Goal: Contribute content: Contribute content

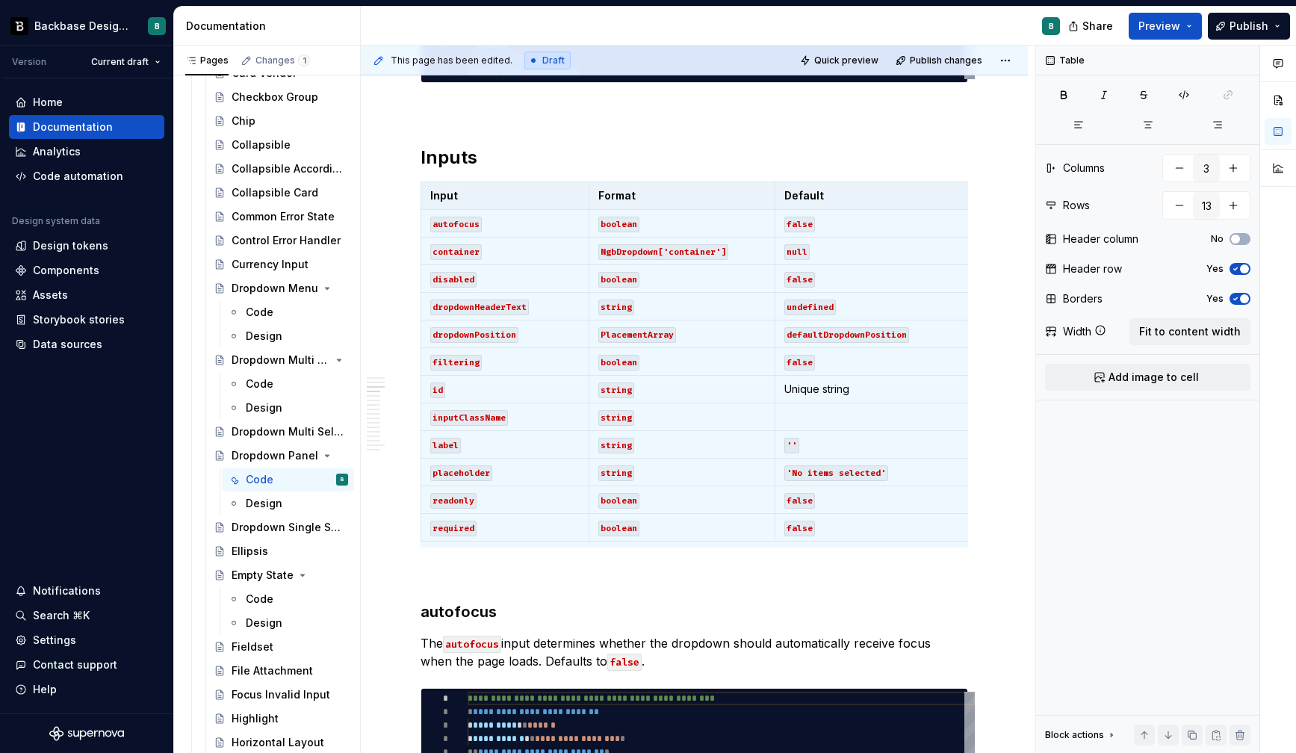
click at [990, 146] on div "**********" at bounding box center [698, 400] width 675 height 708
type input "2"
type input "1"
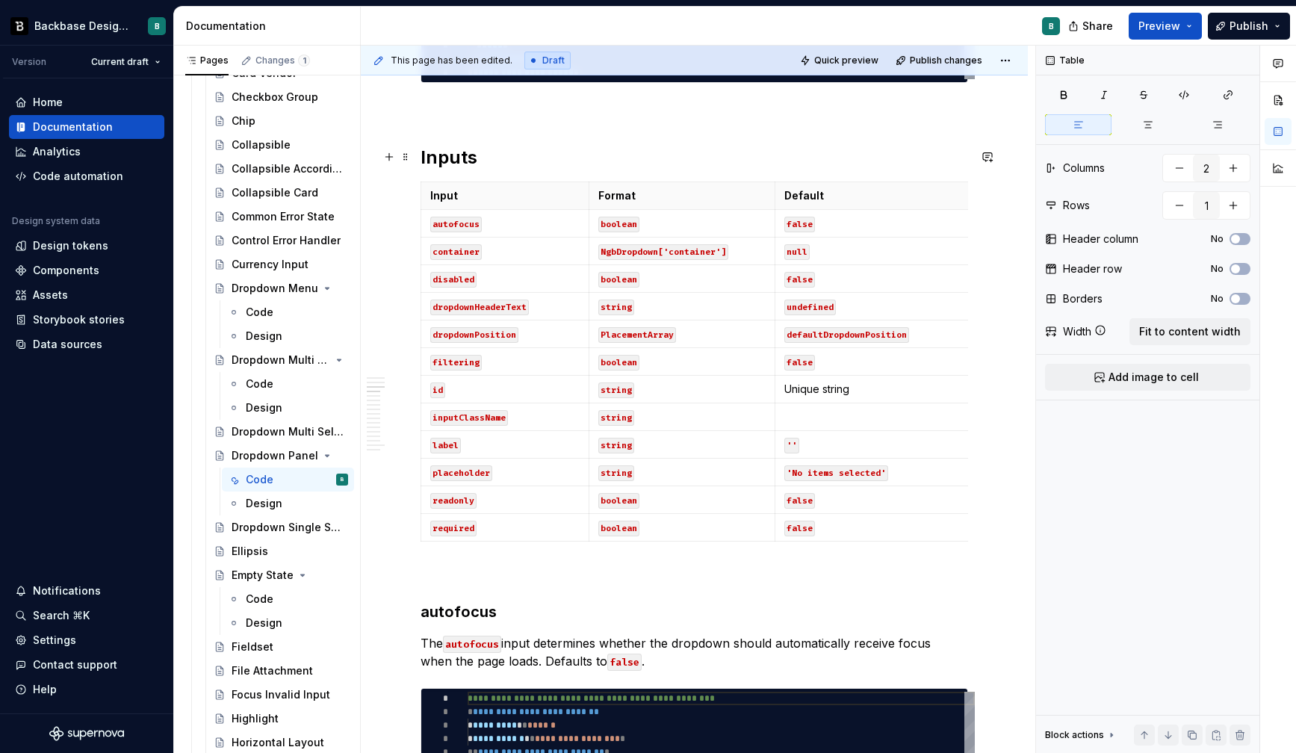
click at [941, 148] on h2 "Inputs" at bounding box center [695, 158] width 548 height 24
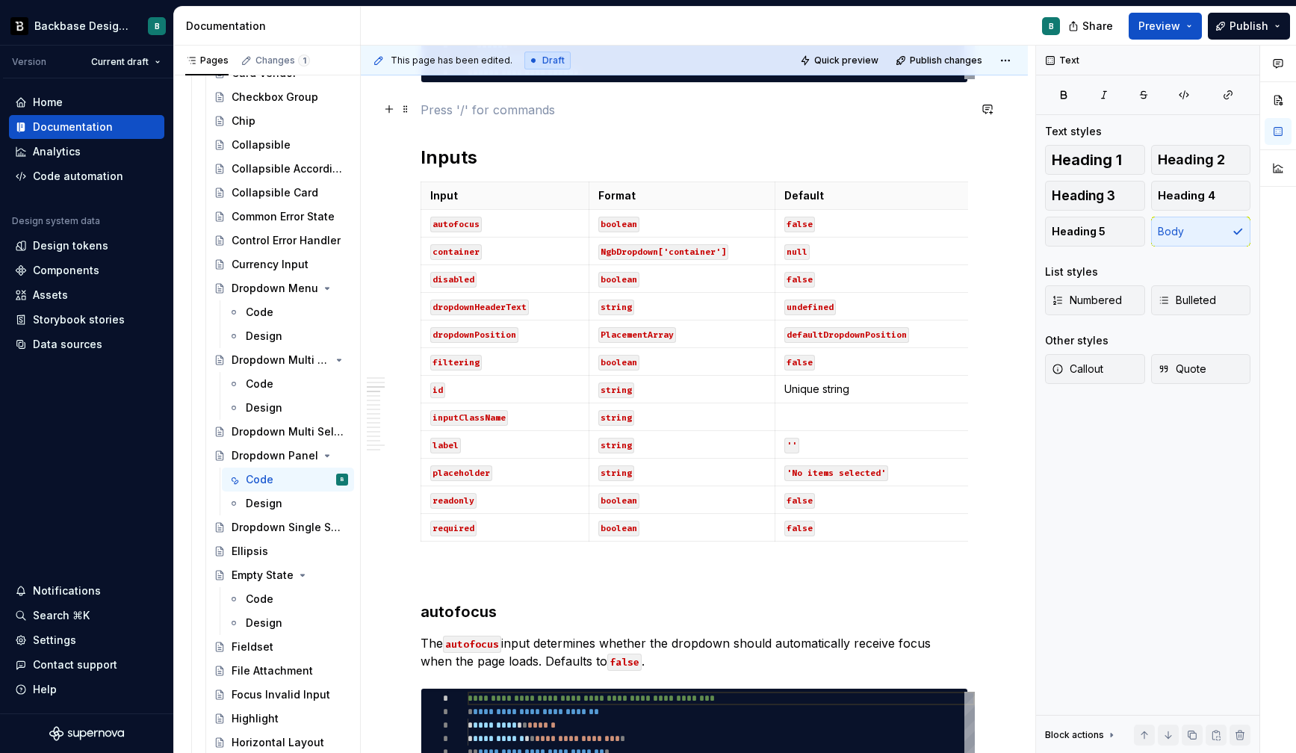
click at [882, 113] on p at bounding box center [695, 110] width 548 height 18
click at [1018, 57] on html "Backbase Design System B Version Current draft Home Documentation Analytics Cod…" at bounding box center [648, 376] width 1296 height 753
click at [1113, 518] on div "Comments Open comments No comments yet Select ‘Comment’ from the block context …" at bounding box center [1166, 400] width 260 height 708
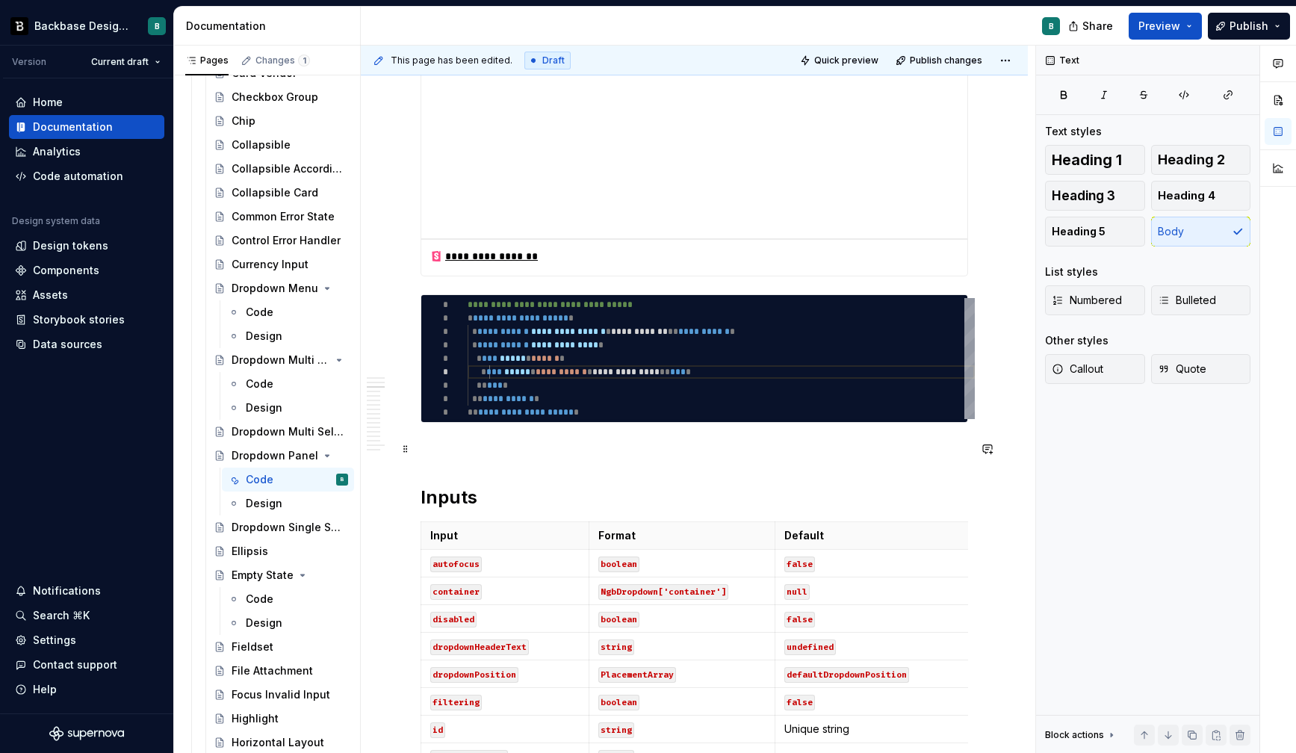
click at [666, 455] on p at bounding box center [695, 450] width 548 height 18
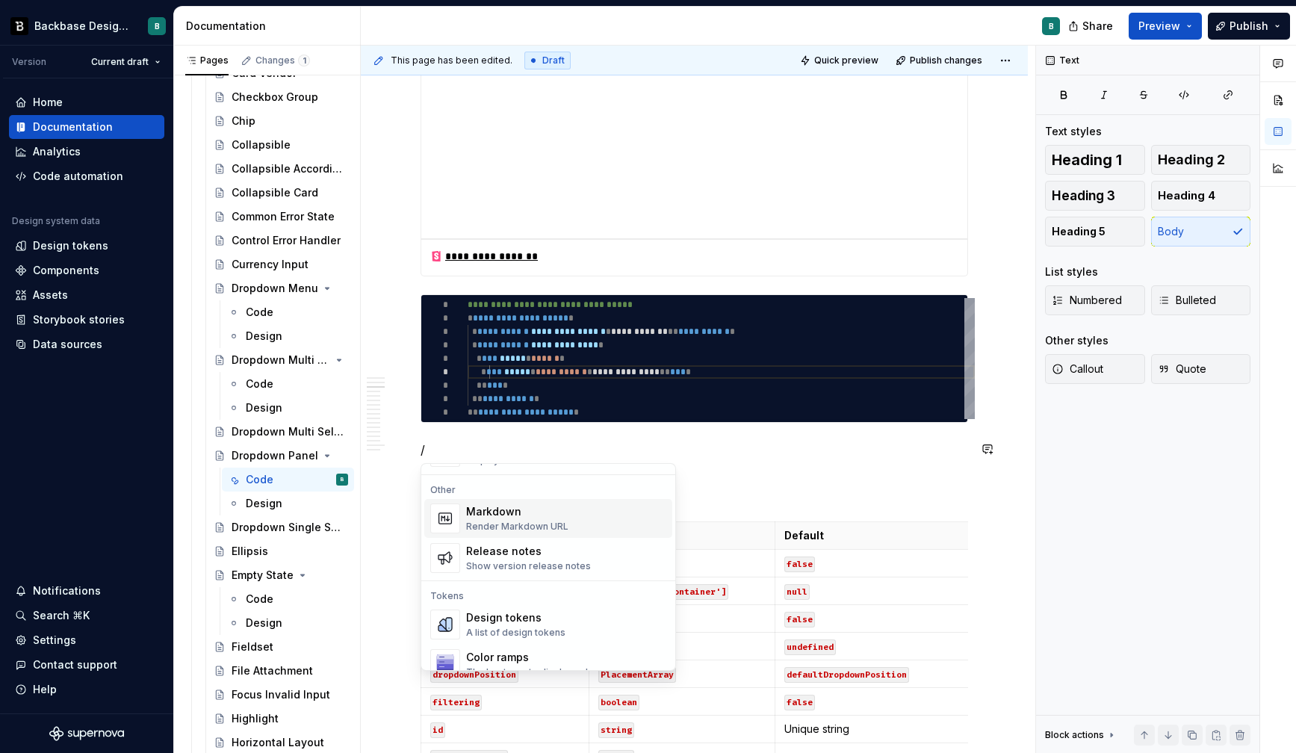
scroll to position [964, 0]
click at [483, 515] on div "Markdown" at bounding box center [517, 515] width 102 height 15
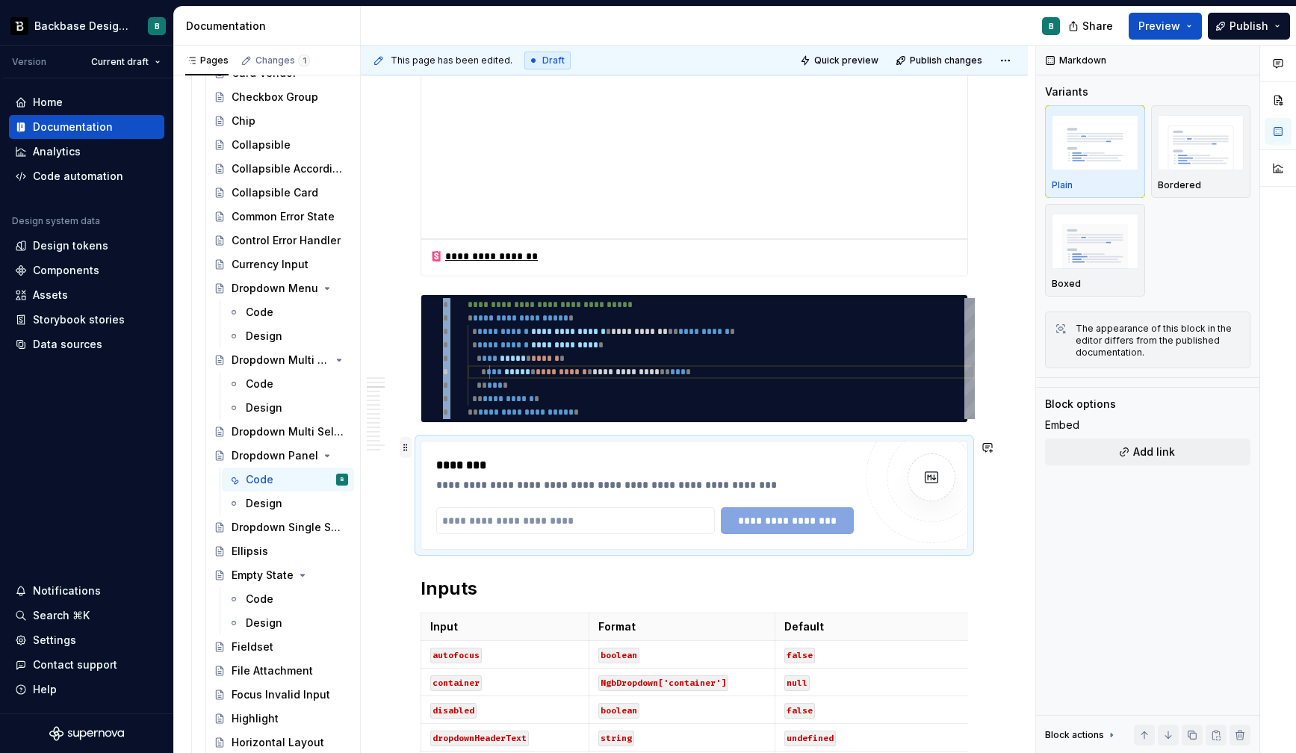
click at [405, 447] on span at bounding box center [406, 447] width 12 height 21
click at [469, 583] on div "Delete" at bounding box center [475, 579] width 97 height 15
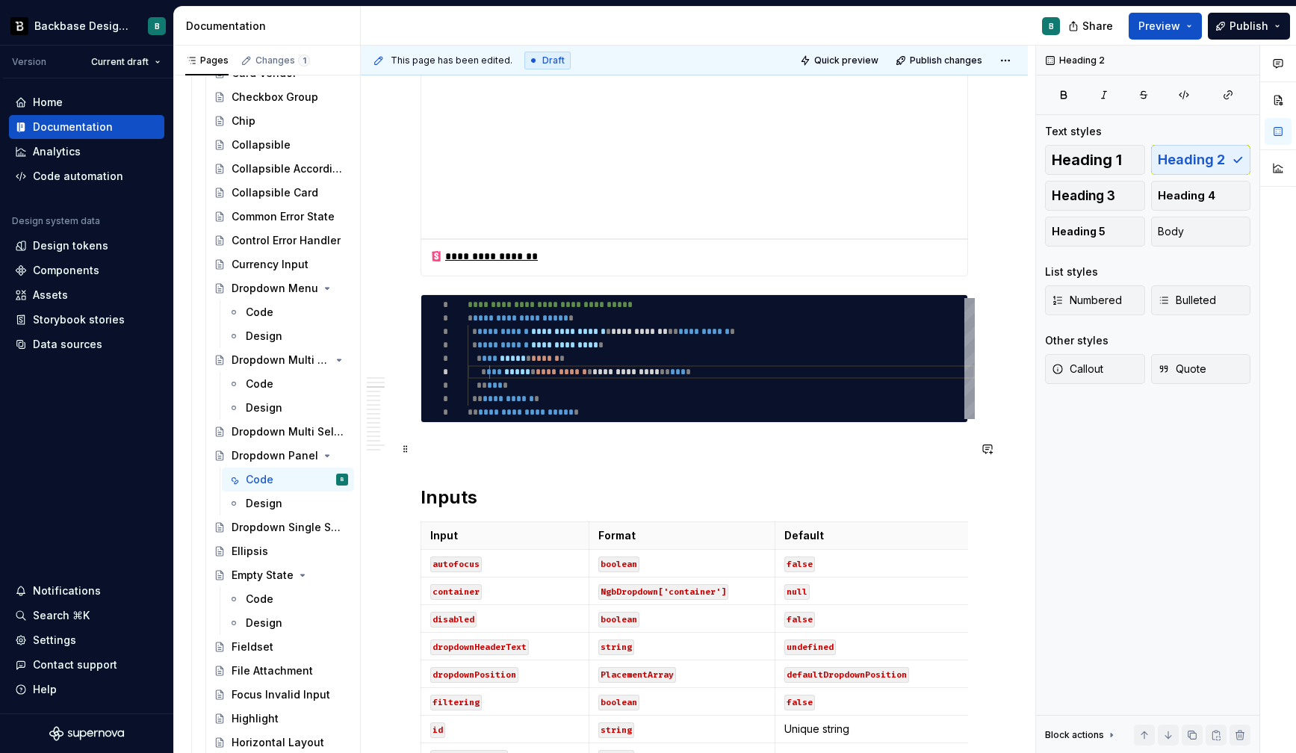
click at [457, 454] on p at bounding box center [695, 450] width 548 height 18
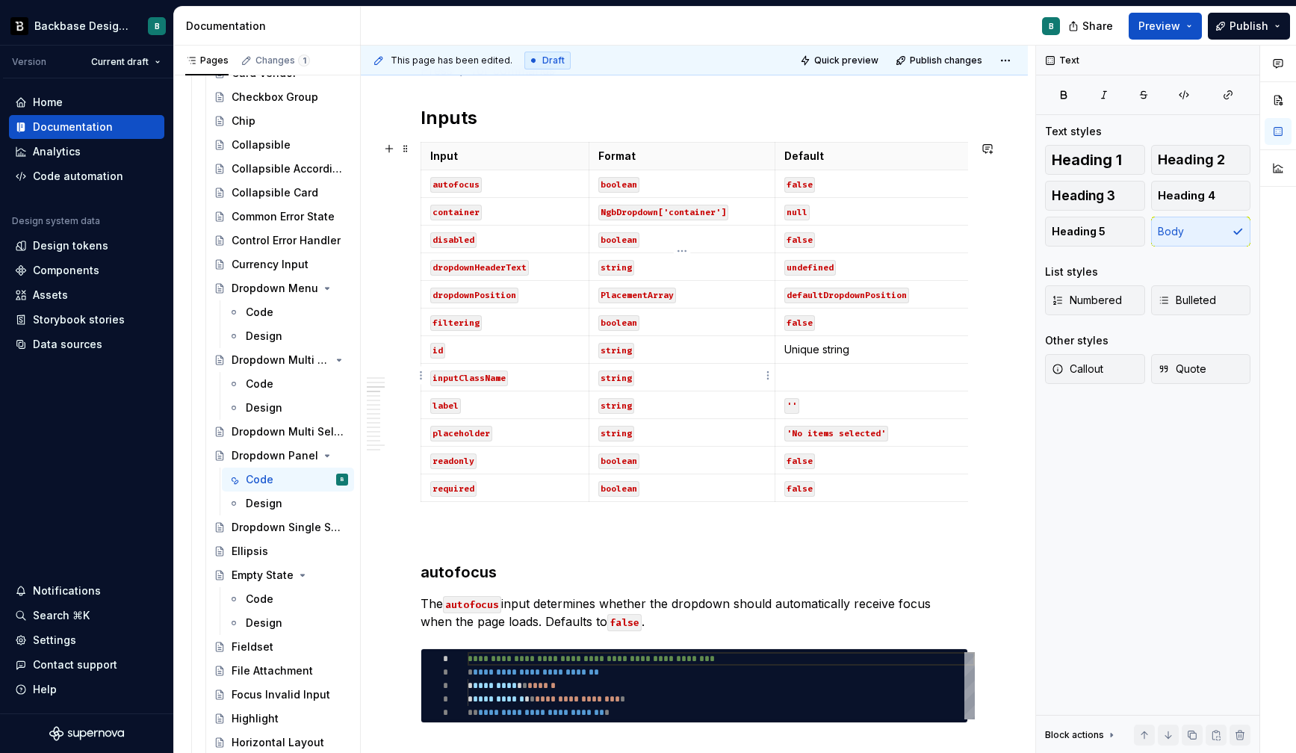
scroll to position [1070, 0]
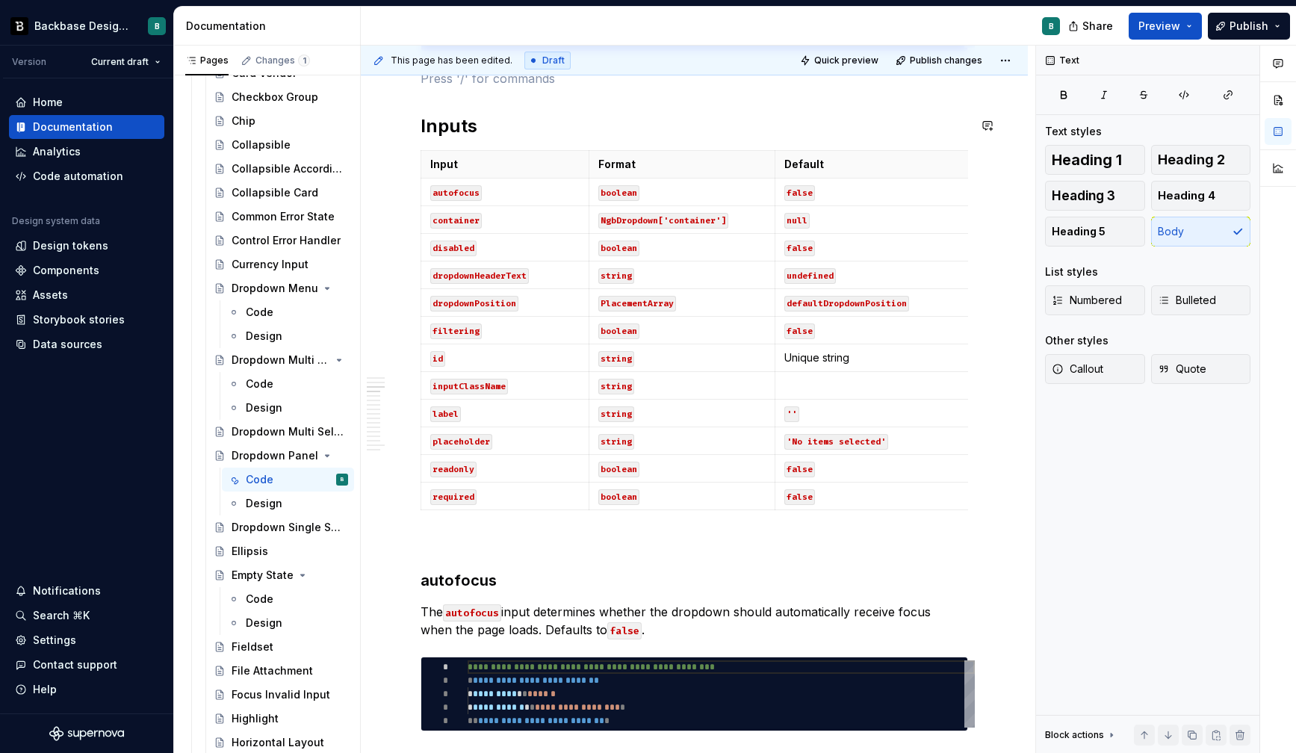
type textarea "*"
click at [428, 193] on td "autofocus" at bounding box center [505, 193] width 168 height 28
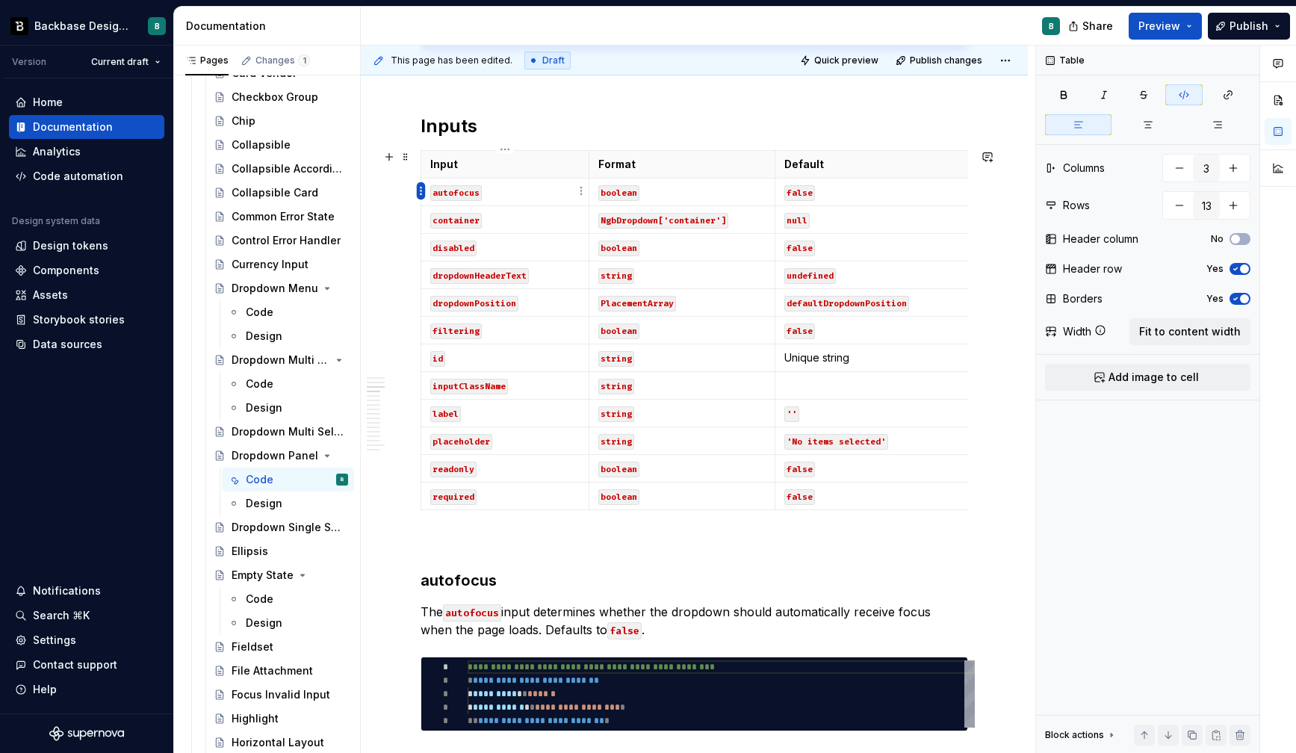
click at [417, 188] on html "Backbase Design System B Version Current draft Home Documentation Analytics Cod…" at bounding box center [648, 376] width 1296 height 753
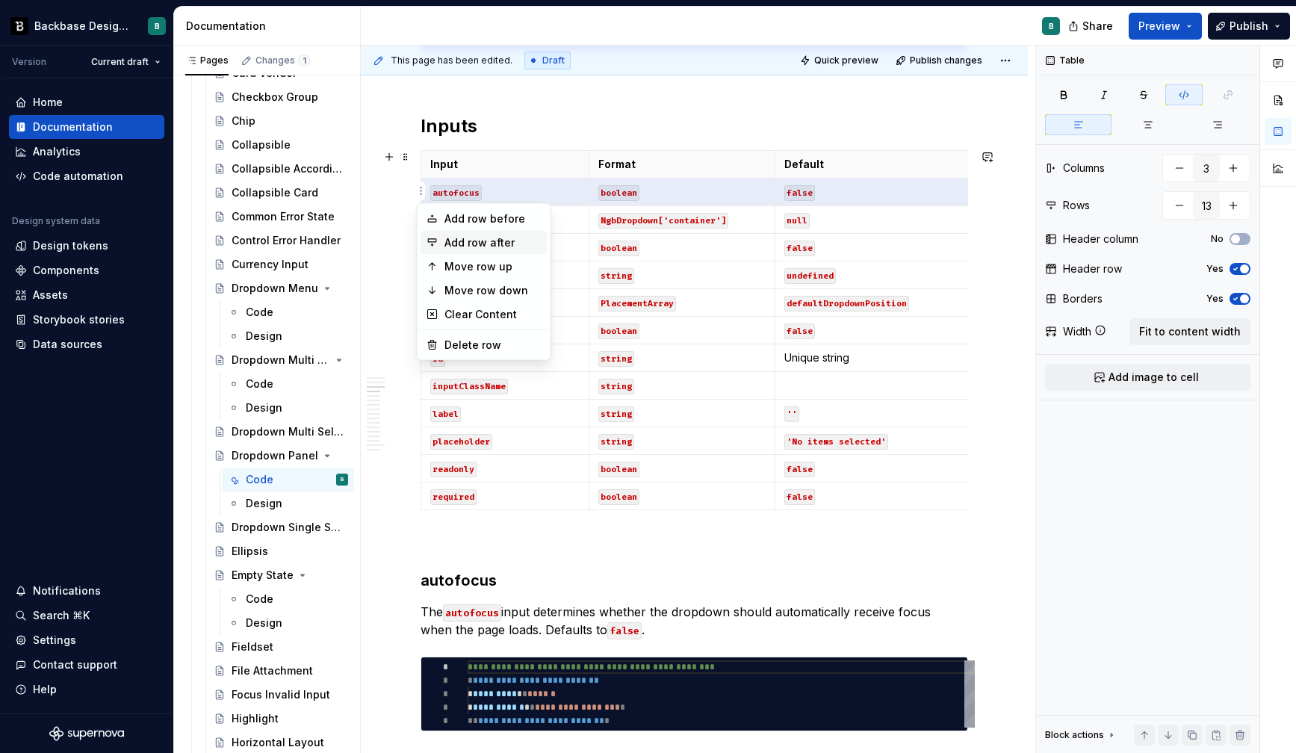
click at [456, 245] on div "Add row after" at bounding box center [492, 242] width 97 height 15
type input "14"
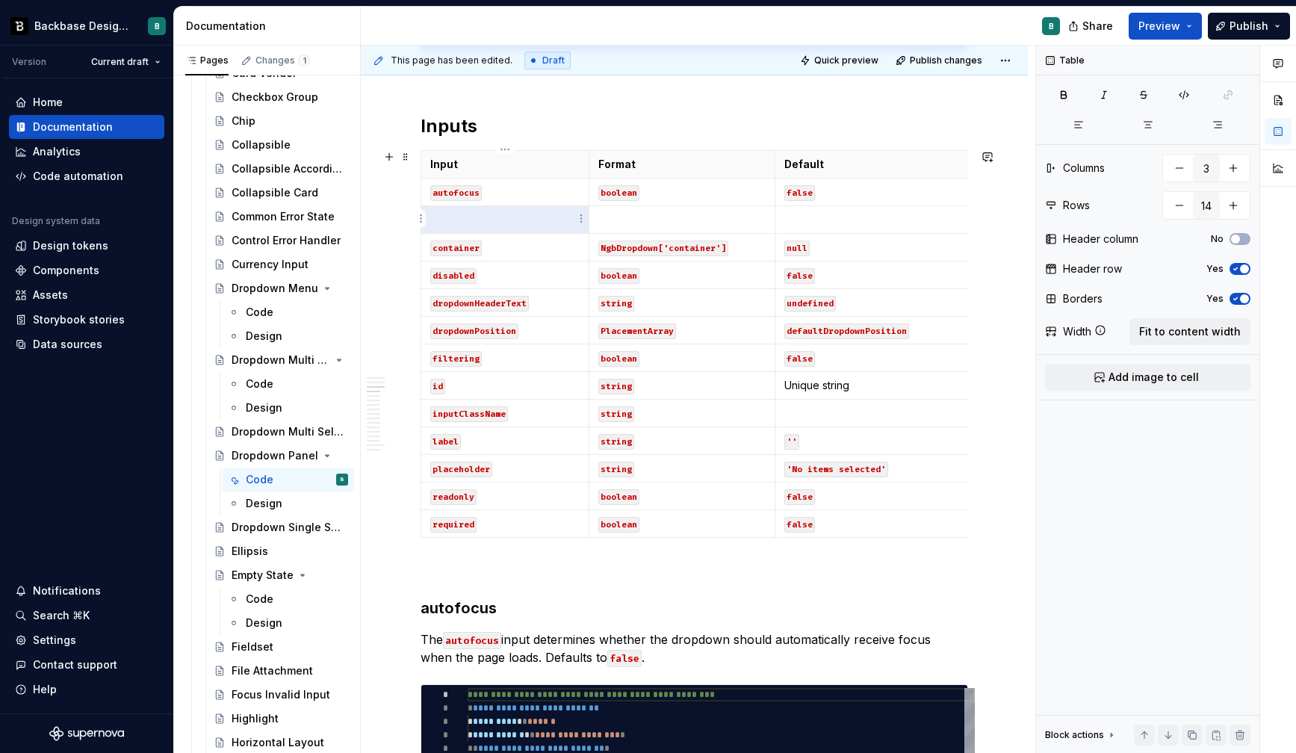
click at [466, 218] on p at bounding box center [504, 219] width 149 height 15
type textarea "*"
click at [803, 220] on p "``" at bounding box center [879, 219] width 191 height 15
click at [873, 223] on p "''" at bounding box center [879, 219] width 191 height 15
drag, startPoint x: 598, startPoint y: 244, endPoint x: 735, endPoint y: 244, distance: 136.7
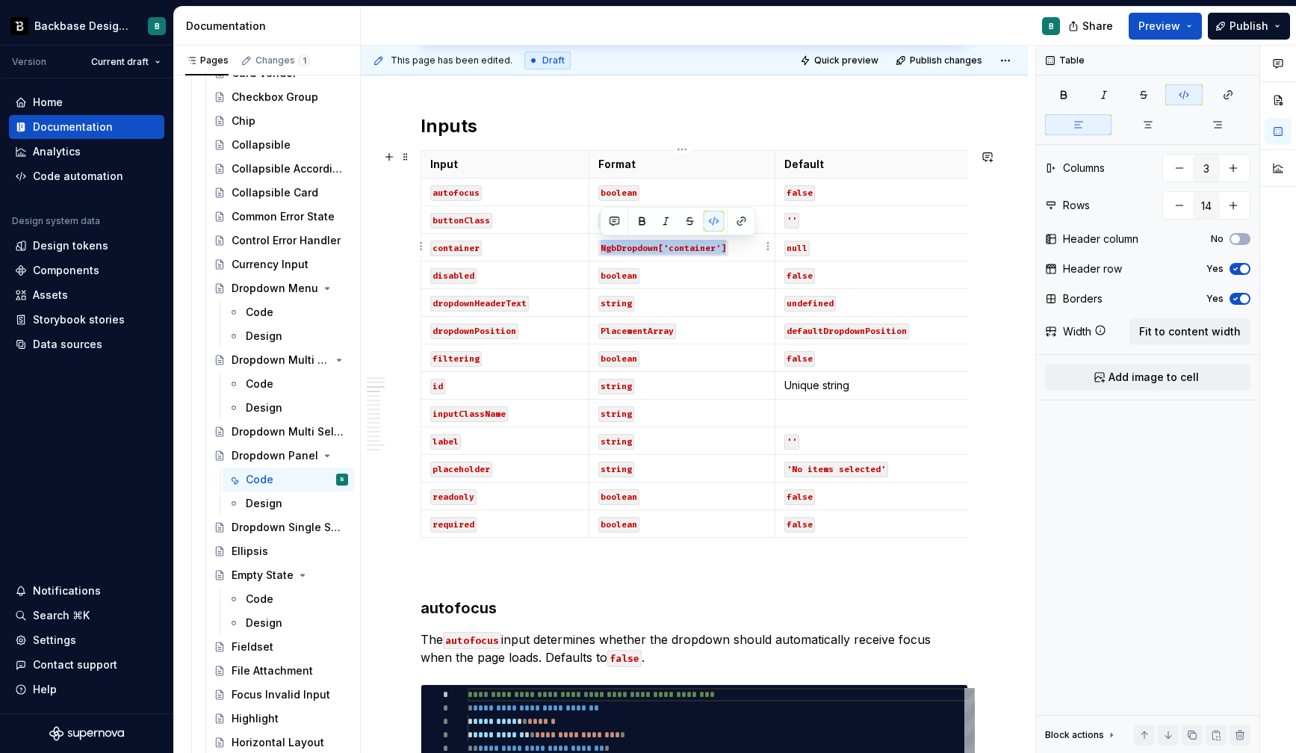
click at [735, 244] on p "NgbDropdown['container']" at bounding box center [682, 247] width 168 height 15
click at [716, 277] on p "boolean" at bounding box center [682, 274] width 168 height 15
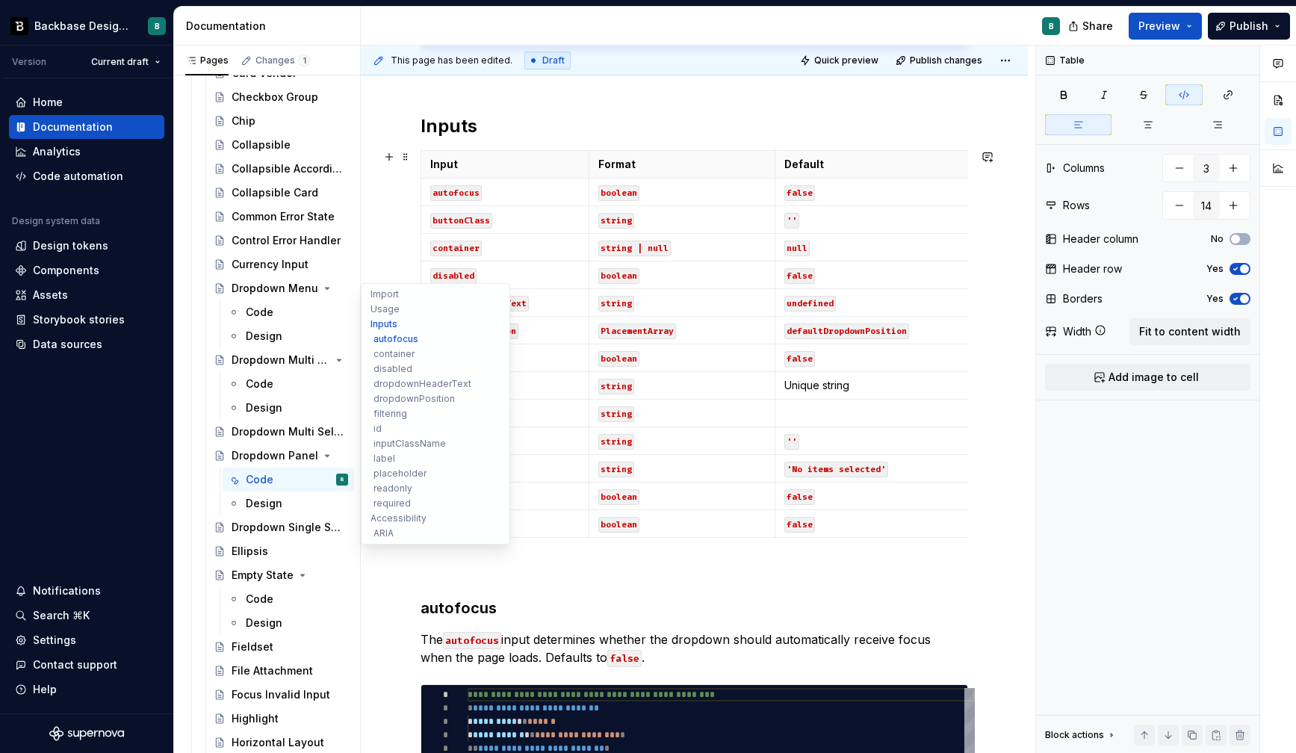
type textarea "*"
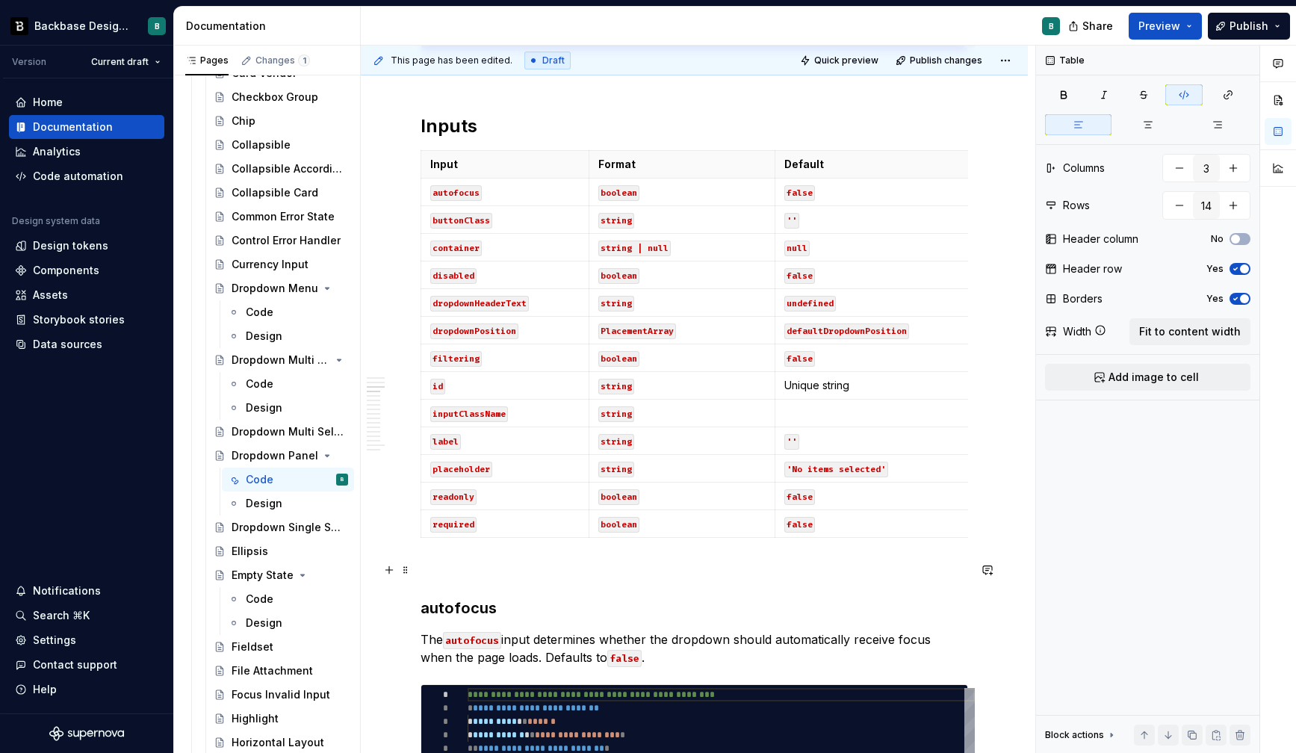
click at [552, 566] on p at bounding box center [695, 571] width 548 height 18
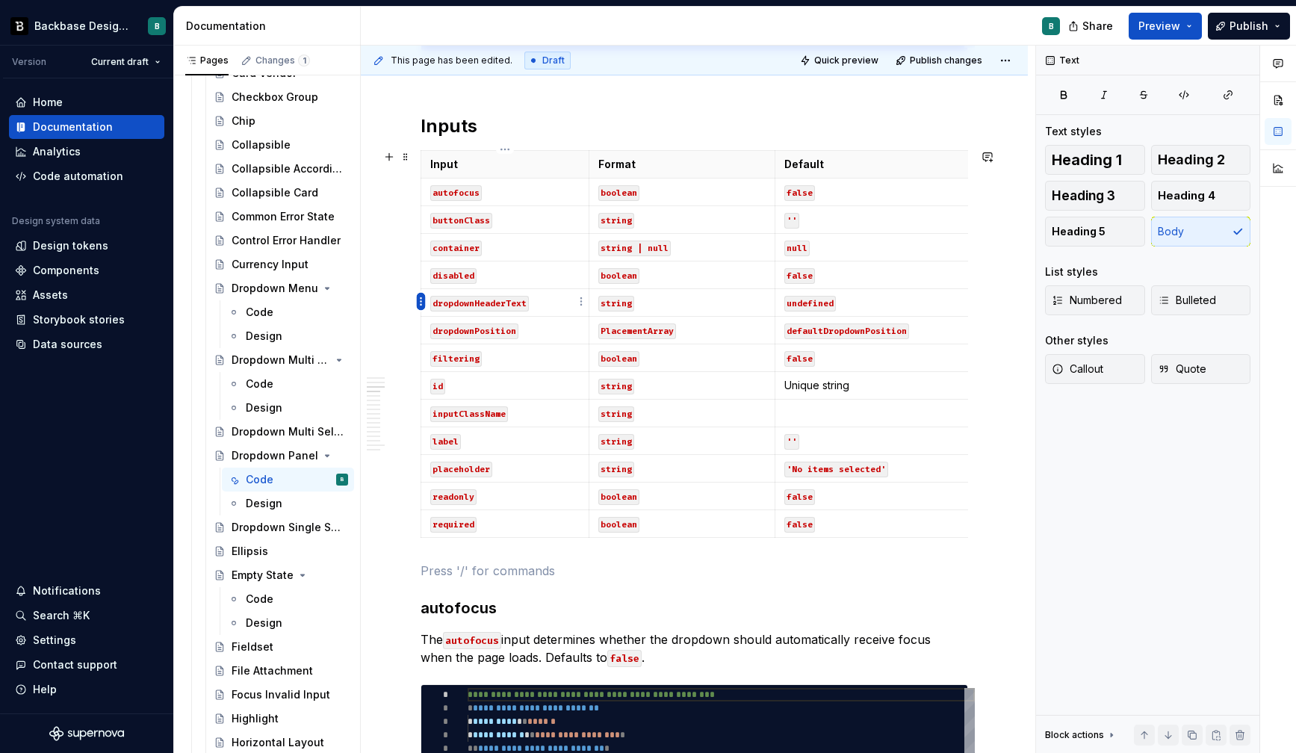
click at [424, 301] on html "Backbase Design System B Version Current draft Home Documentation Analytics Cod…" at bounding box center [648, 376] width 1296 height 753
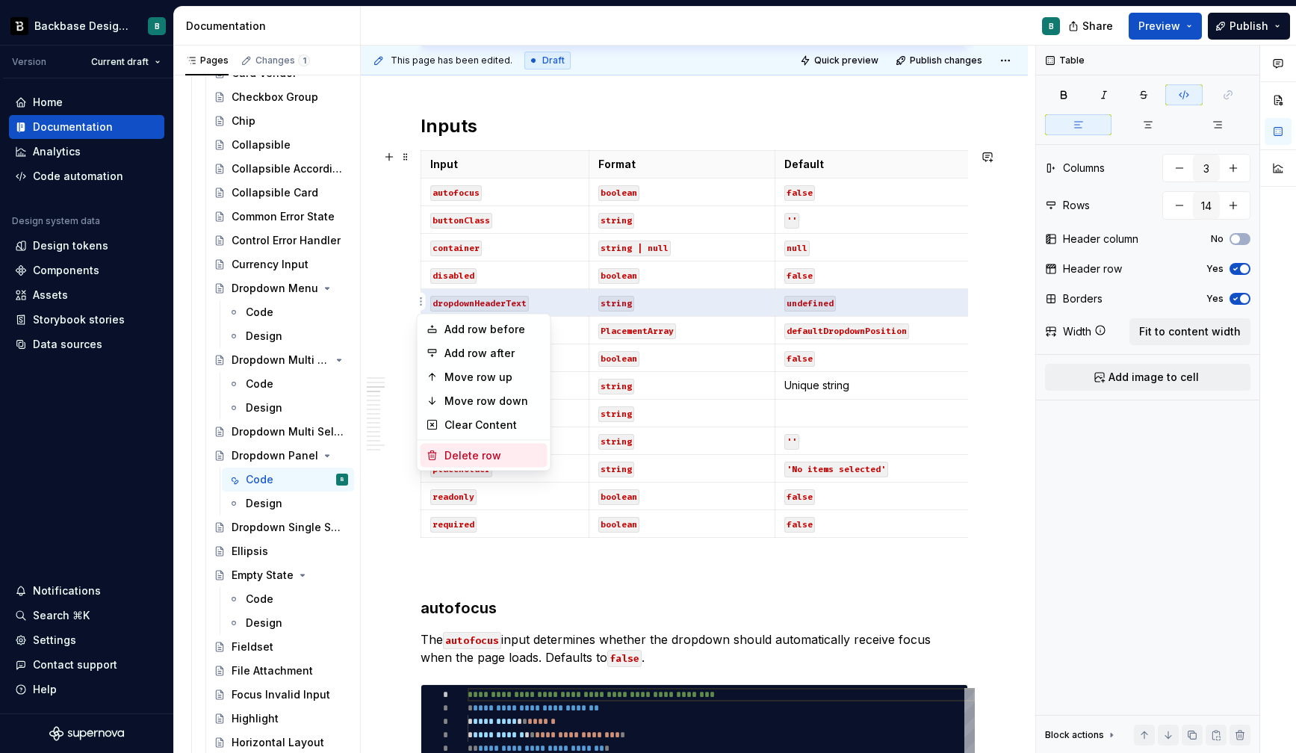
click at [482, 453] on div "Delete row" at bounding box center [492, 455] width 97 height 15
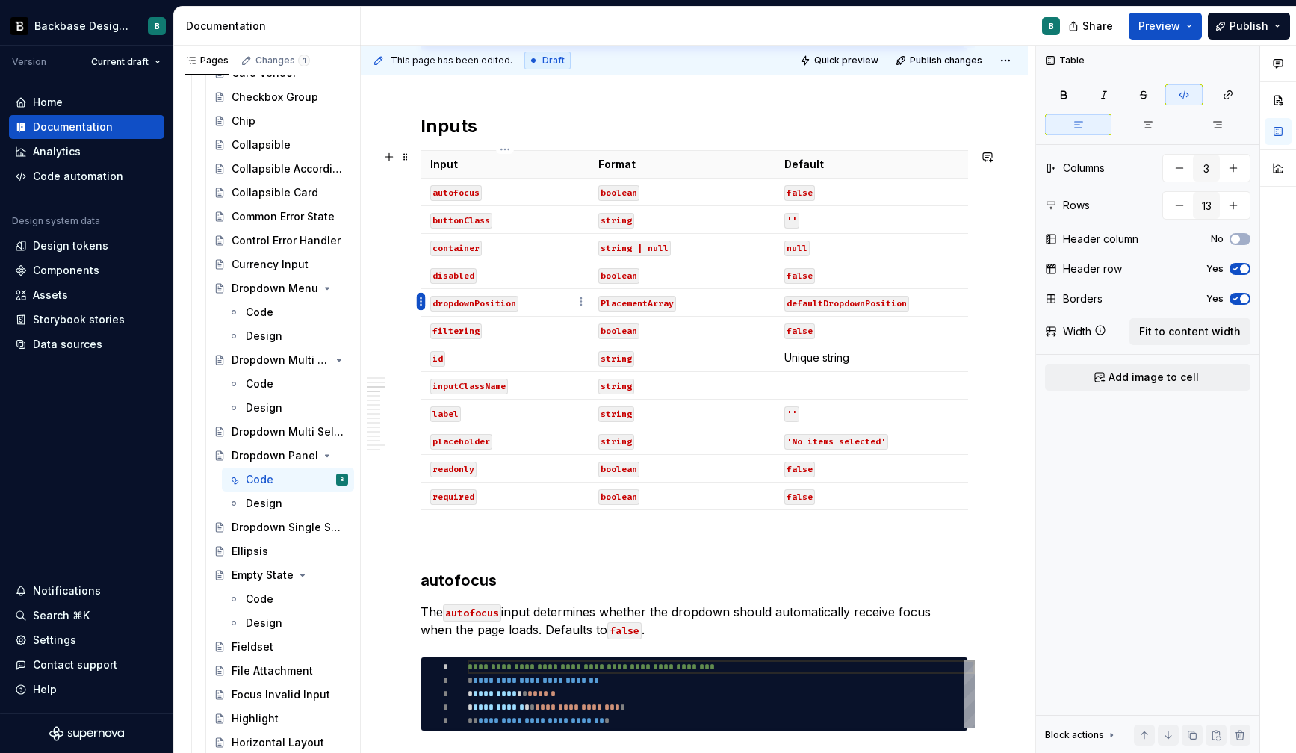
click at [421, 301] on html "Backbase Design System B Version Current draft Home Documentation Analytics Cod…" at bounding box center [648, 376] width 1296 height 753
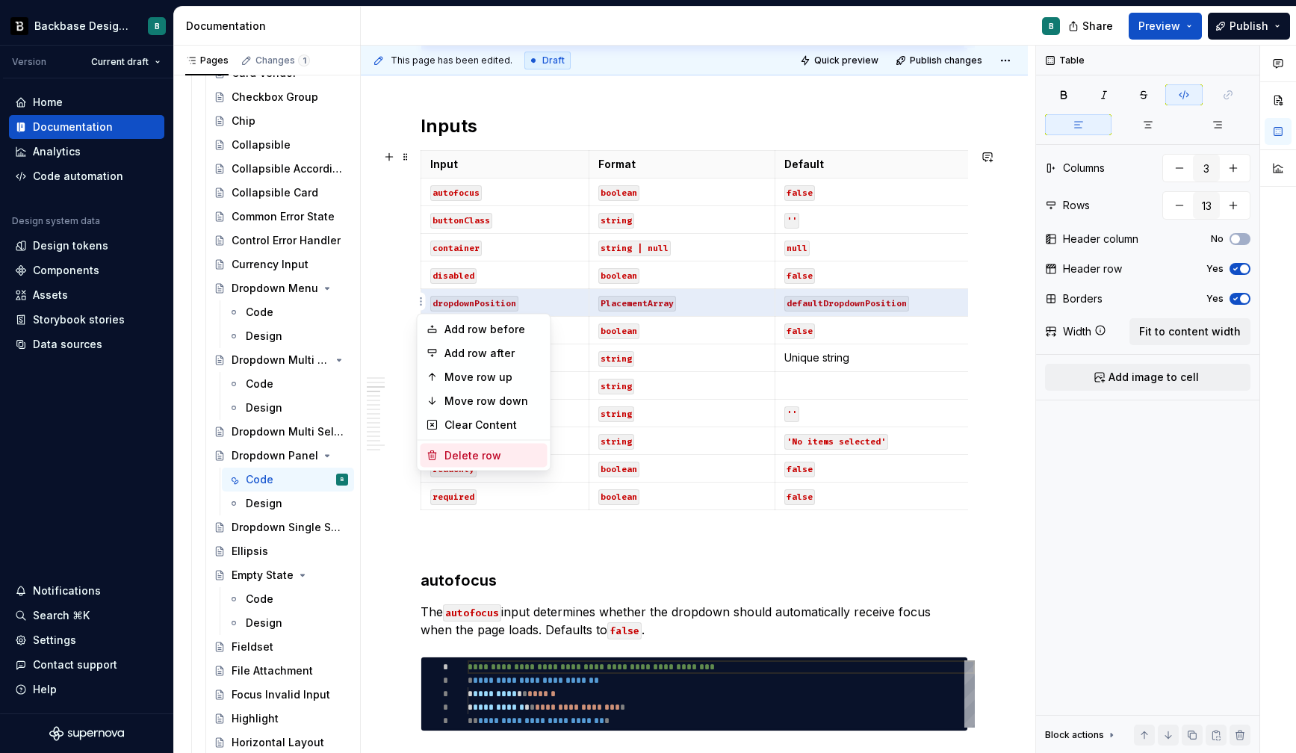
click at [484, 456] on div "Delete row" at bounding box center [492, 455] width 97 height 15
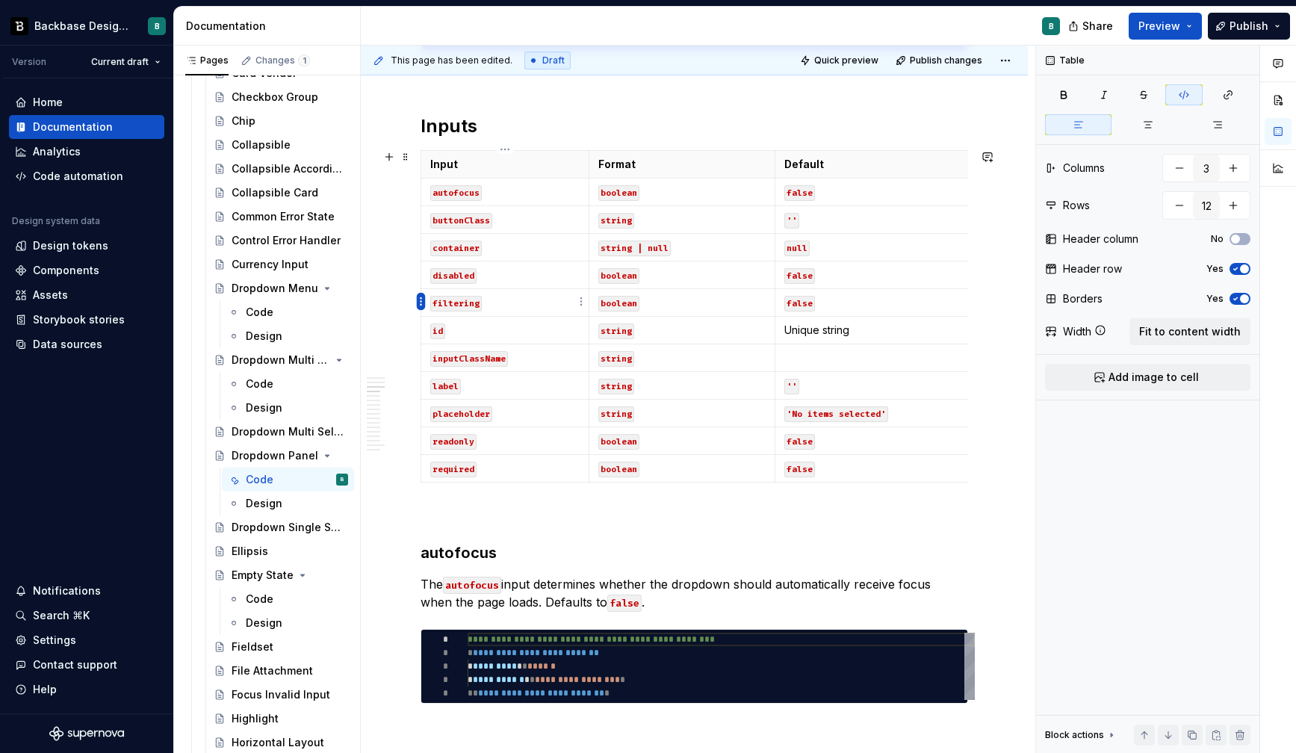
click at [421, 300] on html "Backbase Design System B Version Current draft Home Documentation Analytics Cod…" at bounding box center [648, 376] width 1296 height 753
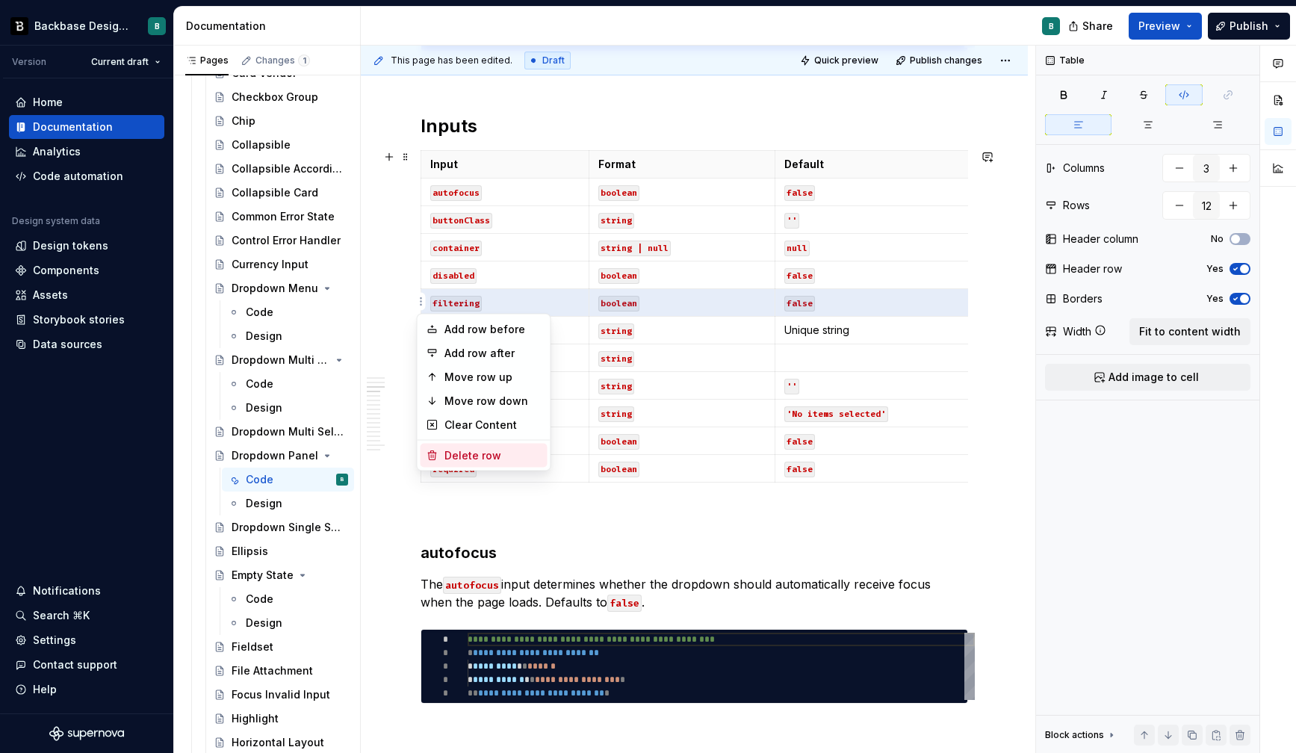
click at [482, 451] on div "Delete row" at bounding box center [492, 455] width 97 height 15
type input "11"
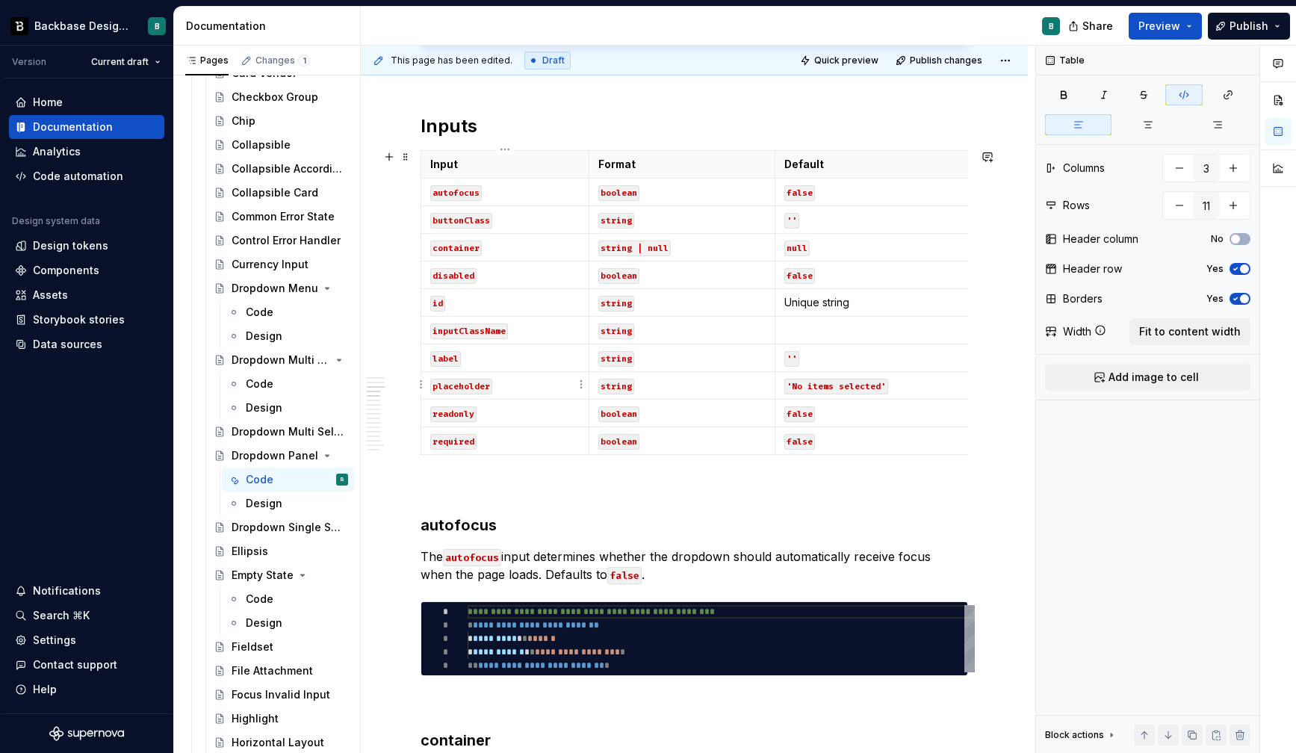
type textarea "*"
click at [421, 335] on html "Backbase Design System B Version Current draft Home Documentation Analytics Cod…" at bounding box center [648, 376] width 1296 height 753
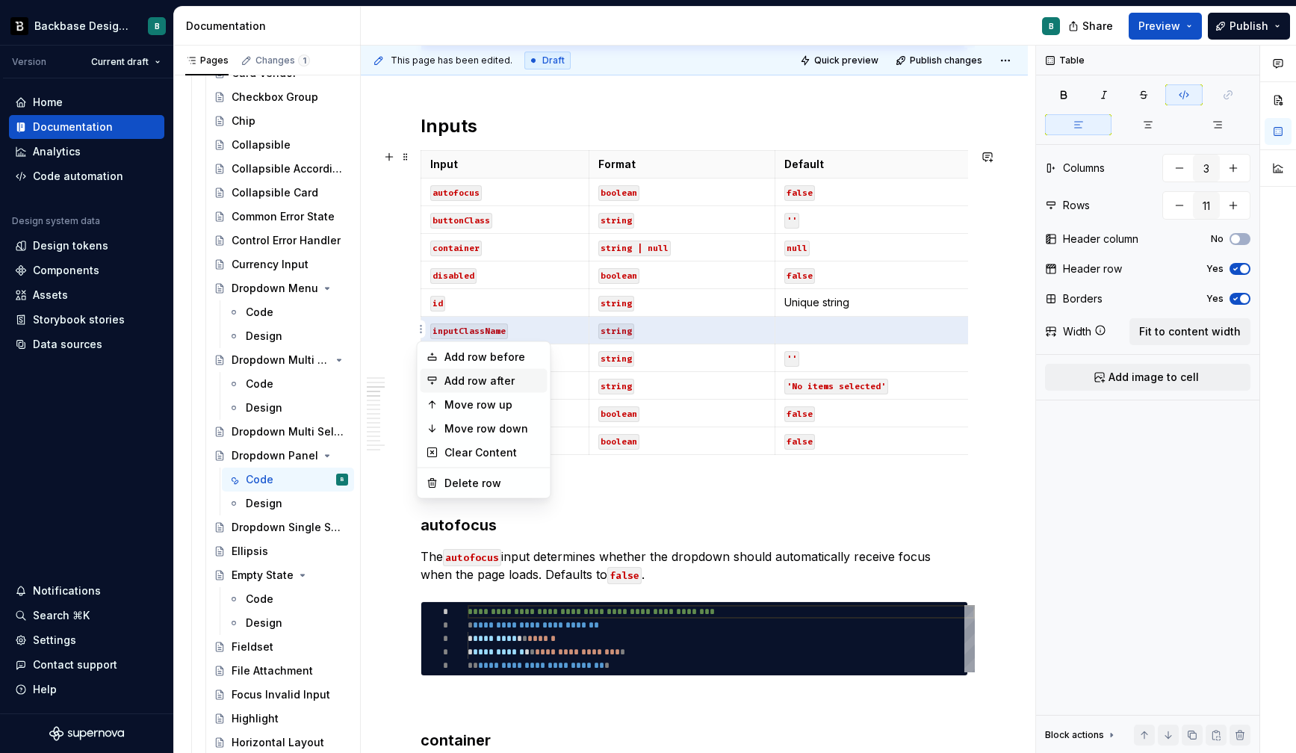
click at [459, 376] on div "Add row after" at bounding box center [492, 381] width 97 height 15
type input "12"
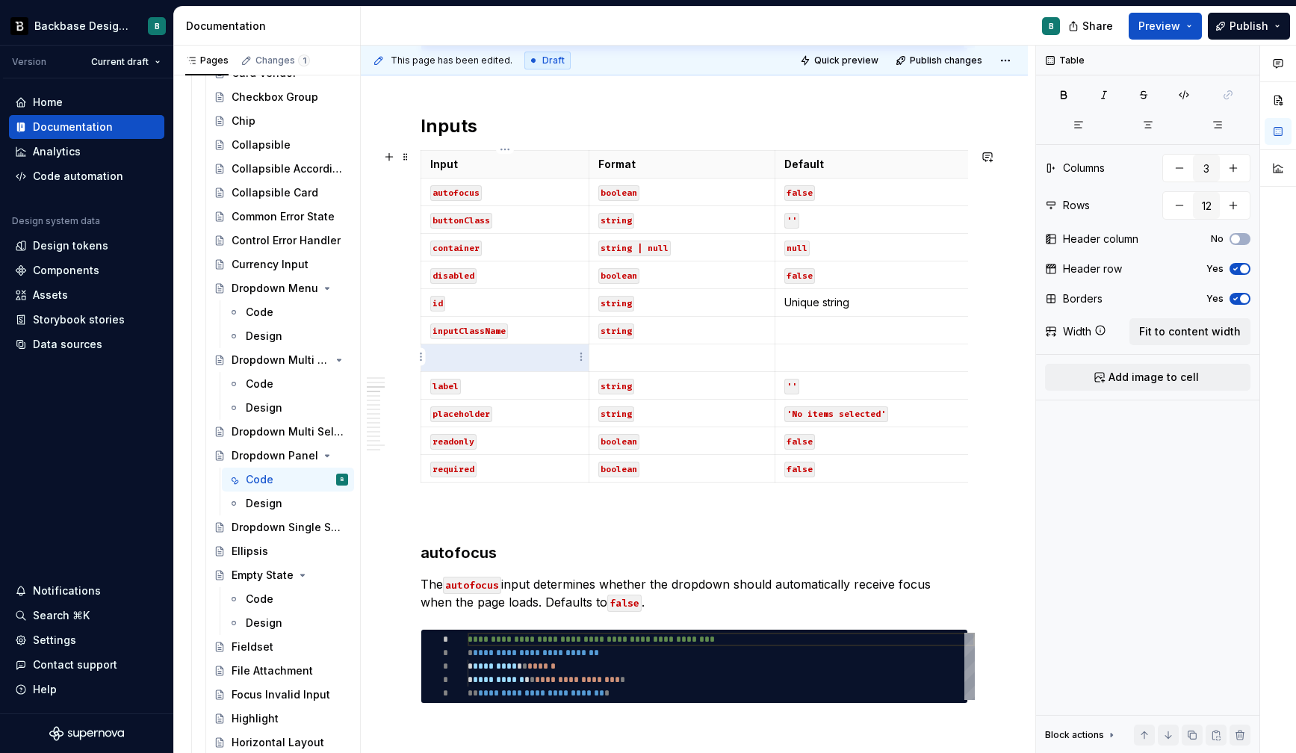
click at [462, 356] on p at bounding box center [504, 357] width 149 height 15
type textarea "*"
click at [421, 386] on html "Backbase Design System B Version Current draft Home Documentation Analytics Cod…" at bounding box center [648, 376] width 1296 height 753
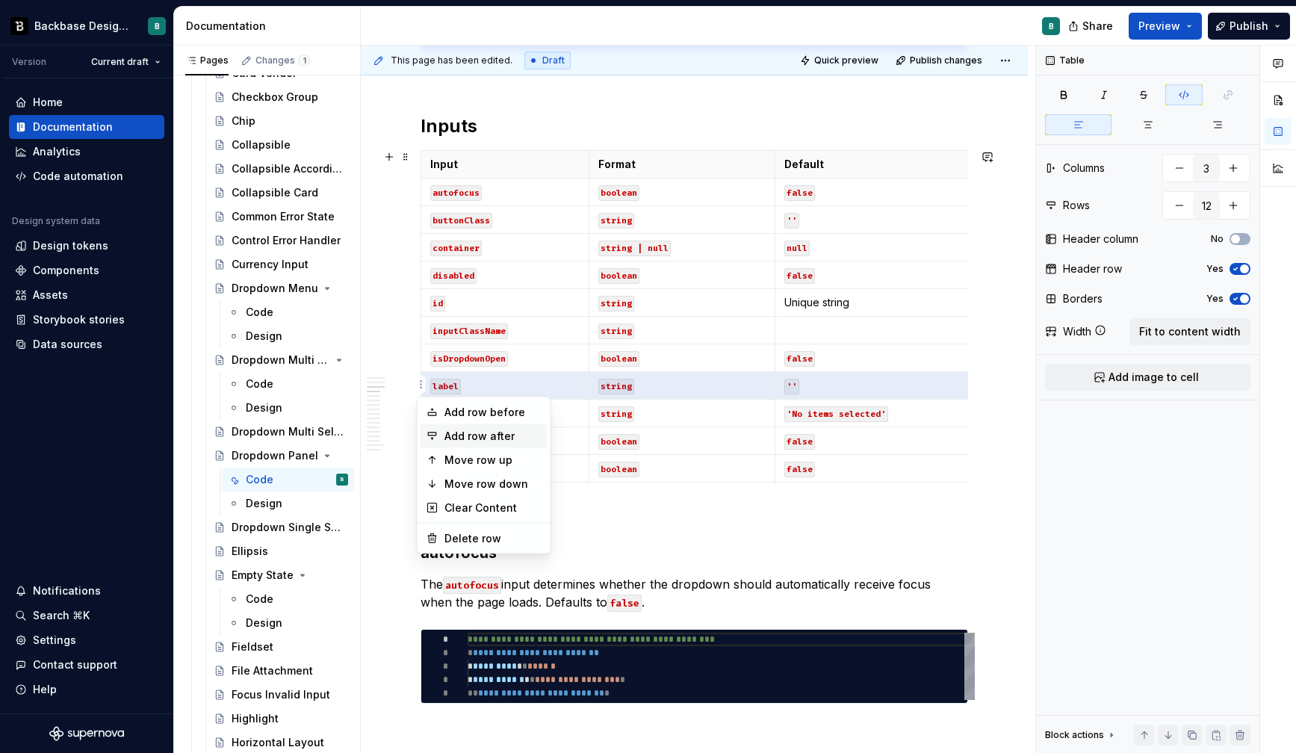
click at [465, 436] on div "Add row after" at bounding box center [492, 436] width 97 height 15
type input "13"
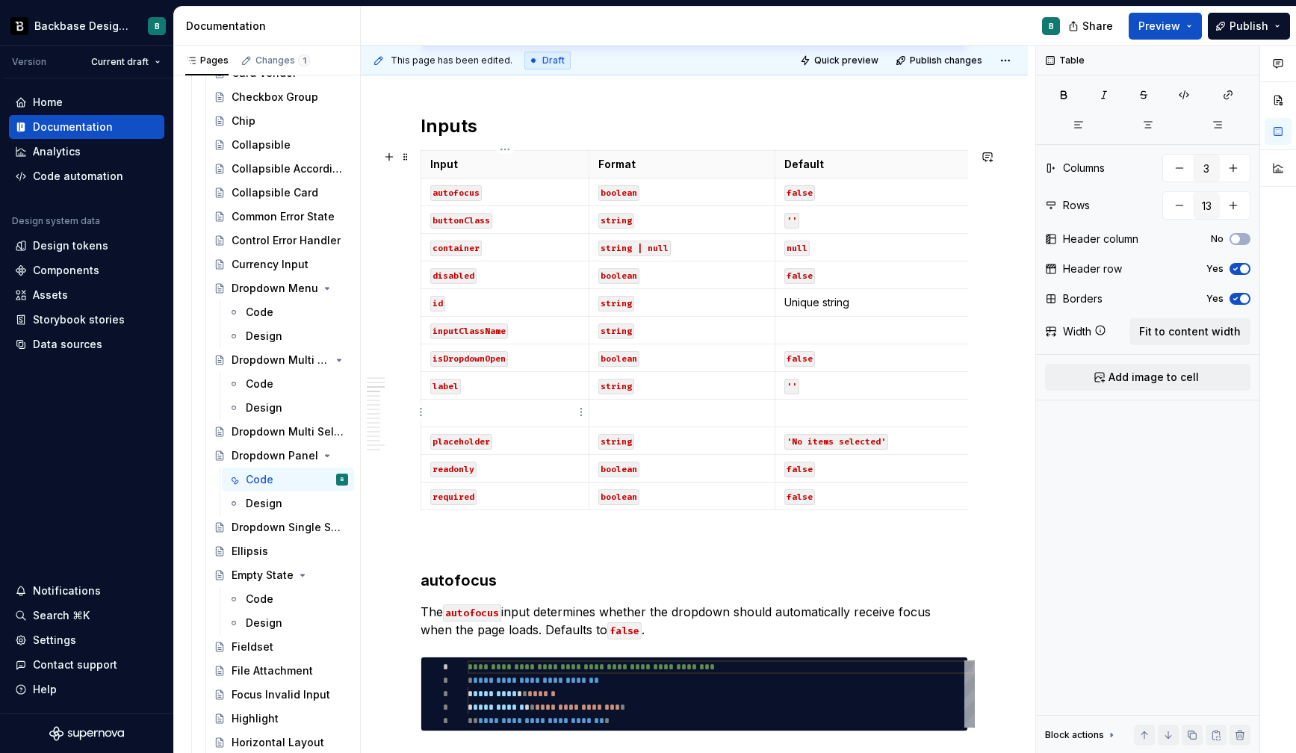
click at [473, 412] on p at bounding box center [504, 413] width 149 height 15
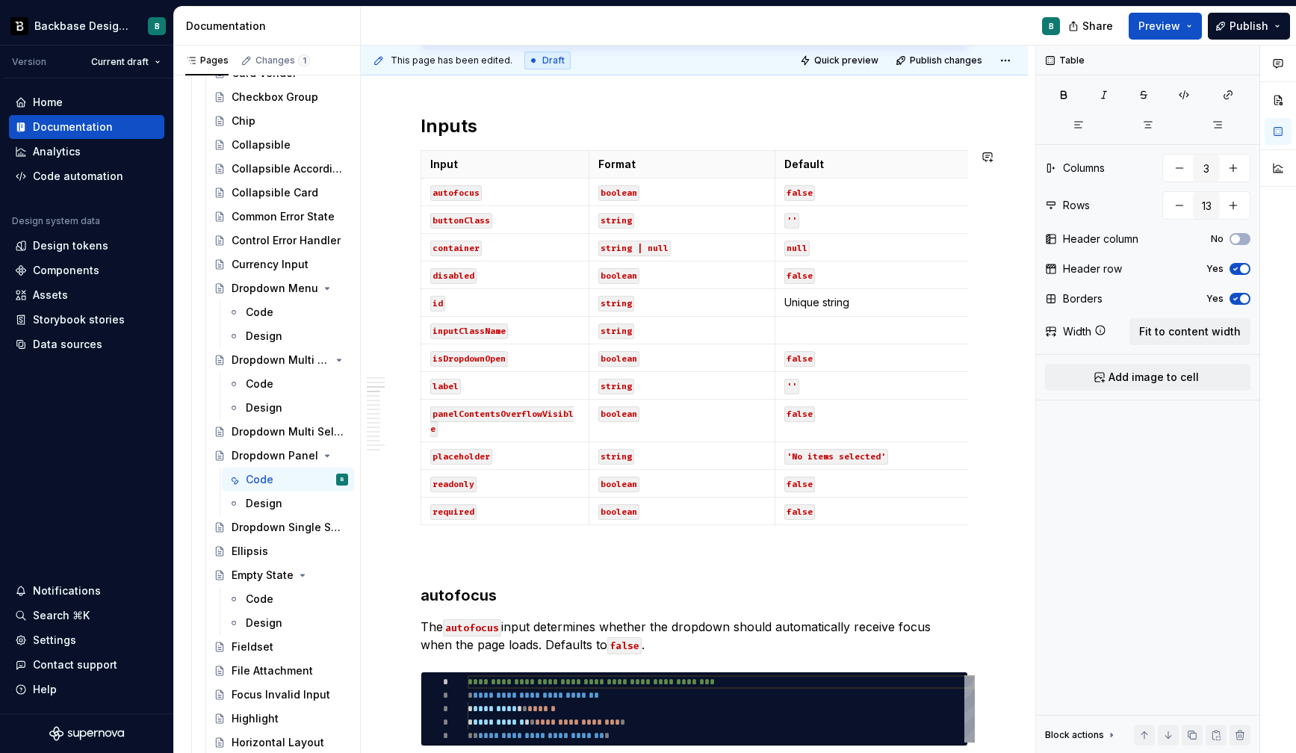
type textarea "*"
click at [422, 421] on html "Backbase Design System B Version Current draft Home Documentation Analytics Cod…" at bounding box center [648, 376] width 1296 height 753
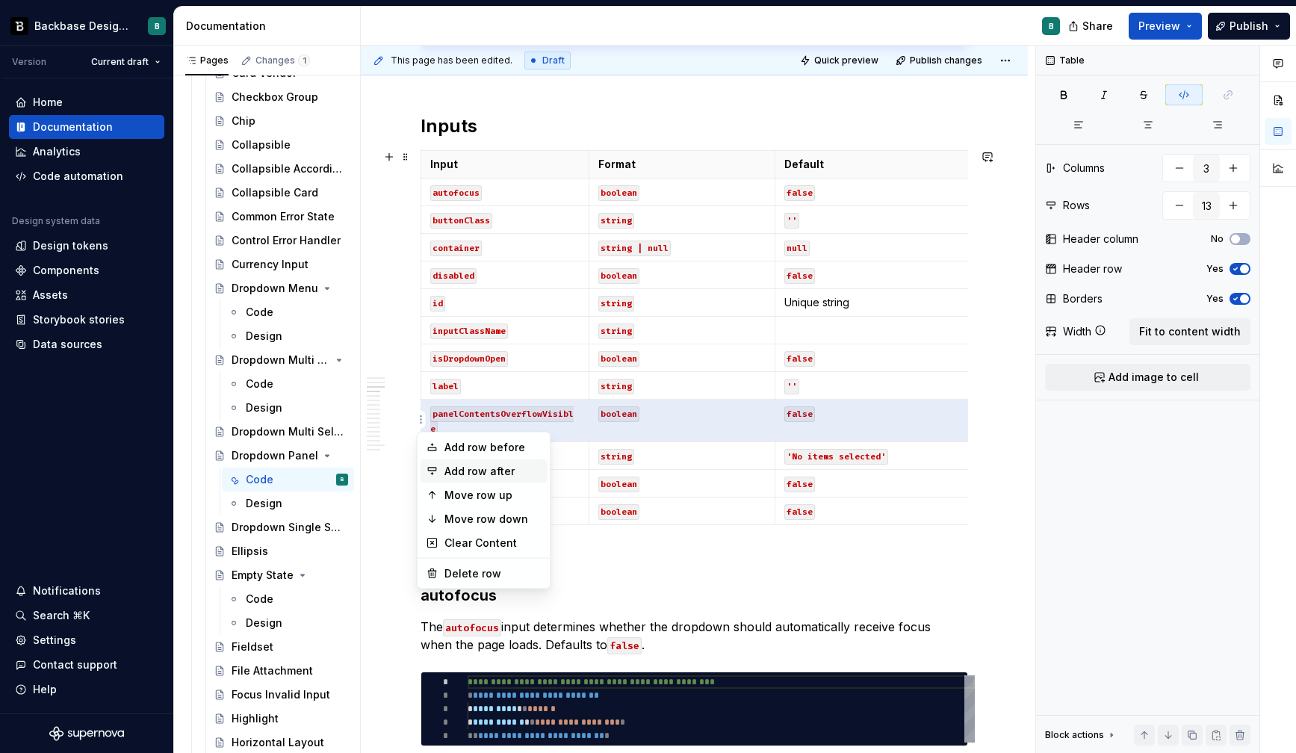
click at [454, 471] on div "Add row after" at bounding box center [492, 471] width 97 height 15
type input "14"
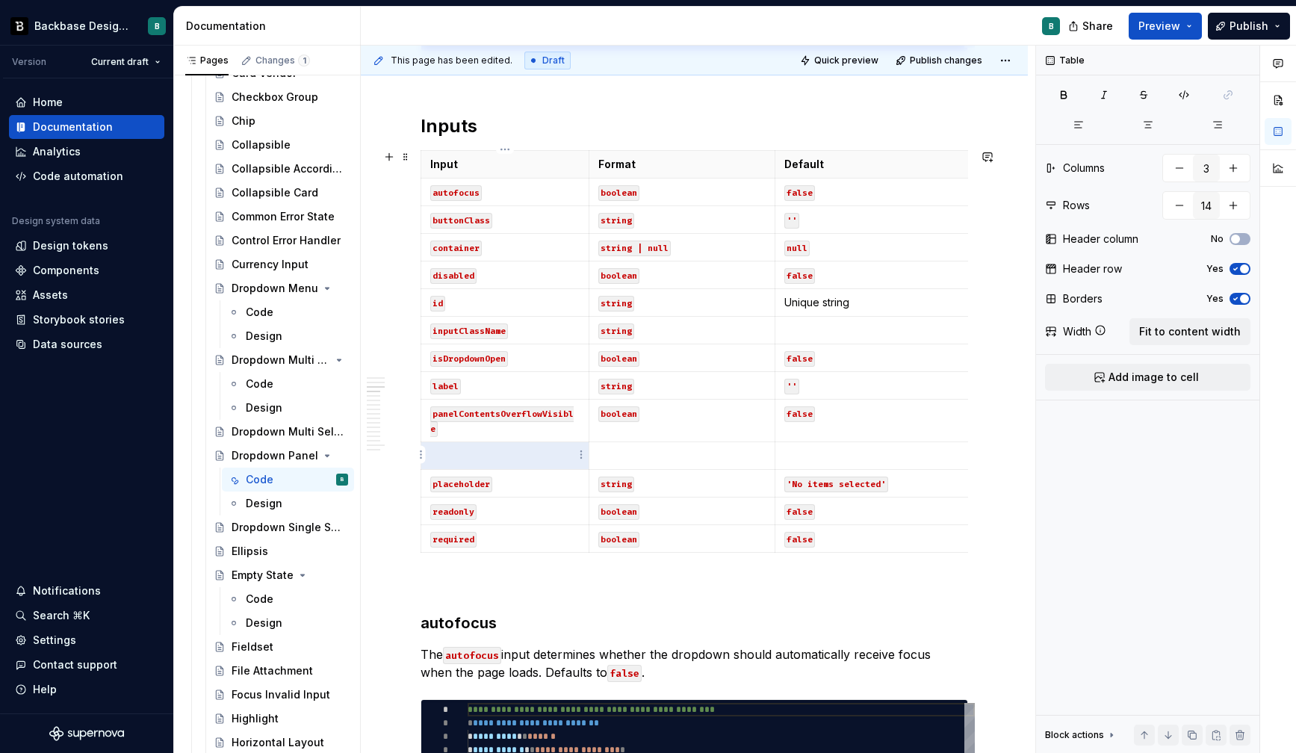
click at [456, 454] on p at bounding box center [504, 455] width 149 height 15
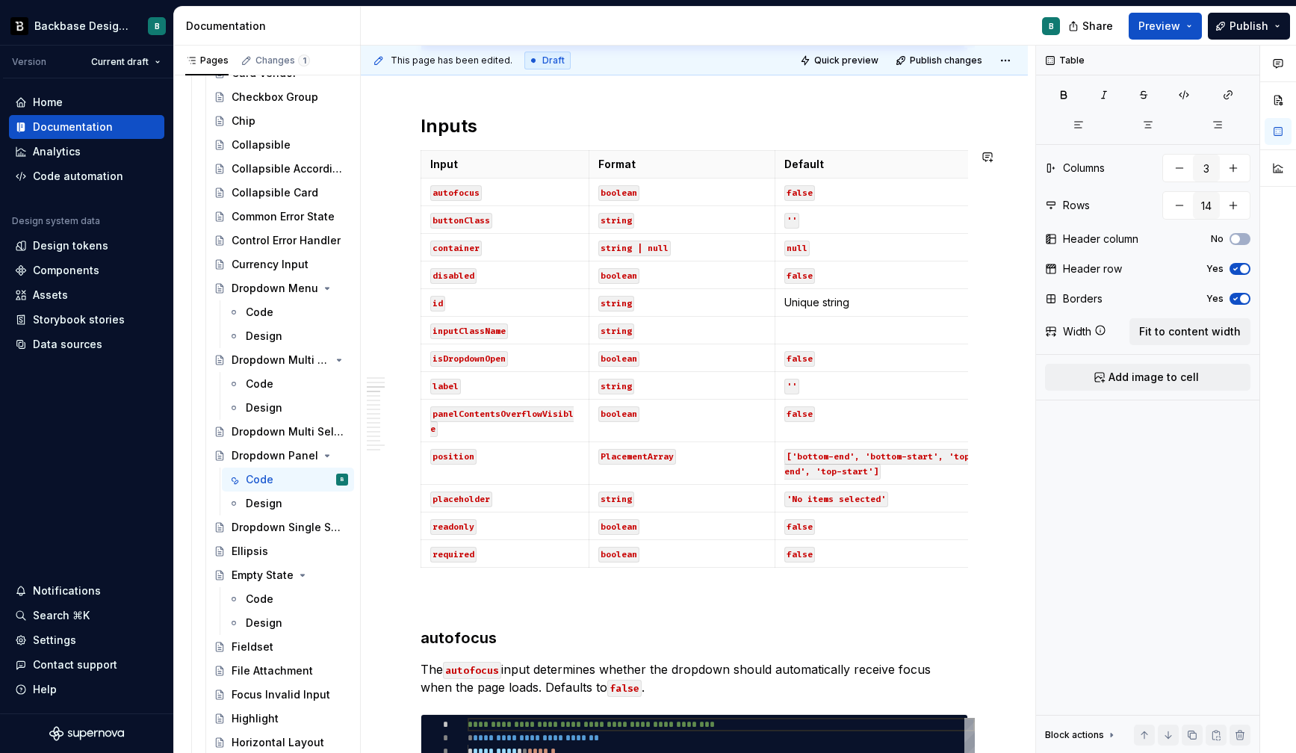
type textarea "*"
click at [421, 498] on html "Backbase Design System B Version Current draft Home Documentation Analytics Cod…" at bounding box center [648, 376] width 1296 height 753
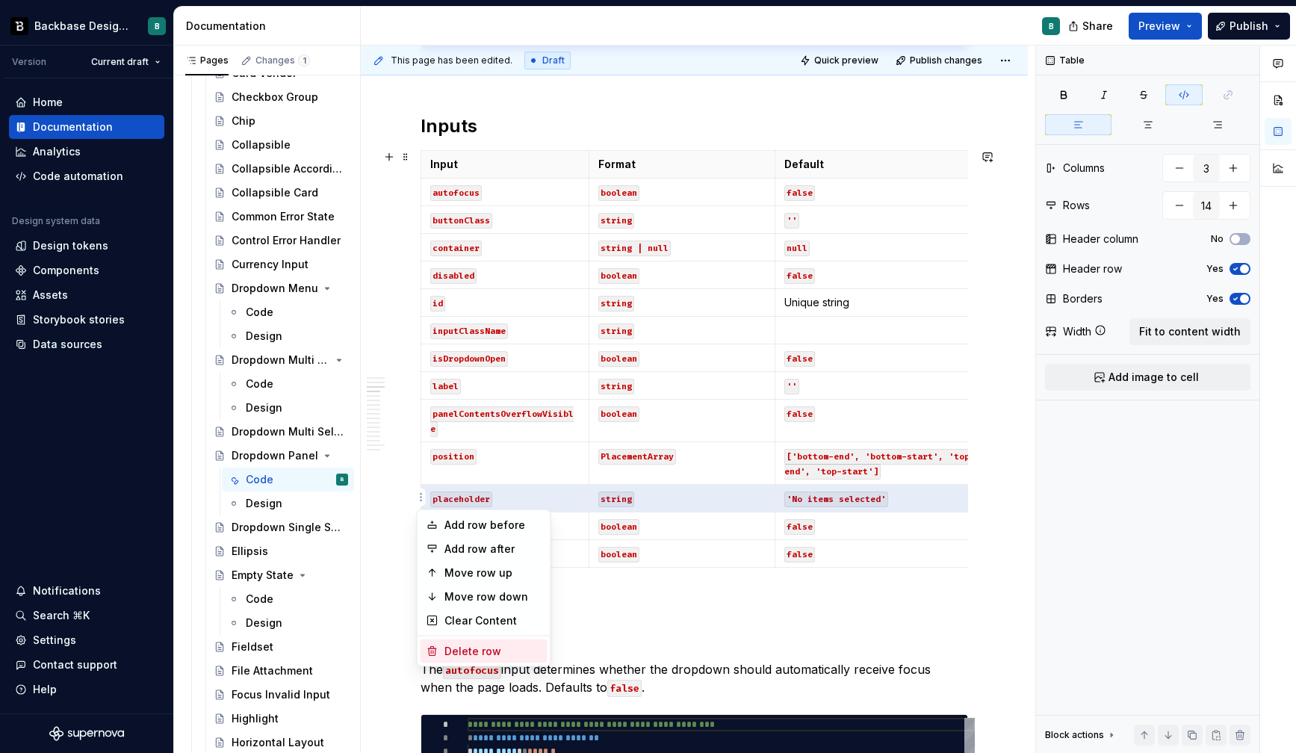
click at [472, 651] on div "Delete row" at bounding box center [492, 651] width 97 height 15
type input "13"
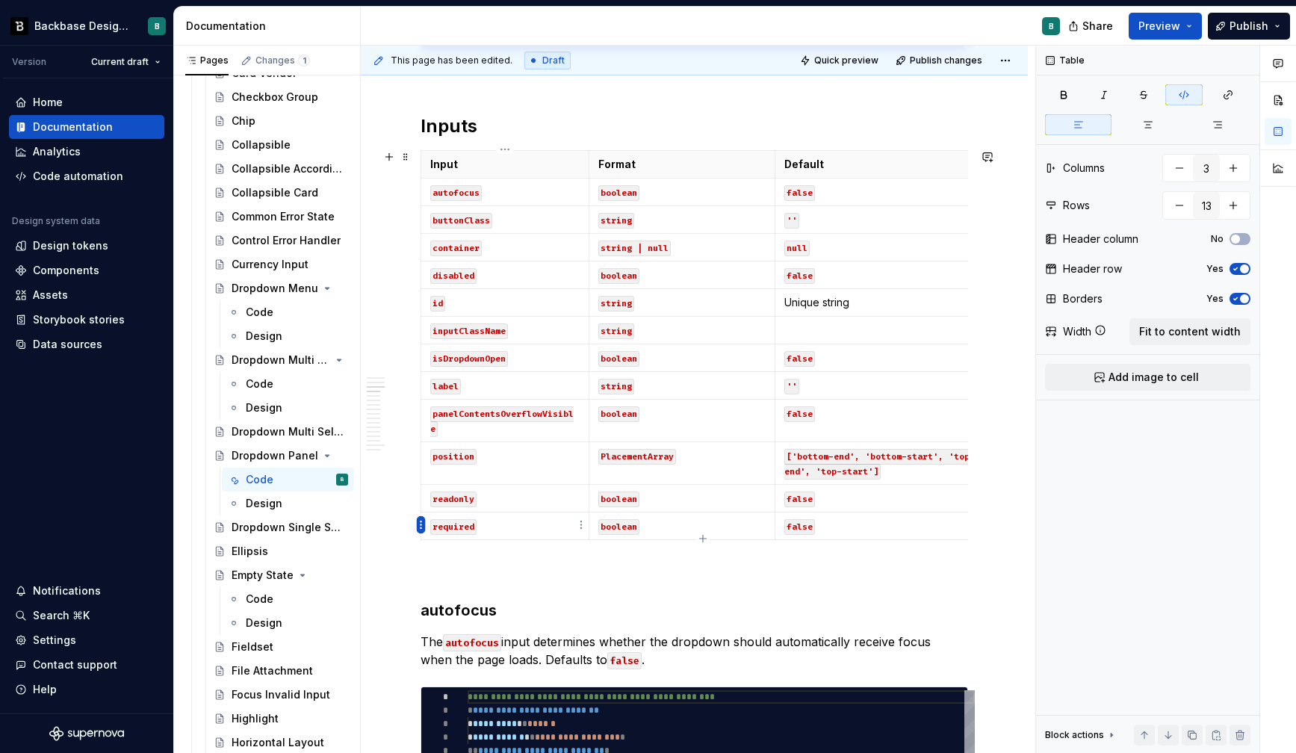
click at [421, 528] on html "Backbase Design System B Version Current draft Home Documentation Analytics Cod…" at bounding box center [648, 376] width 1296 height 753
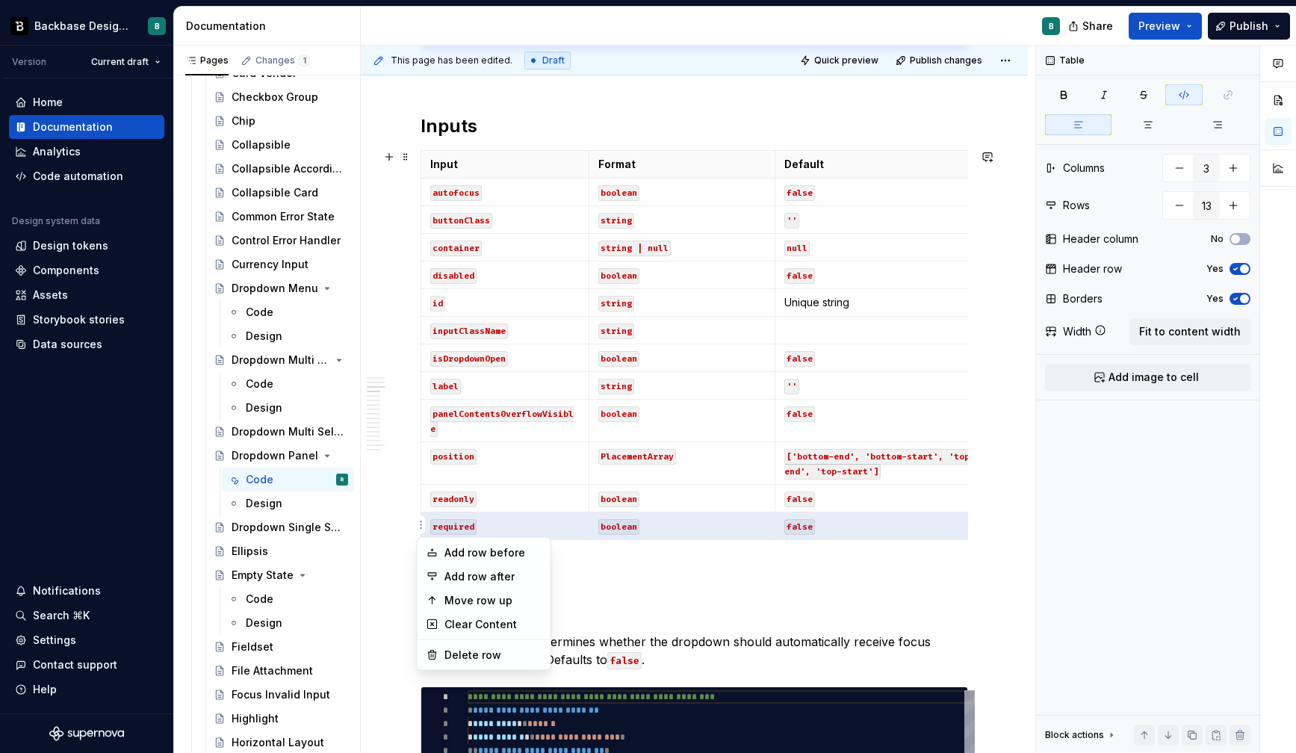
click at [515, 505] on html "Backbase Design System B Version Current draft Home Documentation Analytics Cod…" at bounding box center [648, 376] width 1296 height 753
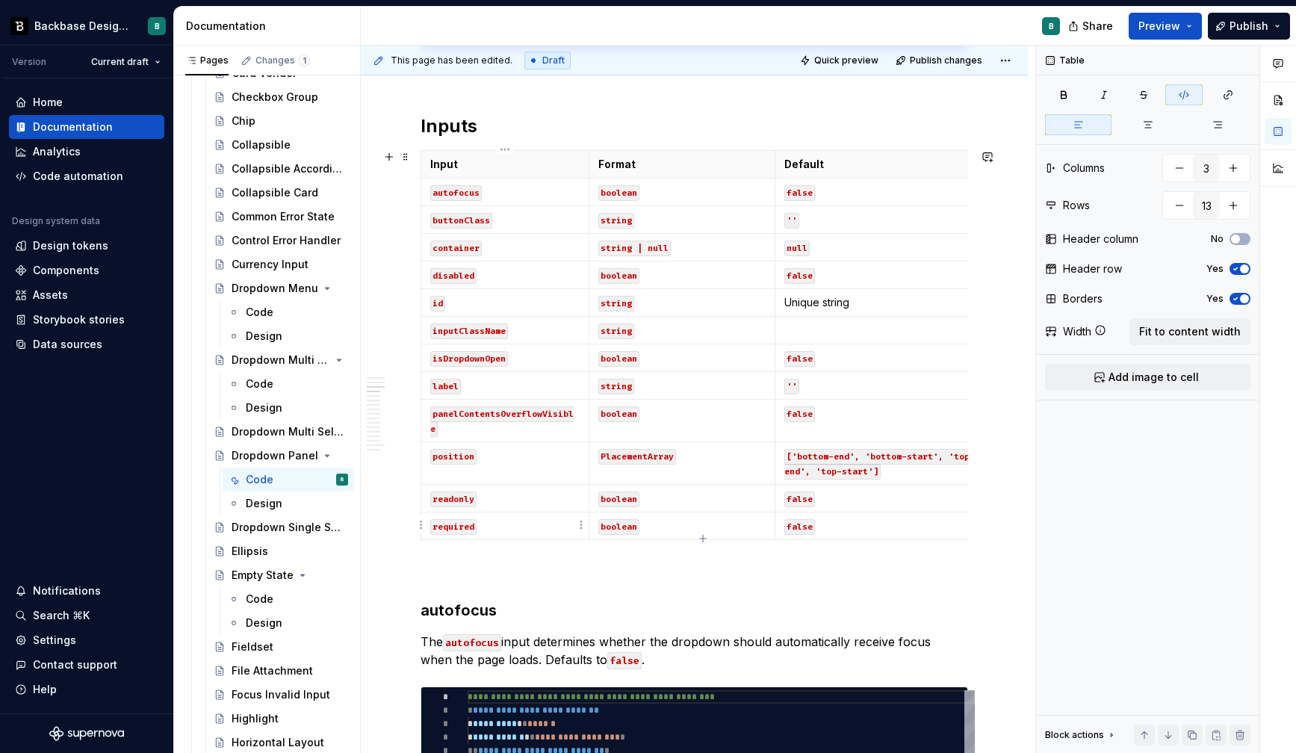
click at [453, 524] on code "required" at bounding box center [453, 527] width 46 height 16
click at [421, 527] on html "Backbase Design System B Version Current draft Home Documentation Analytics Cod…" at bounding box center [648, 376] width 1296 height 753
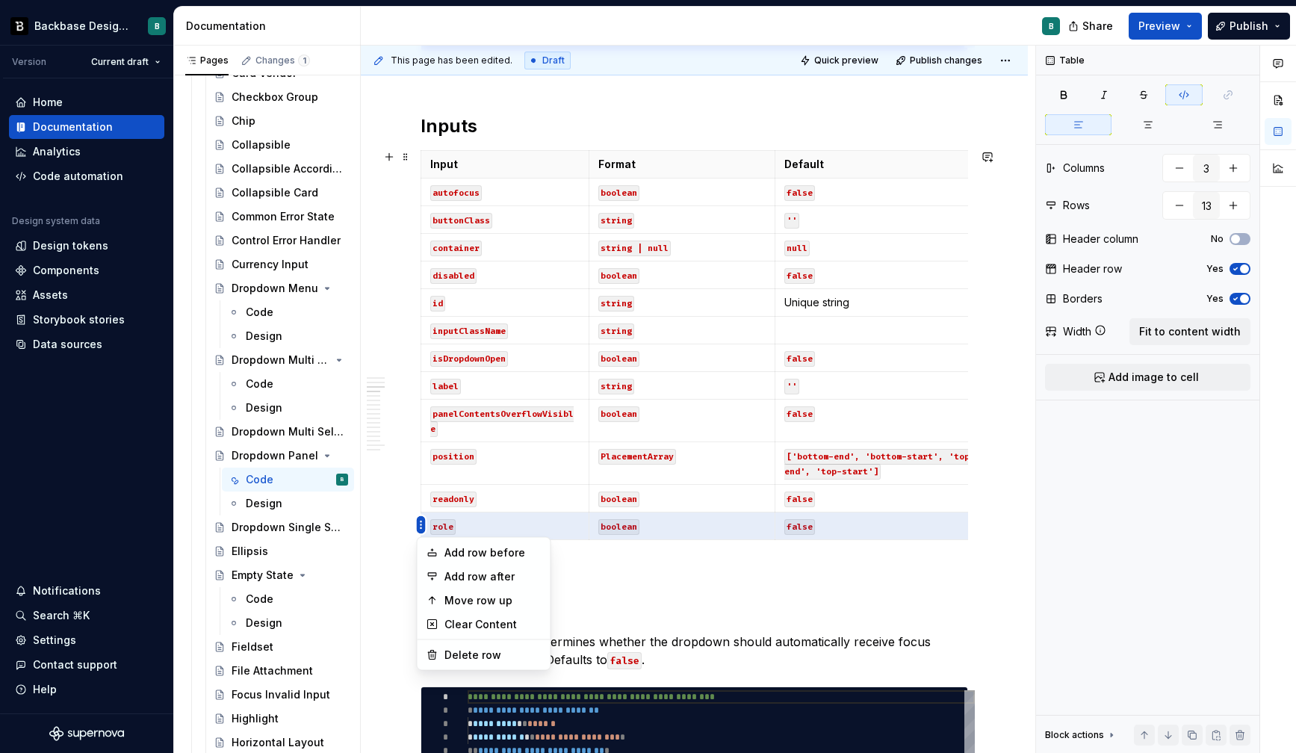
click at [421, 527] on html "Backbase Design System B Version Current draft Home Documentation Analytics Cod…" at bounding box center [648, 376] width 1296 height 753
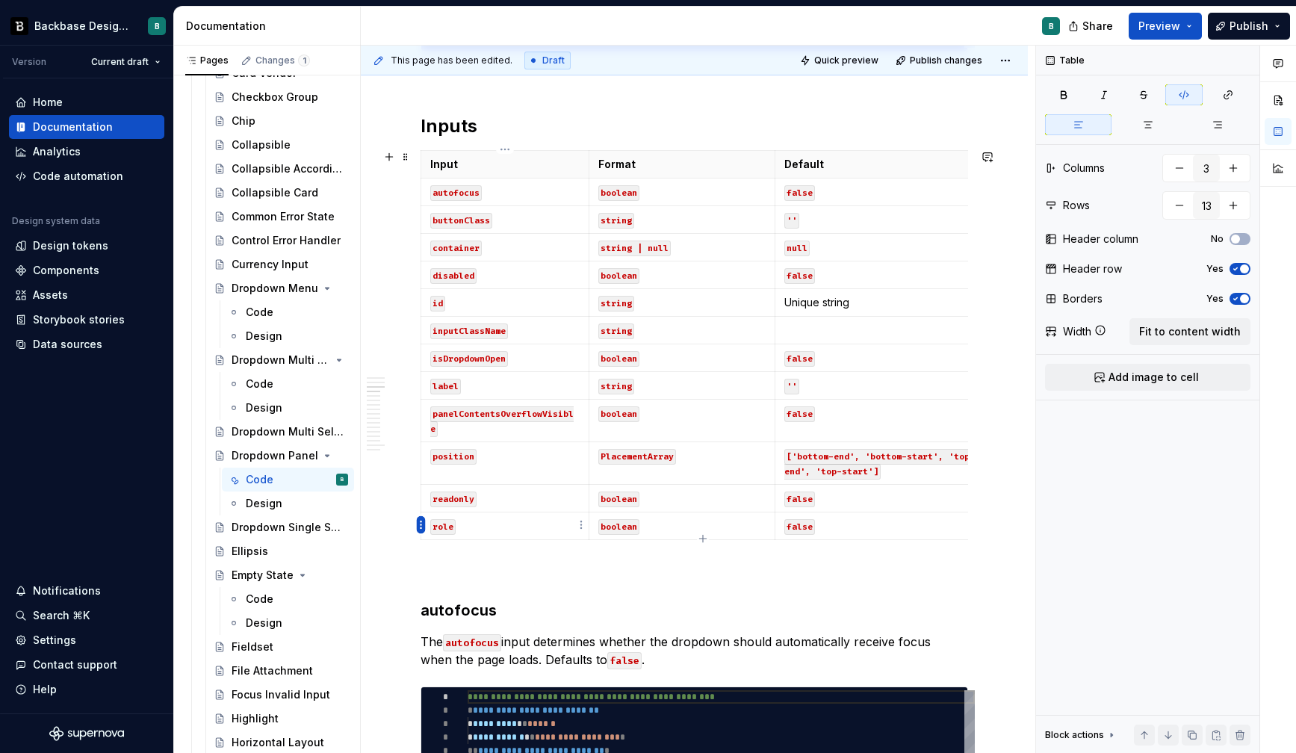
click at [418, 520] on html "Backbase Design System B Version Current draft Home Documentation Analytics Cod…" at bounding box center [648, 376] width 1296 height 753
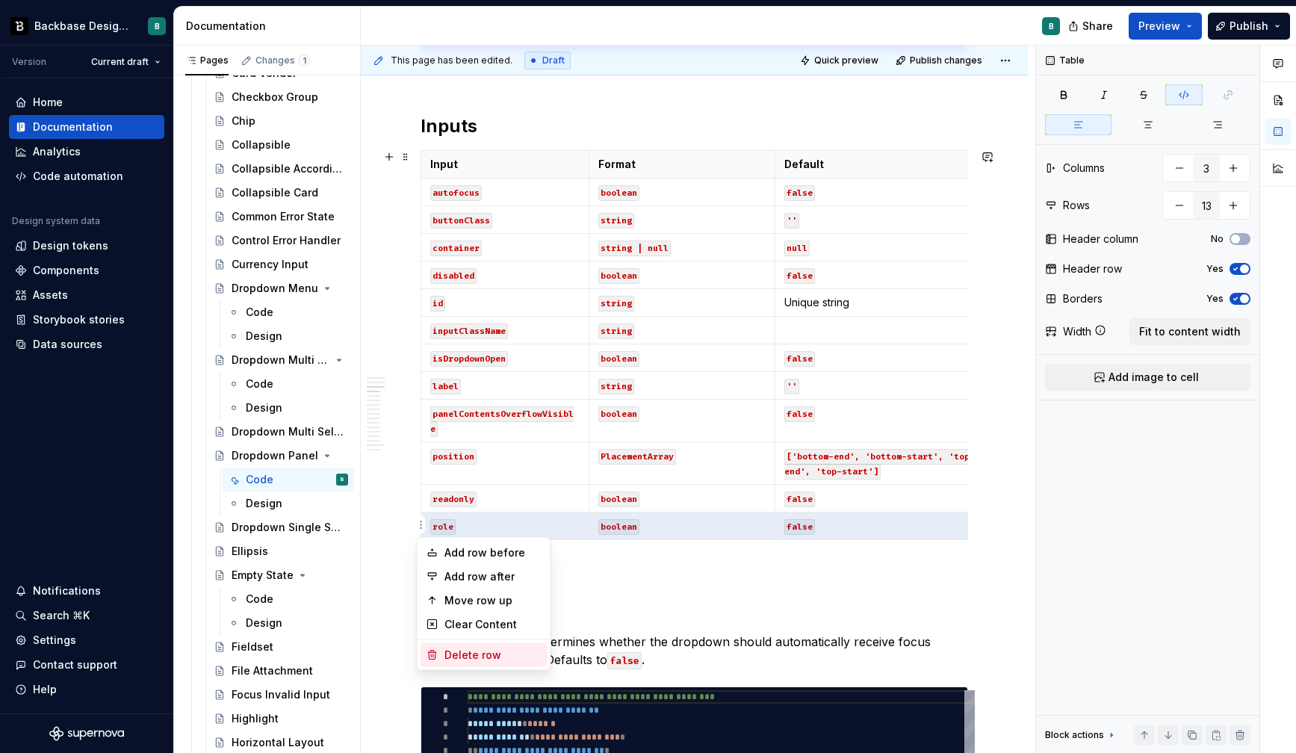
click at [481, 652] on div "Delete row" at bounding box center [492, 655] width 97 height 15
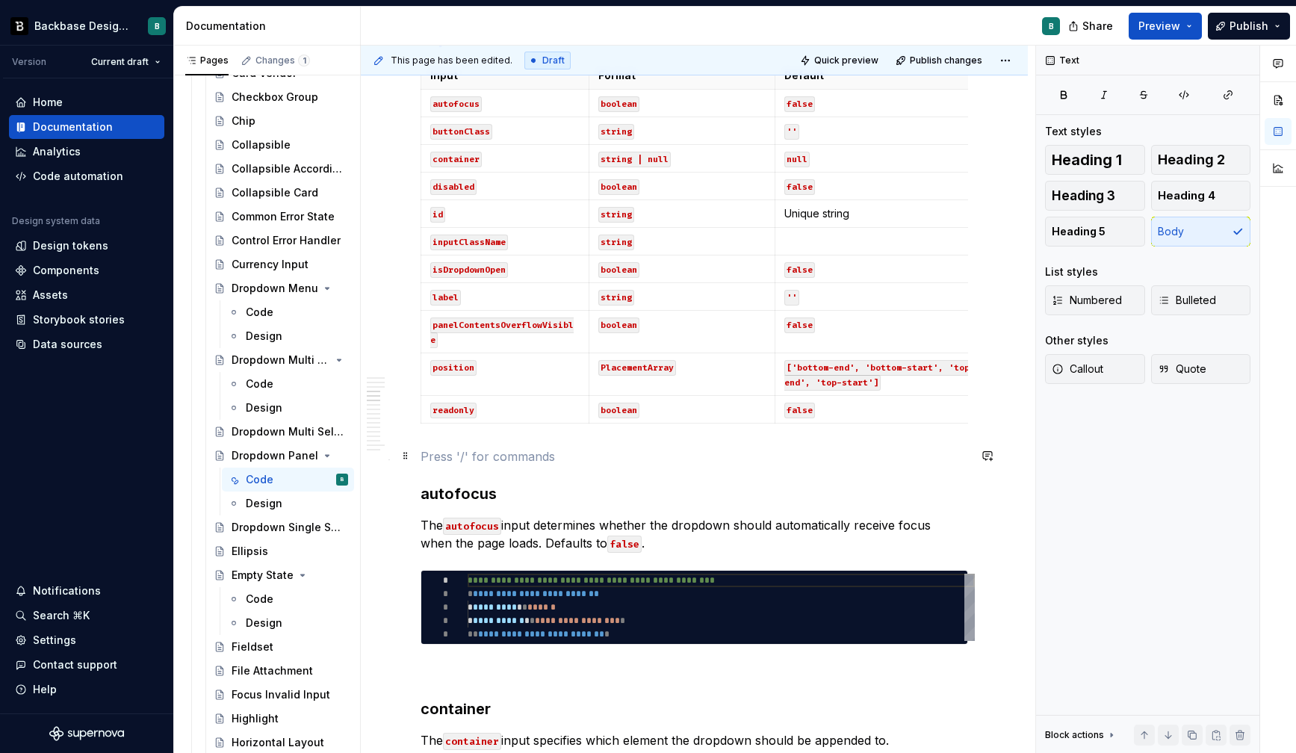
scroll to position [1344, 0]
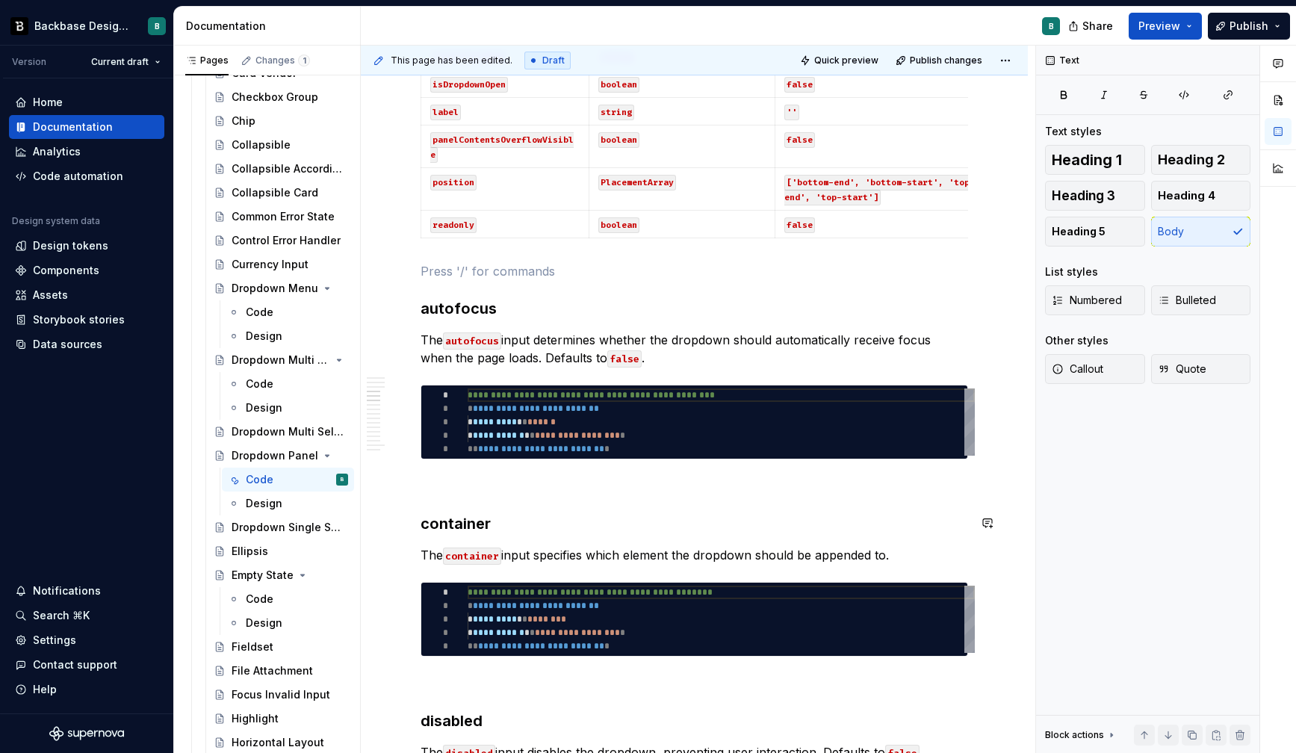
click at [474, 488] on p at bounding box center [695, 486] width 548 height 18
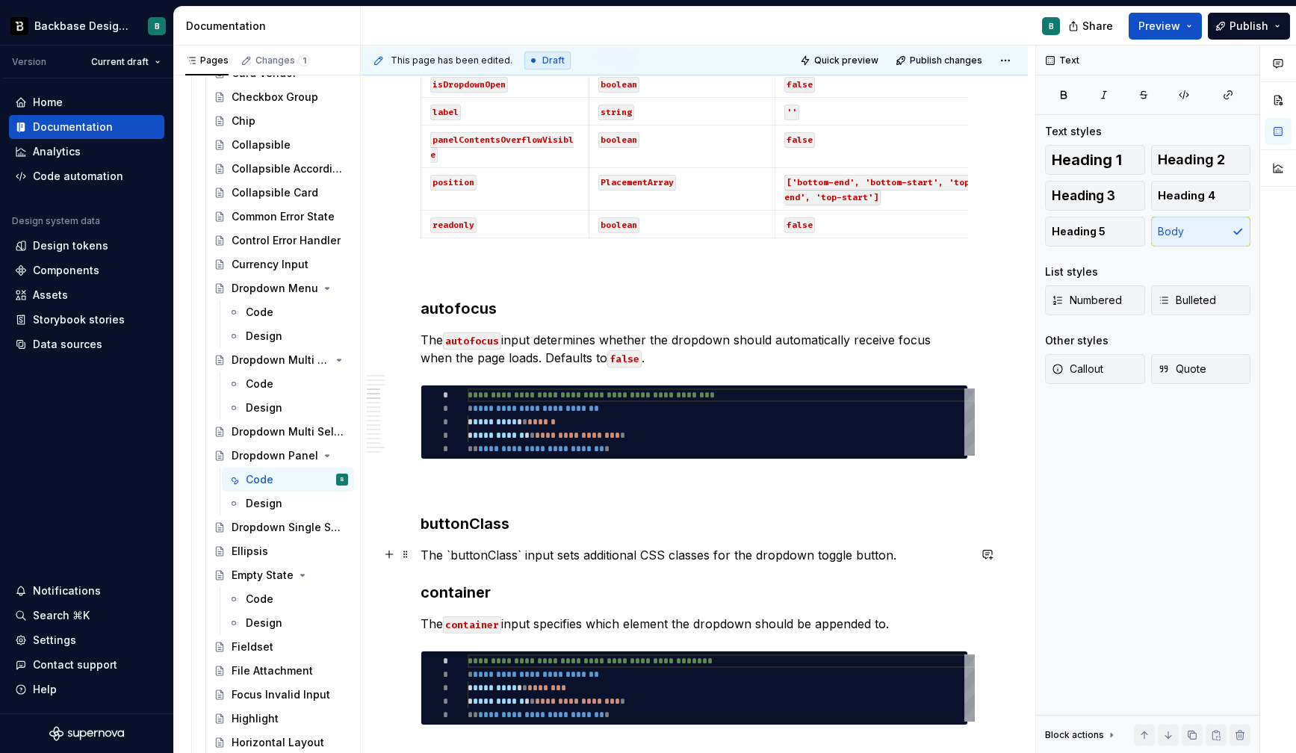
click at [448, 554] on p "The `buttonClass` input sets additional CSS classes for the dropdown toggle but…" at bounding box center [695, 555] width 548 height 18
click at [766, 521] on button "button" at bounding box center [762, 526] width 21 height 21
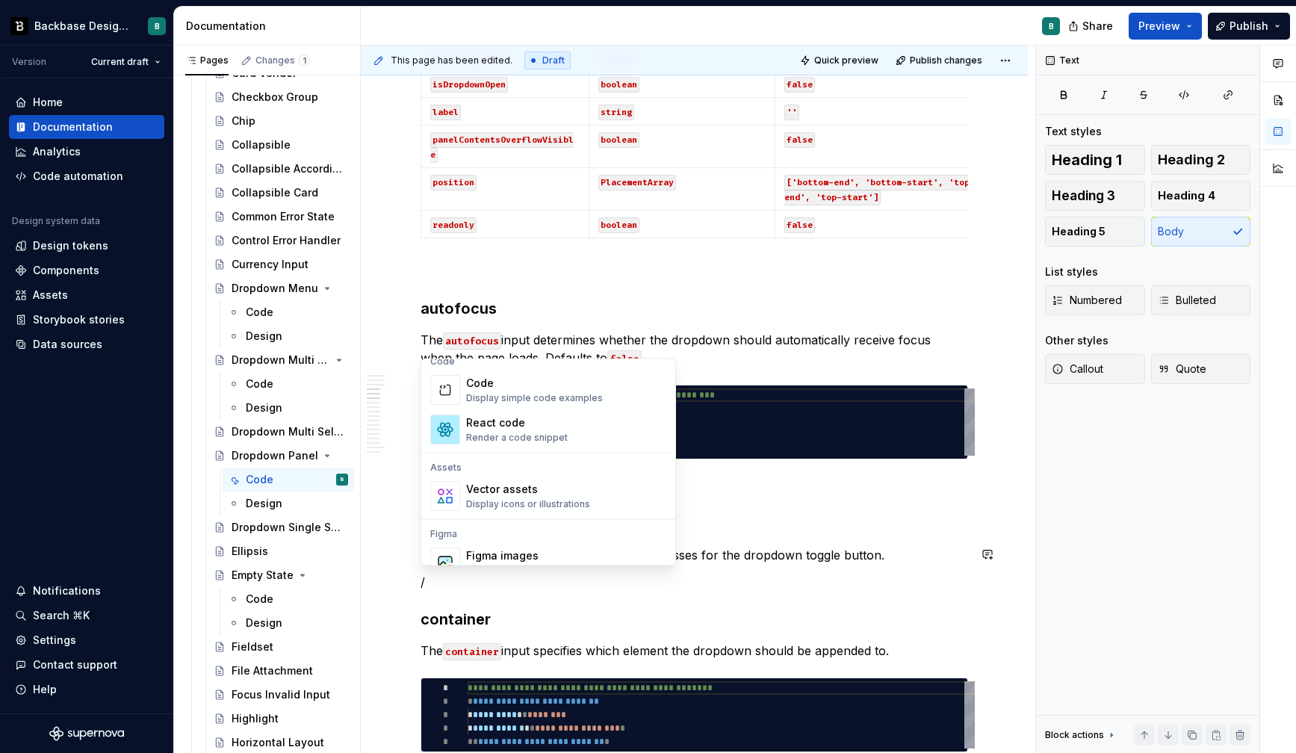
scroll to position [1176, 0]
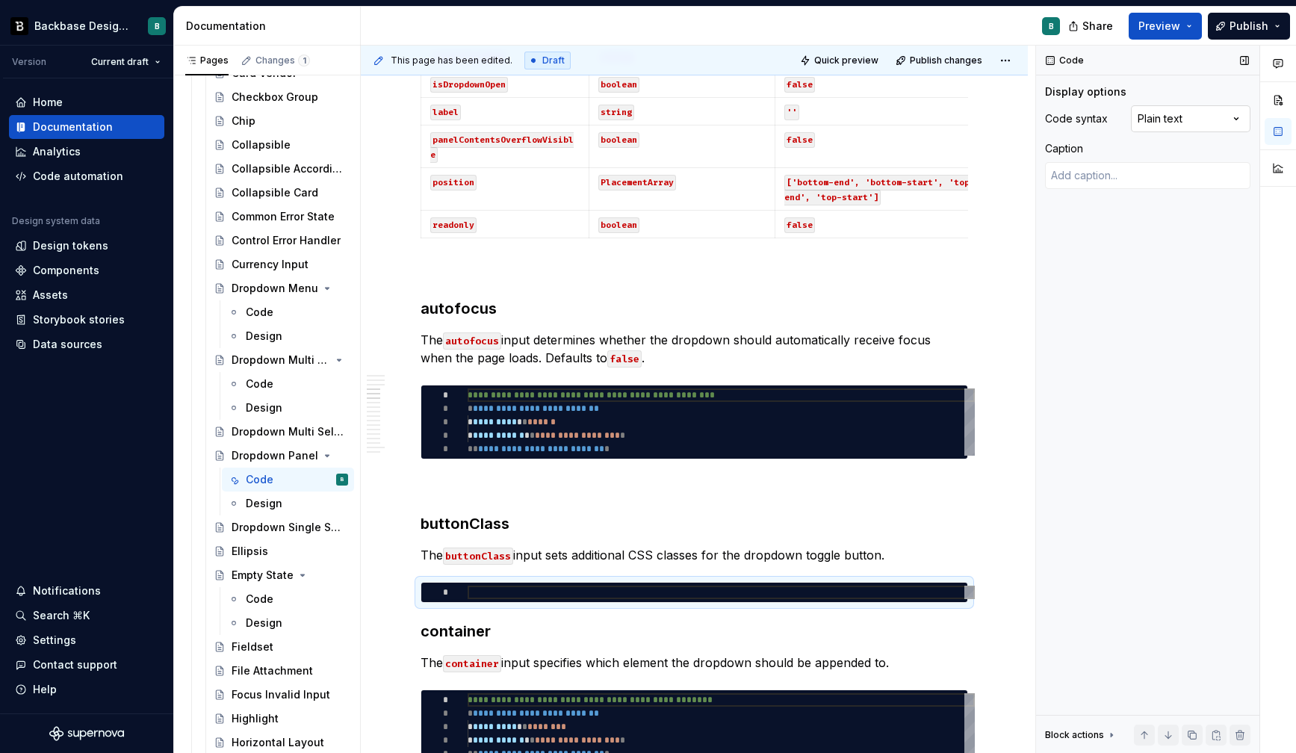
click at [1171, 124] on div "Comments Open comments No comments yet Select ‘Comment’ from the block context …" at bounding box center [1166, 400] width 260 height 708
click at [615, 595] on div at bounding box center [721, 592] width 507 height 13
type textarea "*"
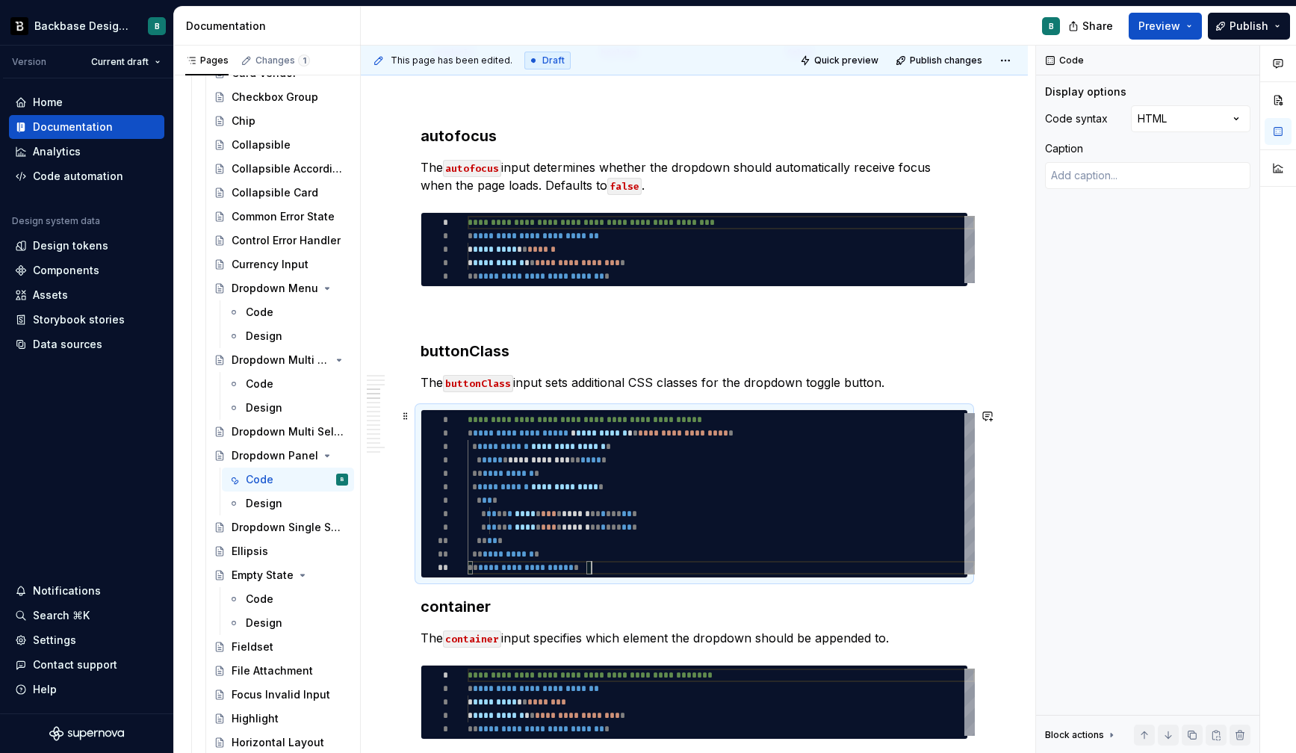
scroll to position [1517, 0]
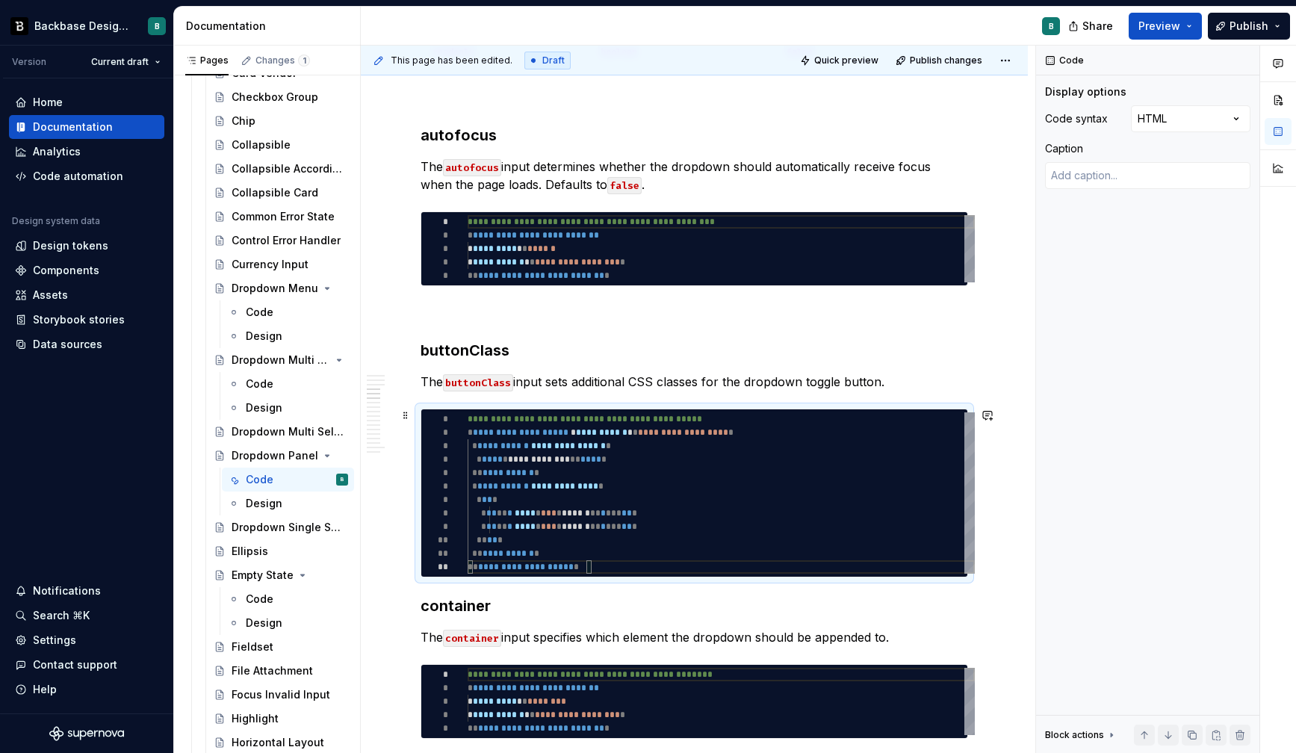
type textarea "**********"
drag, startPoint x: 669, startPoint y: 428, endPoint x: 696, endPoint y: 430, distance: 27.0
click at [696, 430] on div "**********" at bounding box center [721, 492] width 507 height 161
type textarea "*"
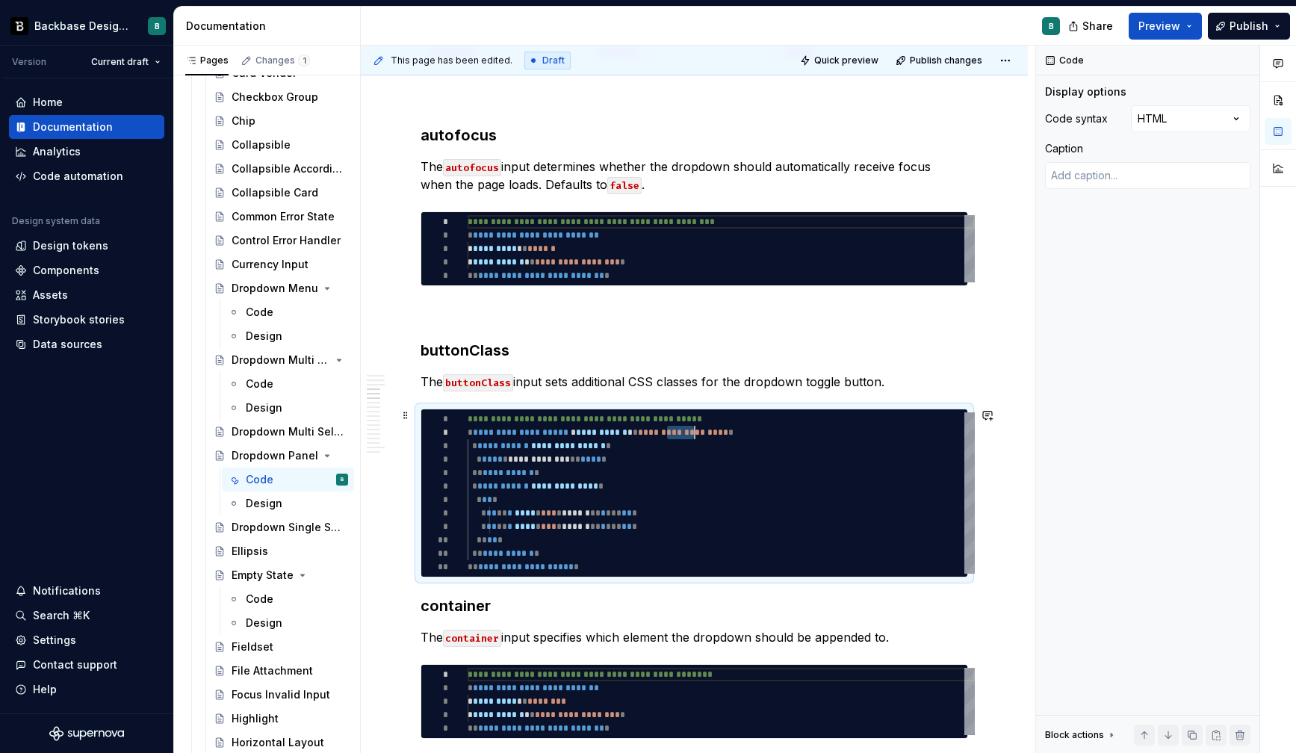
type textarea "**********"
type textarea "*"
type textarea "**********"
type textarea "*"
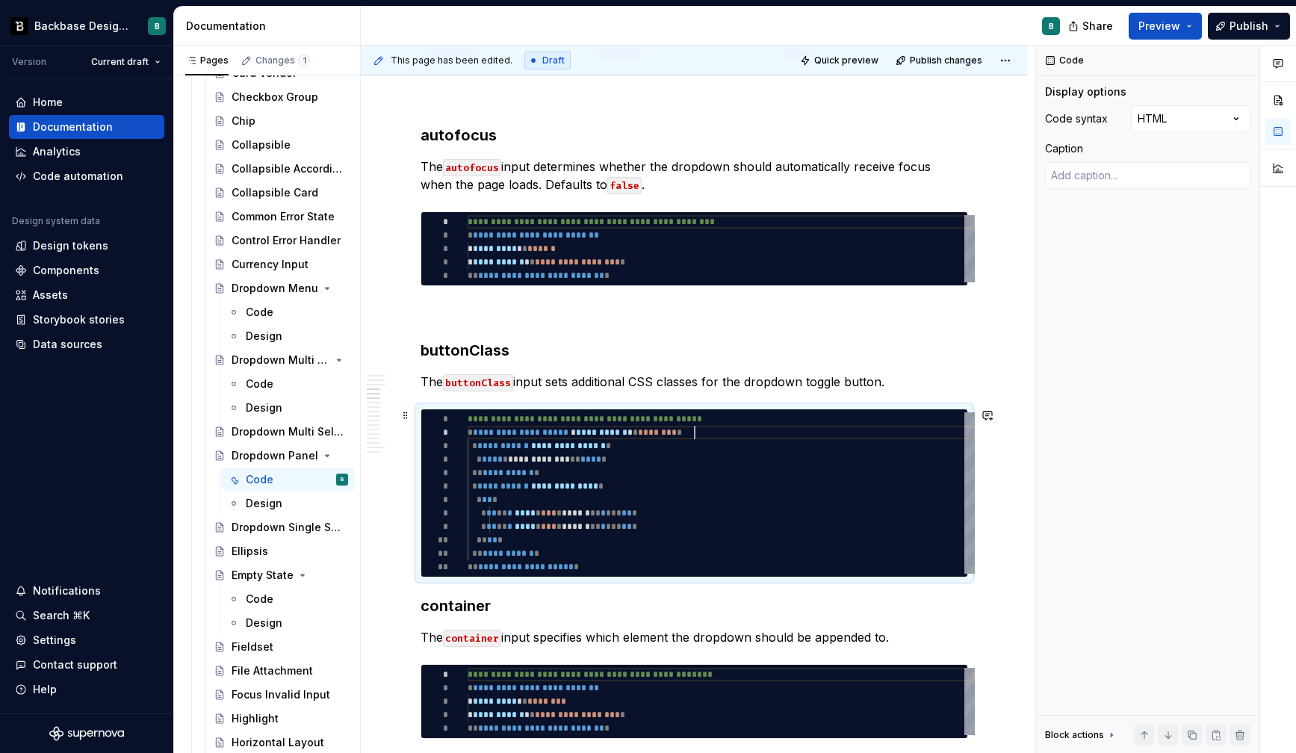
type textarea "**********"
type textarea "*"
type textarea "**********"
type textarea "*"
type textarea "**********"
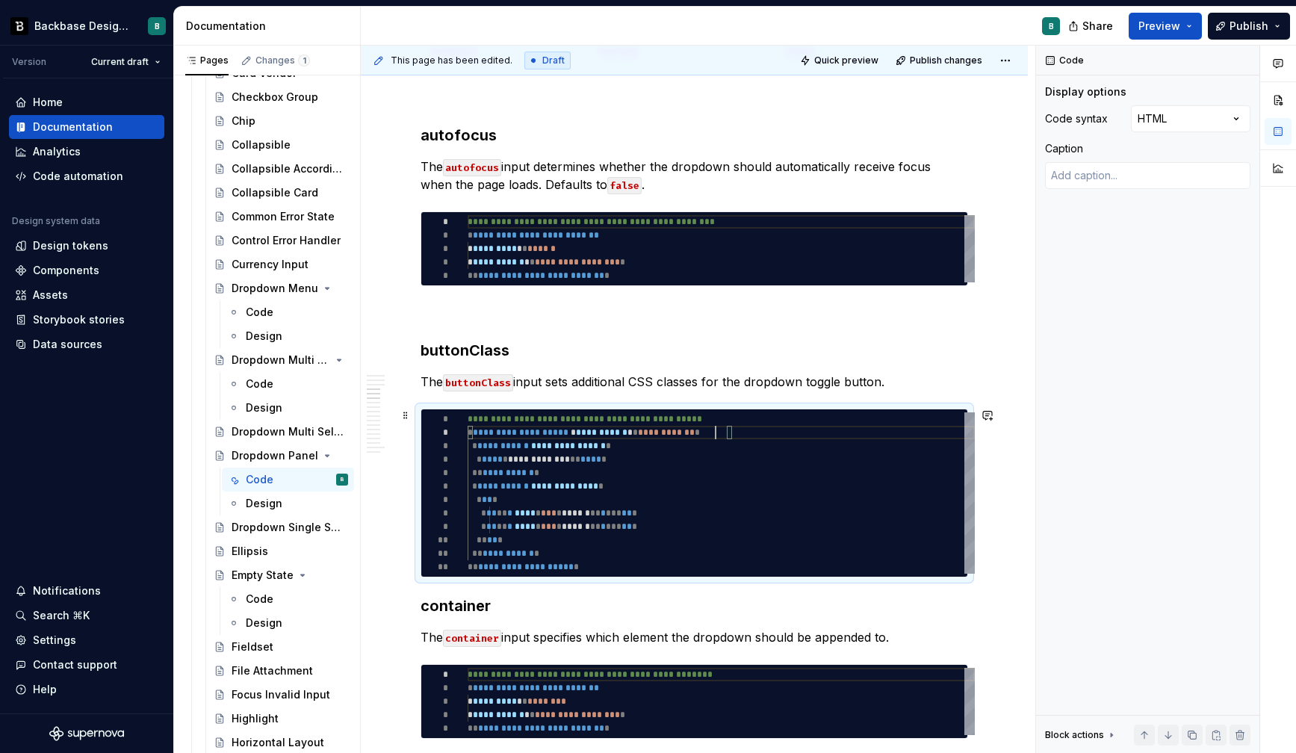
type textarea "*"
type textarea "**********"
type textarea "*"
type textarea "**********"
type textarea "*"
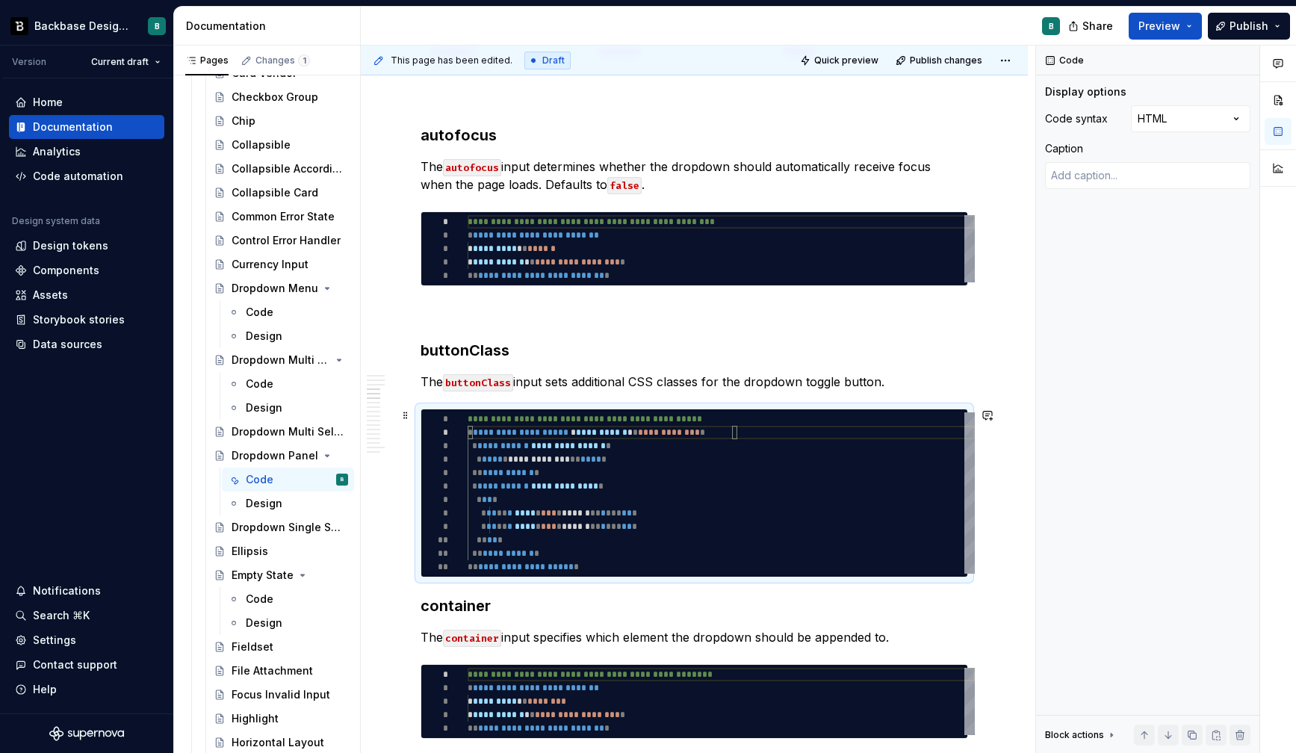
type textarea "**********"
type textarea "*"
type textarea "**********"
type textarea "*"
type textarea "**********"
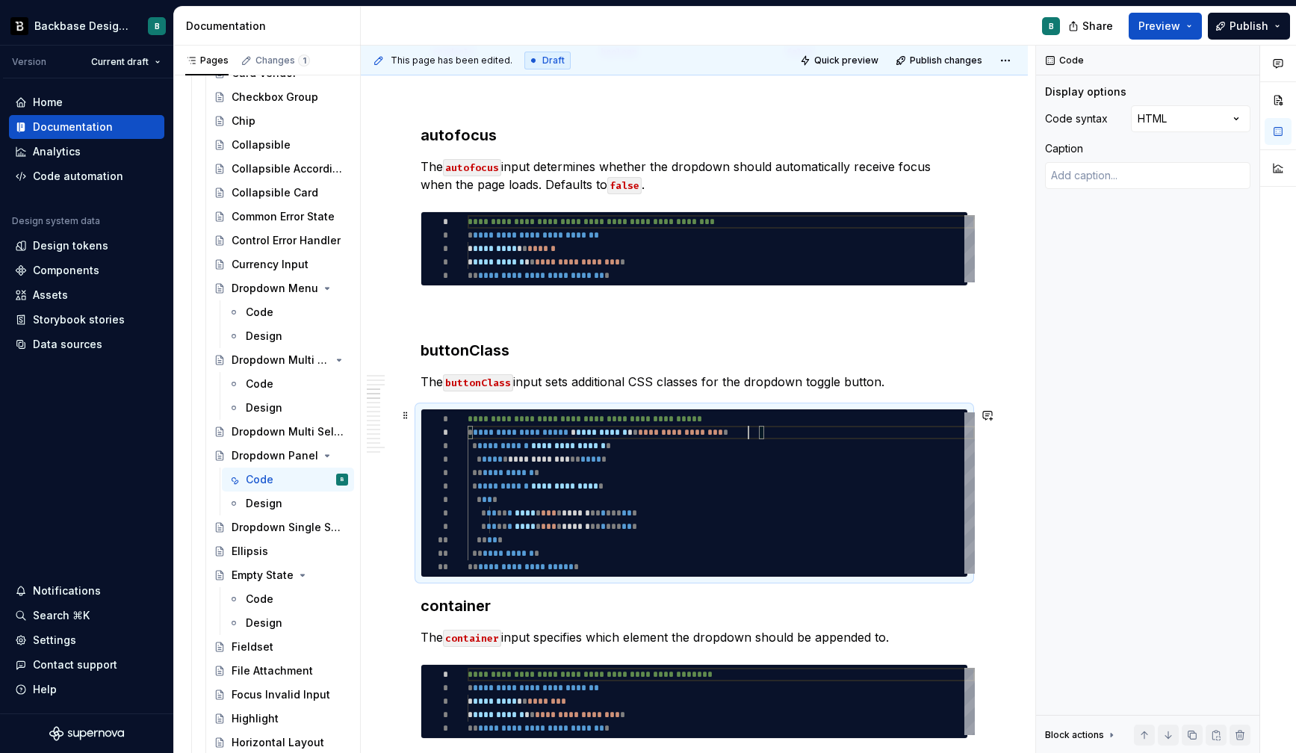
type textarea "*"
type textarea "**********"
type textarea "*"
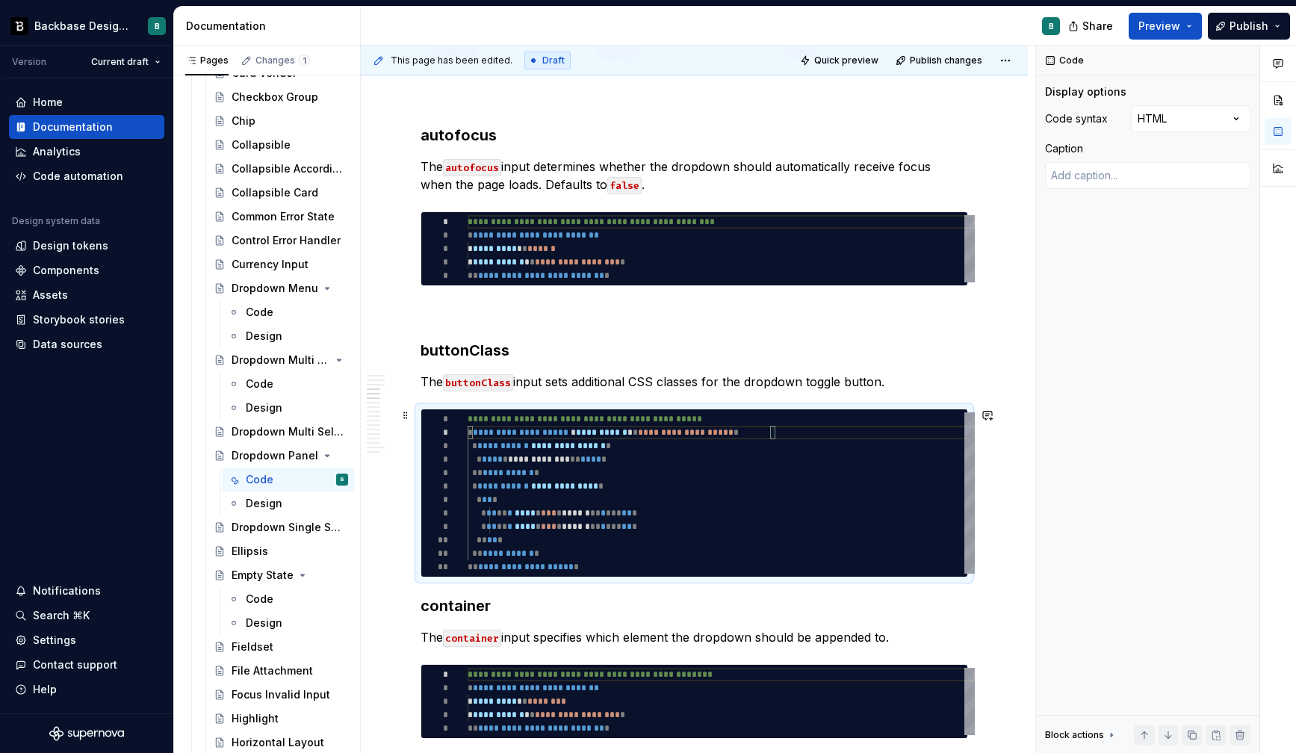
type textarea "**********"
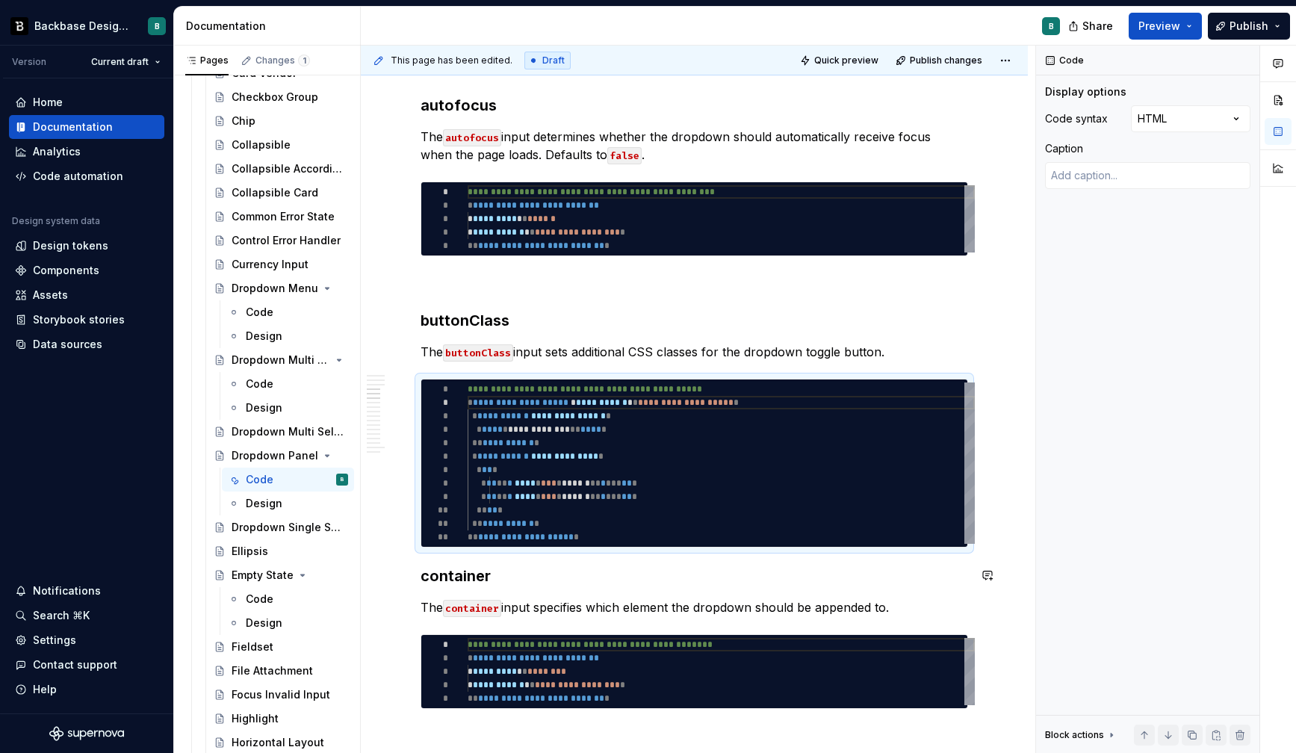
click at [464, 574] on h3 "container" at bounding box center [695, 575] width 548 height 21
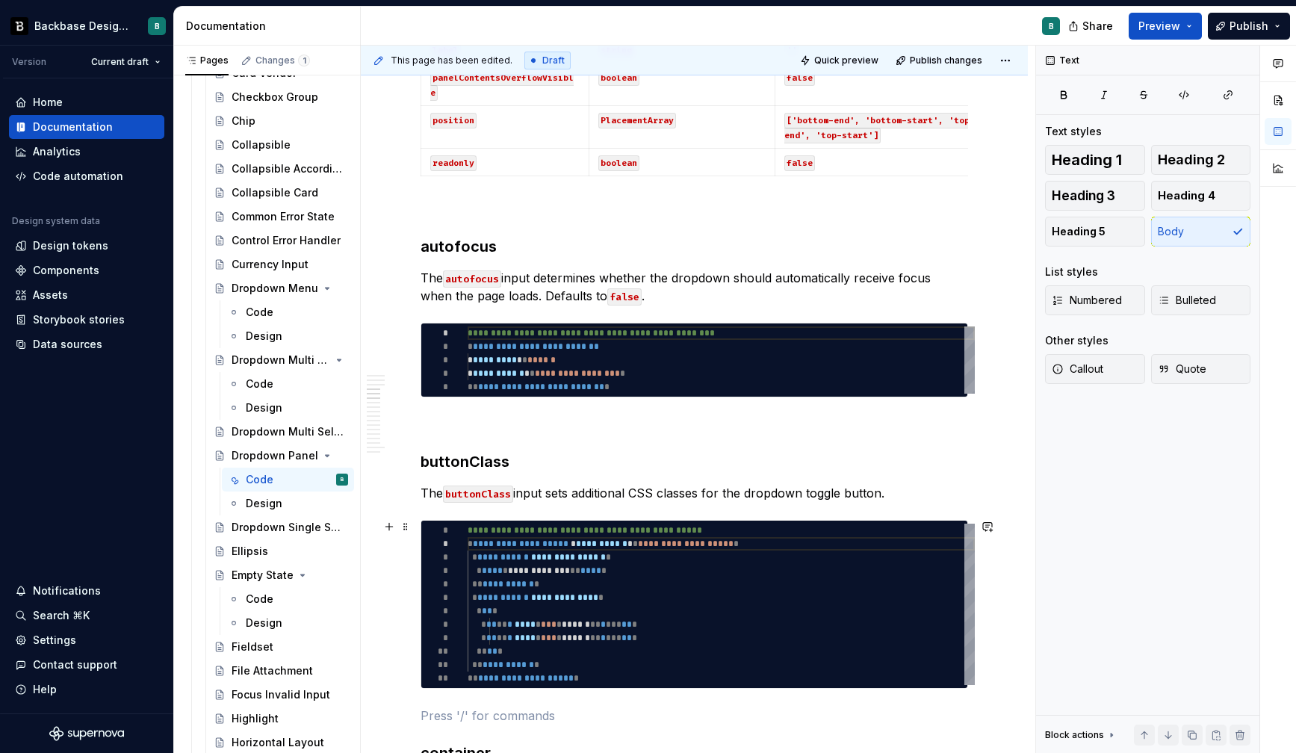
scroll to position [1384, 0]
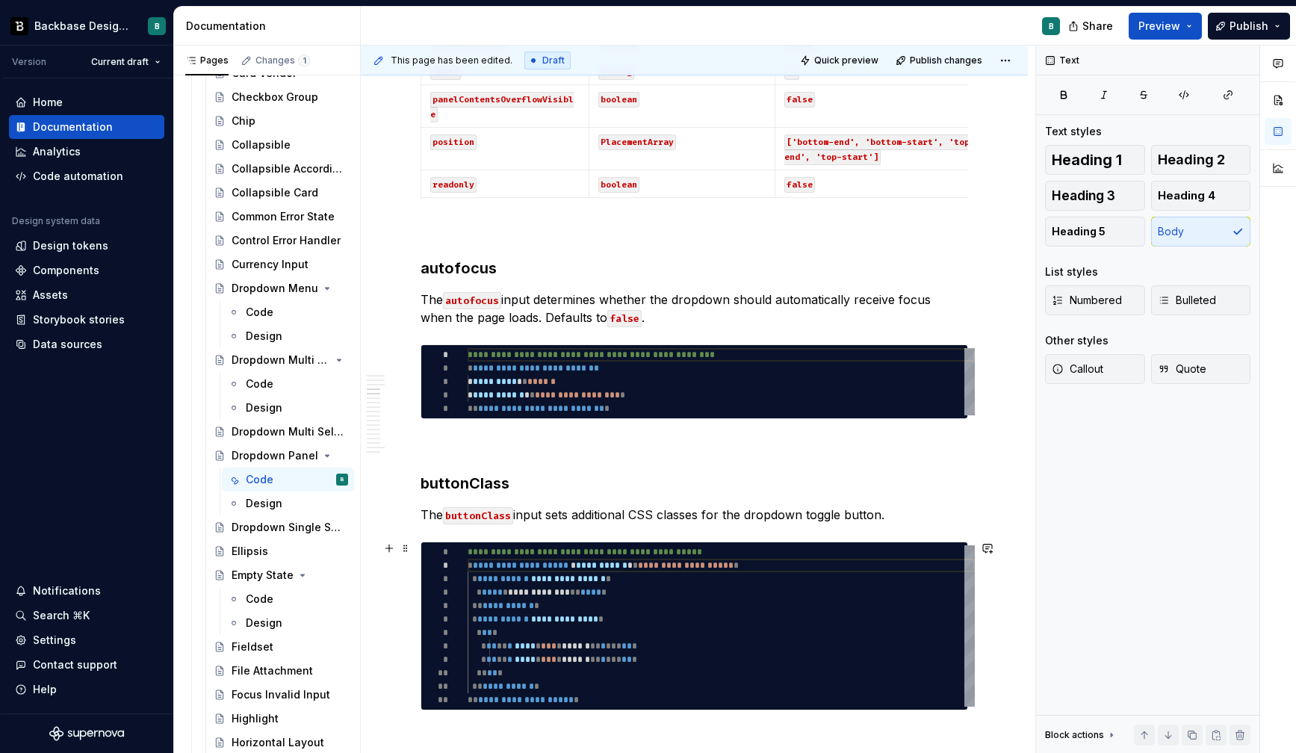
type textarea "*"
type textarea "**********"
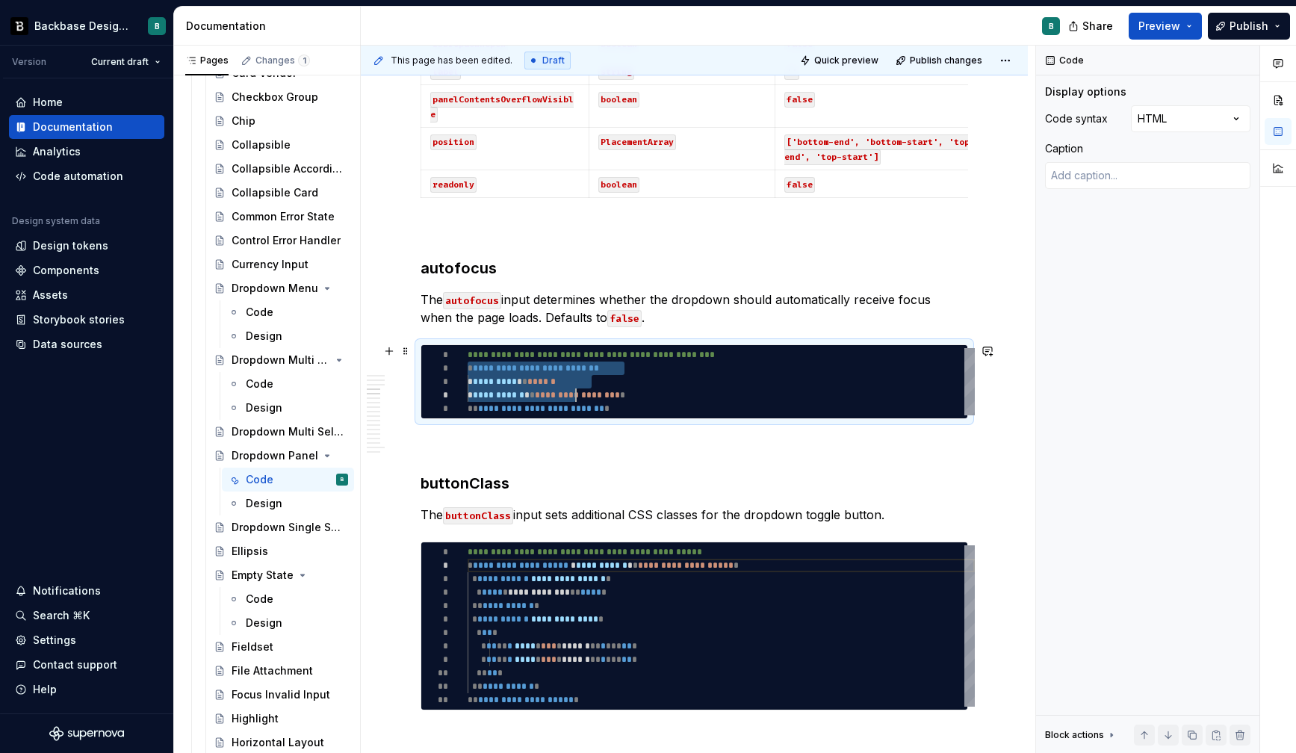
scroll to position [13, 162]
drag, startPoint x: 469, startPoint y: 369, endPoint x: 635, endPoint y: 415, distance: 172.2
click at [635, 415] on div "**********" at bounding box center [721, 381] width 507 height 67
type textarea "*"
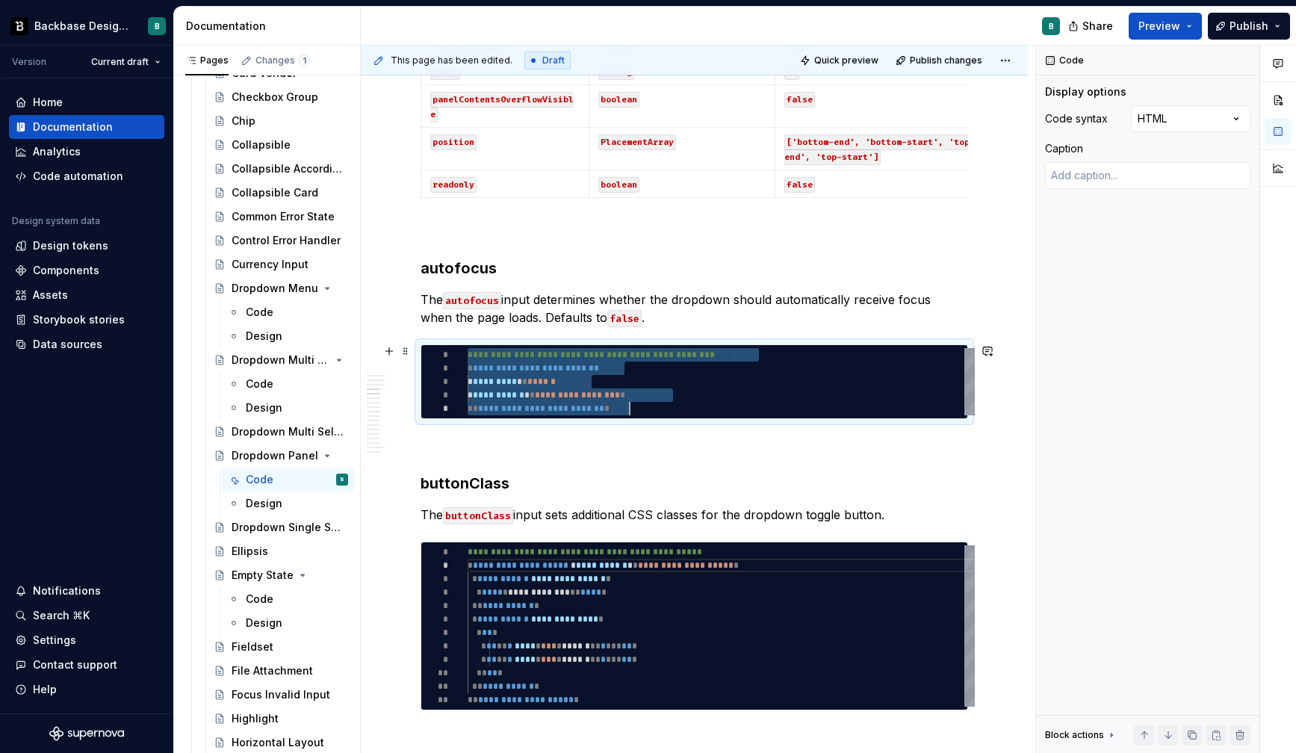
drag, startPoint x: 468, startPoint y: 353, endPoint x: 647, endPoint y: 415, distance: 189.7
click at [647, 415] on div "**********" at bounding box center [721, 381] width 507 height 67
type textarea "**********"
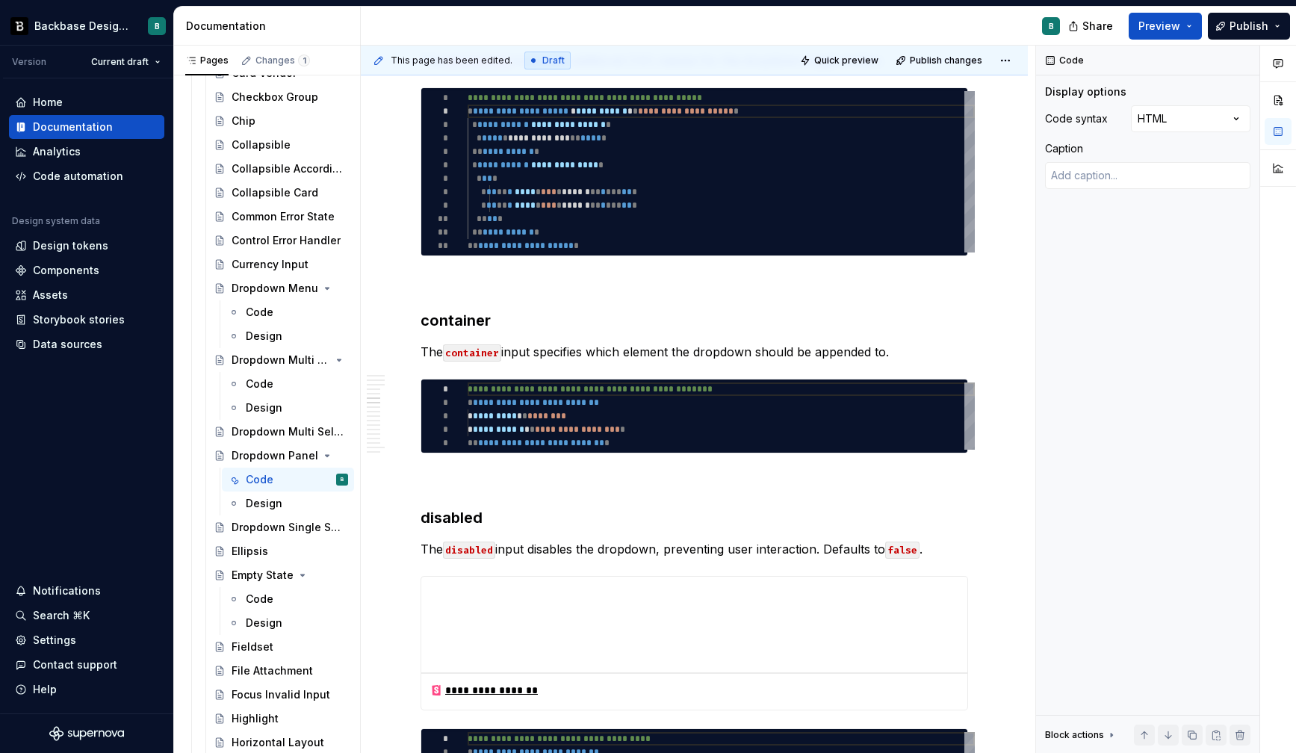
scroll to position [1940, 0]
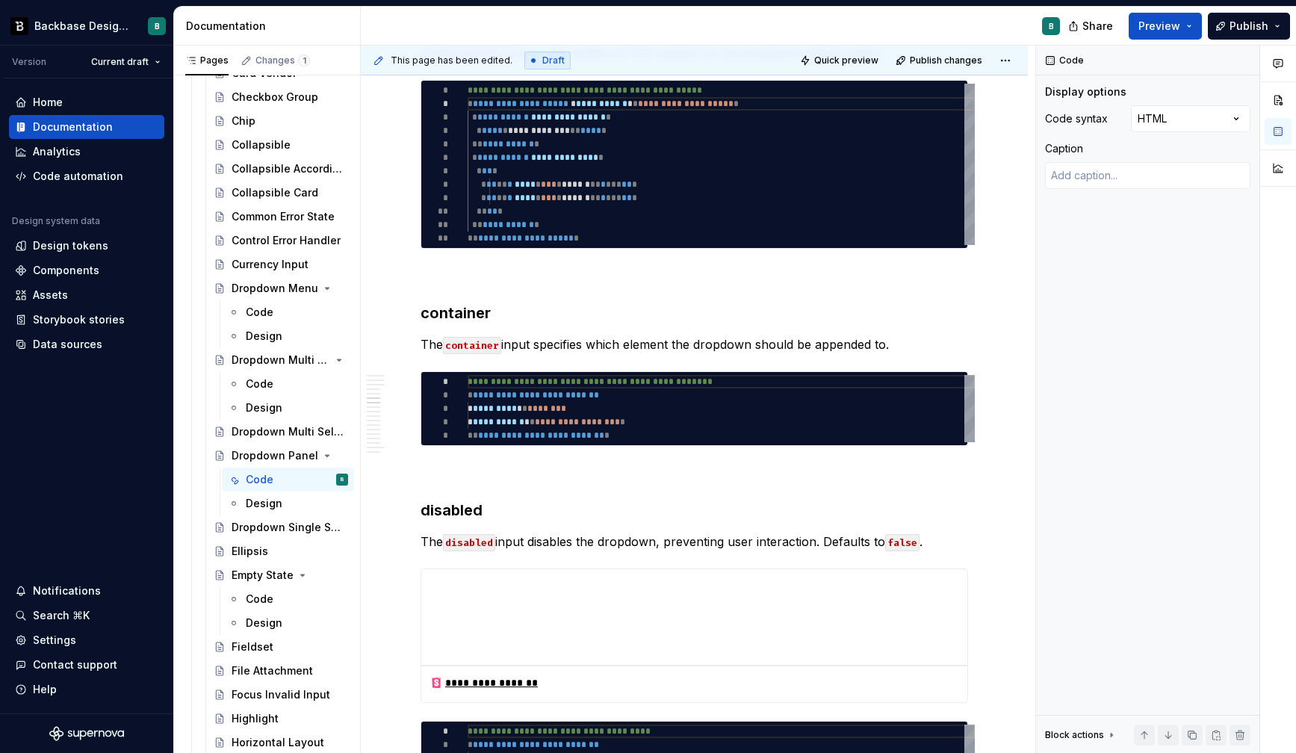
type textarea "*"
type textarea "**********"
type textarea "*"
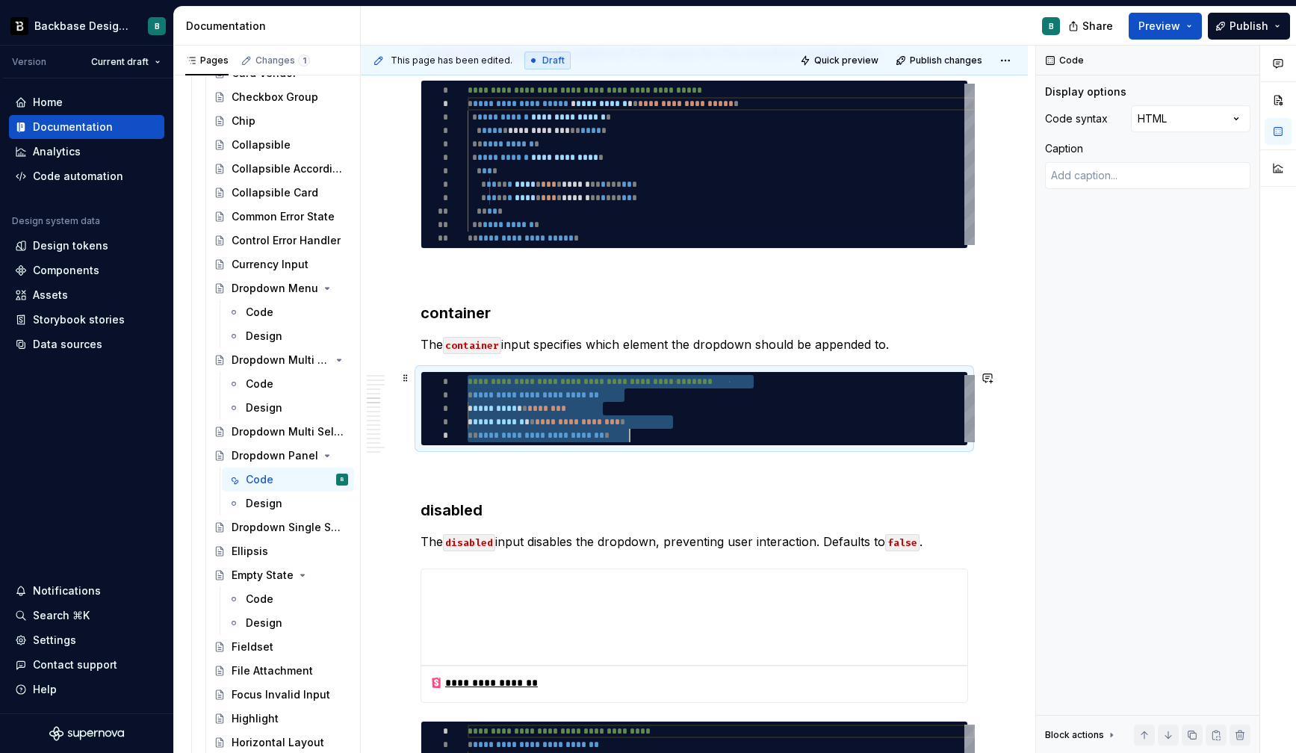
scroll to position [0, 162]
drag, startPoint x: 468, startPoint y: 383, endPoint x: 639, endPoint y: 430, distance: 177.2
click at [639, 430] on div "**********" at bounding box center [721, 408] width 507 height 67
type textarea "**********"
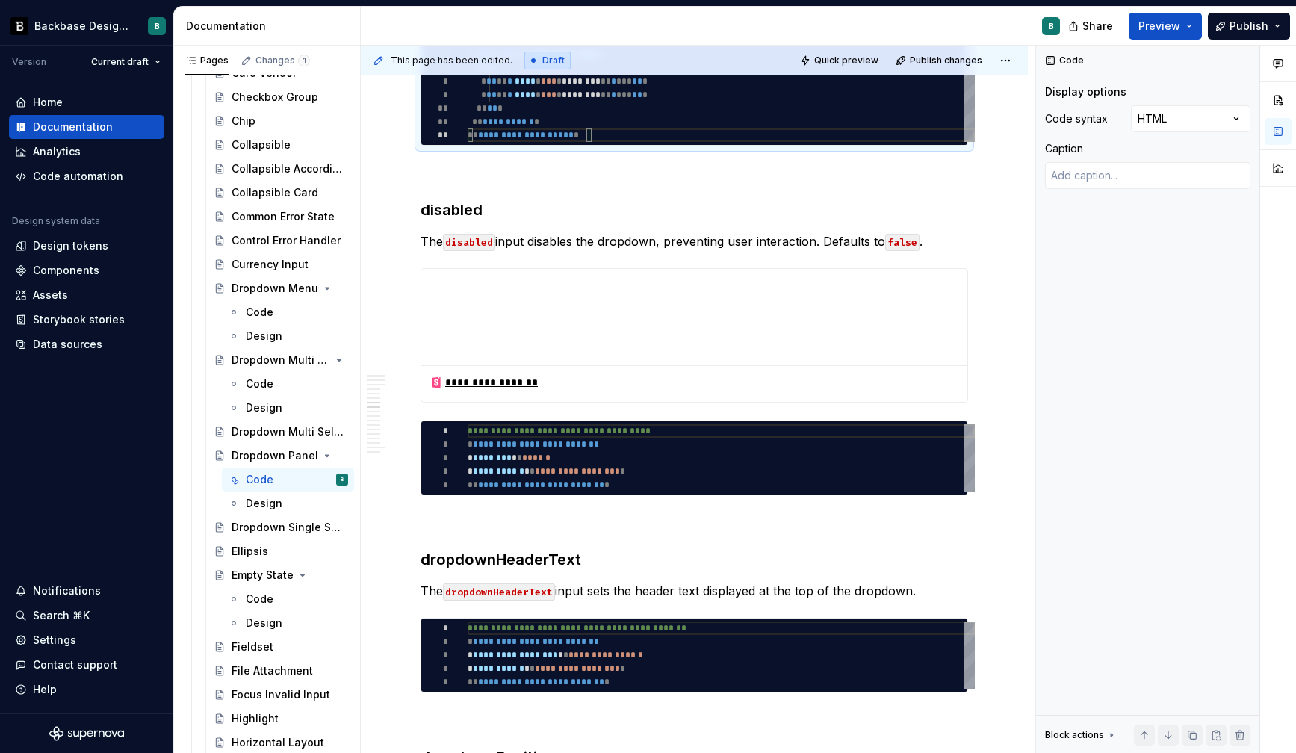
scroll to position [2362, 0]
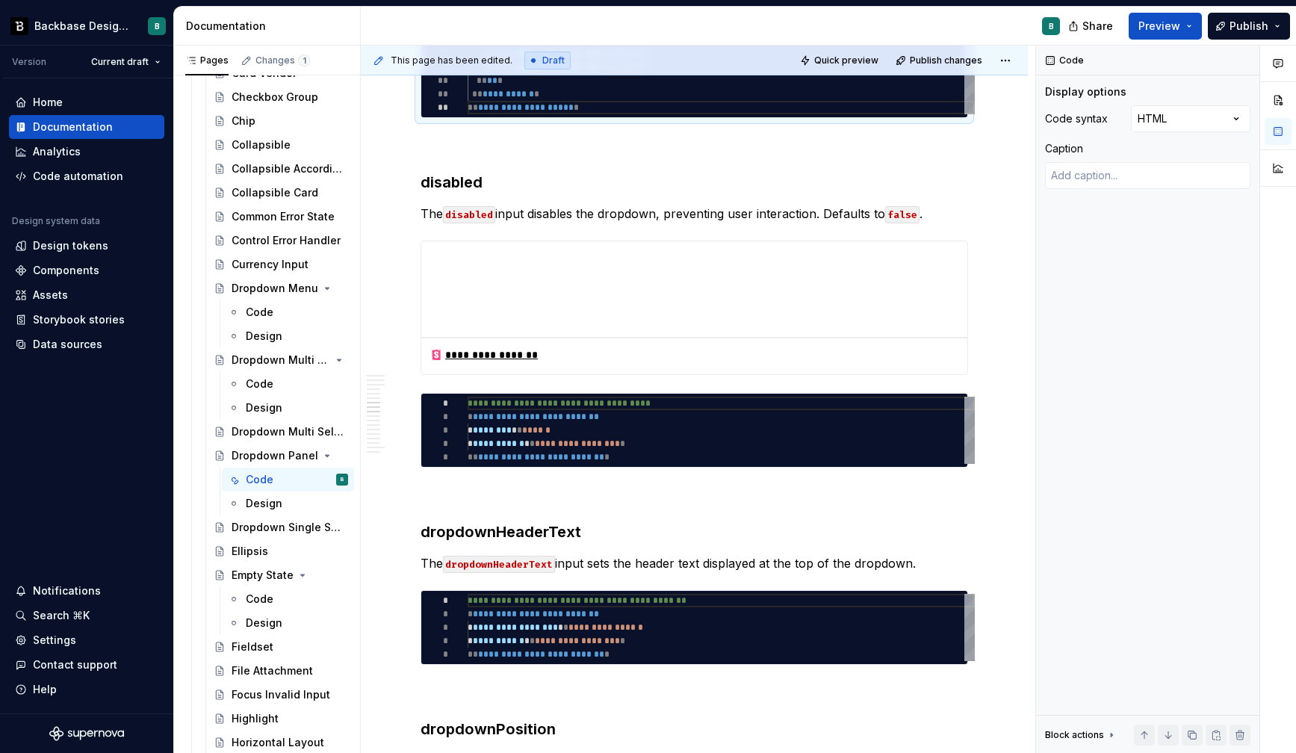
type textarea "*"
type textarea "**********"
type textarea "*"
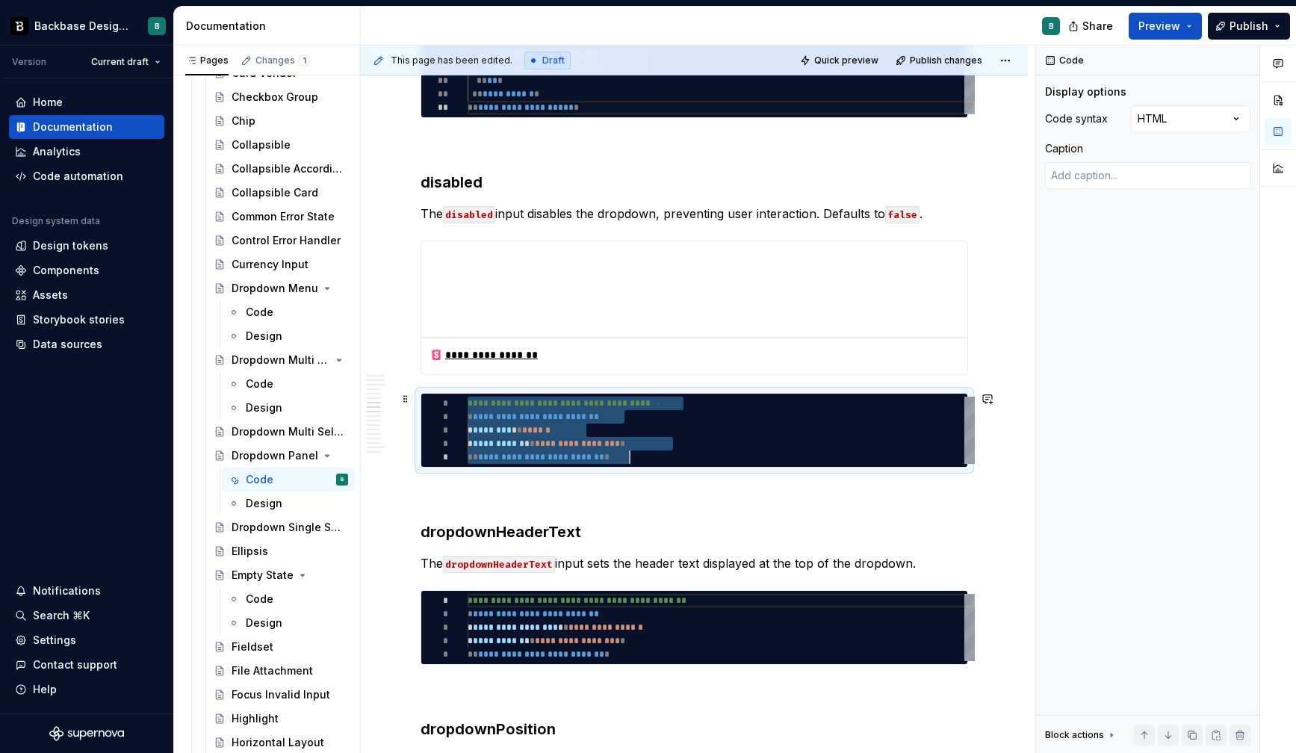
drag, startPoint x: 468, startPoint y: 397, endPoint x: 632, endPoint y: 456, distance: 173.9
click at [632, 456] on div "**********" at bounding box center [721, 430] width 507 height 67
type textarea "**********"
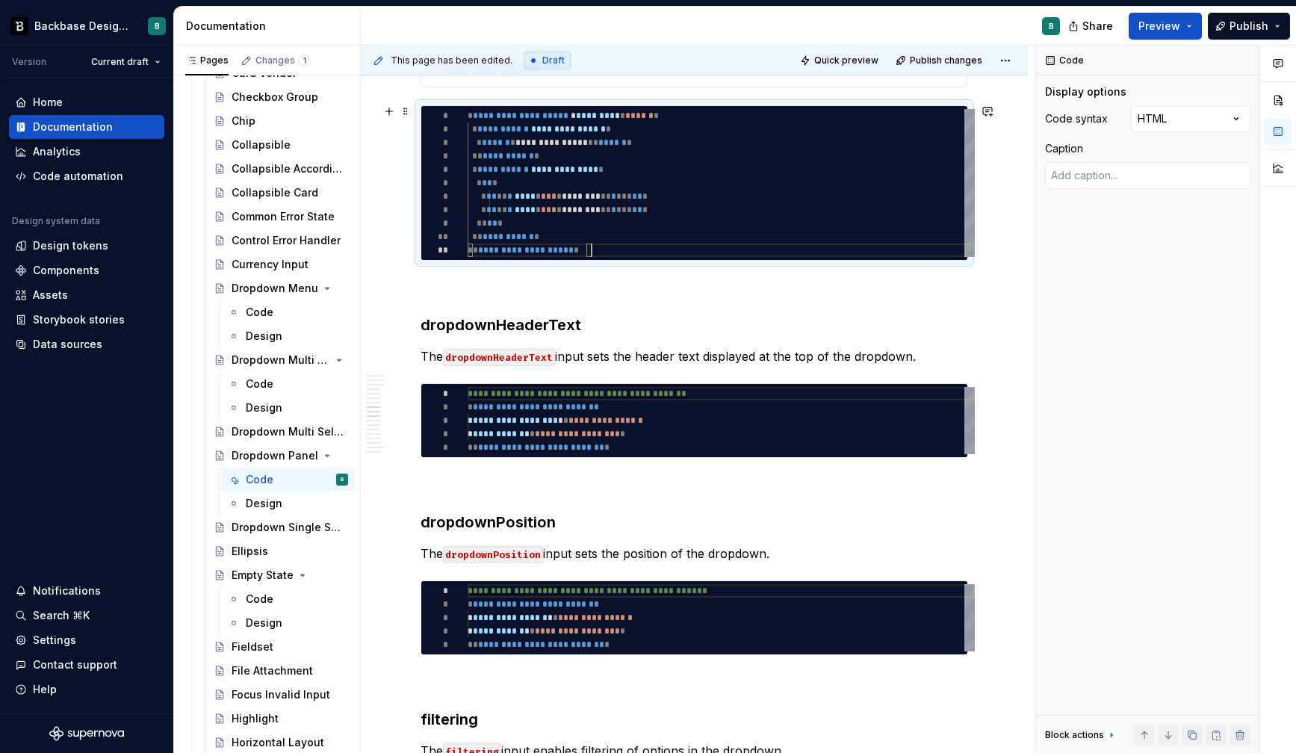
scroll to position [2653, 0]
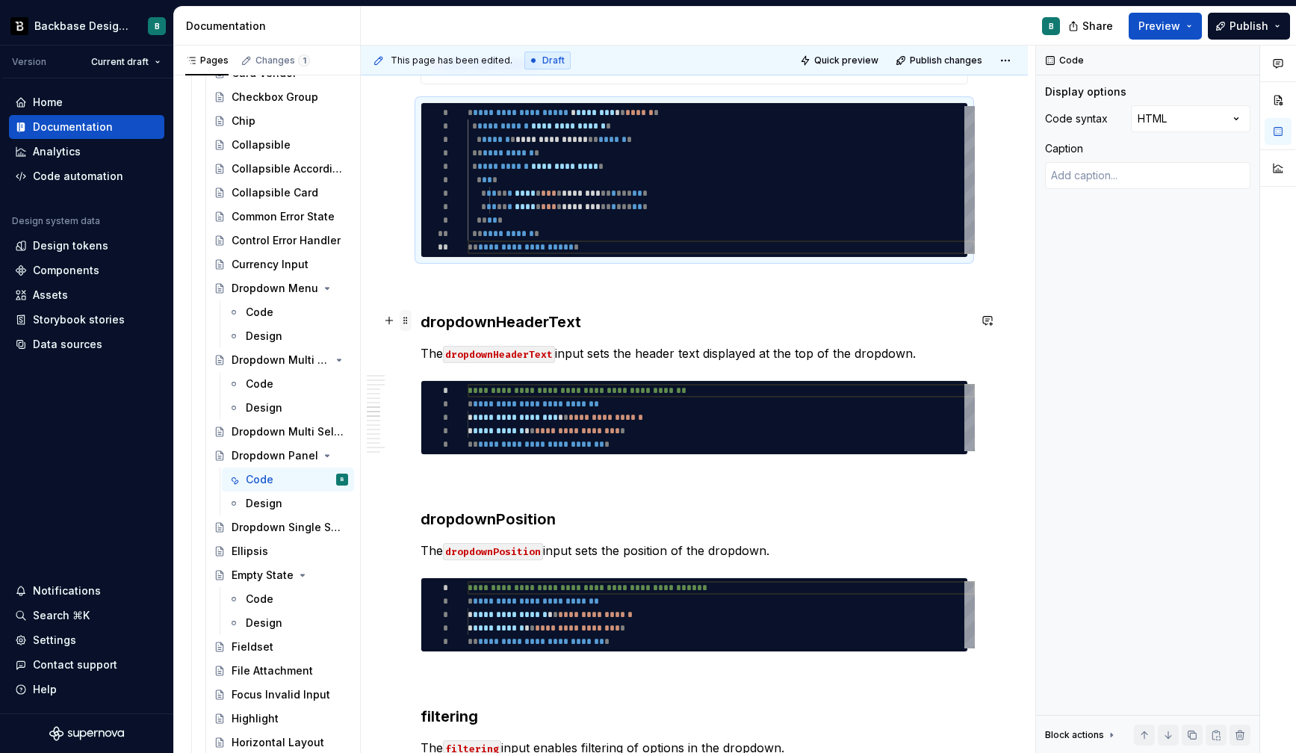
click at [404, 321] on span at bounding box center [406, 320] width 12 height 21
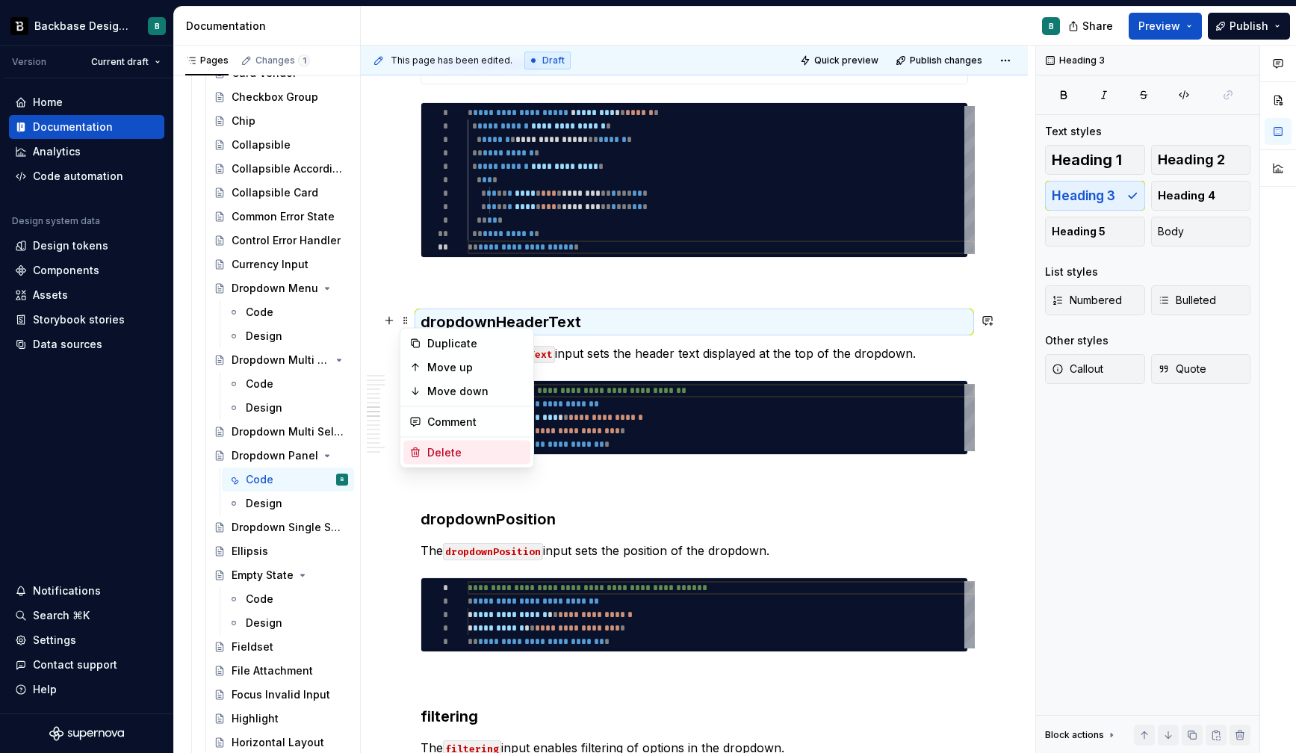
click at [427, 454] on div "Delete" at bounding box center [475, 452] width 97 height 15
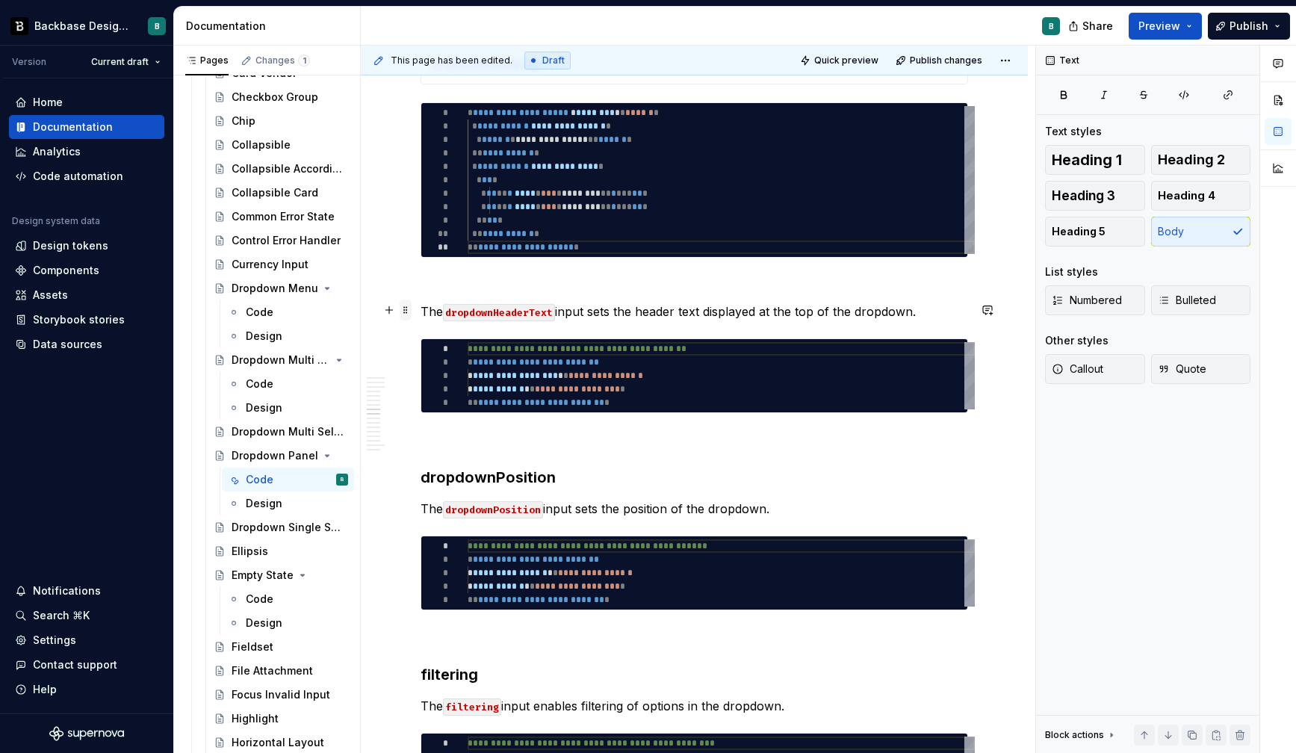
click at [410, 311] on span at bounding box center [406, 310] width 12 height 21
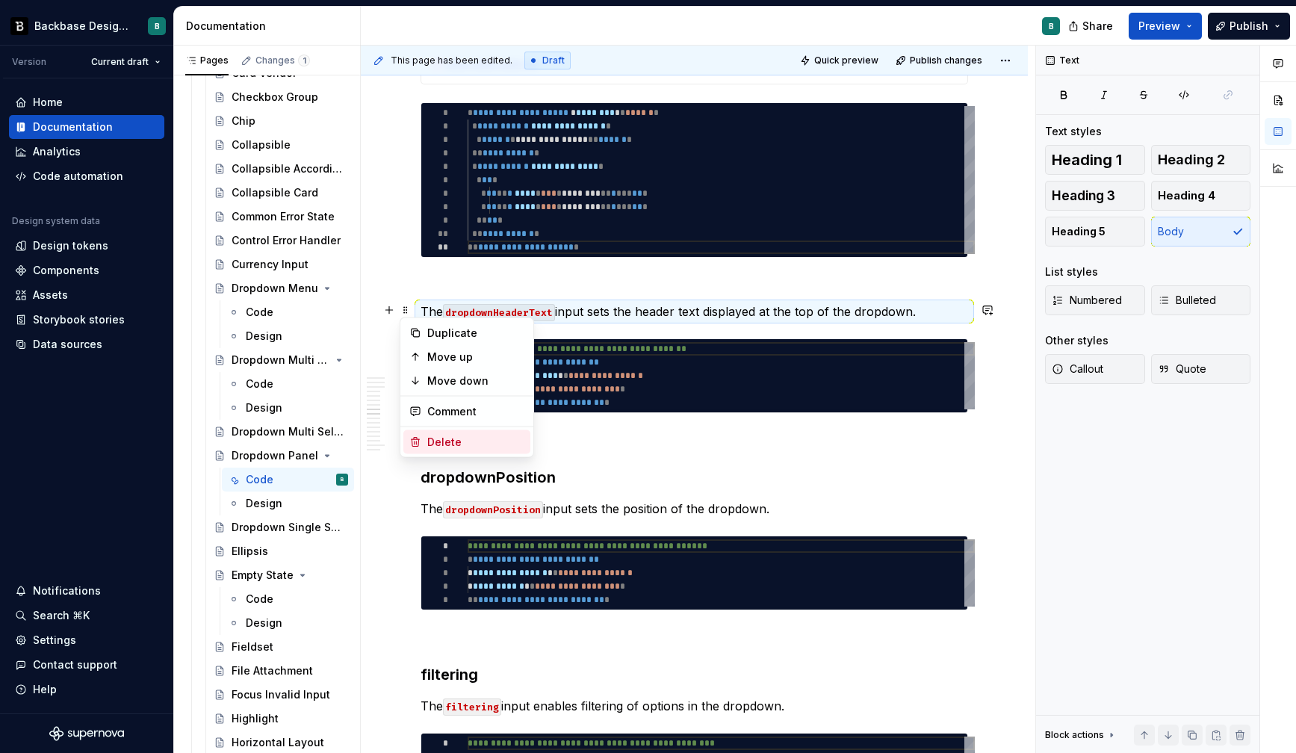
click at [439, 444] on div "Delete" at bounding box center [475, 442] width 97 height 15
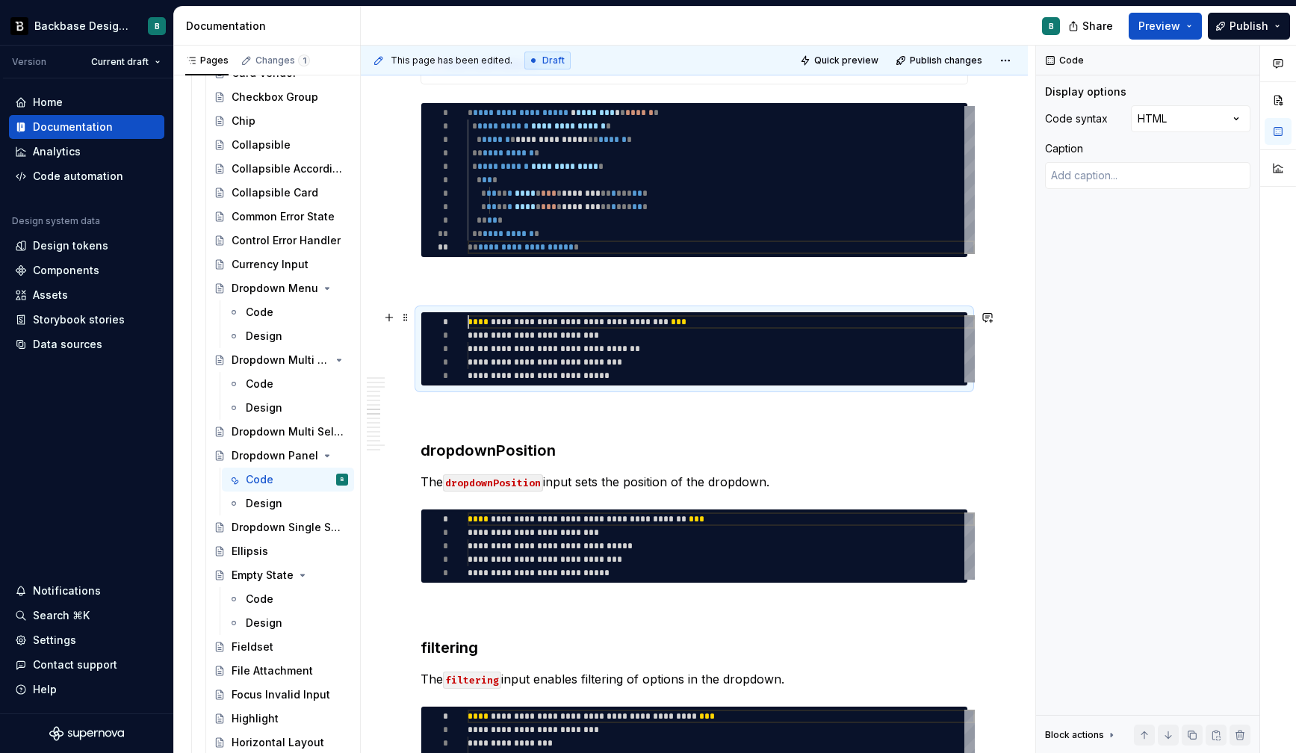
scroll to position [0, 0]
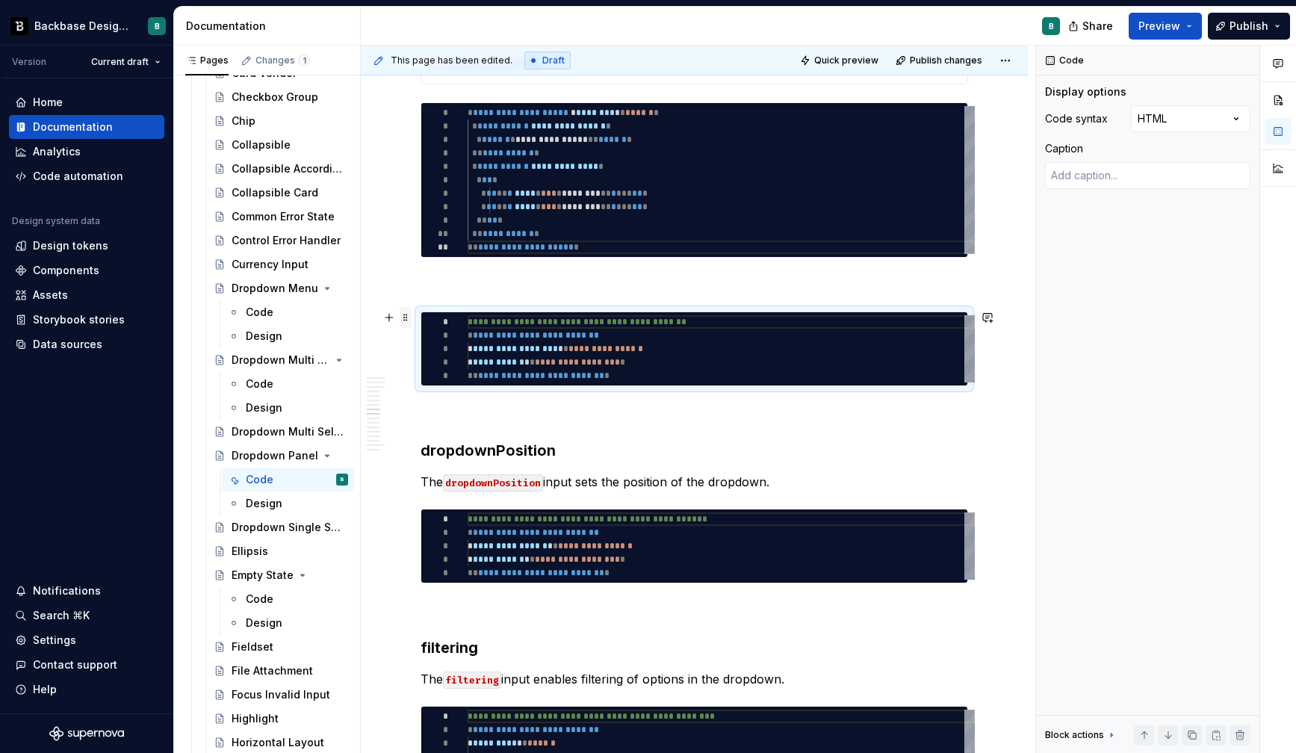
click at [407, 315] on span at bounding box center [406, 317] width 12 height 21
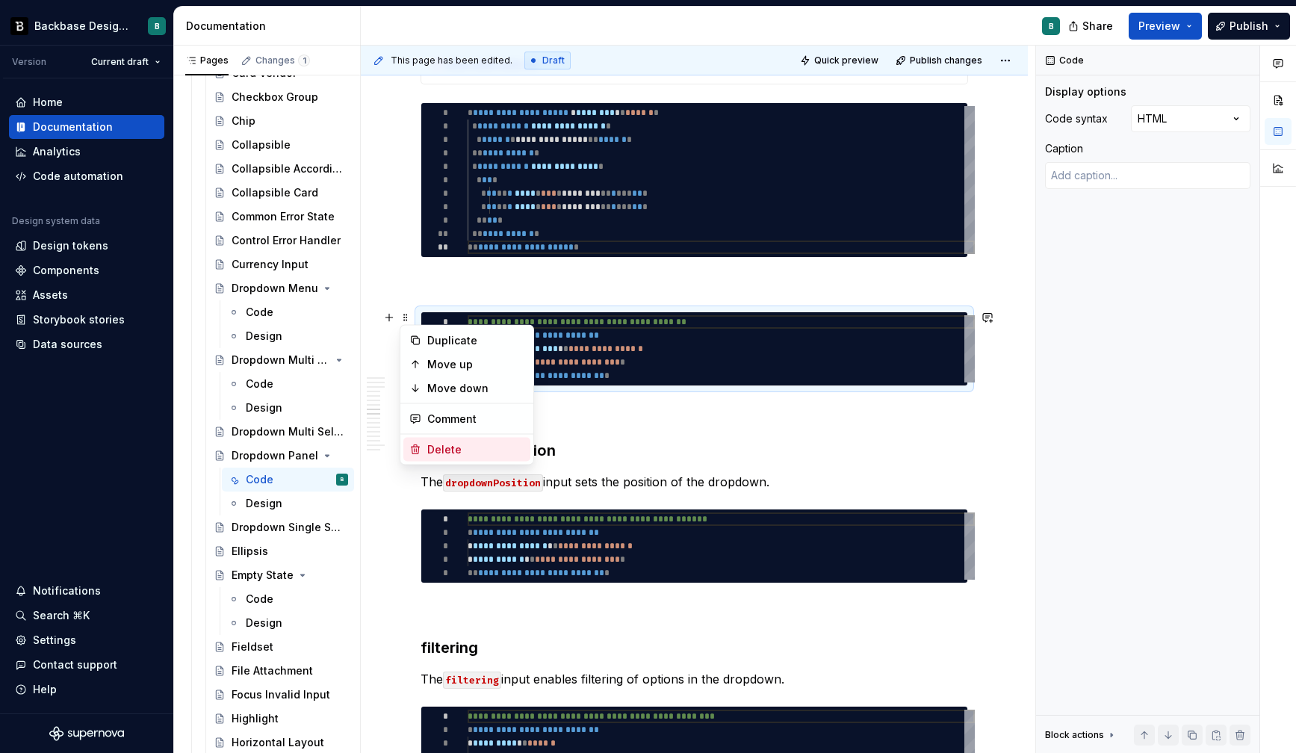
click at [452, 453] on div "Delete" at bounding box center [475, 449] width 97 height 15
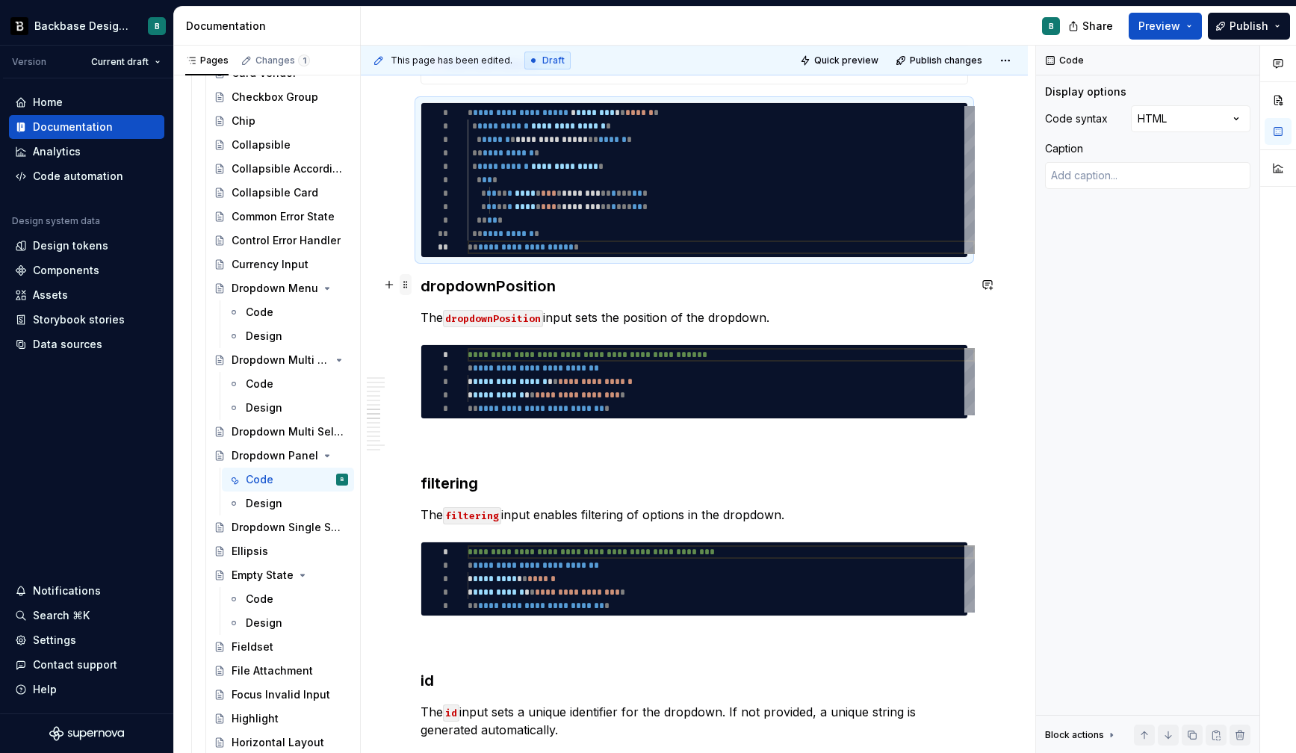
click at [404, 282] on span at bounding box center [406, 284] width 12 height 21
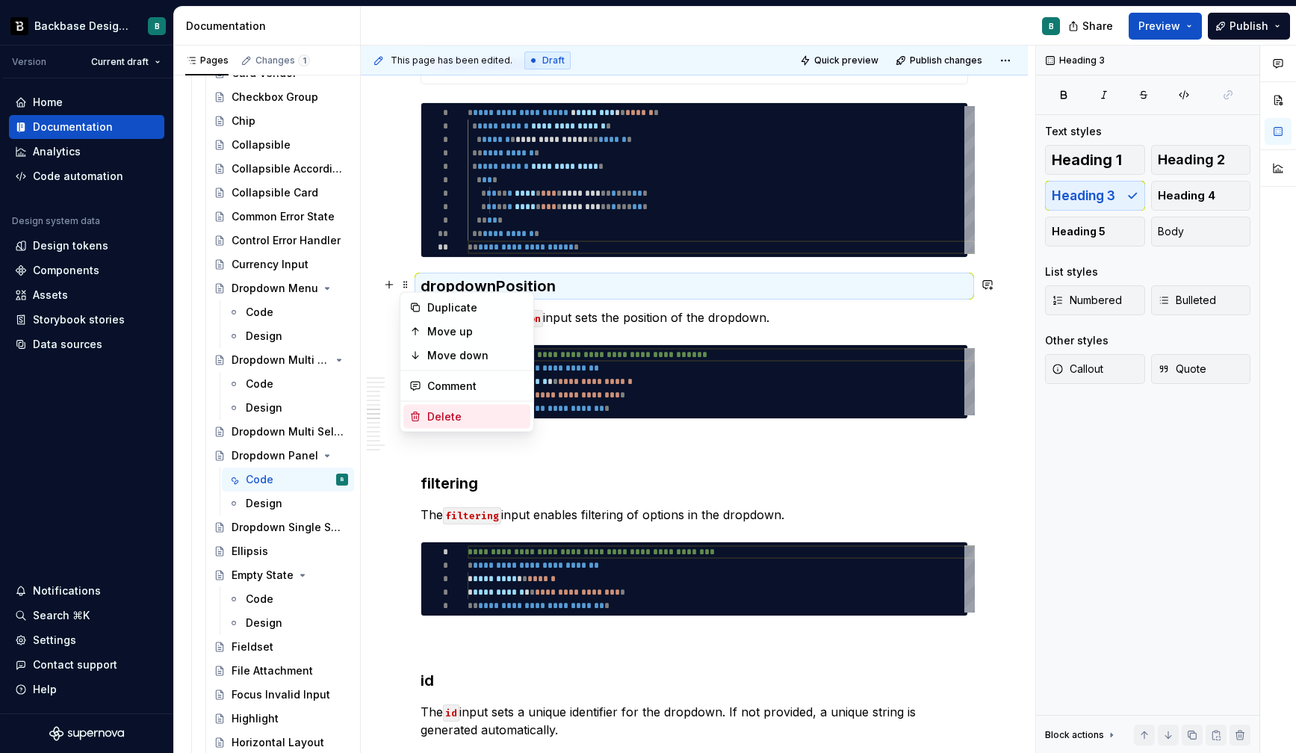
click at [447, 421] on div "Delete" at bounding box center [475, 416] width 97 height 15
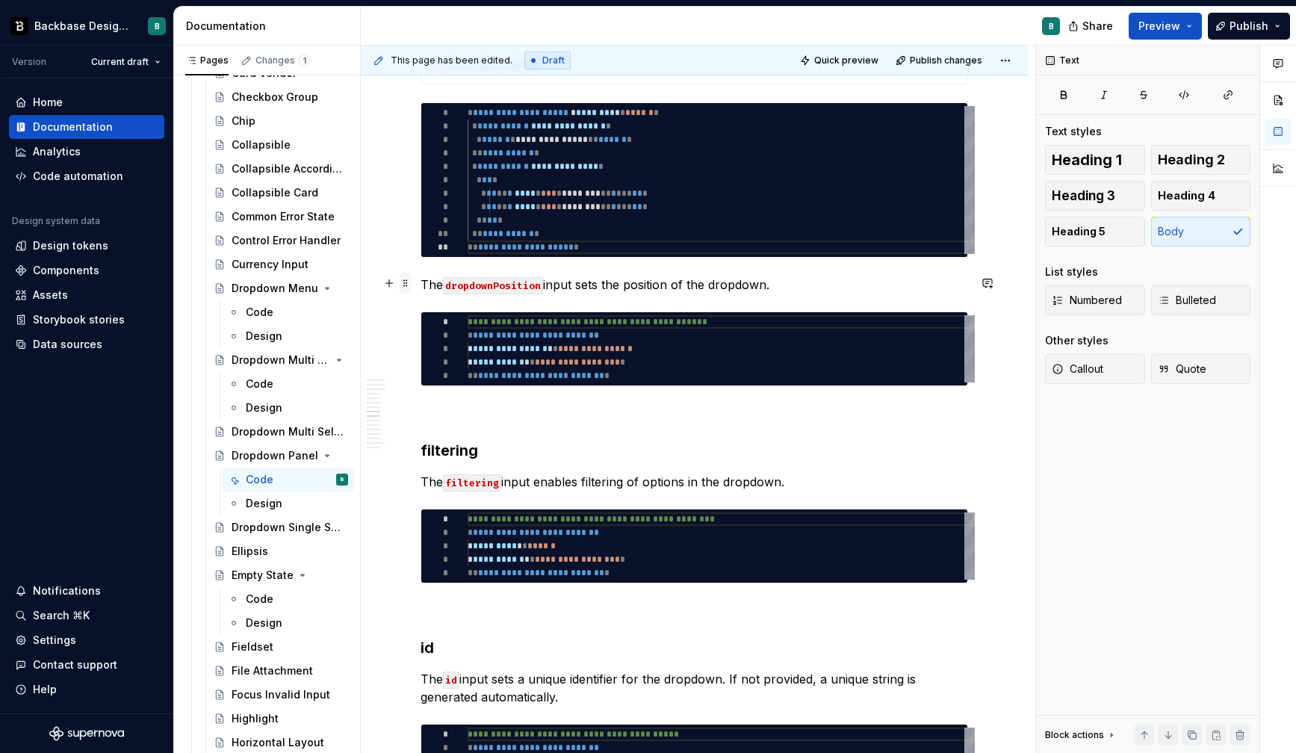
click at [406, 285] on span at bounding box center [406, 283] width 12 height 21
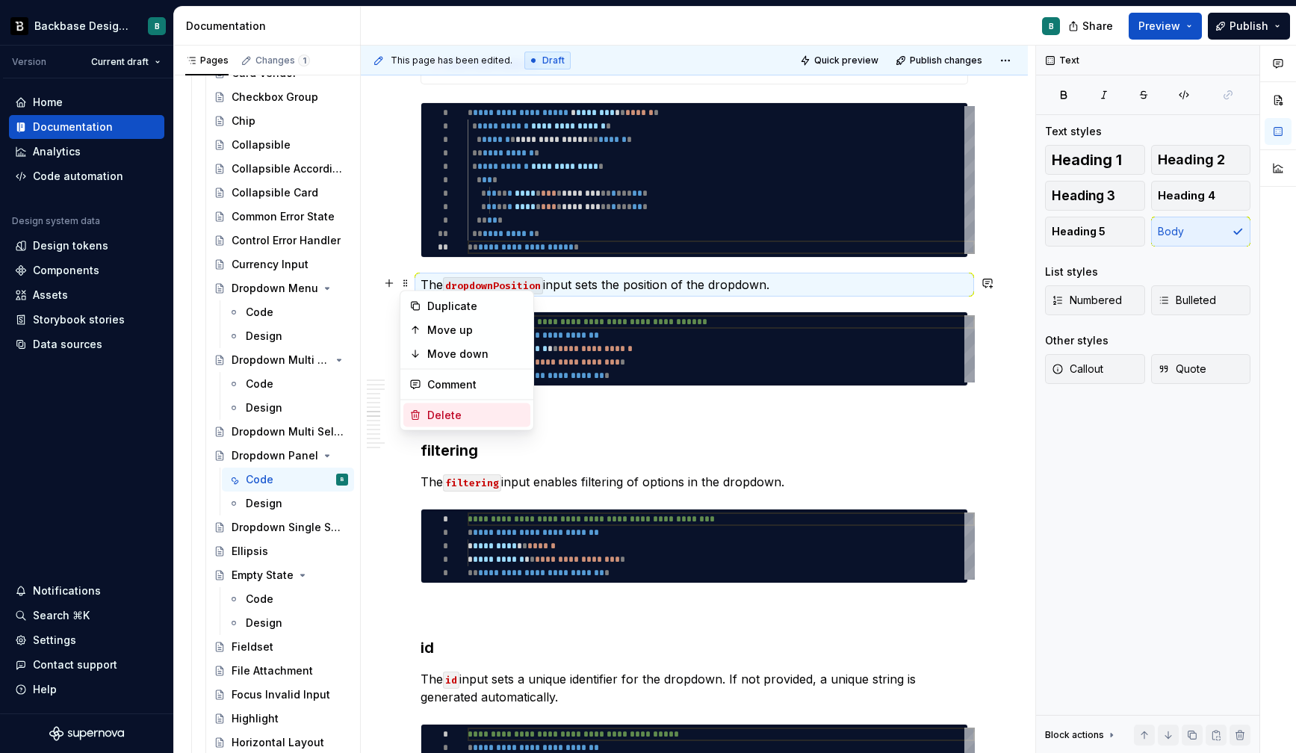
click at [459, 409] on div "Delete" at bounding box center [475, 415] width 97 height 15
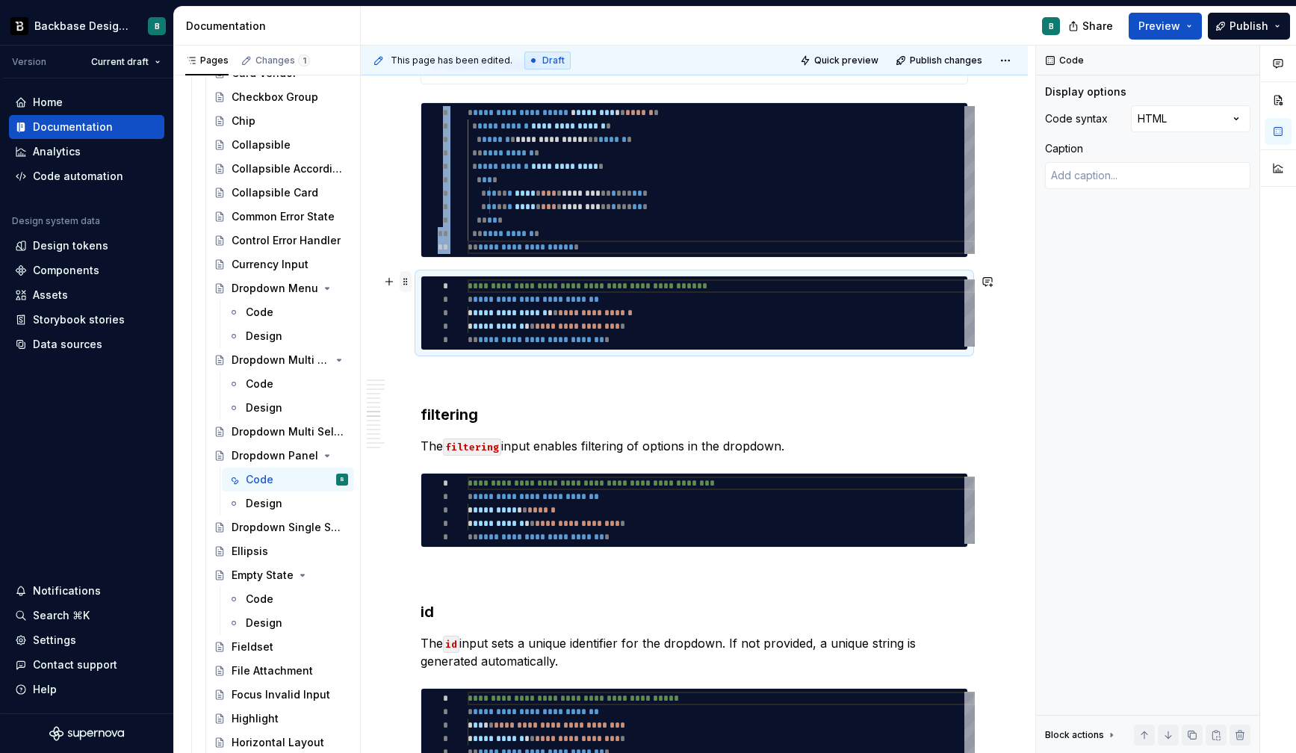
click at [406, 277] on span at bounding box center [406, 281] width 12 height 21
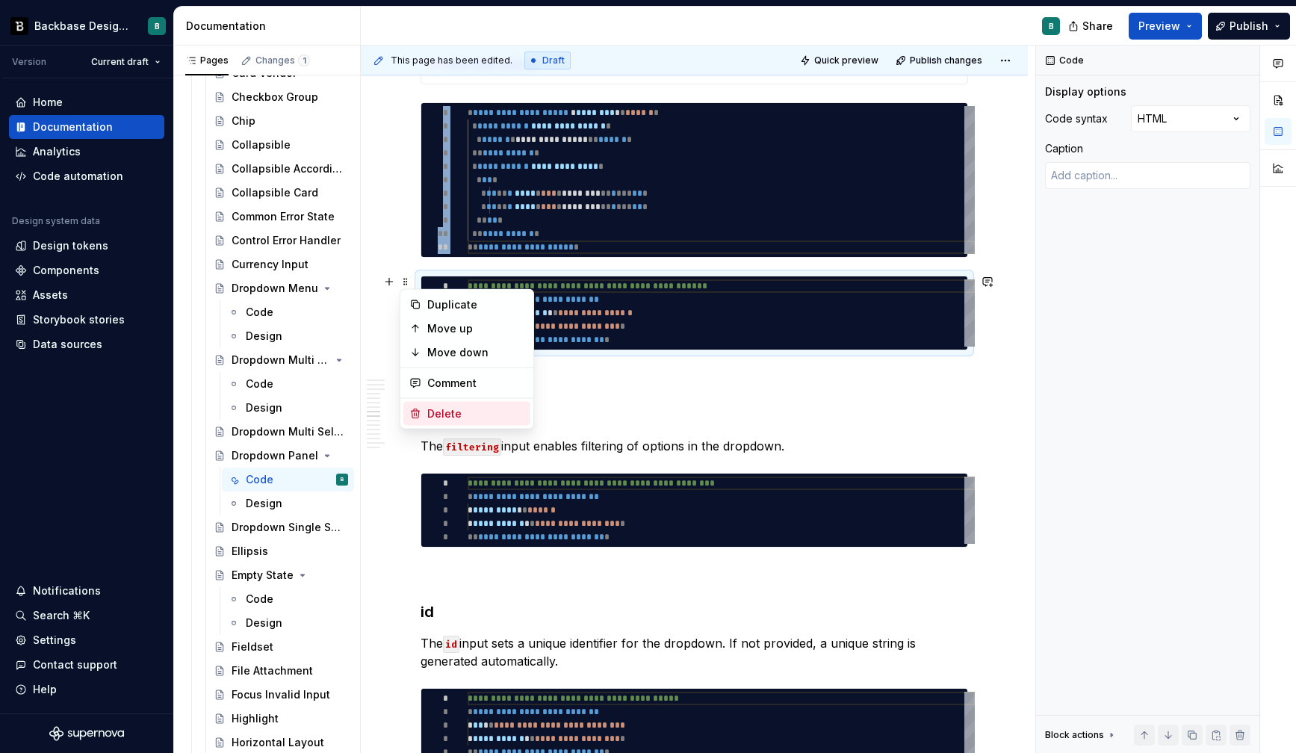
click at [460, 403] on div "Delete" at bounding box center [466, 414] width 127 height 24
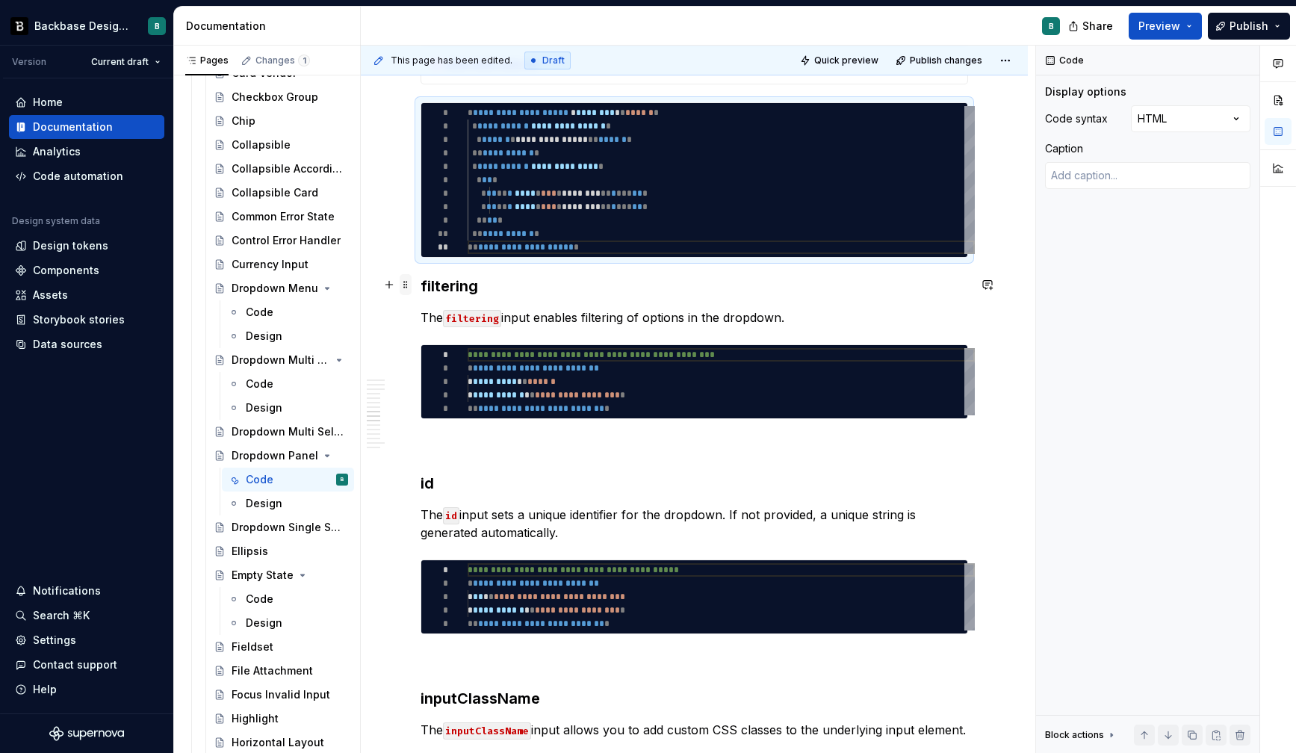
click at [406, 279] on span at bounding box center [406, 284] width 12 height 21
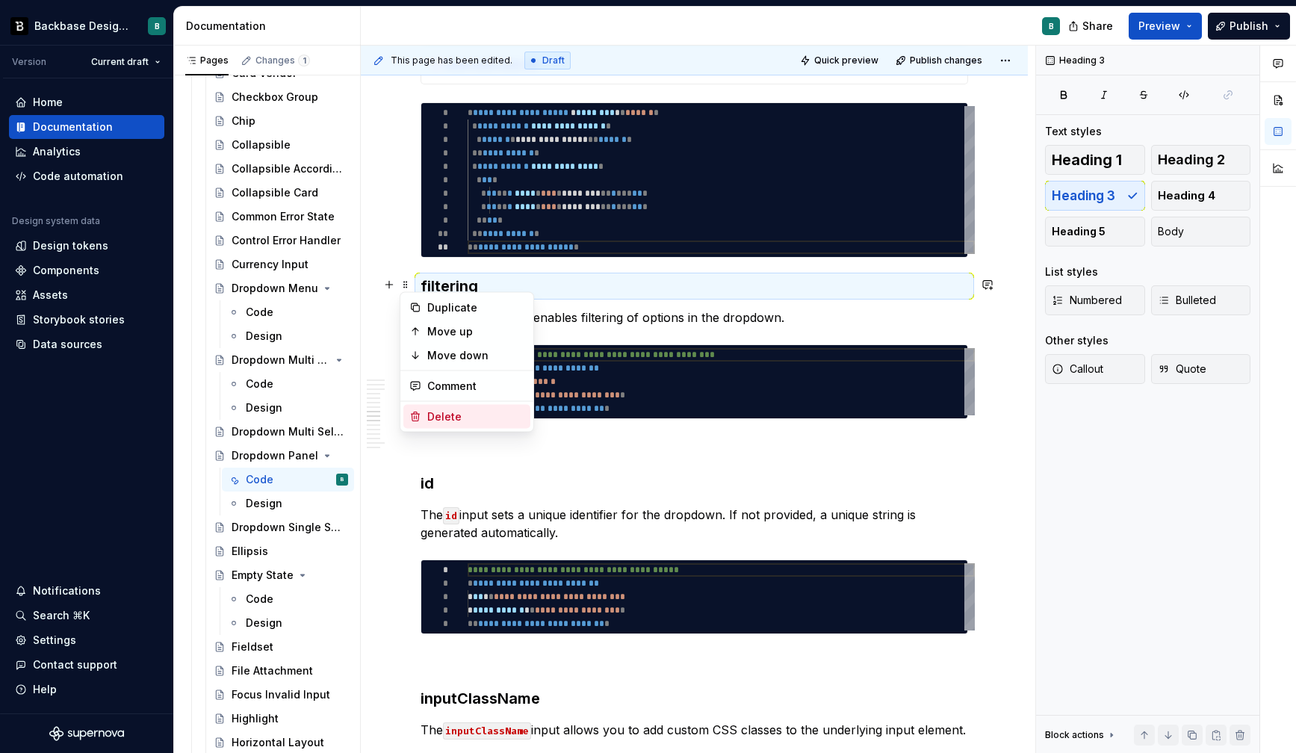
click at [436, 410] on div "Delete" at bounding box center [475, 416] width 97 height 15
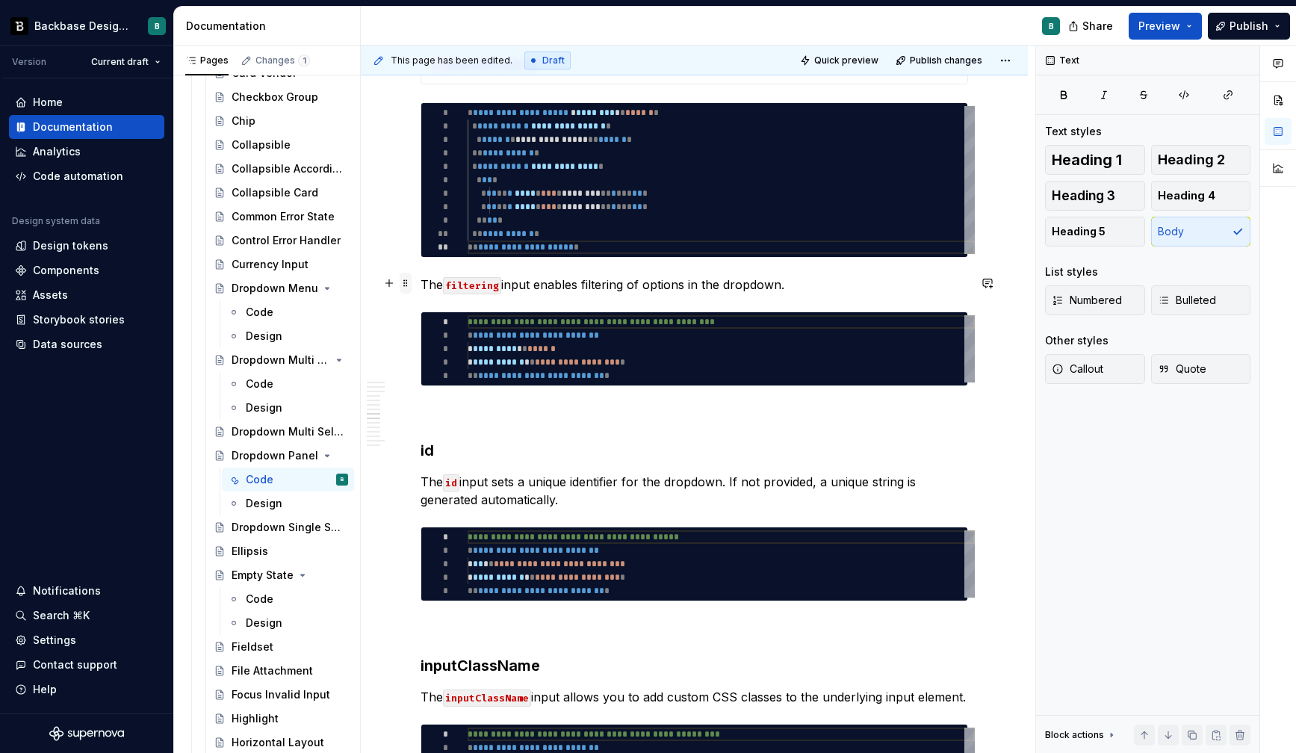
click at [407, 283] on span at bounding box center [406, 283] width 12 height 21
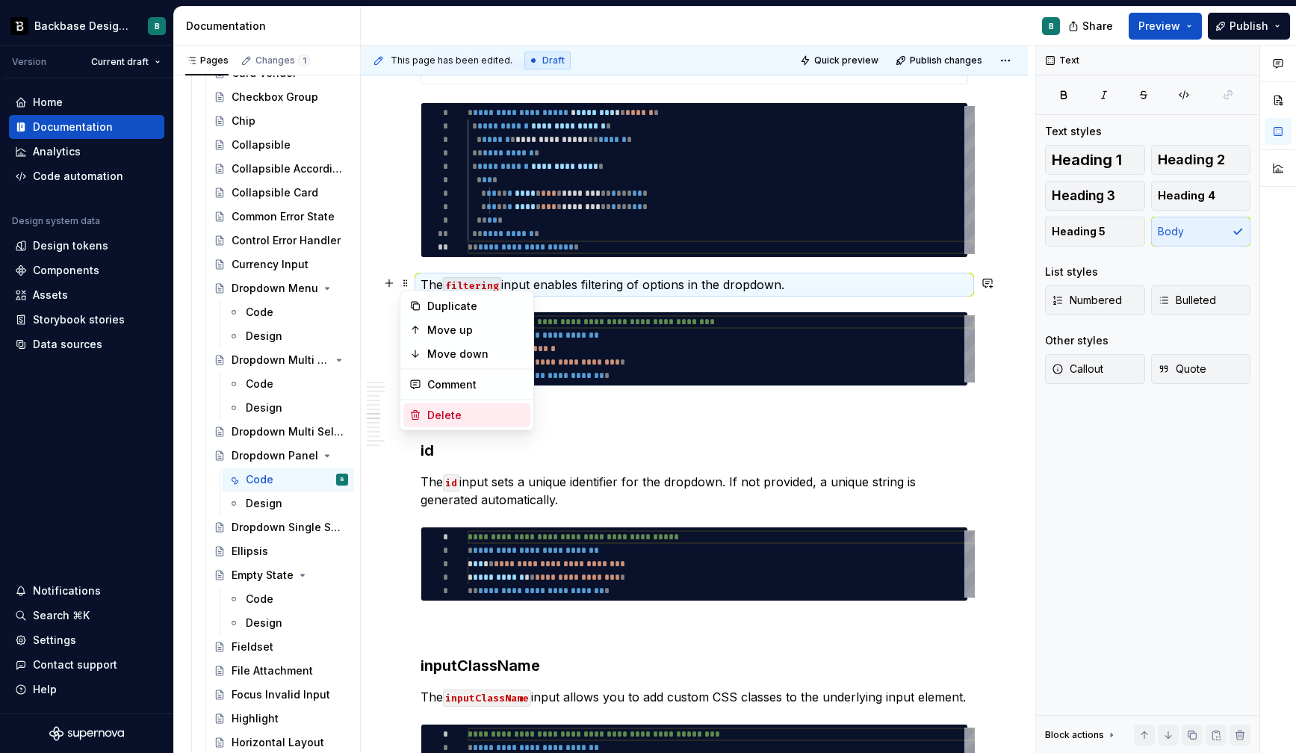
click at [438, 415] on div "Delete" at bounding box center [475, 415] width 97 height 15
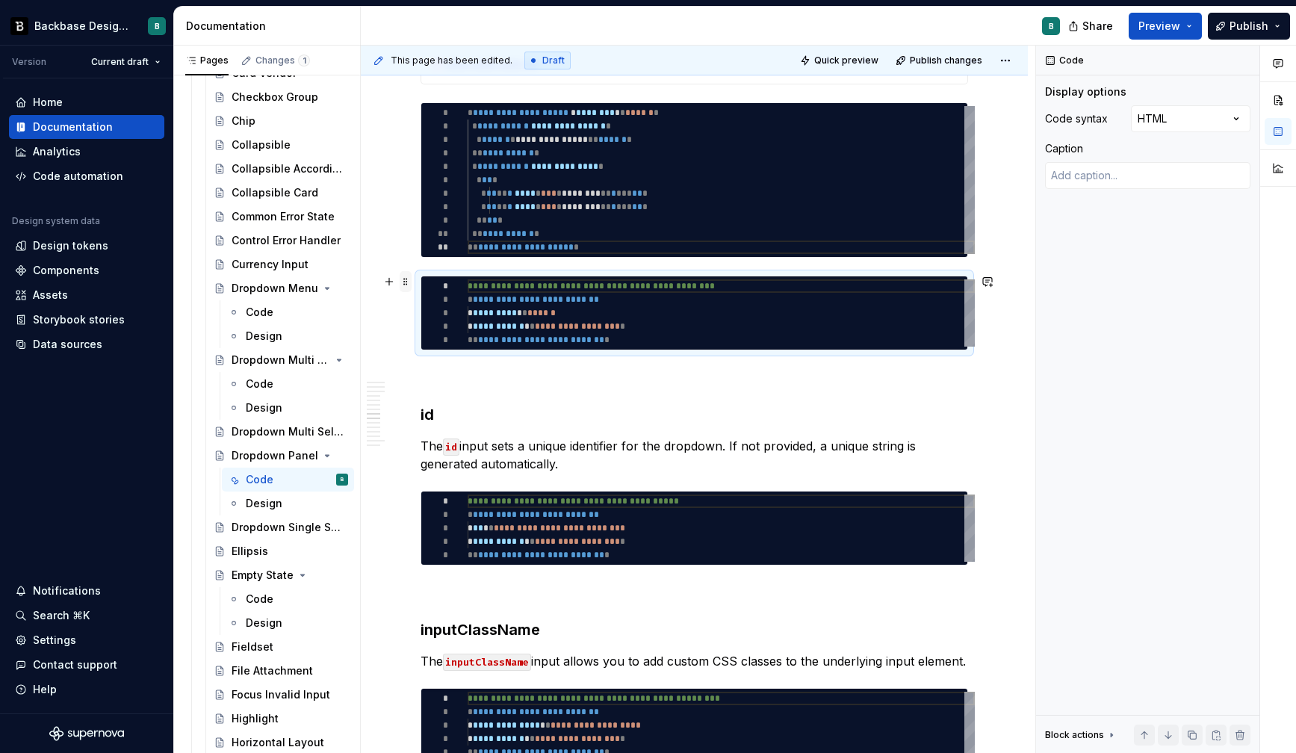
click at [404, 282] on span at bounding box center [406, 281] width 12 height 21
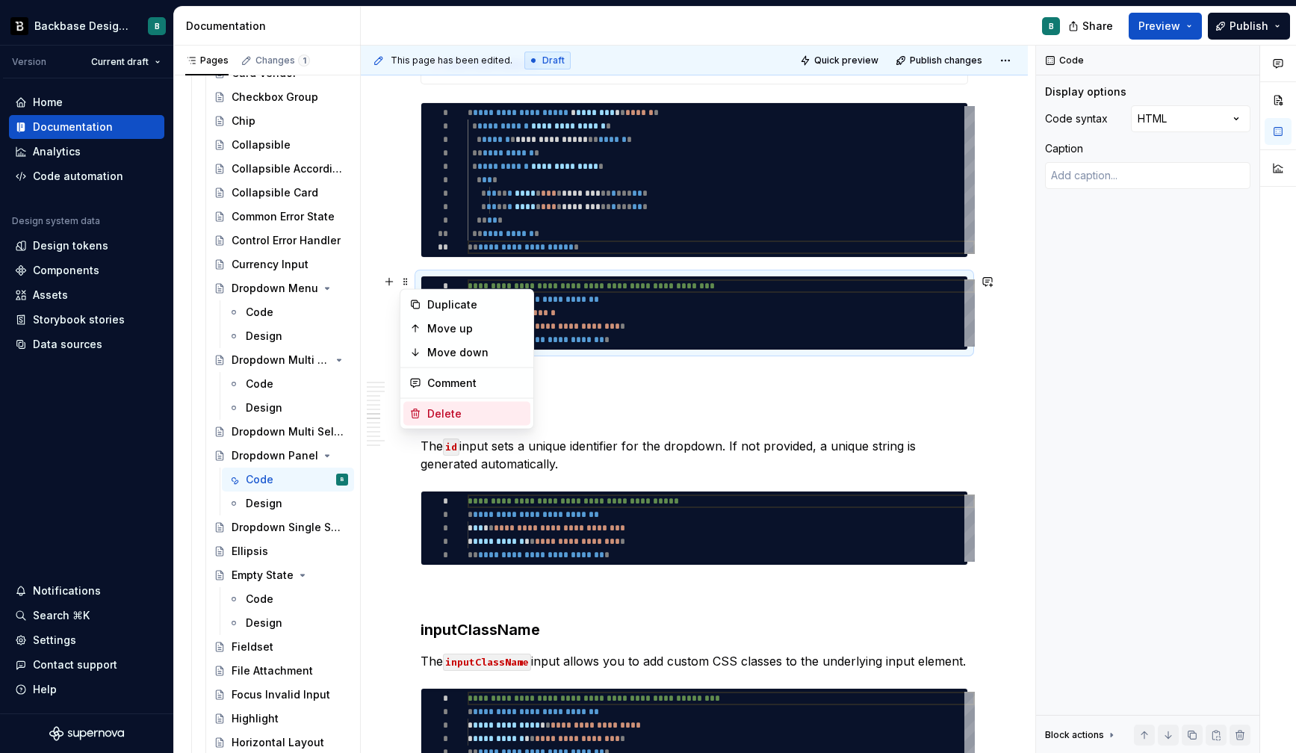
click at [433, 408] on div "Delete" at bounding box center [475, 413] width 97 height 15
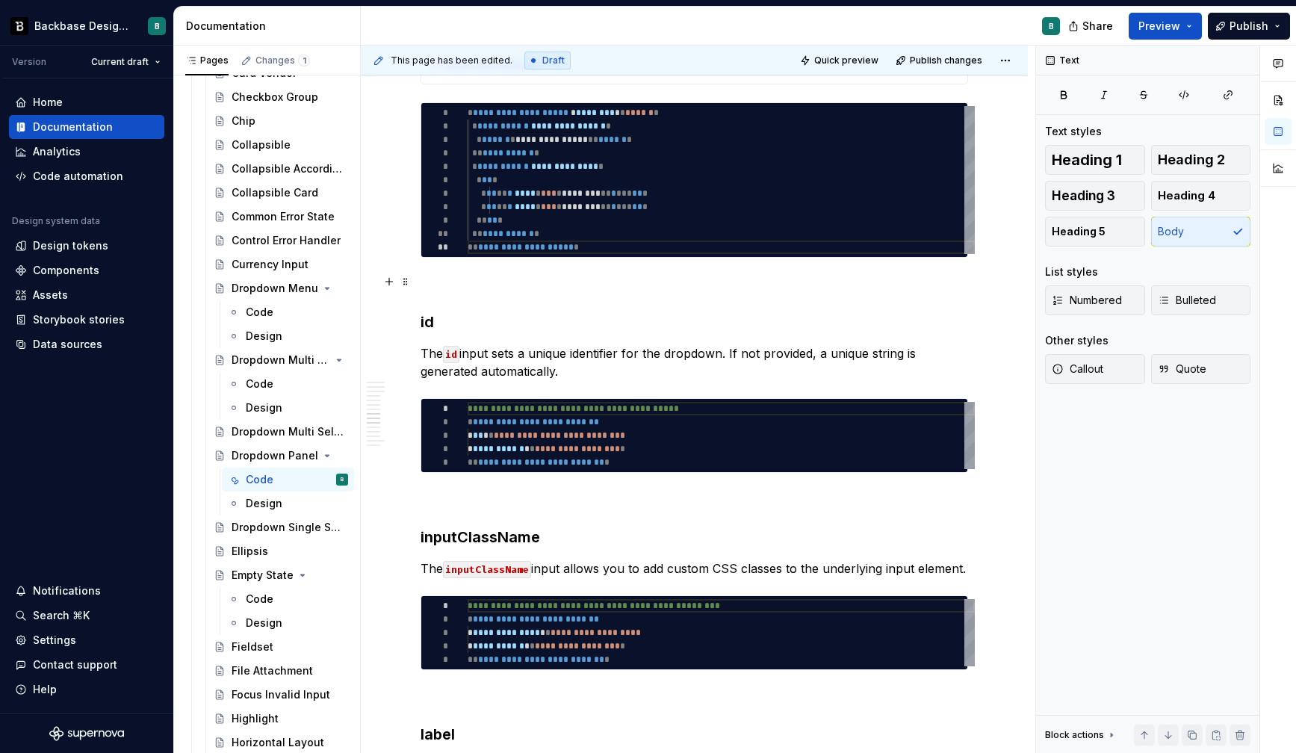
type textarea "*"
type textarea "**********"
type textarea "*"
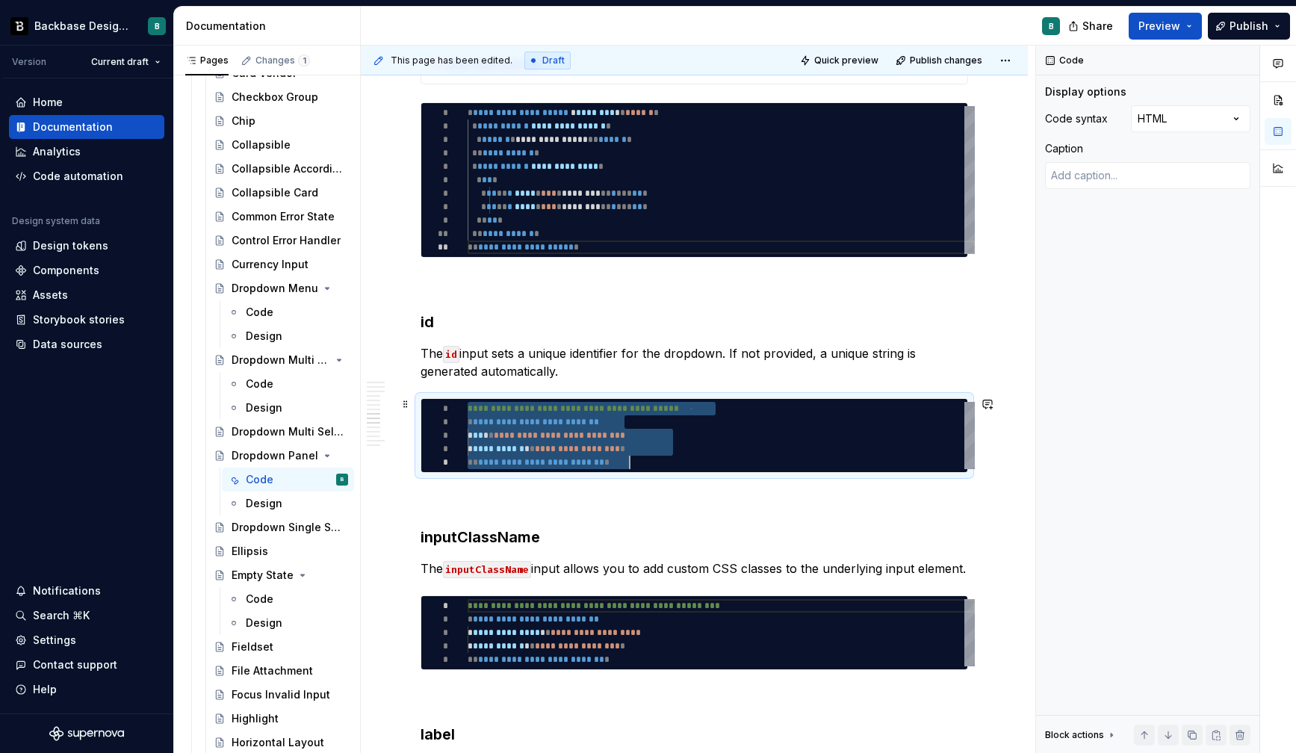
scroll to position [0, 162]
drag, startPoint x: 468, startPoint y: 406, endPoint x: 641, endPoint y: 460, distance: 180.7
click at [641, 460] on div "**********" at bounding box center [721, 435] width 507 height 67
type textarea "**********"
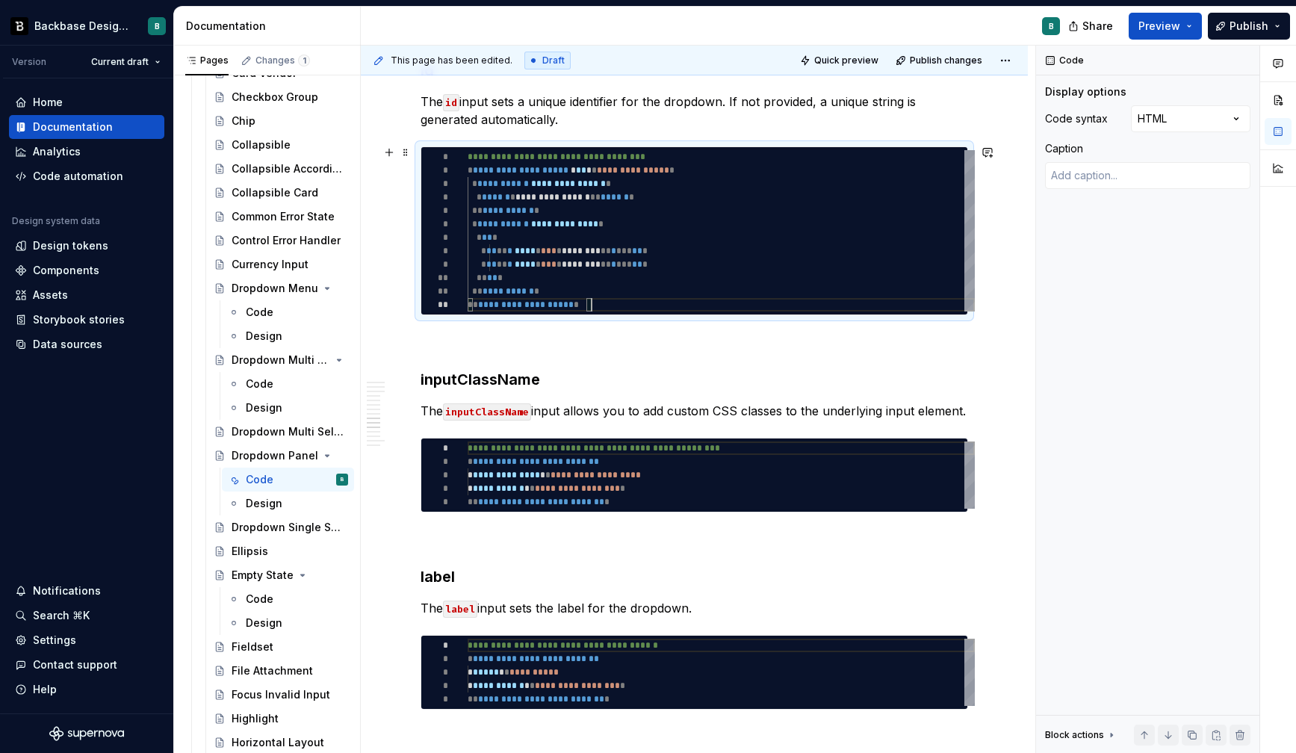
scroll to position [2945, 0]
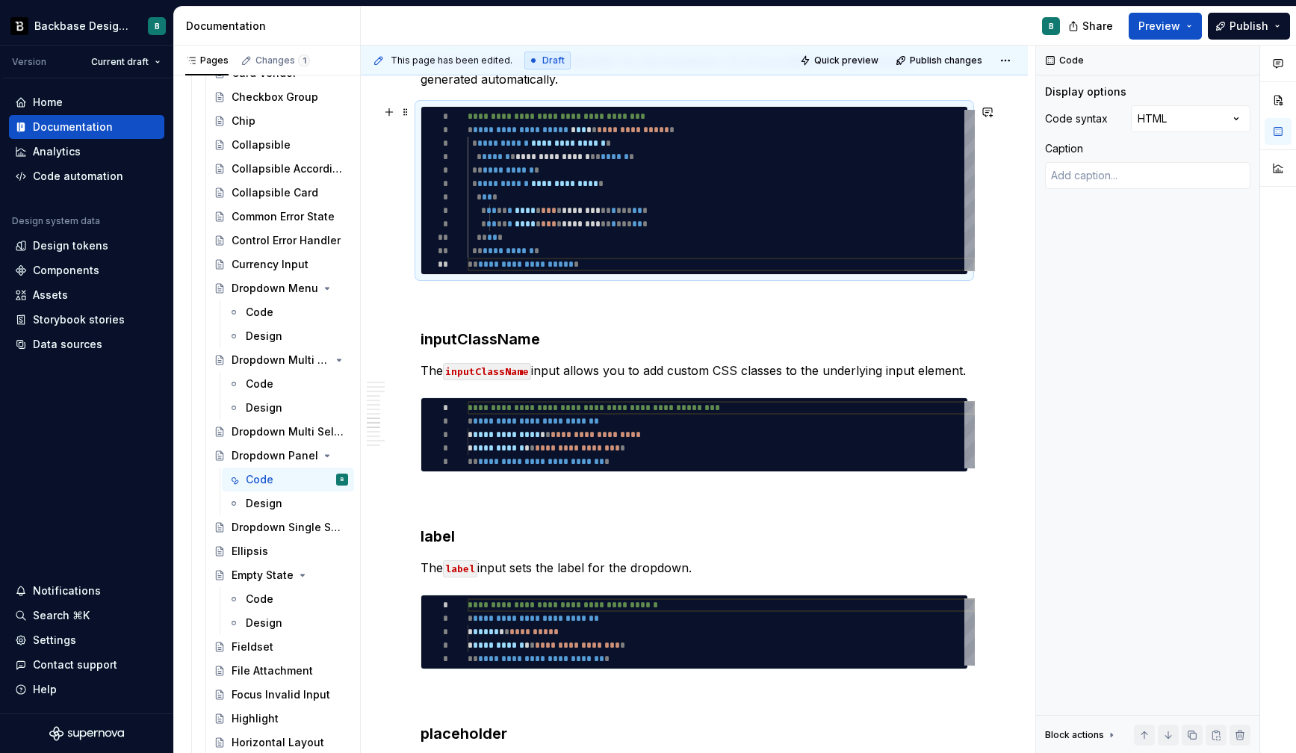
type textarea "*"
type textarea "**********"
type textarea "*"
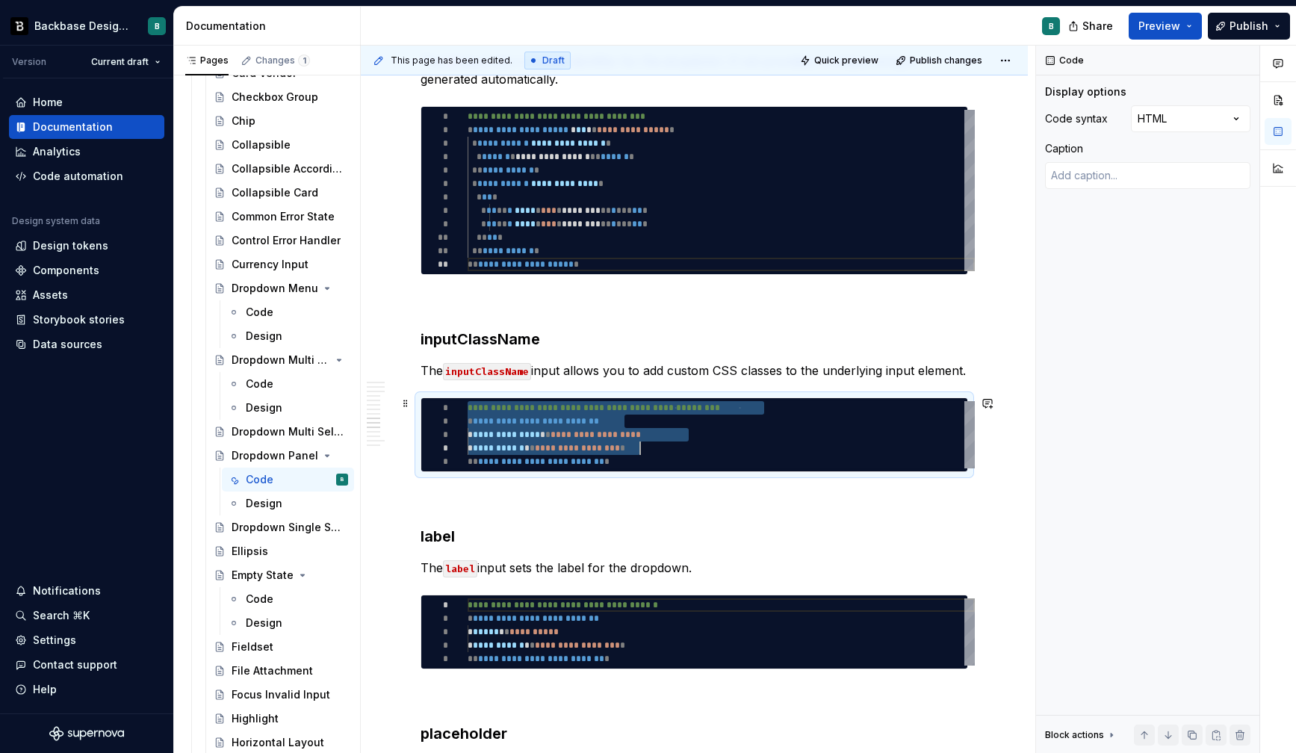
scroll to position [0, 162]
drag, startPoint x: 470, startPoint y: 408, endPoint x: 652, endPoint y: 458, distance: 189.0
click at [652, 458] on div "**********" at bounding box center [721, 434] width 507 height 67
type textarea "**********"
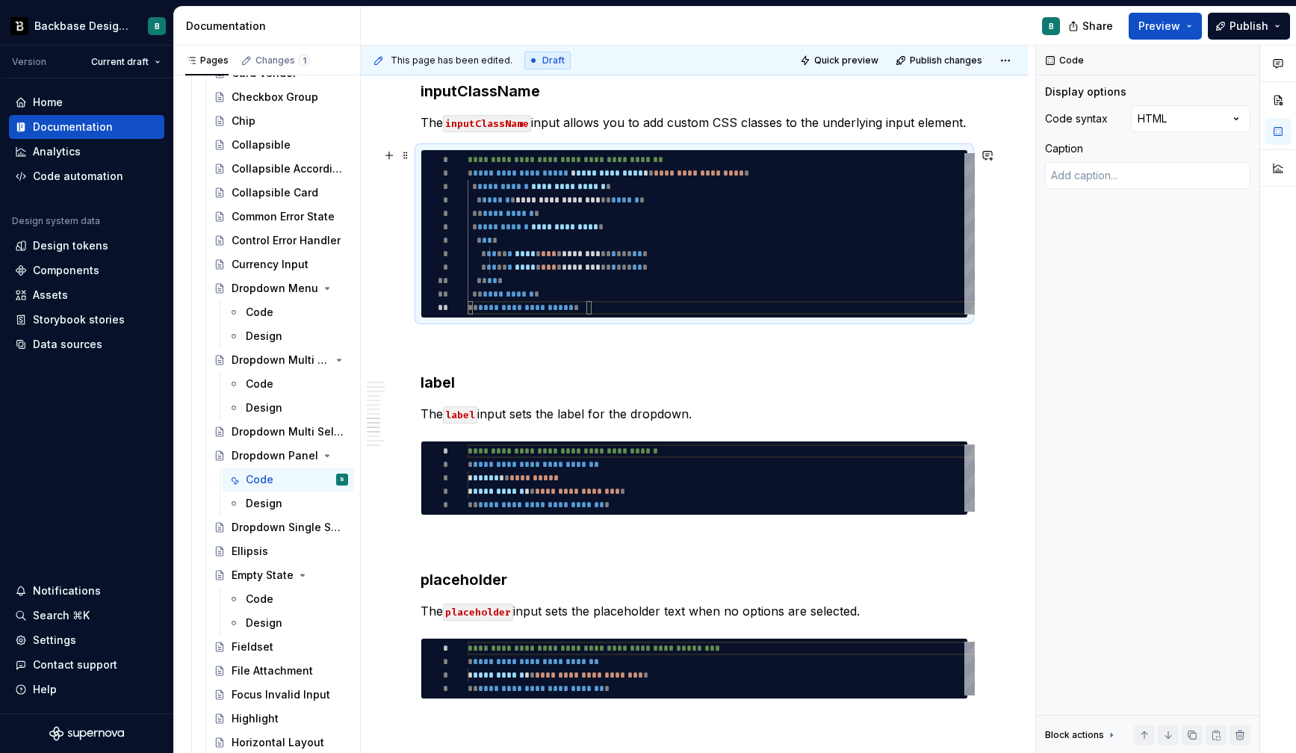
scroll to position [3217, 0]
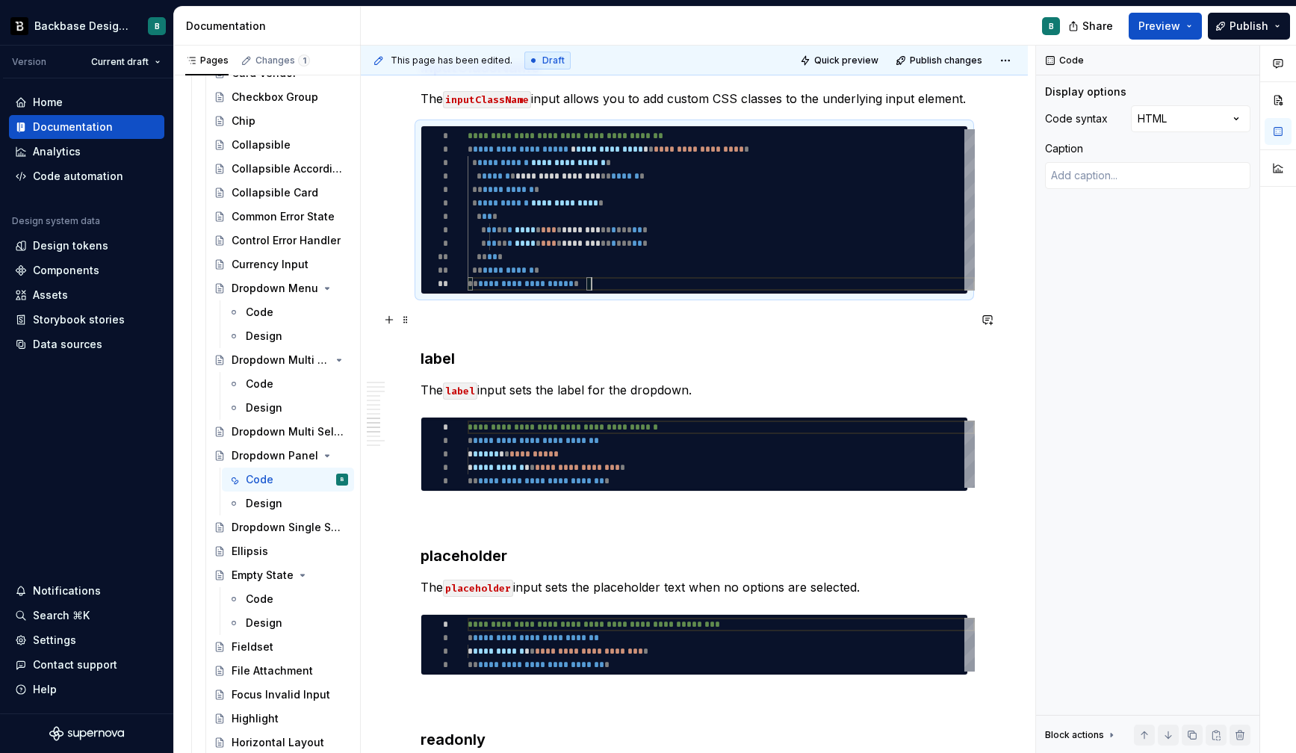
click at [491, 318] on p at bounding box center [695, 321] width 548 height 18
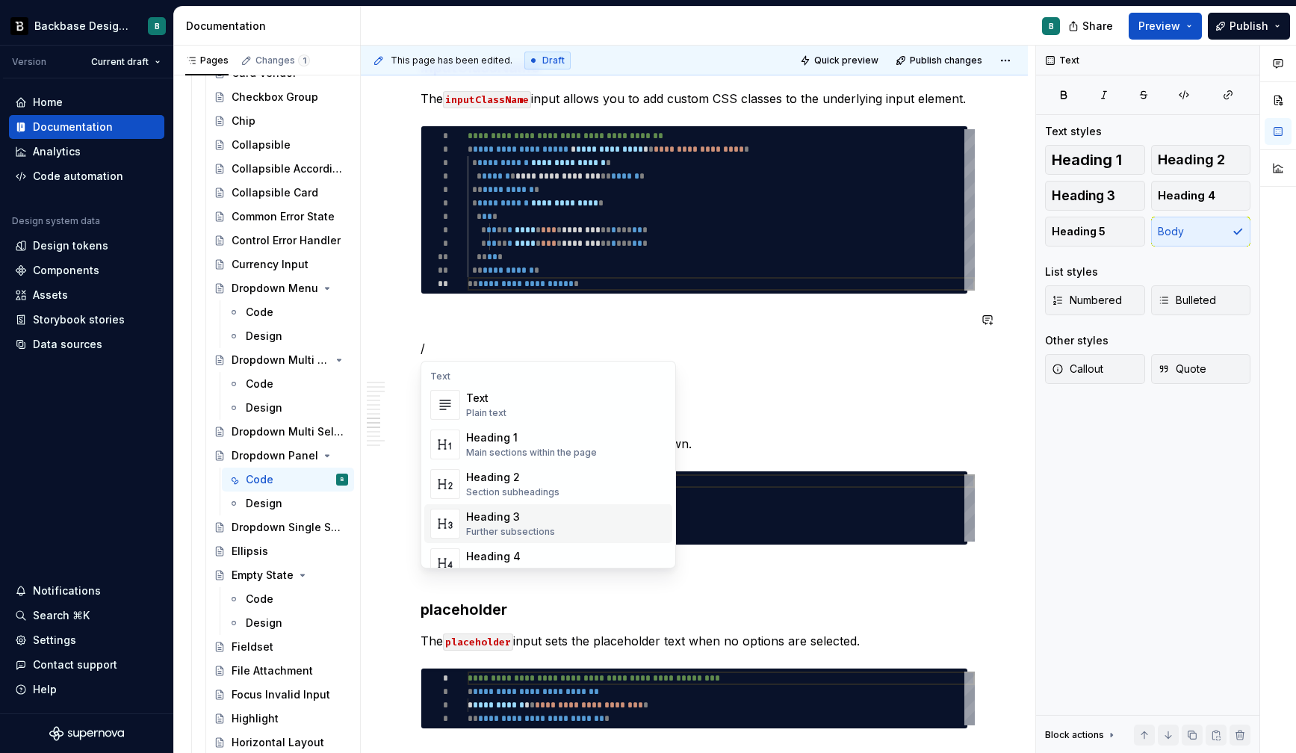
click at [524, 512] on div "Heading 3" at bounding box center [510, 516] width 89 height 15
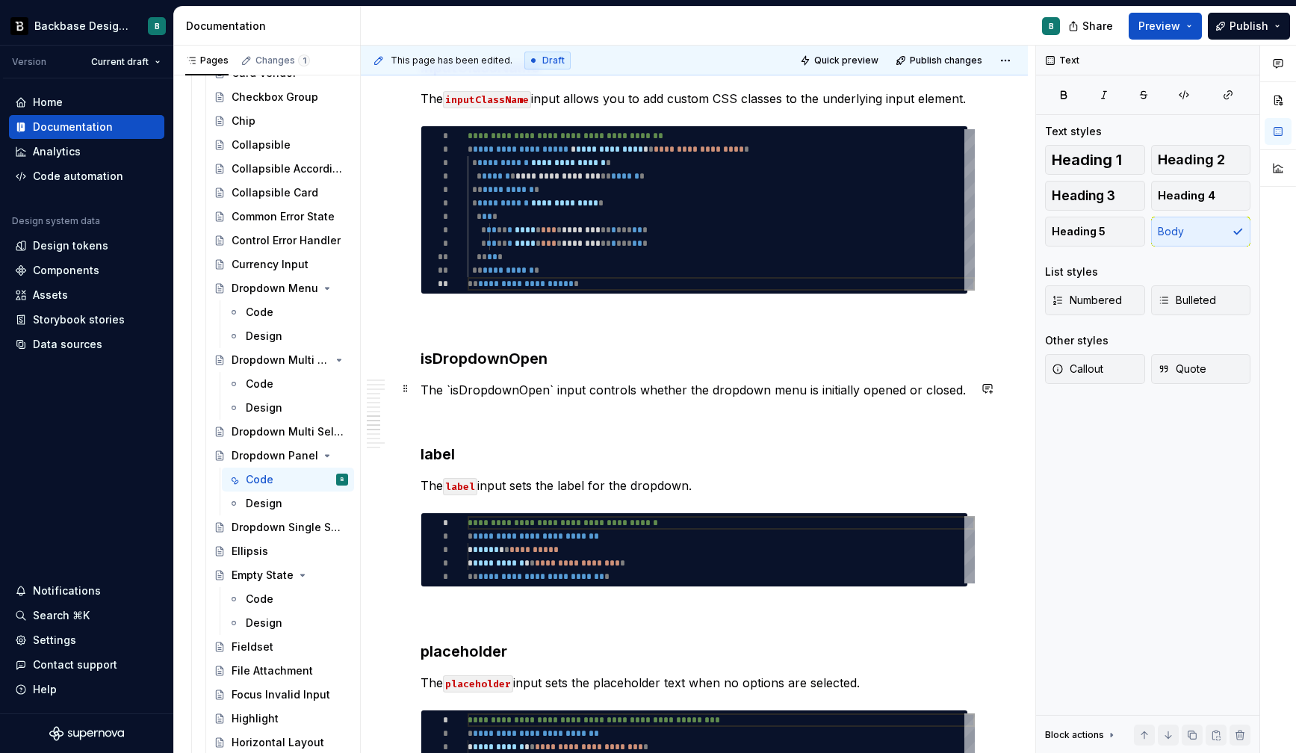
click at [447, 390] on p "The `isDropdownOpen` input controls whether the dropdown menu is initially open…" at bounding box center [695, 390] width 548 height 18
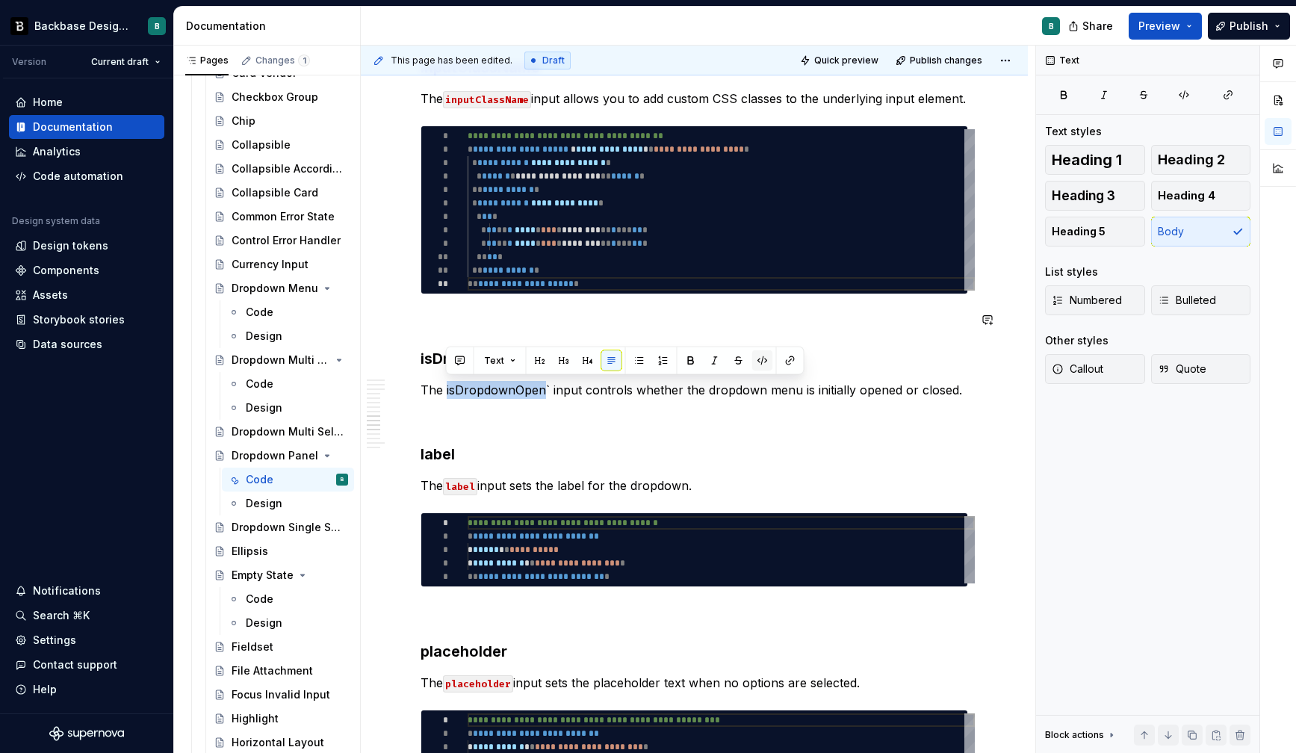
click at [768, 356] on button "button" at bounding box center [762, 360] width 21 height 21
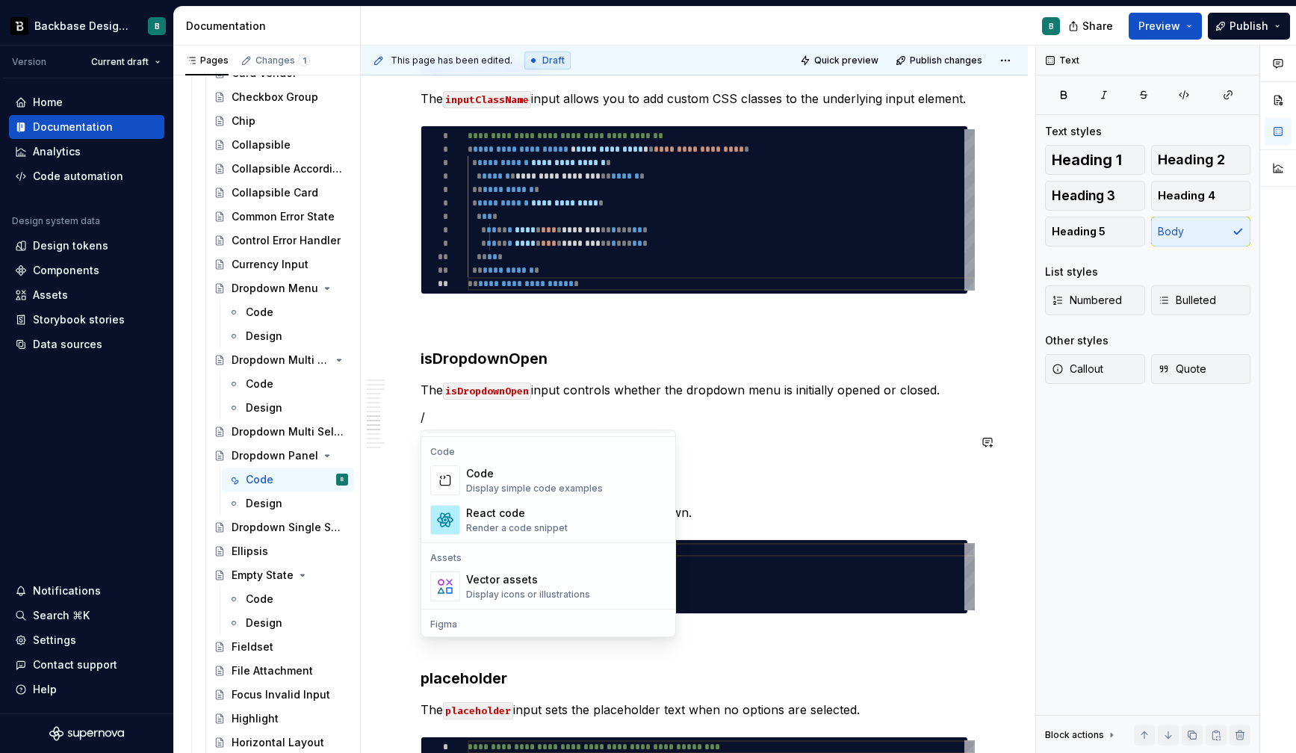
scroll to position [1225, 0]
click at [523, 475] on div "Code" at bounding box center [534, 472] width 137 height 15
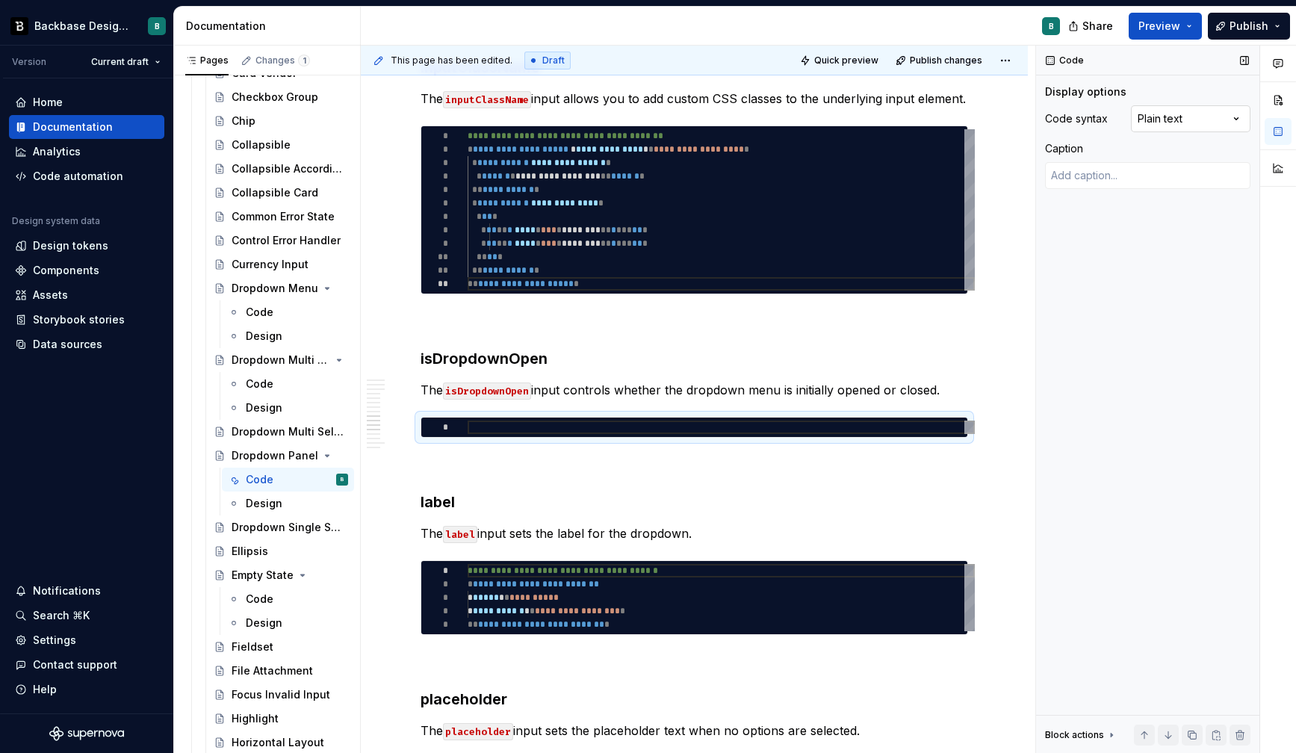
click at [1165, 118] on div "Comments Open comments No comments yet Select ‘Comment’ from the block context …" at bounding box center [1166, 400] width 260 height 708
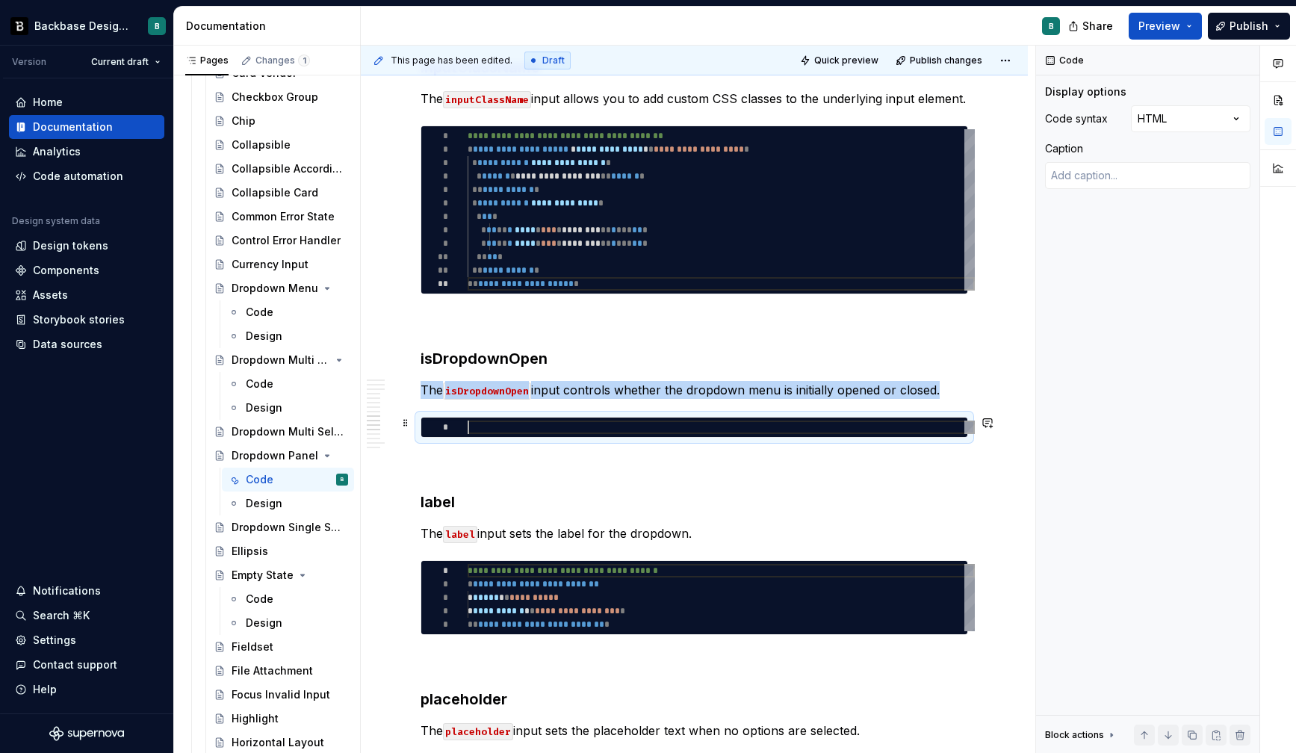
click at [657, 424] on div at bounding box center [721, 427] width 507 height 13
type textarea "*"
type textarea "**********"
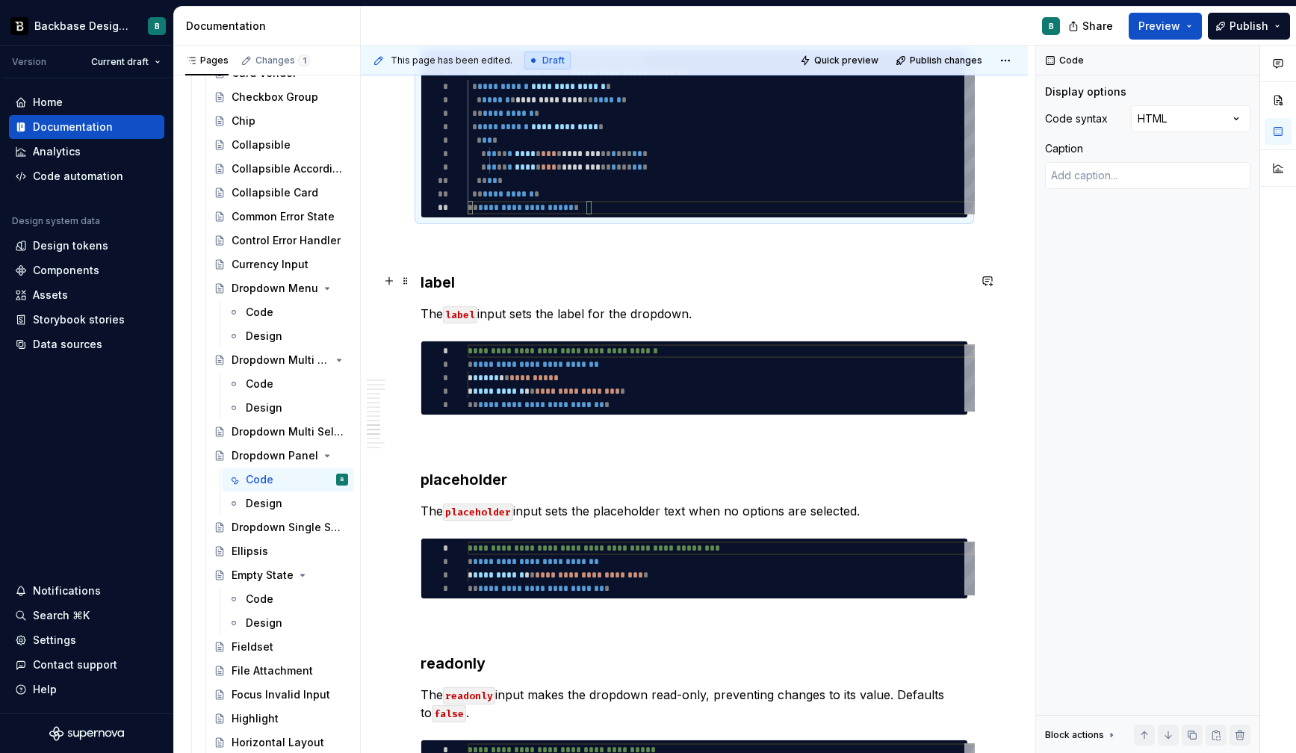
scroll to position [3586, 0]
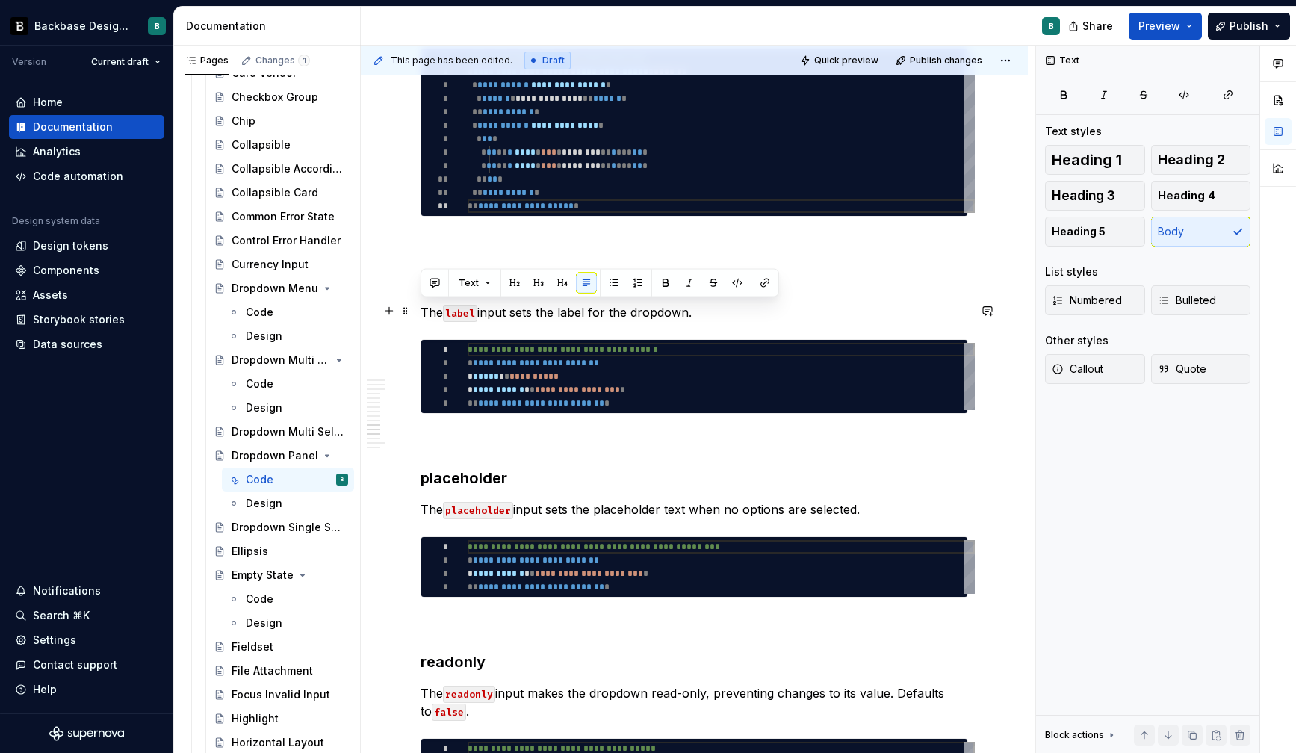
drag, startPoint x: 422, startPoint y: 309, endPoint x: 698, endPoint y: 317, distance: 276.5
click at [698, 317] on p "The label input sets the label for the dropdown." at bounding box center [695, 312] width 548 height 18
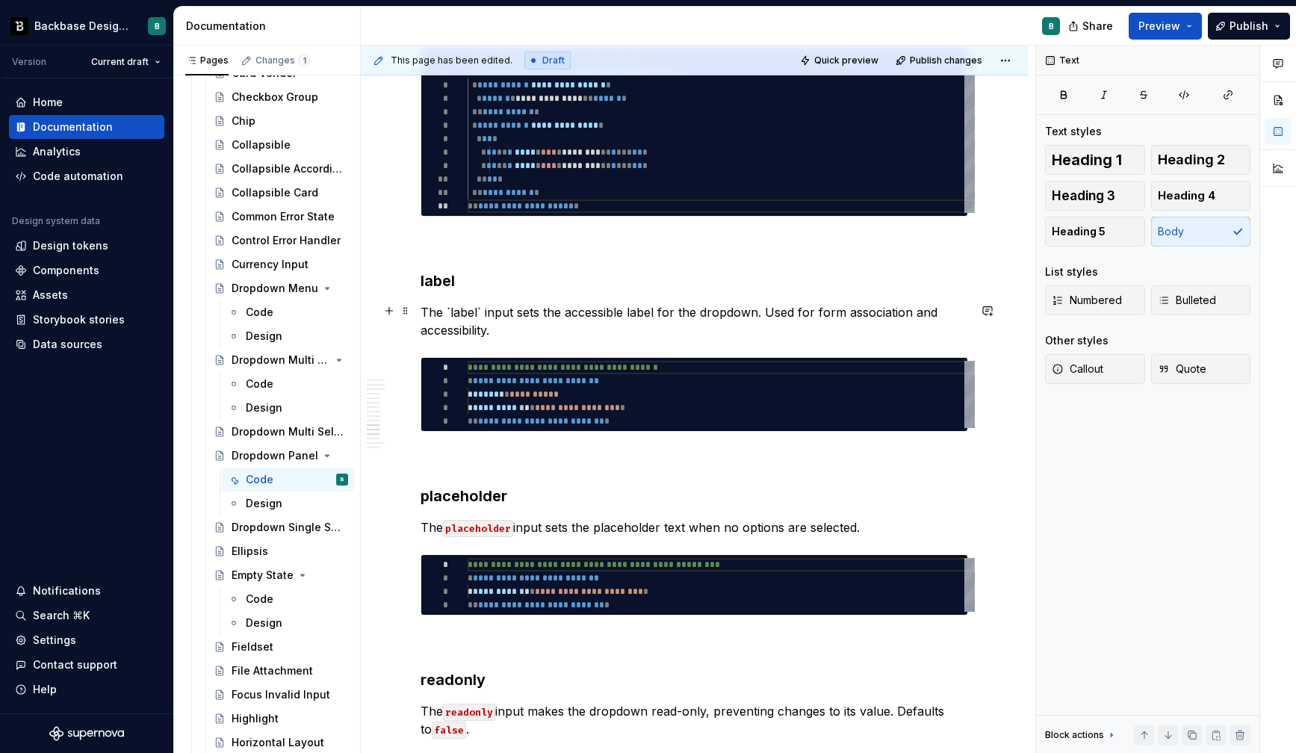
click at [450, 309] on p "The `label` input sets the accessible label for the dropdown. Used for form ass…" at bounding box center [695, 321] width 548 height 36
click at [752, 282] on button "button" at bounding box center [762, 283] width 21 height 21
type textarea "*"
type textarea "**********"
type textarea "*"
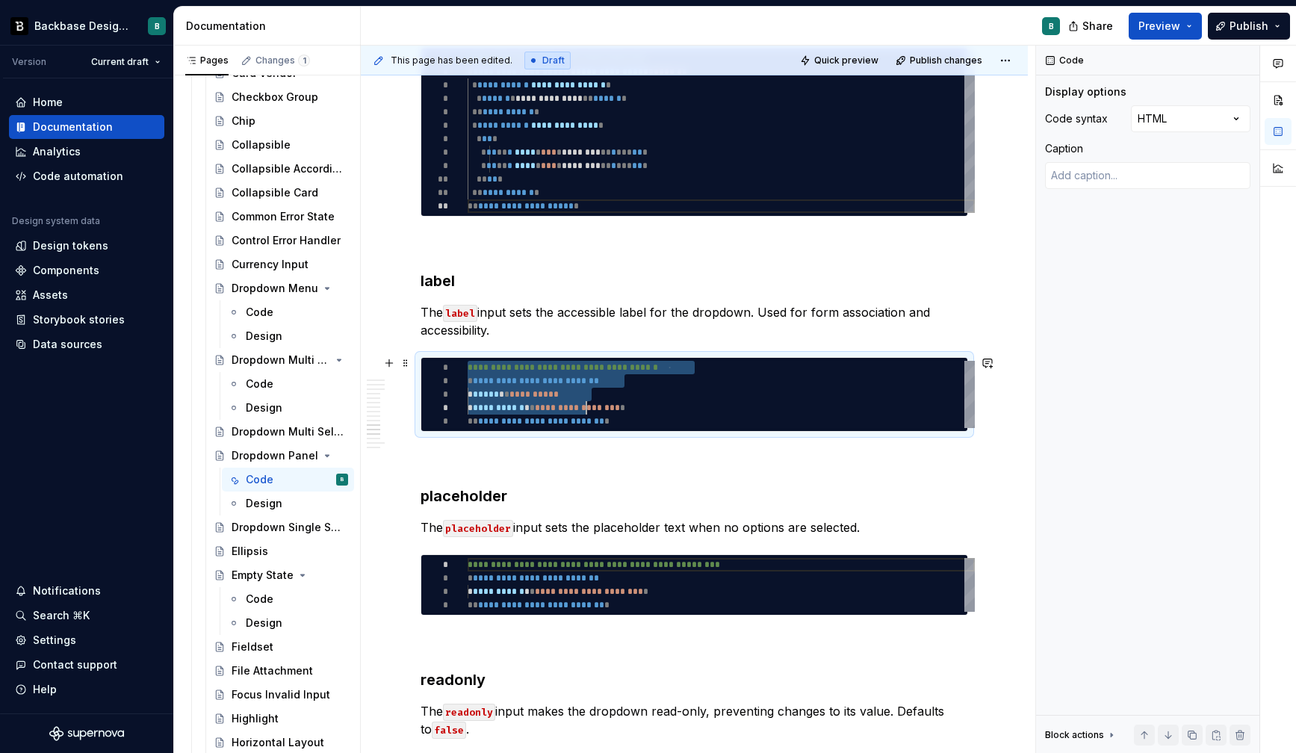
scroll to position [0, 162]
drag, startPoint x: 469, startPoint y: 362, endPoint x: 642, endPoint y: 418, distance: 181.2
click at [642, 418] on div "**********" at bounding box center [721, 394] width 507 height 67
type textarea "**********"
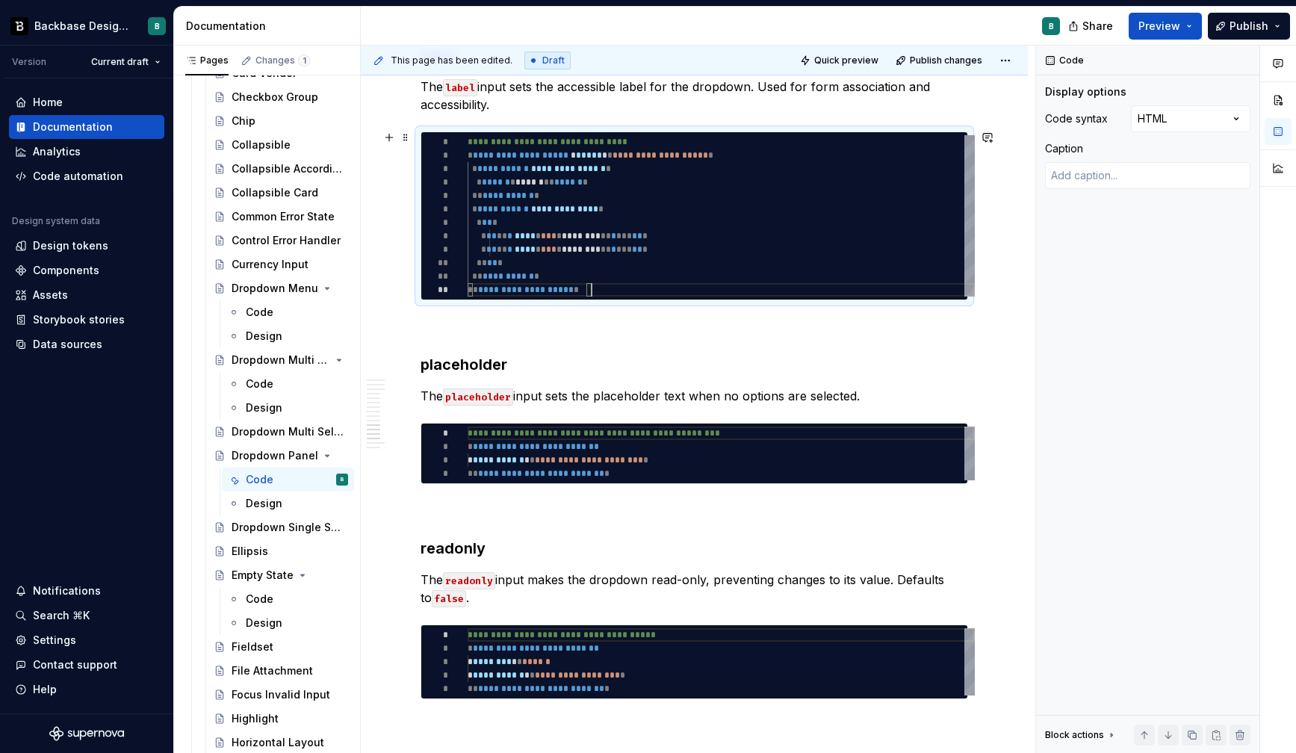
scroll to position [3828, 0]
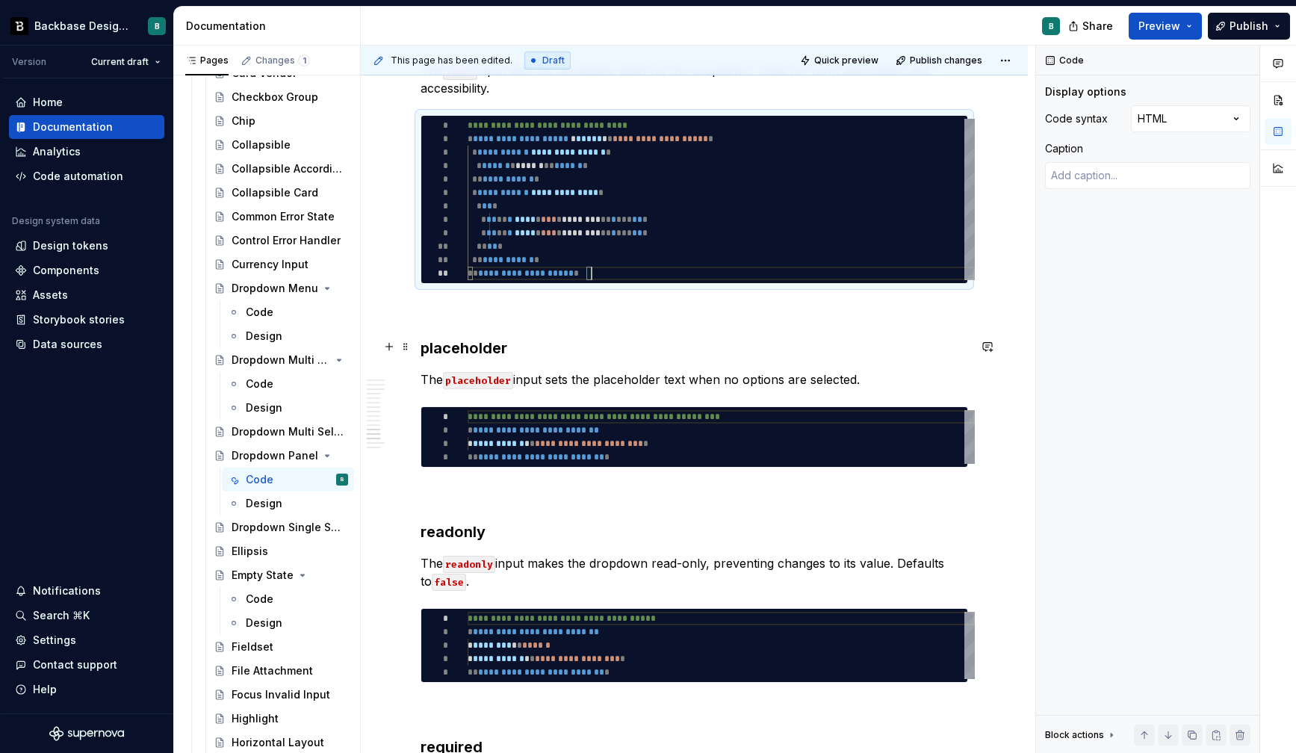
click at [461, 347] on h3 "placeholder" at bounding box center [695, 348] width 548 height 21
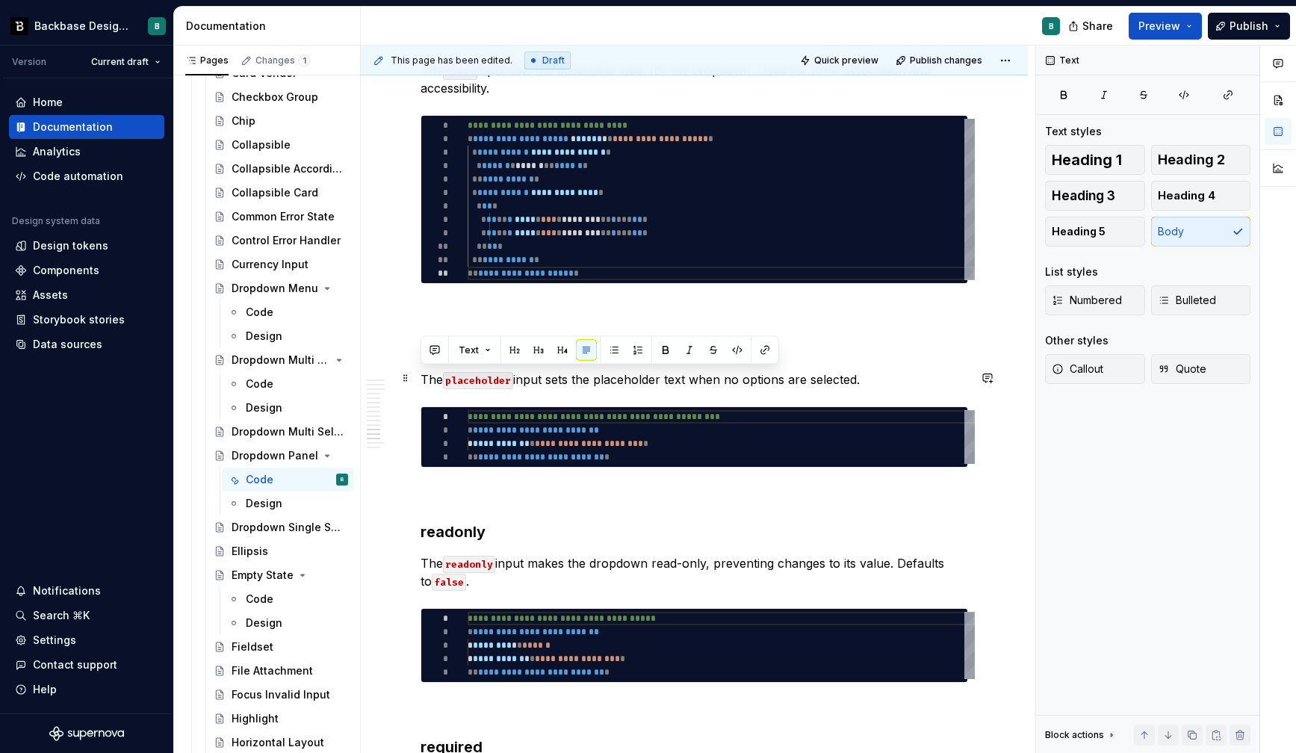
drag, startPoint x: 421, startPoint y: 374, endPoint x: 882, endPoint y: 377, distance: 461.7
click at [882, 377] on p "The placeholder input sets the placeholder text when no options are selected." at bounding box center [695, 380] width 548 height 18
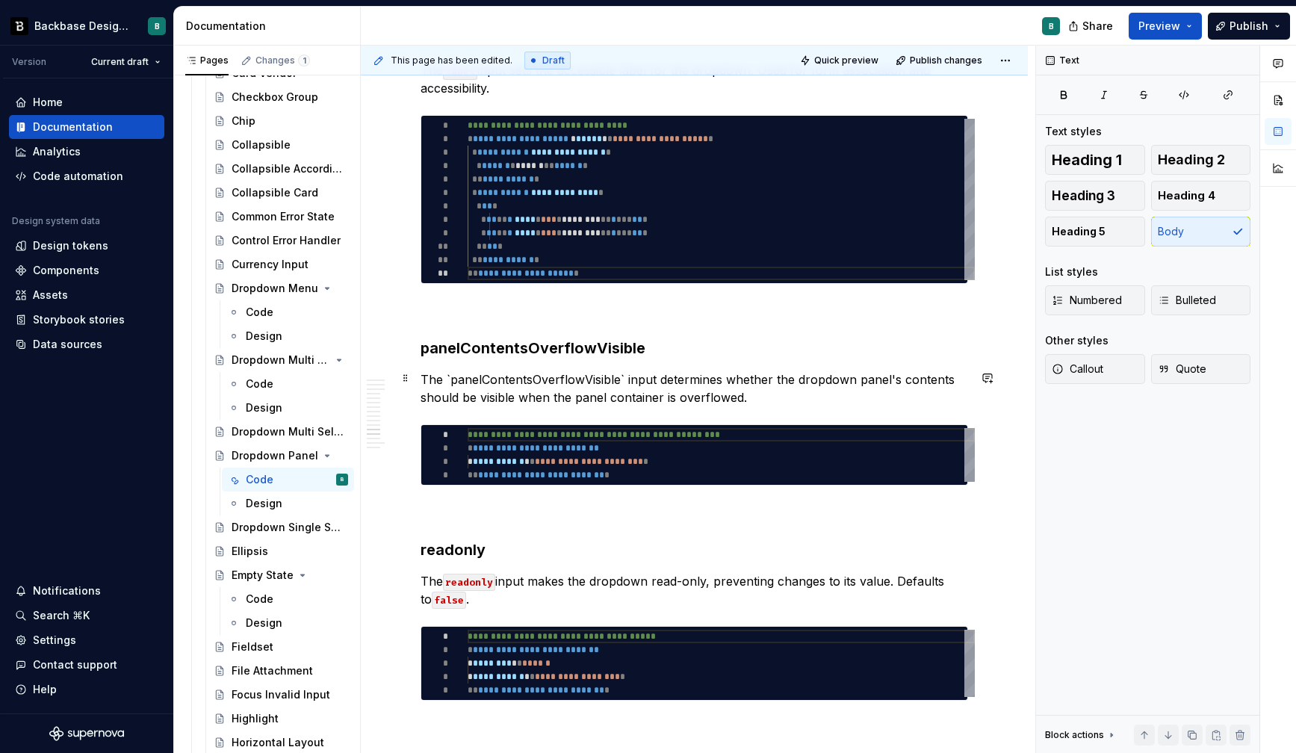
click at [452, 373] on p "The `panelContentsOverflowVisible` input determines whether the dropdown panel'…" at bounding box center [695, 389] width 548 height 36
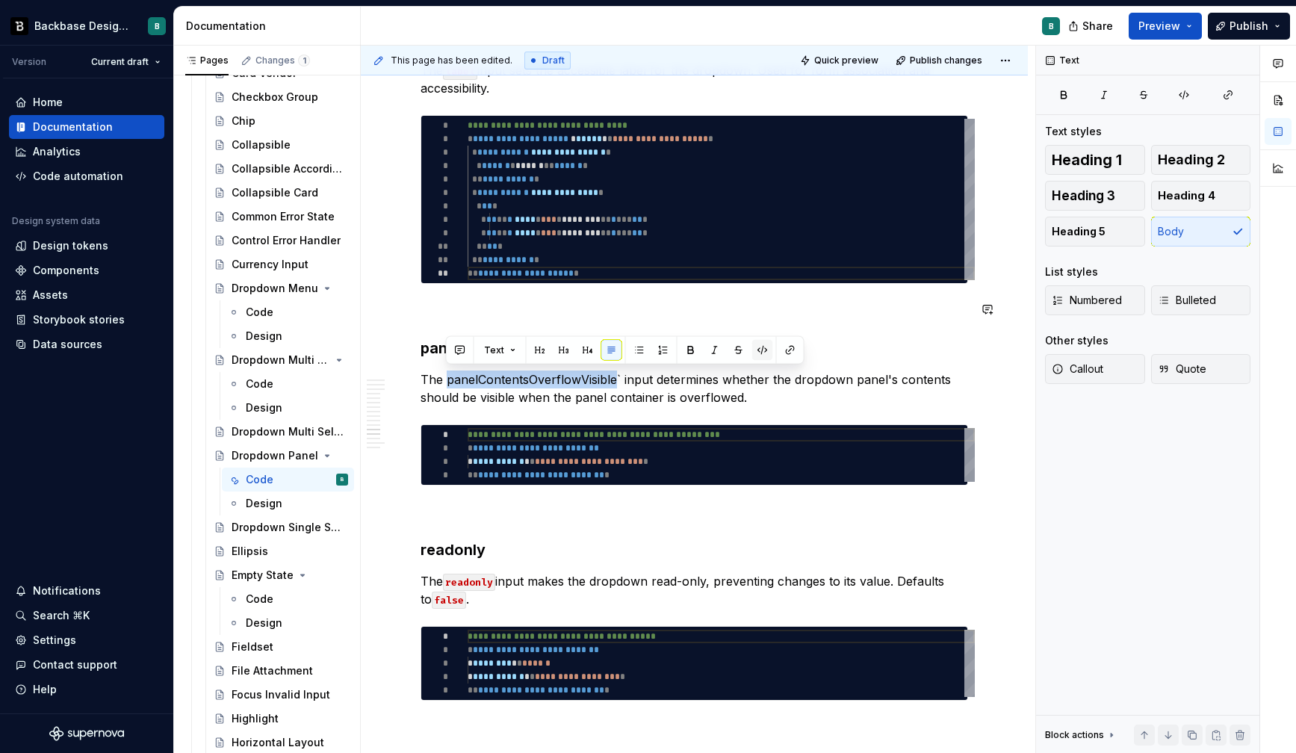
click at [760, 347] on button "button" at bounding box center [762, 350] width 21 height 21
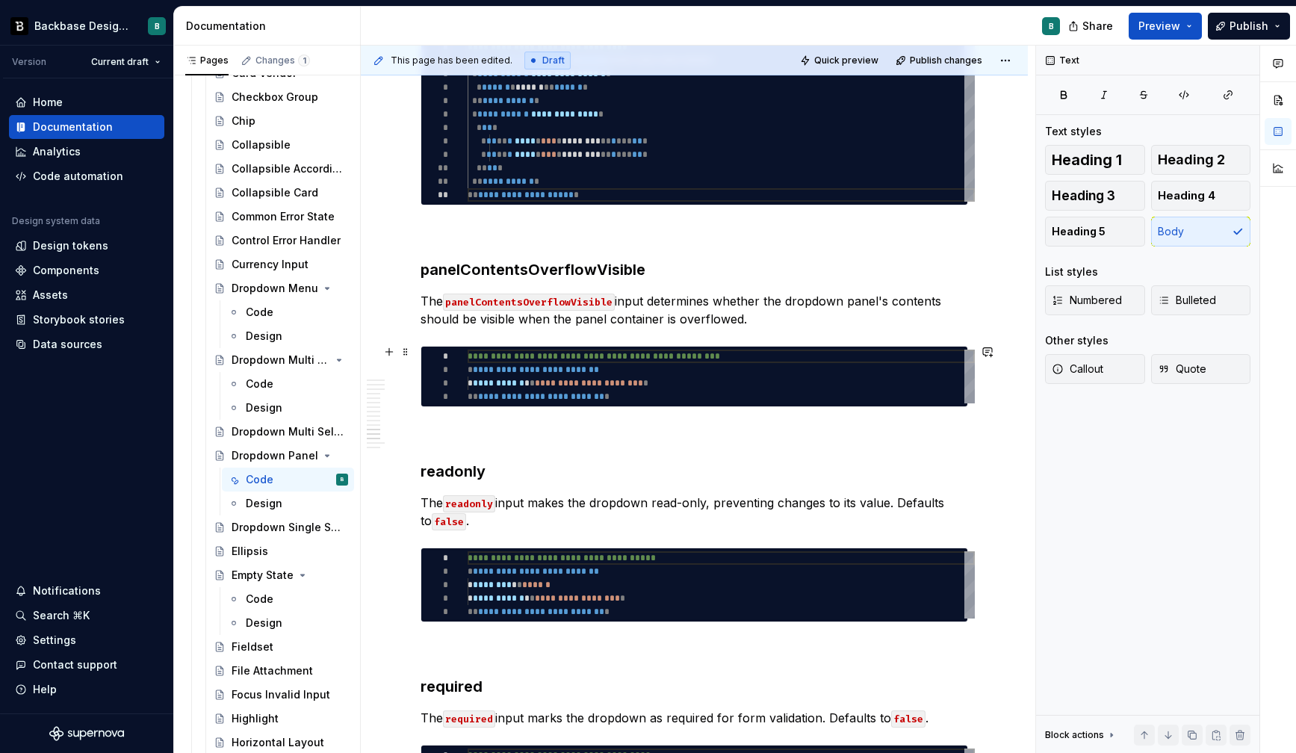
scroll to position [3907, 0]
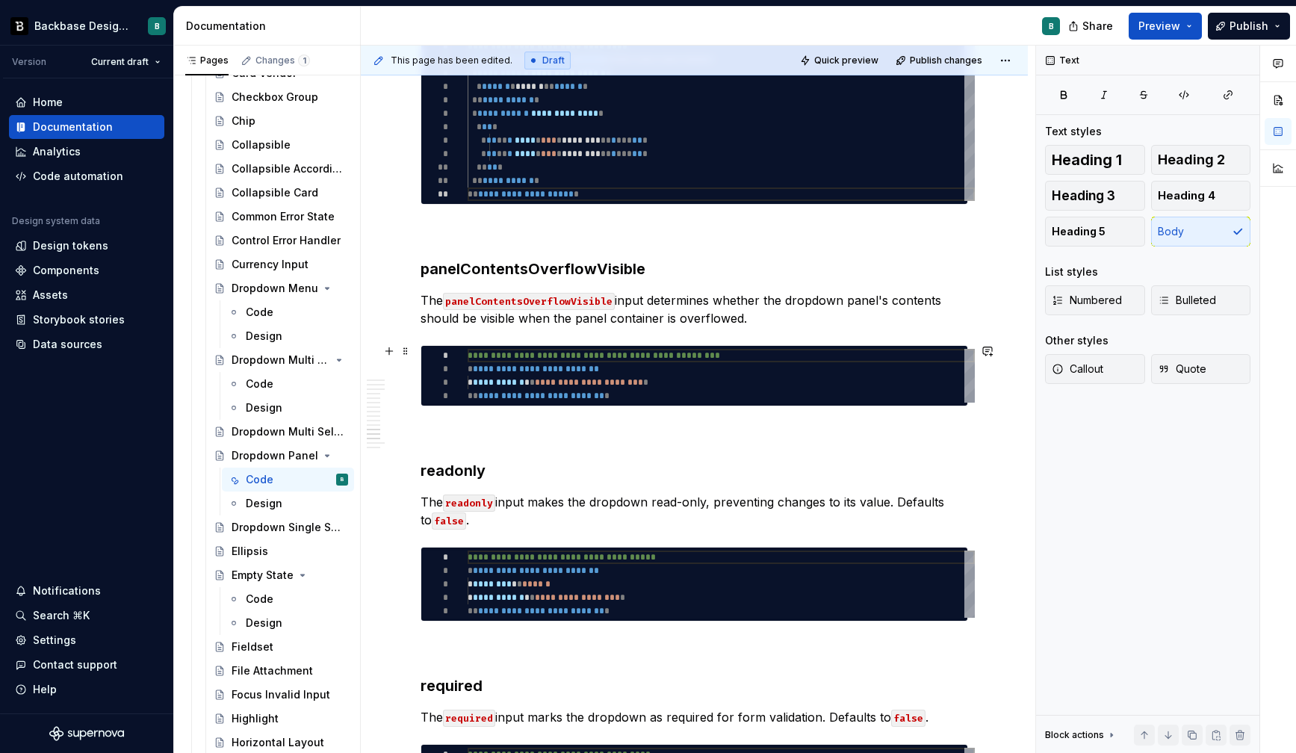
type textarea "*"
type textarea "**********"
type textarea "*"
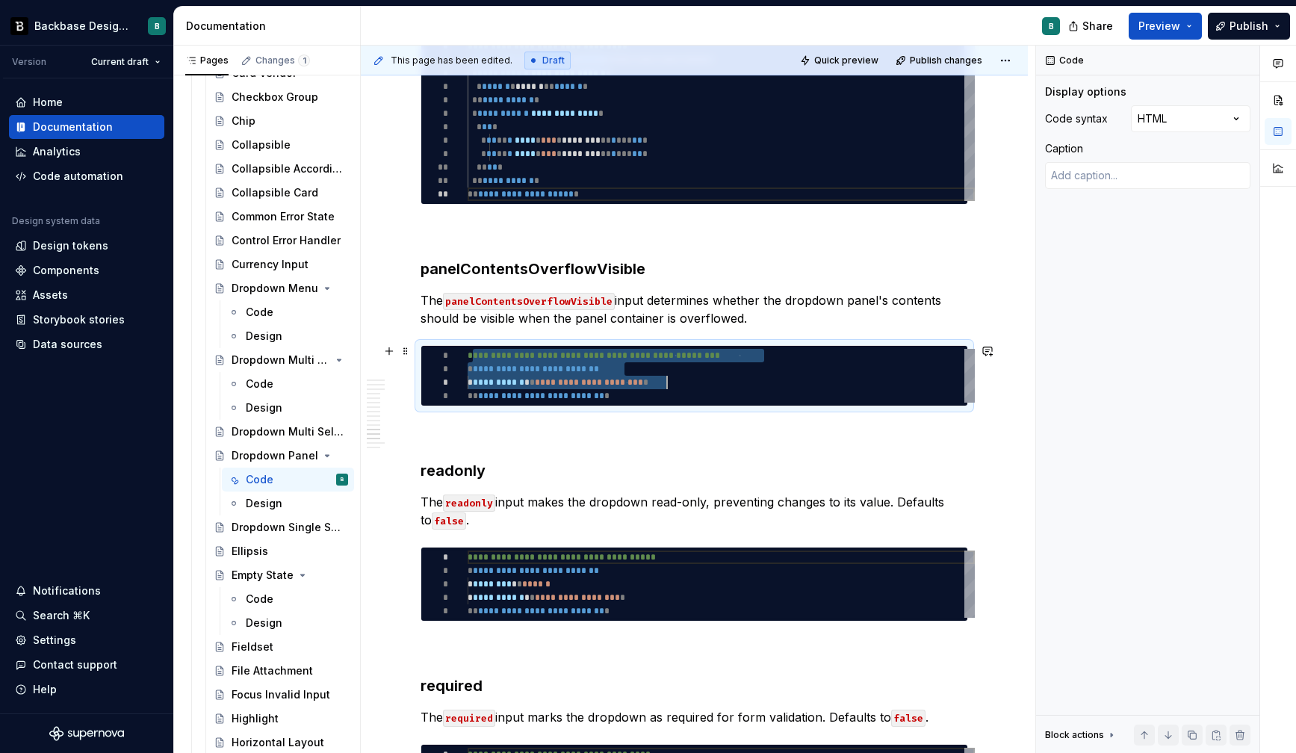
scroll to position [0, 162]
drag, startPoint x: 471, startPoint y: 353, endPoint x: 666, endPoint y: 391, distance: 198.7
click at [666, 391] on div "**********" at bounding box center [721, 376] width 507 height 54
type textarea "*"
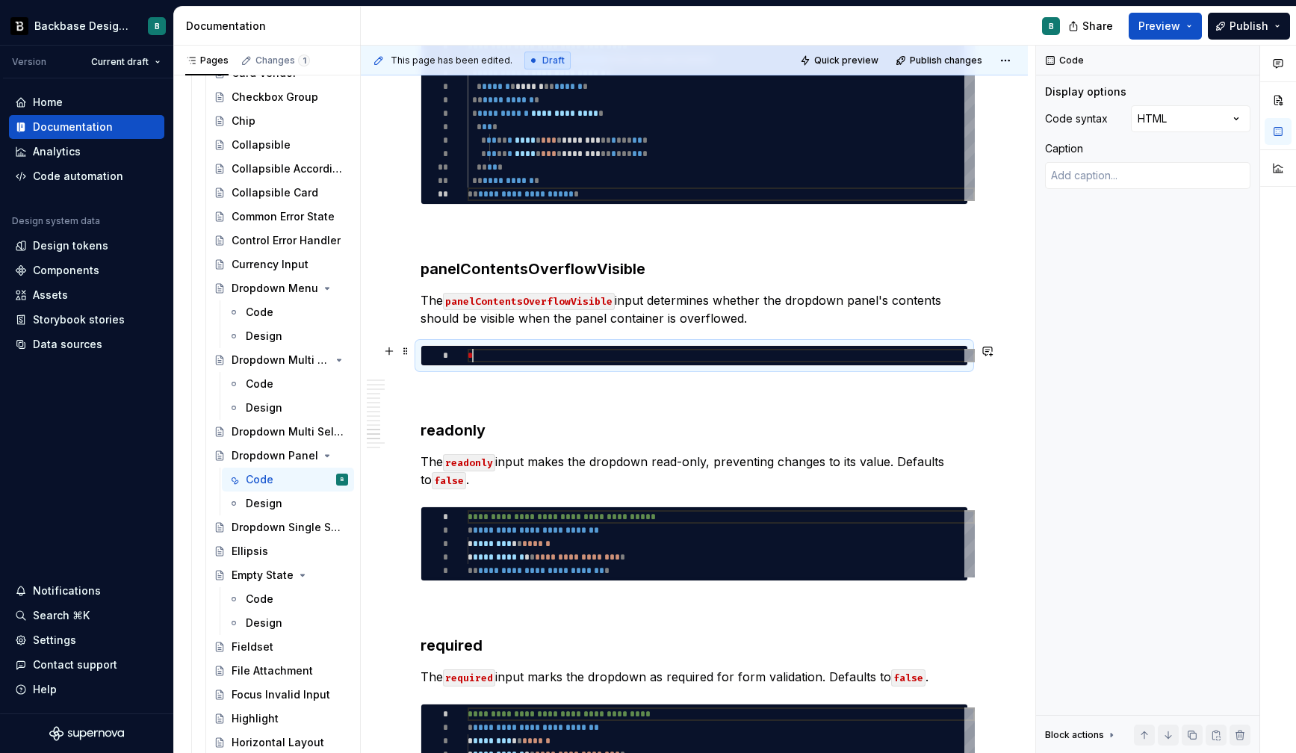
scroll to position [0, 0]
type textarea "*"
type textarea "**********"
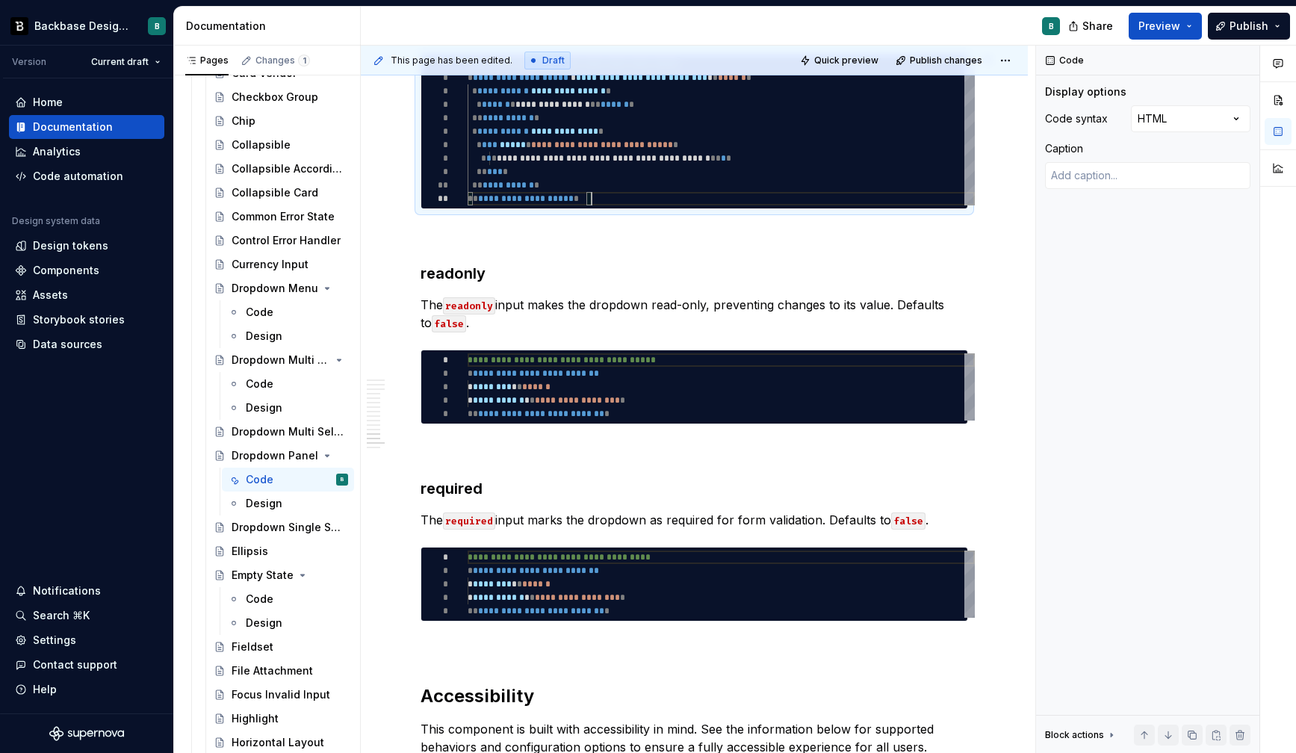
scroll to position [4199, 0]
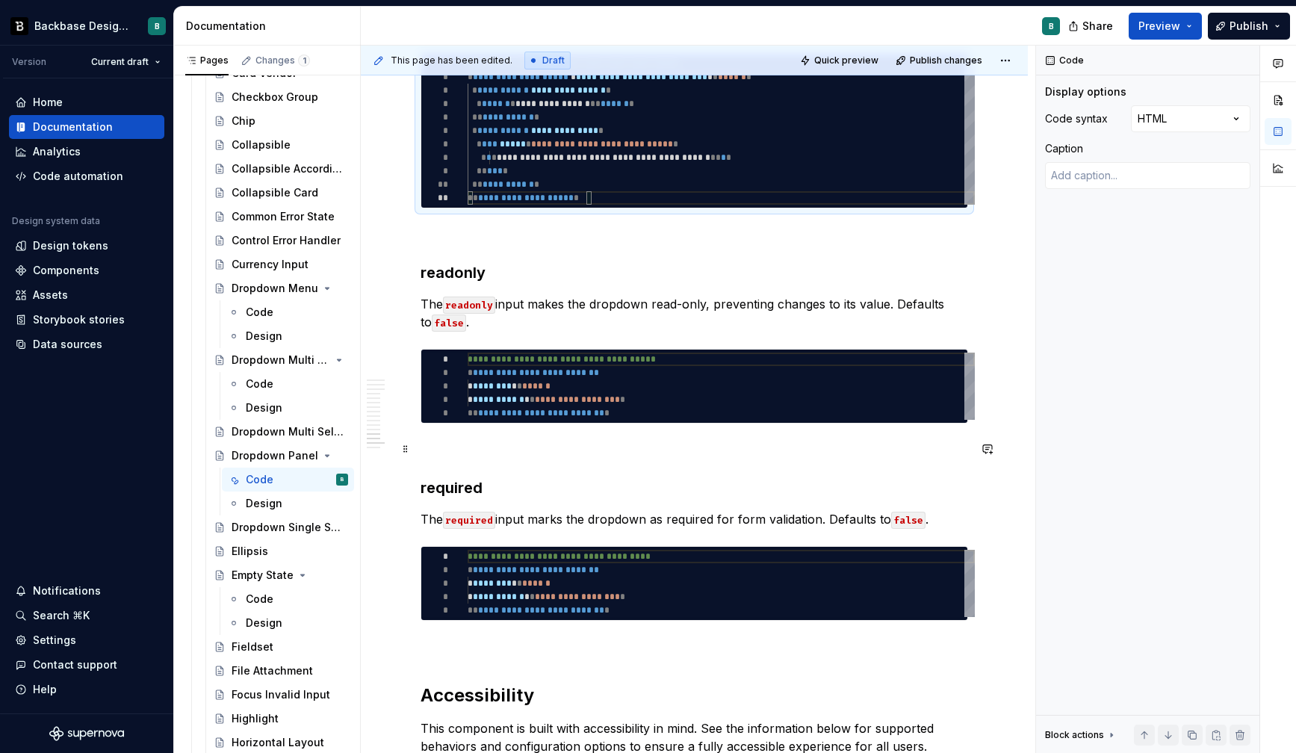
click at [527, 443] on p at bounding box center [695, 450] width 548 height 18
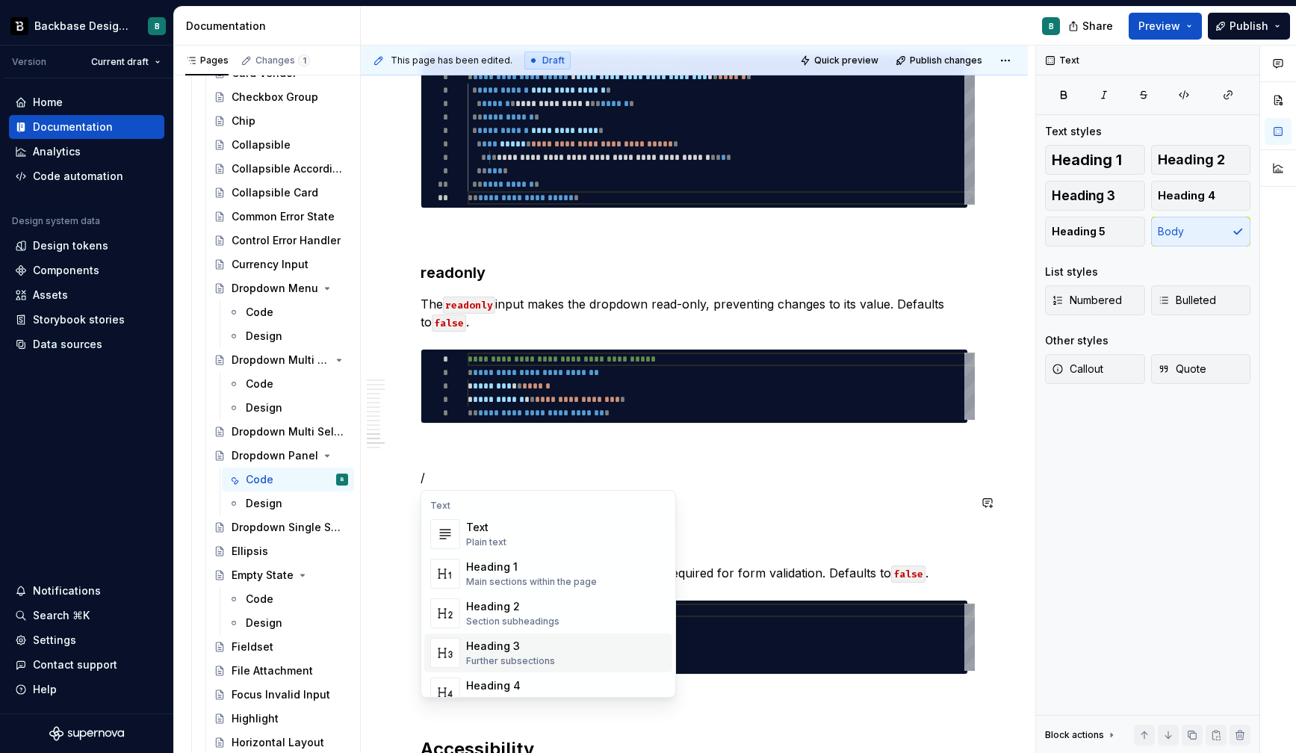
click at [477, 642] on div "Heading 3" at bounding box center [510, 646] width 89 height 15
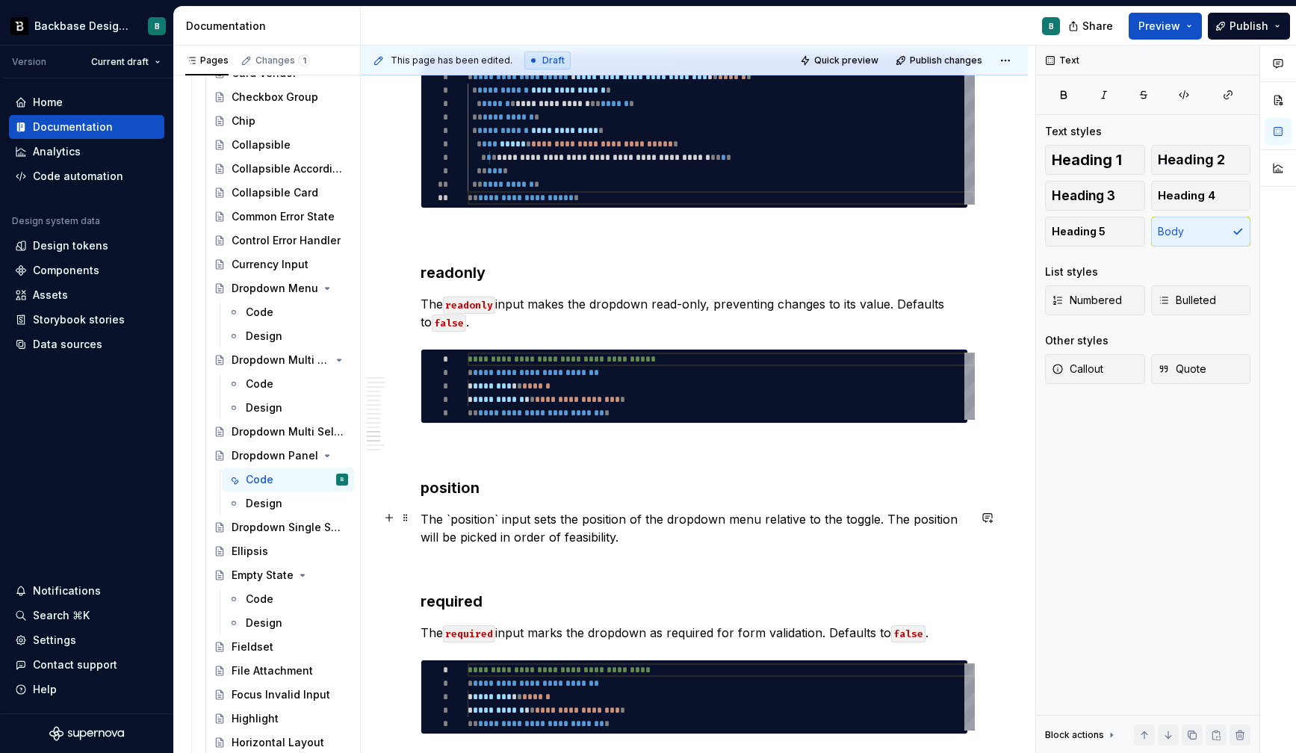
click at [451, 516] on p "The `position` input sets the position of the dropdown menu relative to the tog…" at bounding box center [695, 528] width 548 height 36
click at [769, 483] on button "button" at bounding box center [762, 490] width 21 height 21
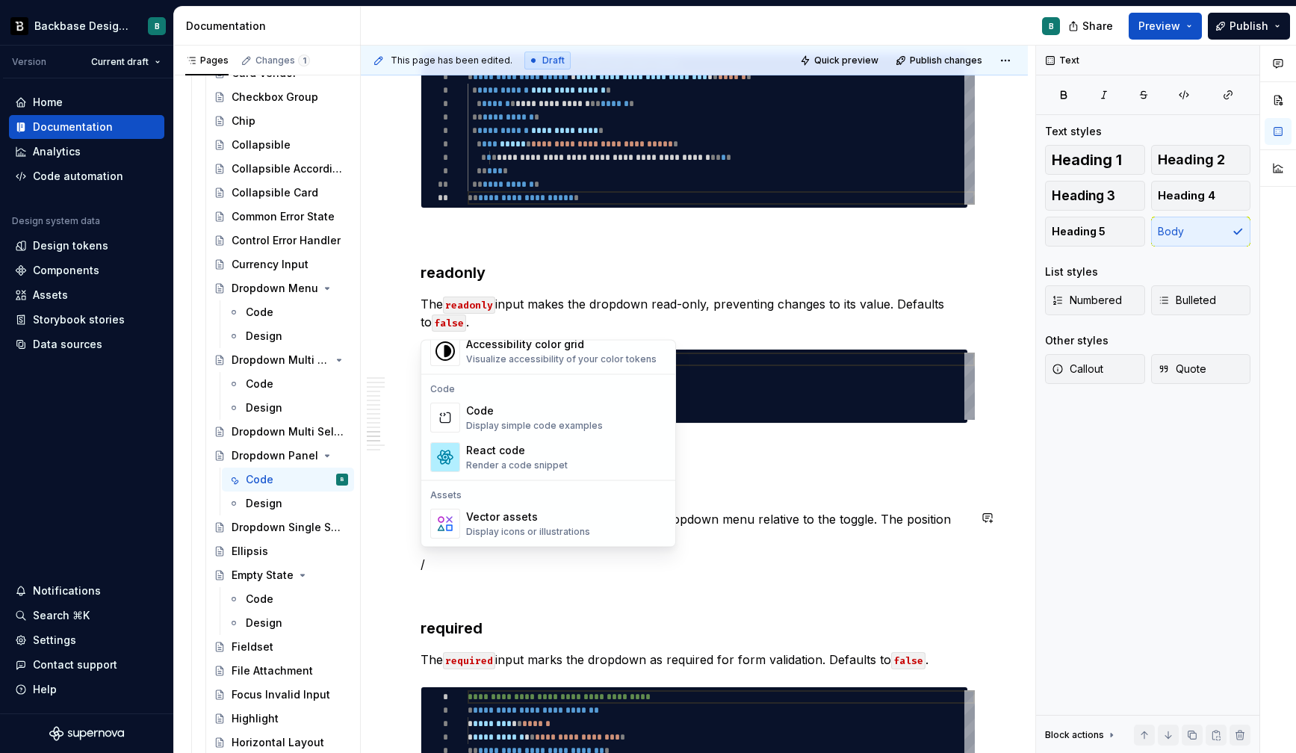
scroll to position [1198, 0]
click at [541, 412] on div "Code" at bounding box center [534, 409] width 137 height 15
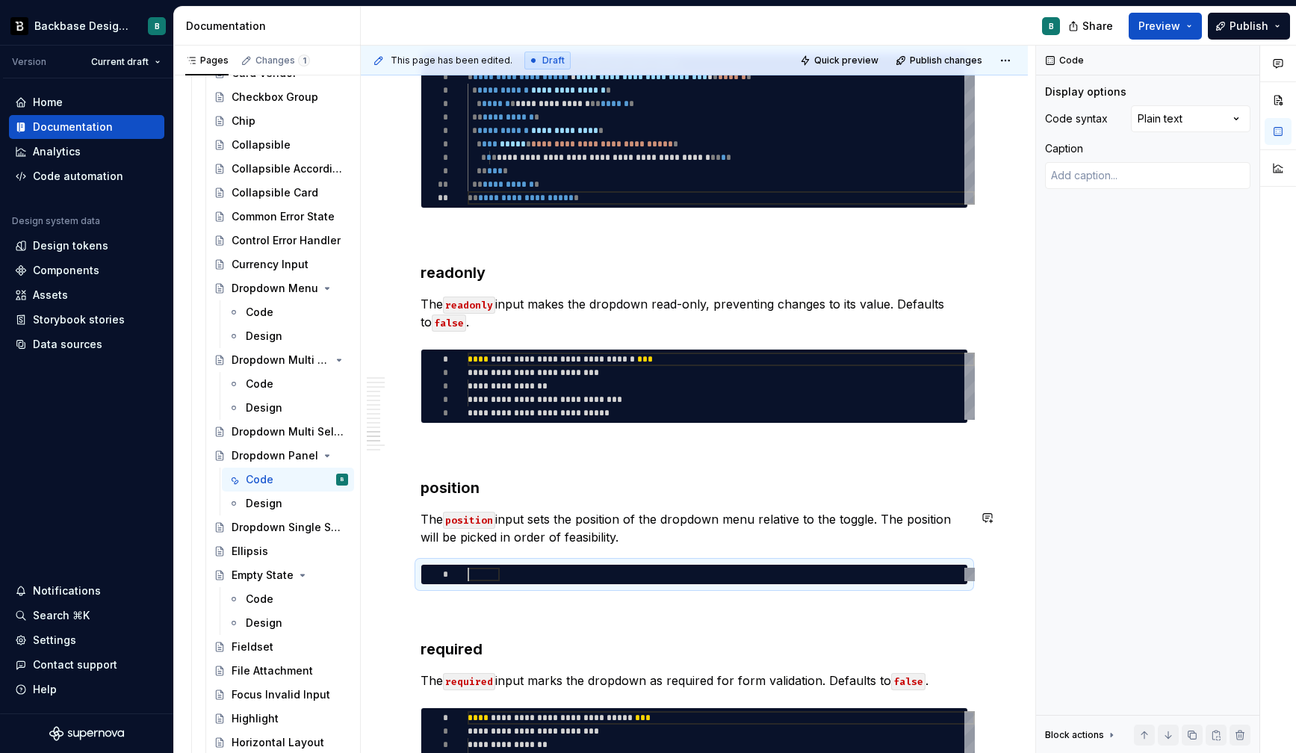
scroll to position [0, 0]
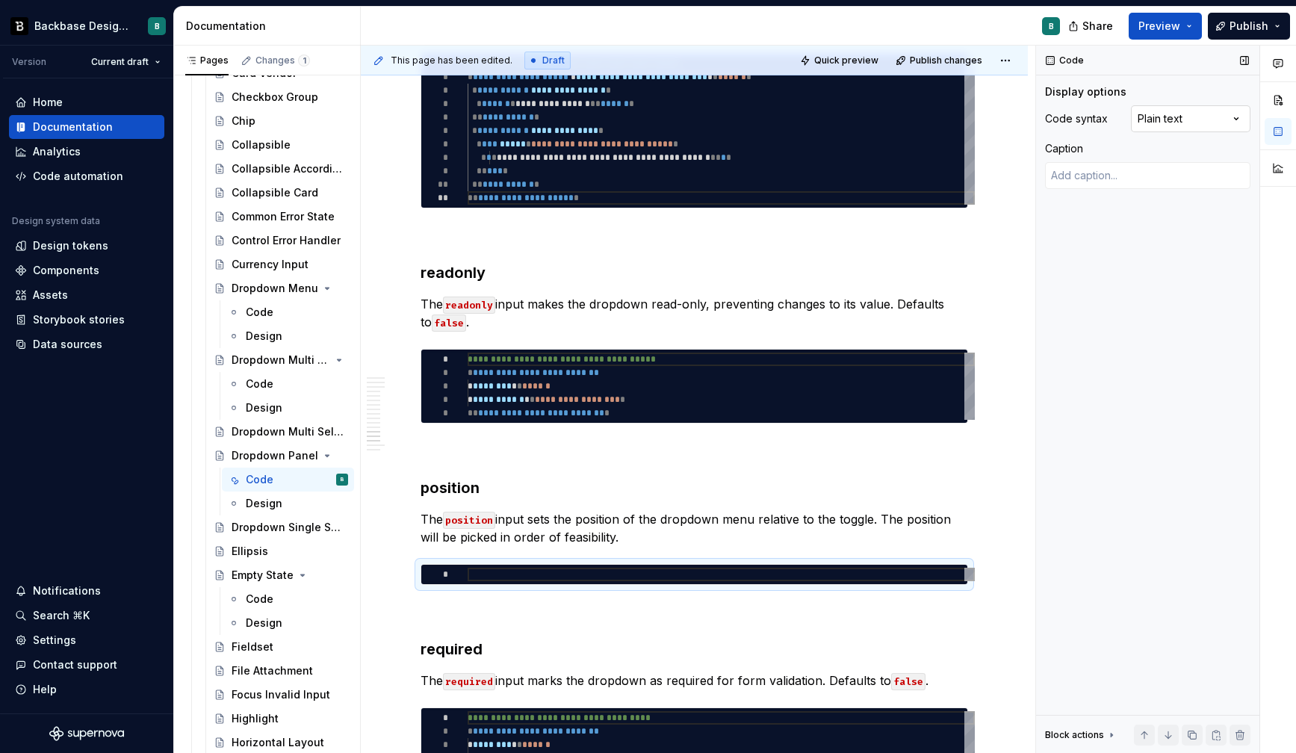
click at [1209, 114] on div "Comments Open comments No comments yet Select ‘Comment’ from the block context …" at bounding box center [1166, 400] width 260 height 708
type textarea "*"
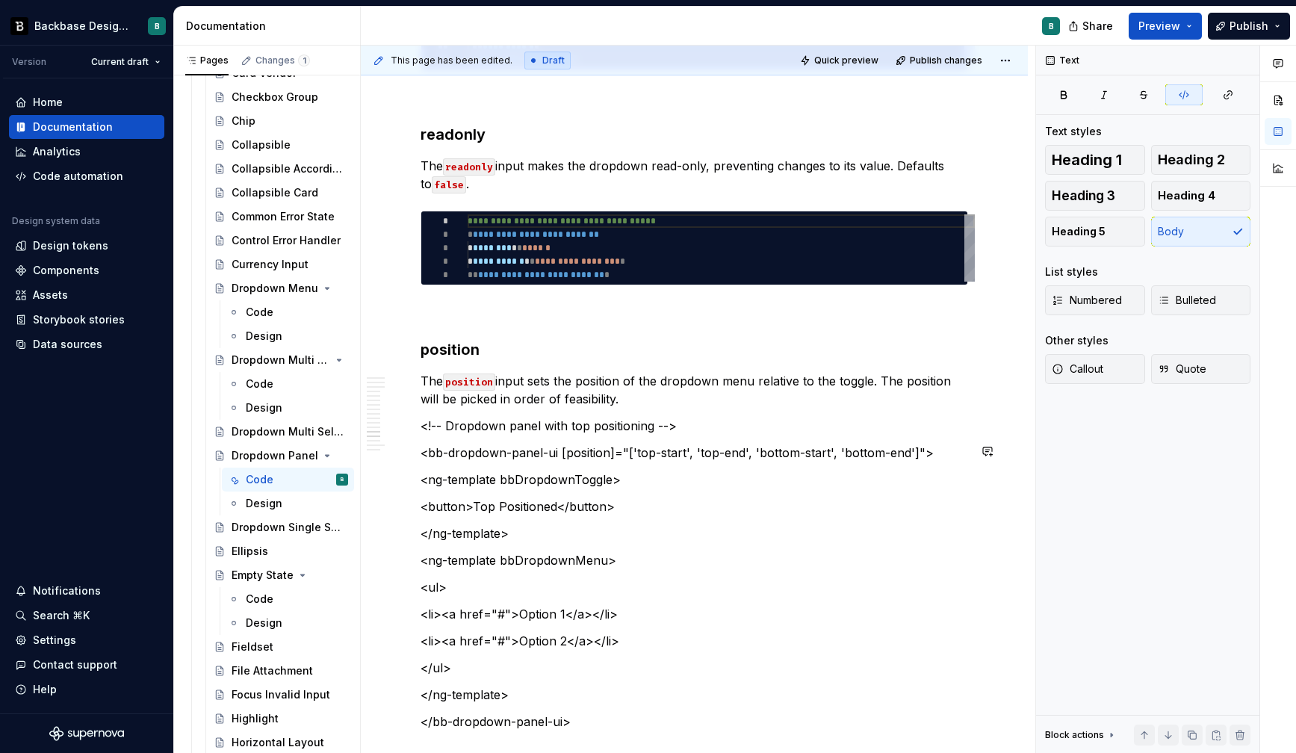
scroll to position [4339, 0]
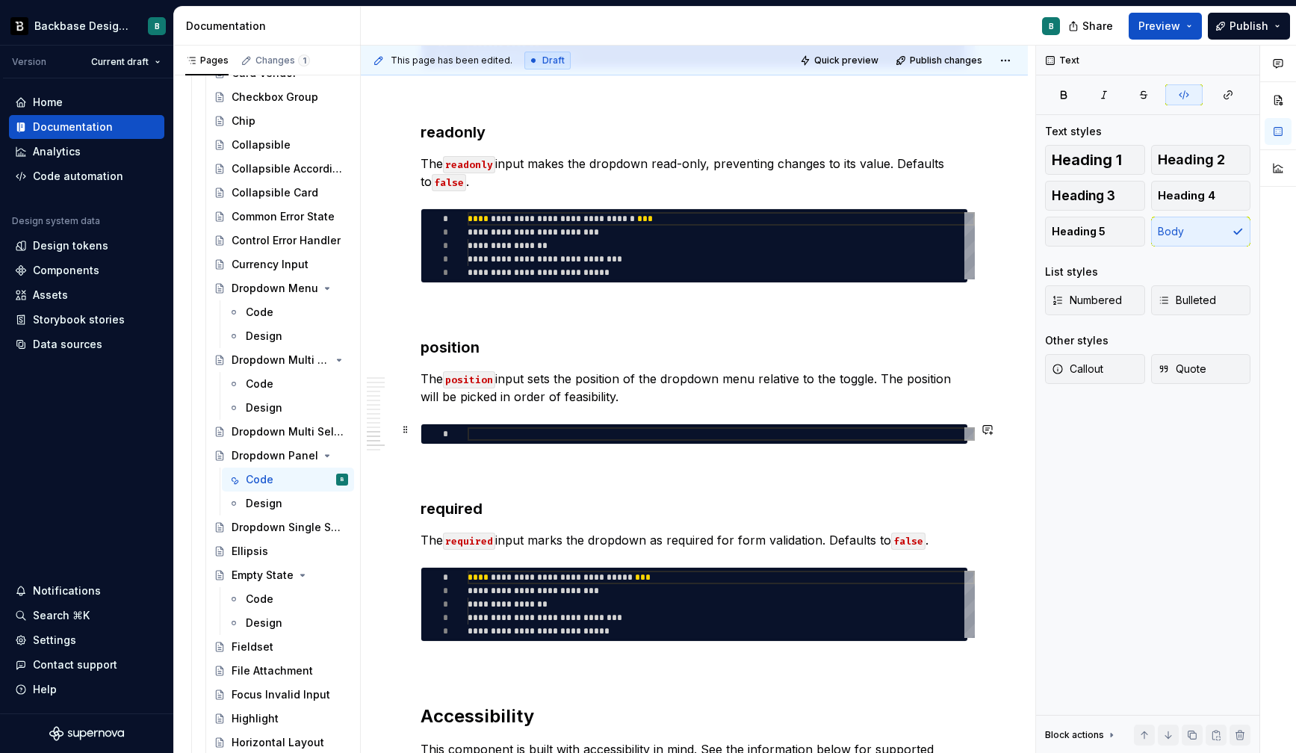
click at [498, 436] on div at bounding box center [721, 433] width 507 height 13
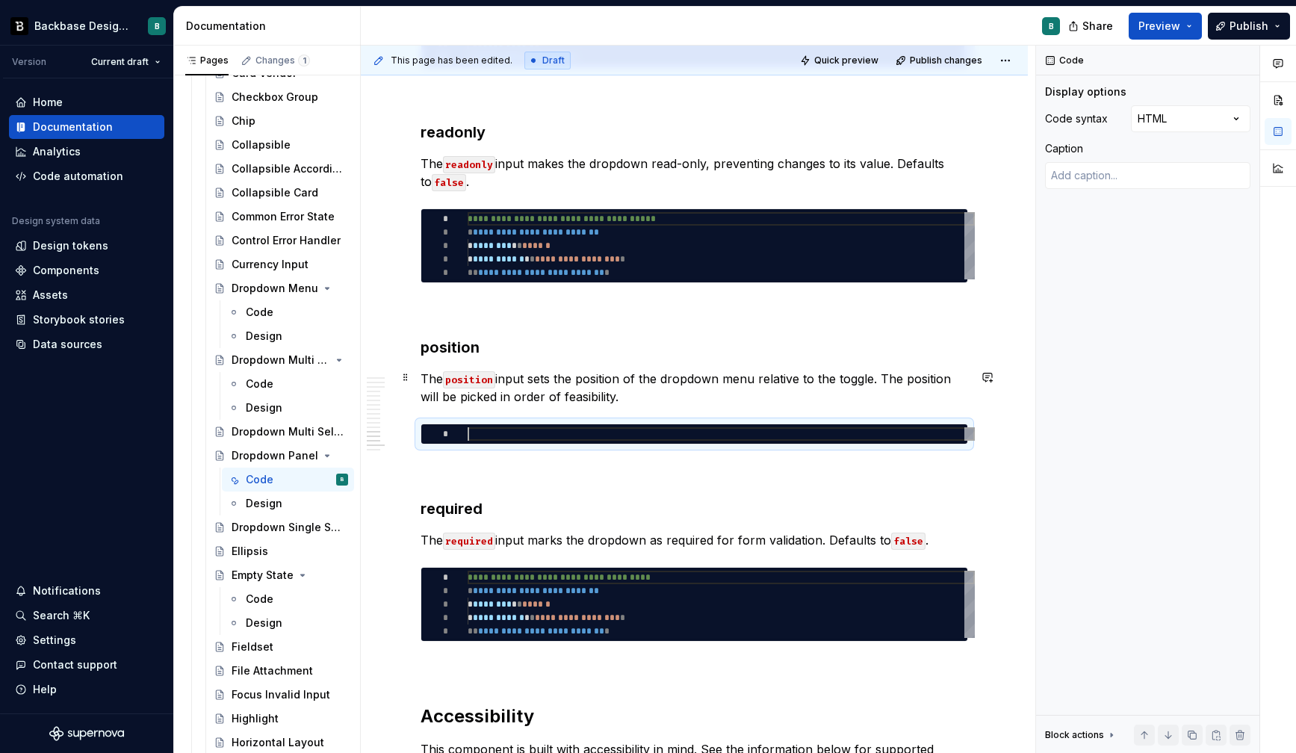
type textarea "*"
type textarea "**********"
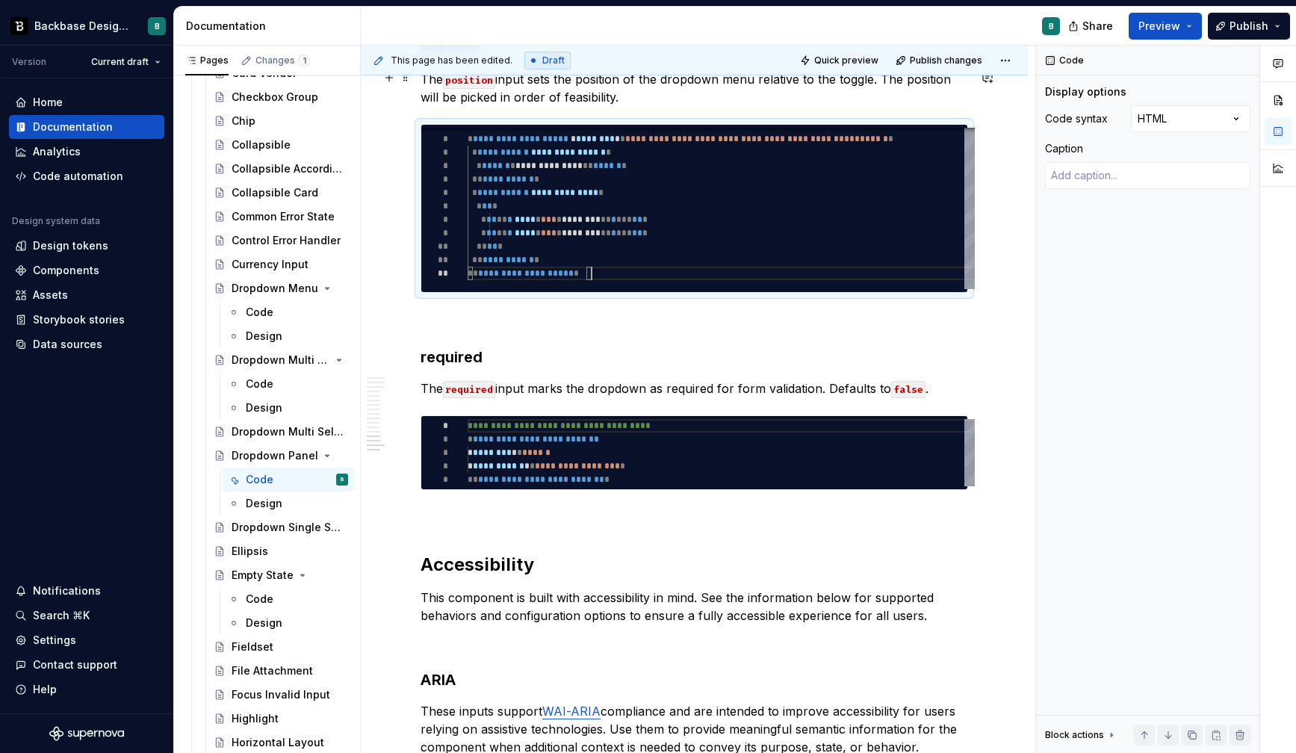
scroll to position [4643, 0]
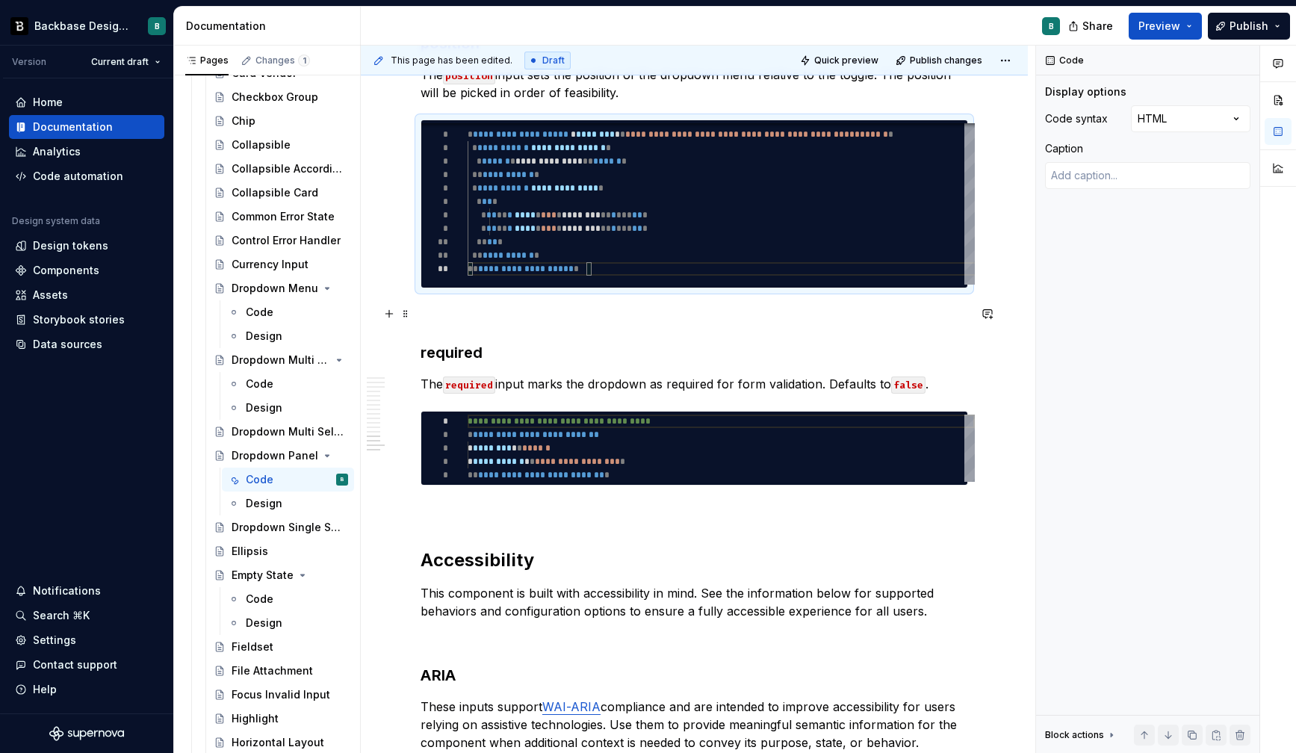
click at [540, 316] on p at bounding box center [695, 315] width 548 height 18
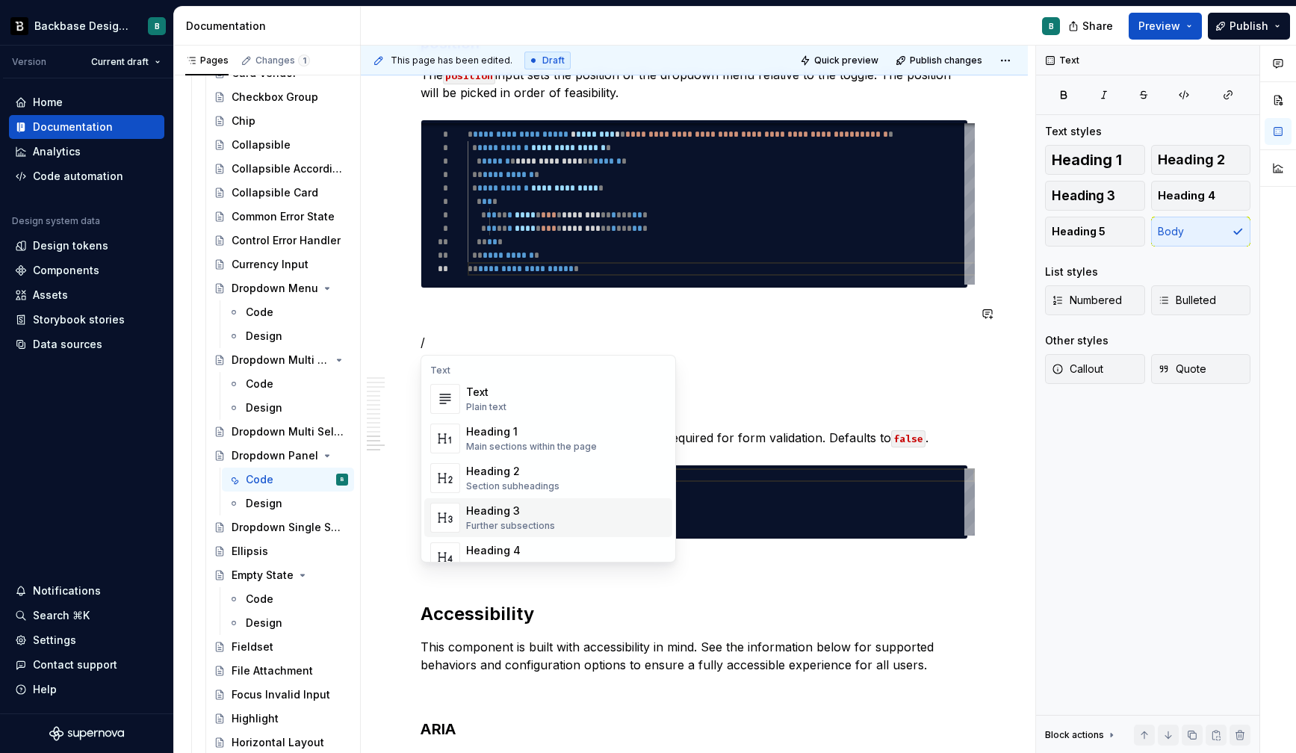
click at [492, 515] on div "Heading 3" at bounding box center [510, 510] width 89 height 15
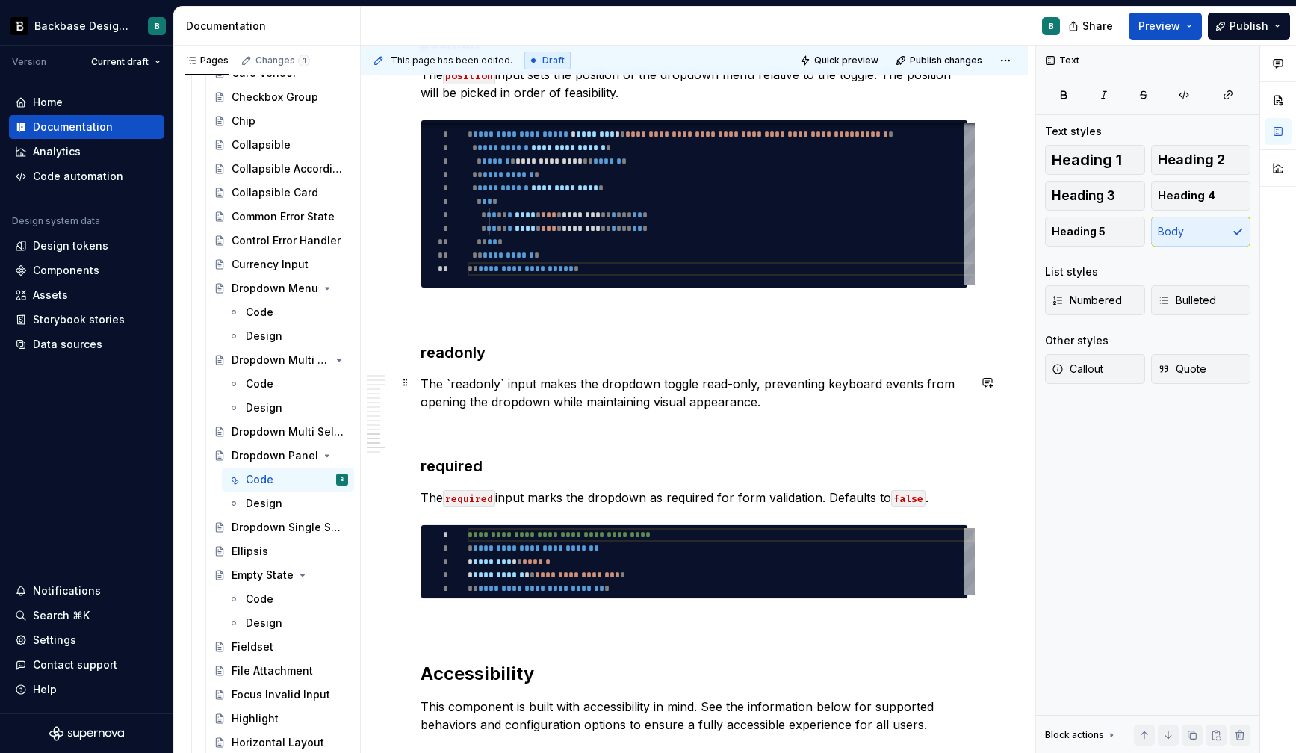
click at [451, 382] on p "The `readonly` input makes the dropdown toggle read-only, preventing keyboard e…" at bounding box center [695, 393] width 548 height 36
click at [763, 359] on button "button" at bounding box center [762, 354] width 21 height 21
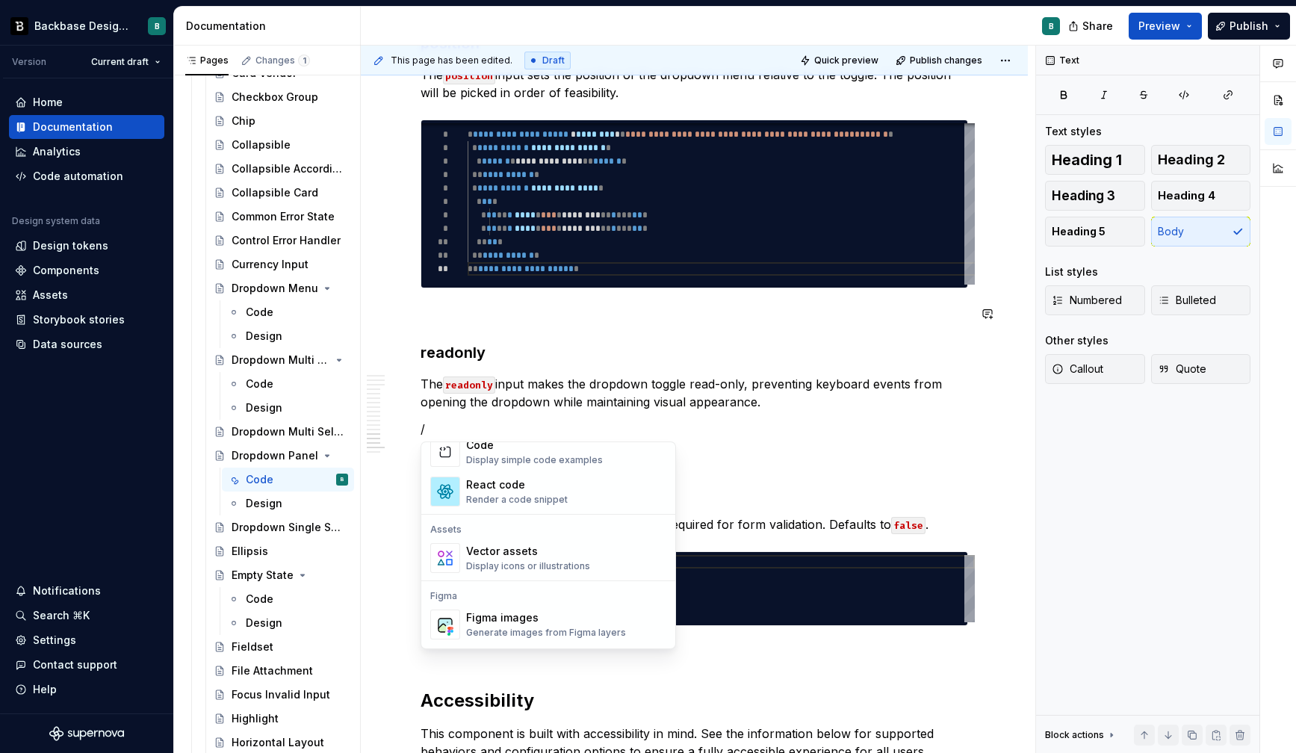
scroll to position [1265, 0]
click at [530, 456] on div "Display simple code examples" at bounding box center [534, 459] width 137 height 12
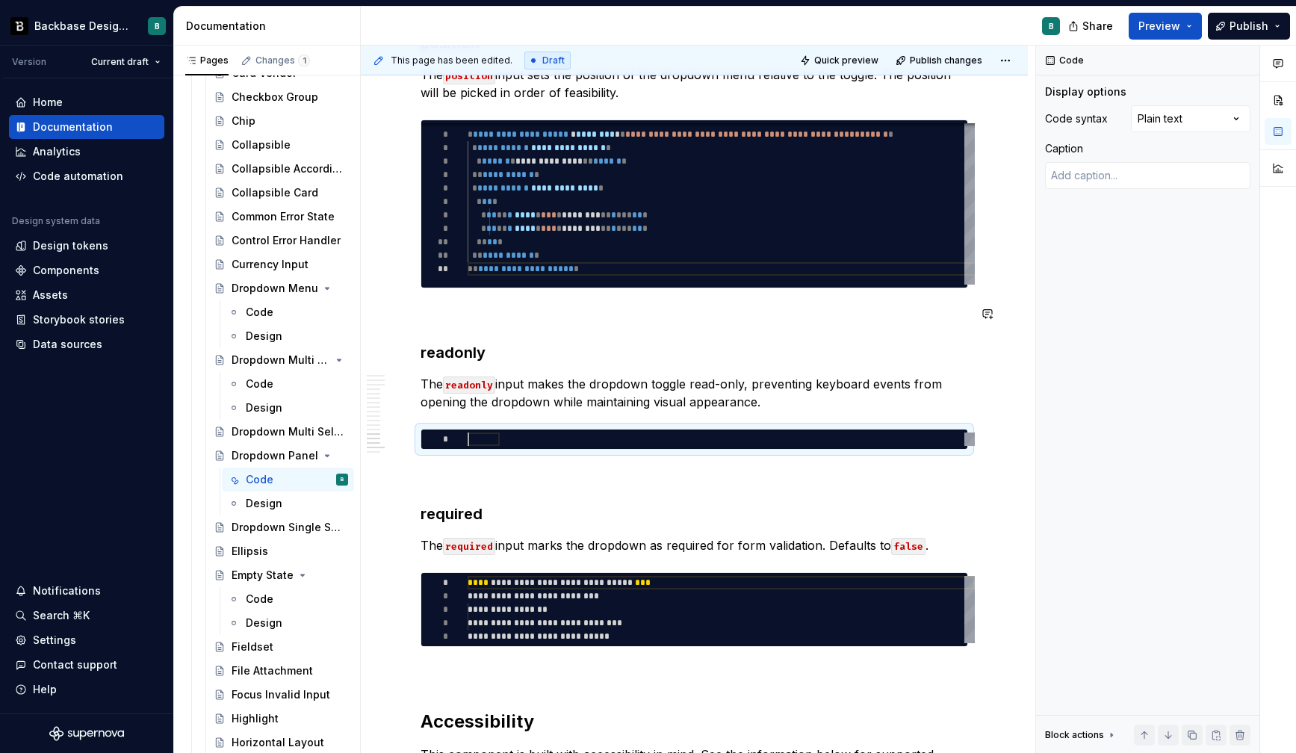
scroll to position [0, 0]
click at [1177, 116] on div "Comments Open comments No comments yet Select ‘Comment’ from the block context …" at bounding box center [1166, 400] width 260 height 708
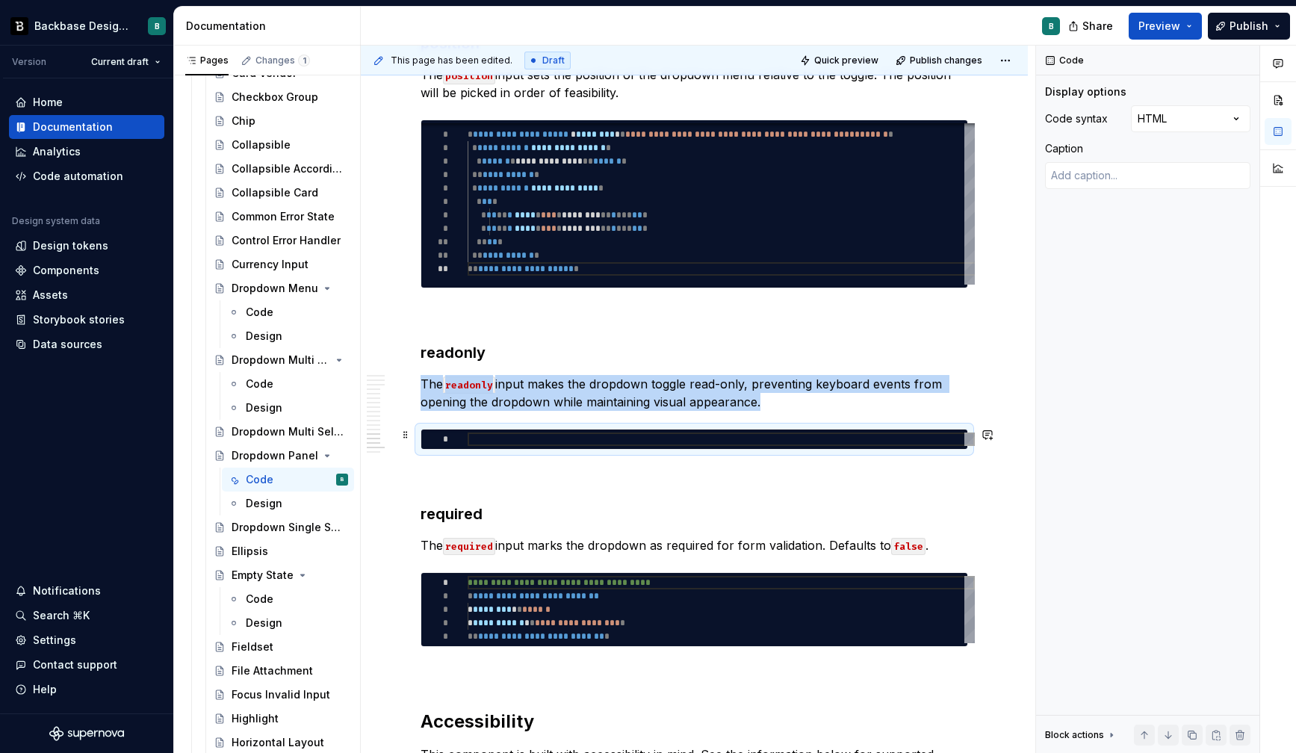
click at [485, 436] on div at bounding box center [721, 439] width 507 height 13
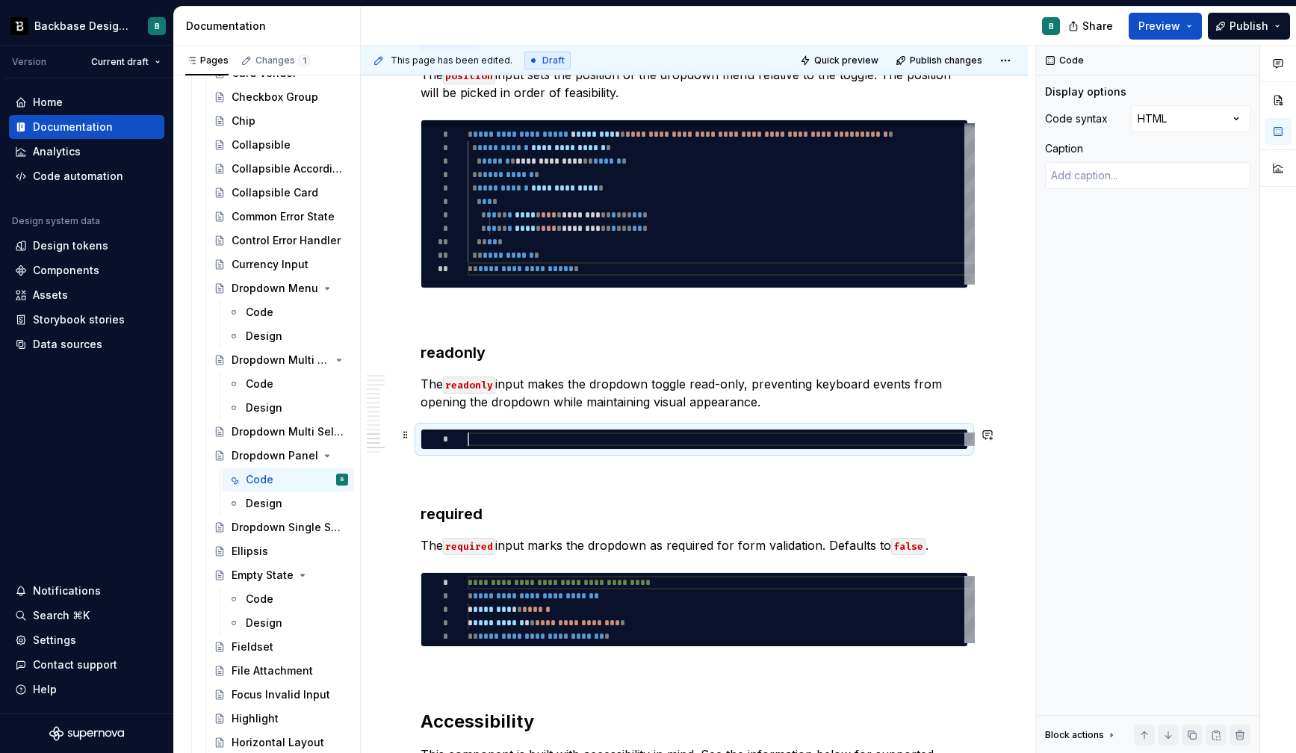
type textarea "*"
type textarea "**********"
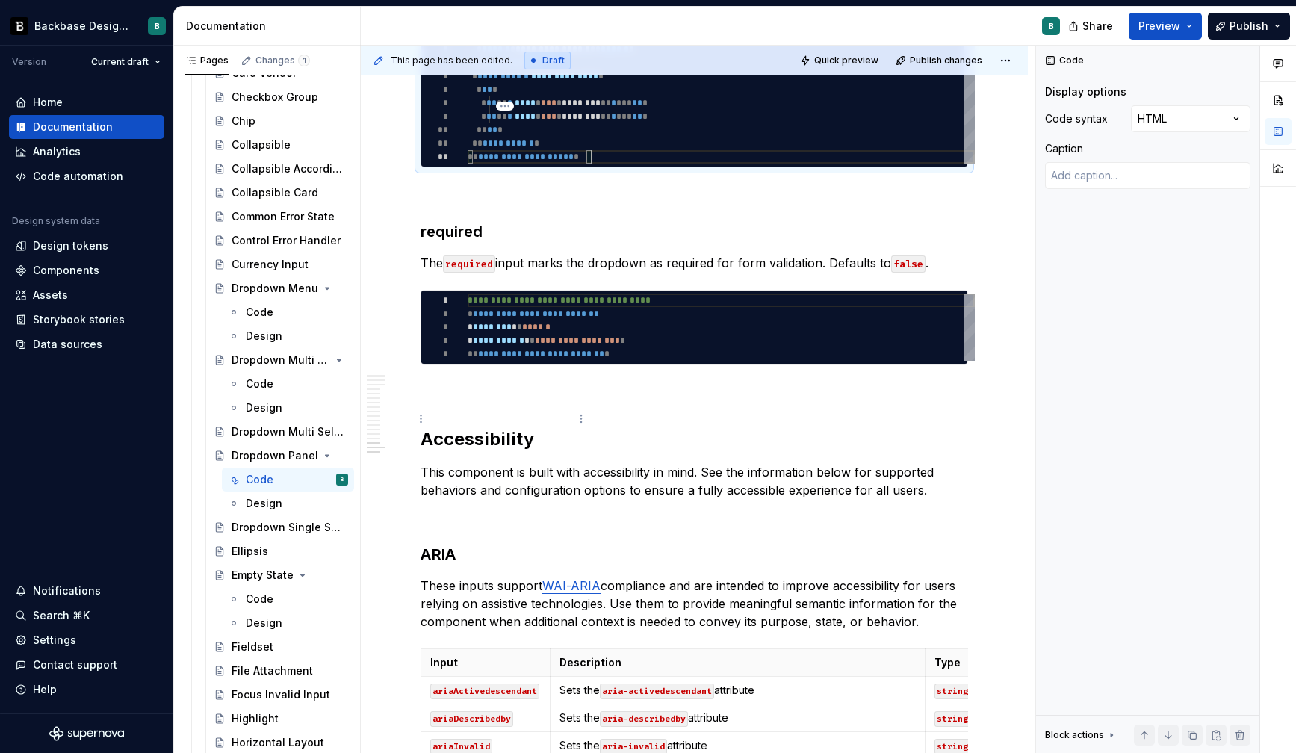
scroll to position [5128, 0]
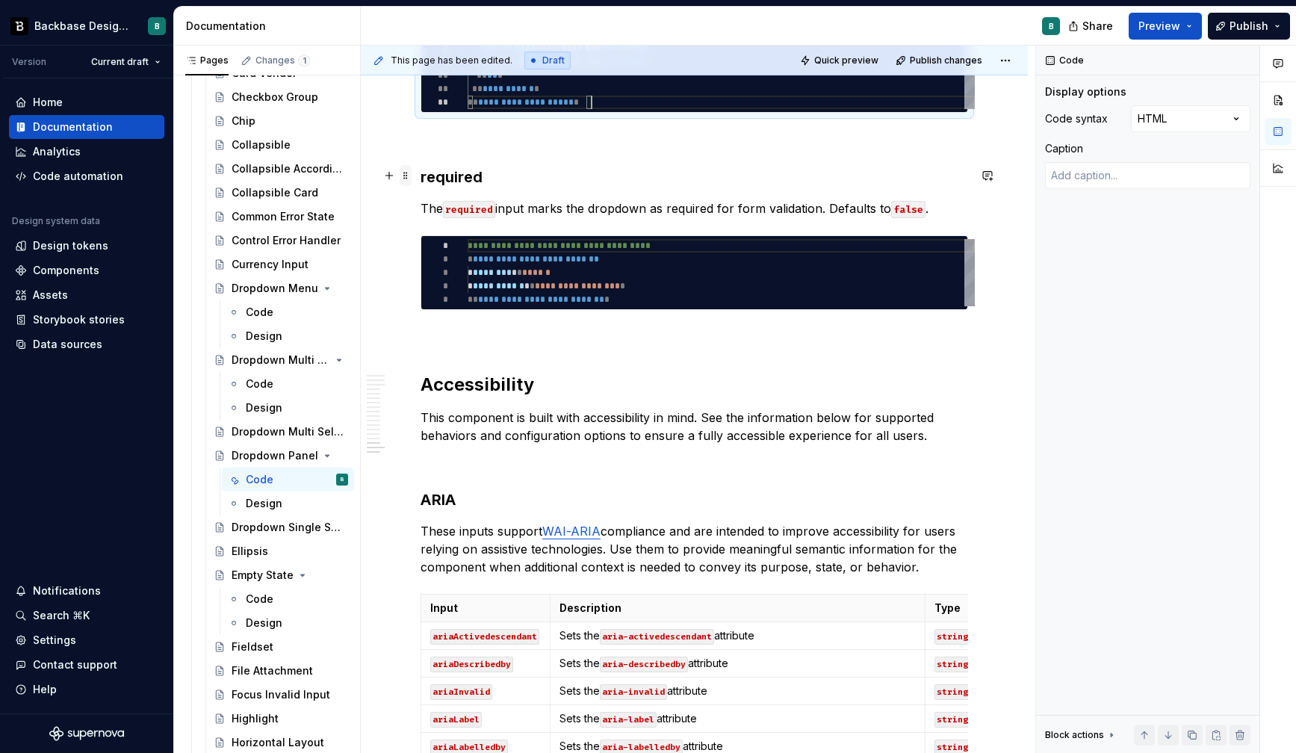
click at [407, 172] on span at bounding box center [406, 175] width 12 height 21
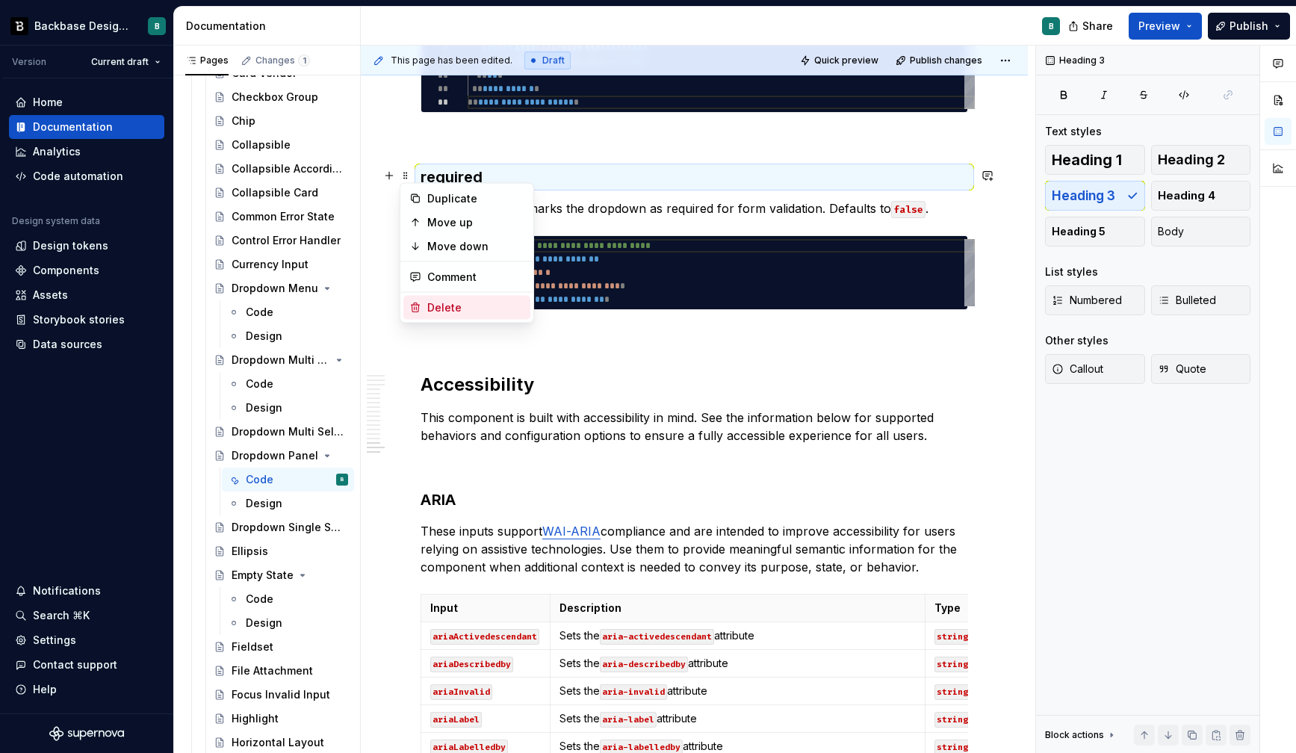
click at [455, 305] on div "Delete" at bounding box center [475, 307] width 97 height 15
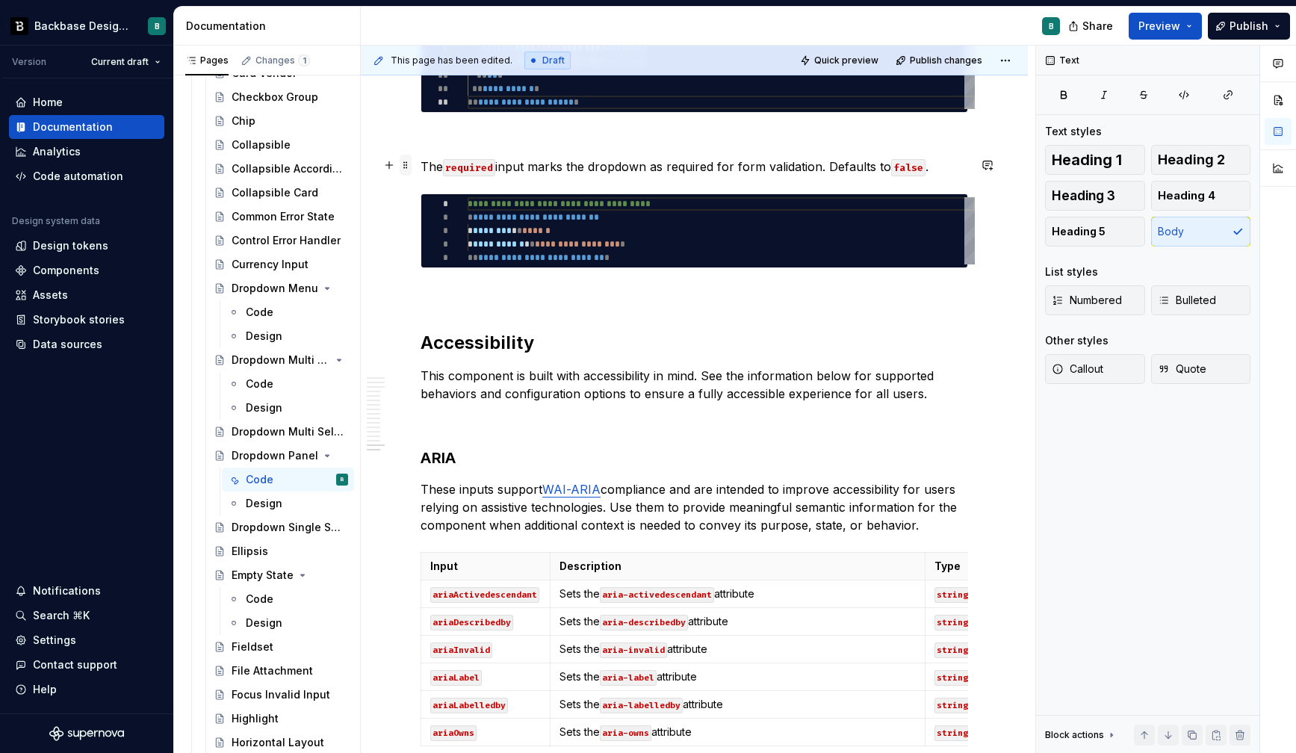
click at [407, 164] on span at bounding box center [406, 165] width 12 height 21
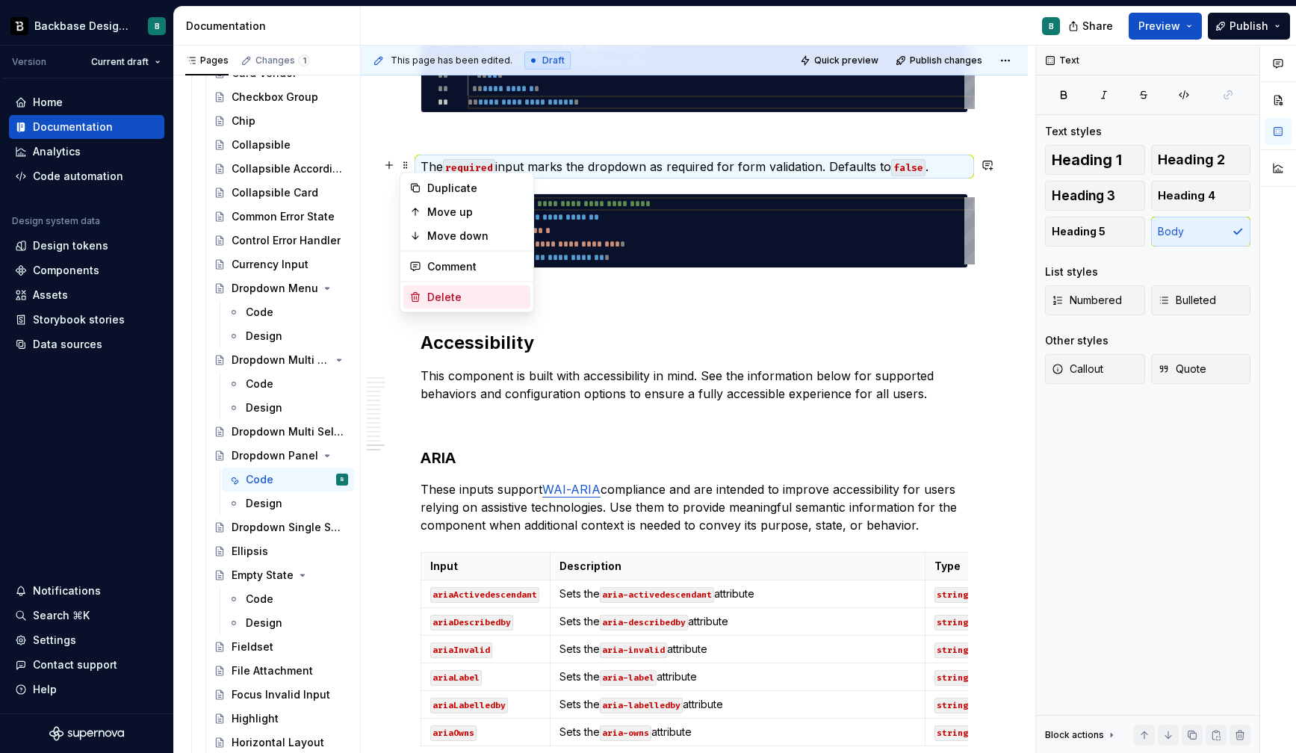
click at [460, 296] on div "Delete" at bounding box center [475, 297] width 97 height 15
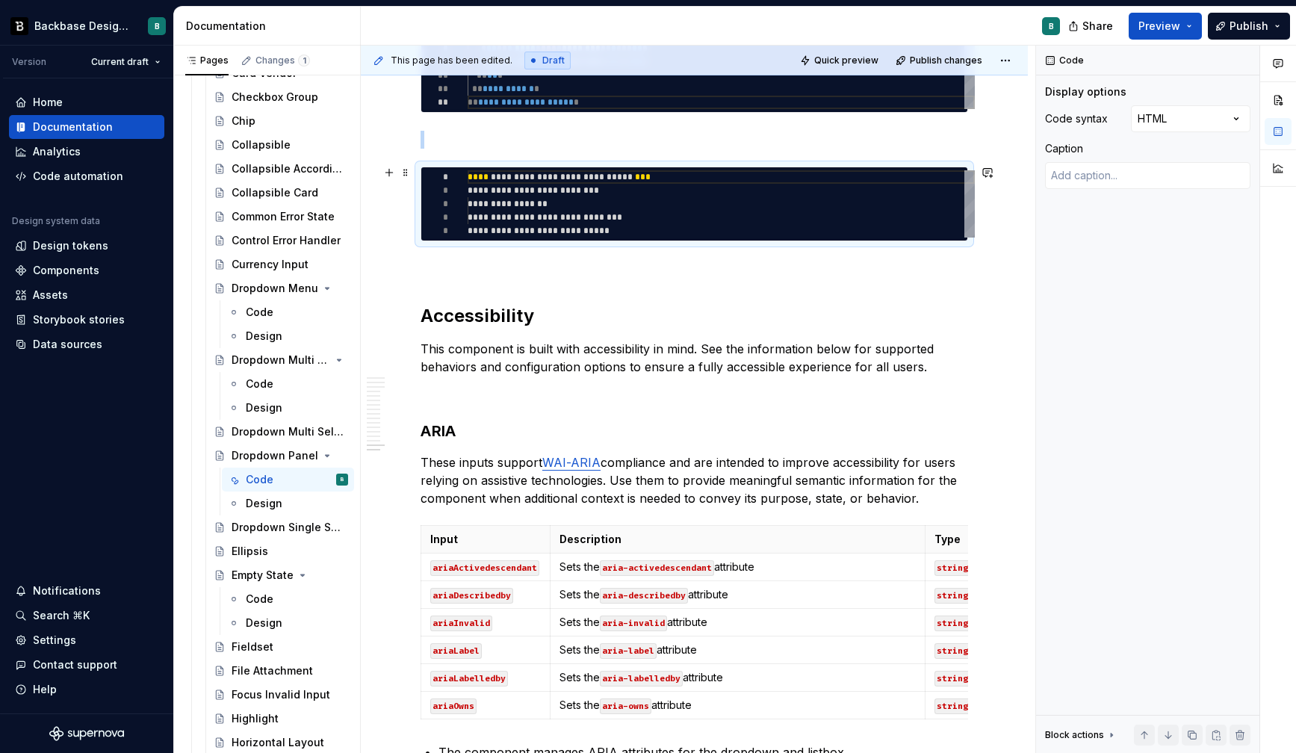
scroll to position [0, 0]
click at [406, 168] on span at bounding box center [406, 172] width 12 height 21
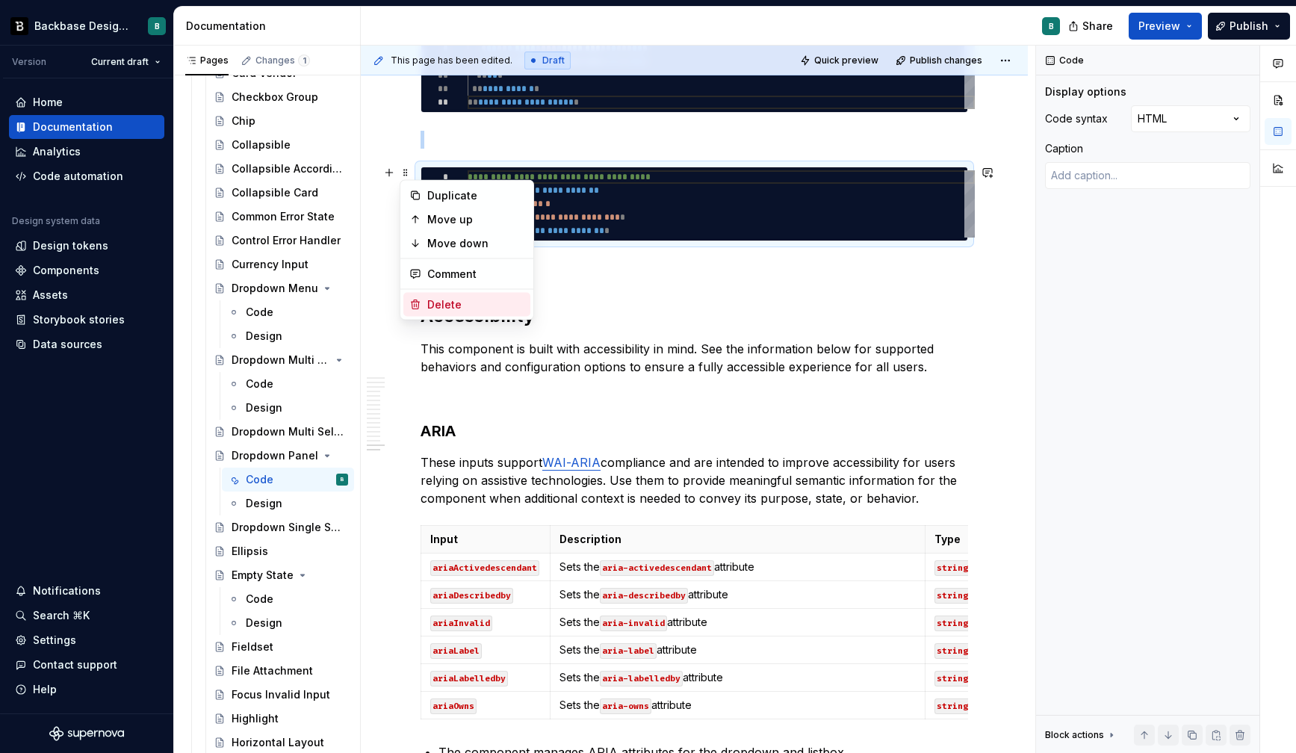
click at [459, 299] on div "Delete" at bounding box center [475, 304] width 97 height 15
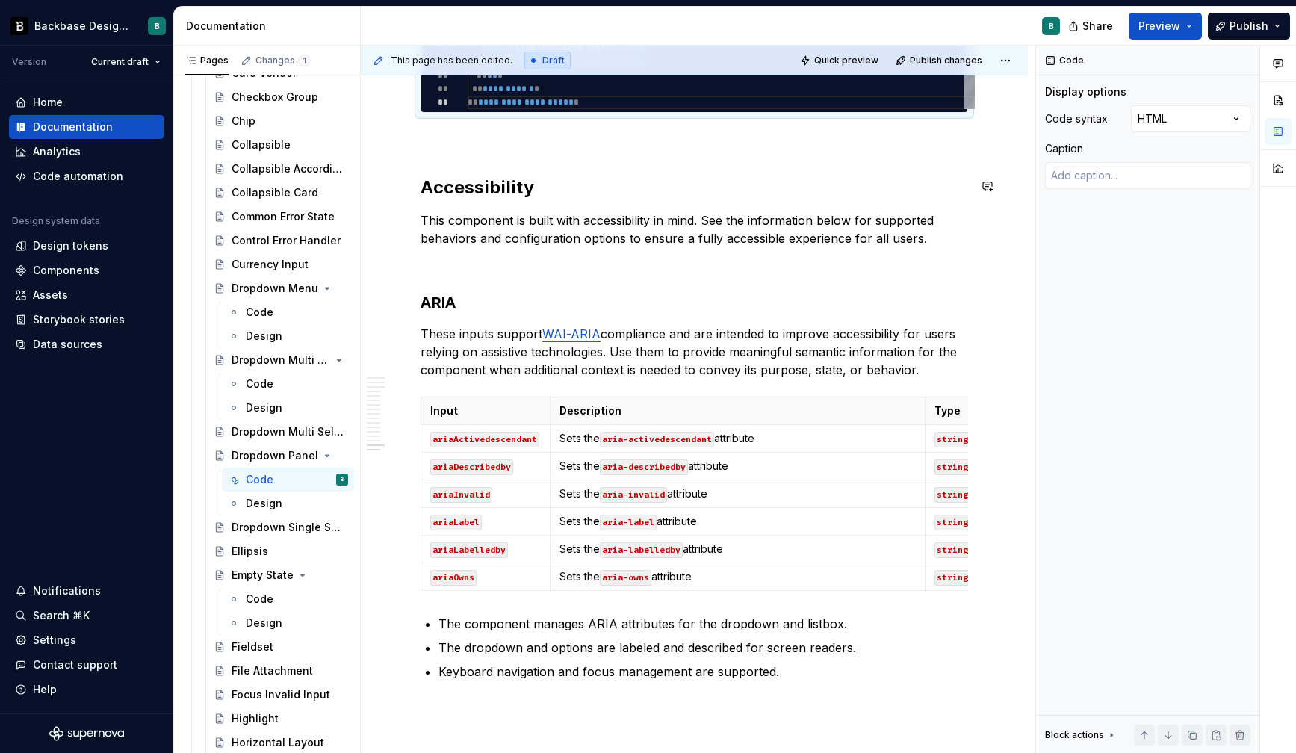
scroll to position [5025, 0]
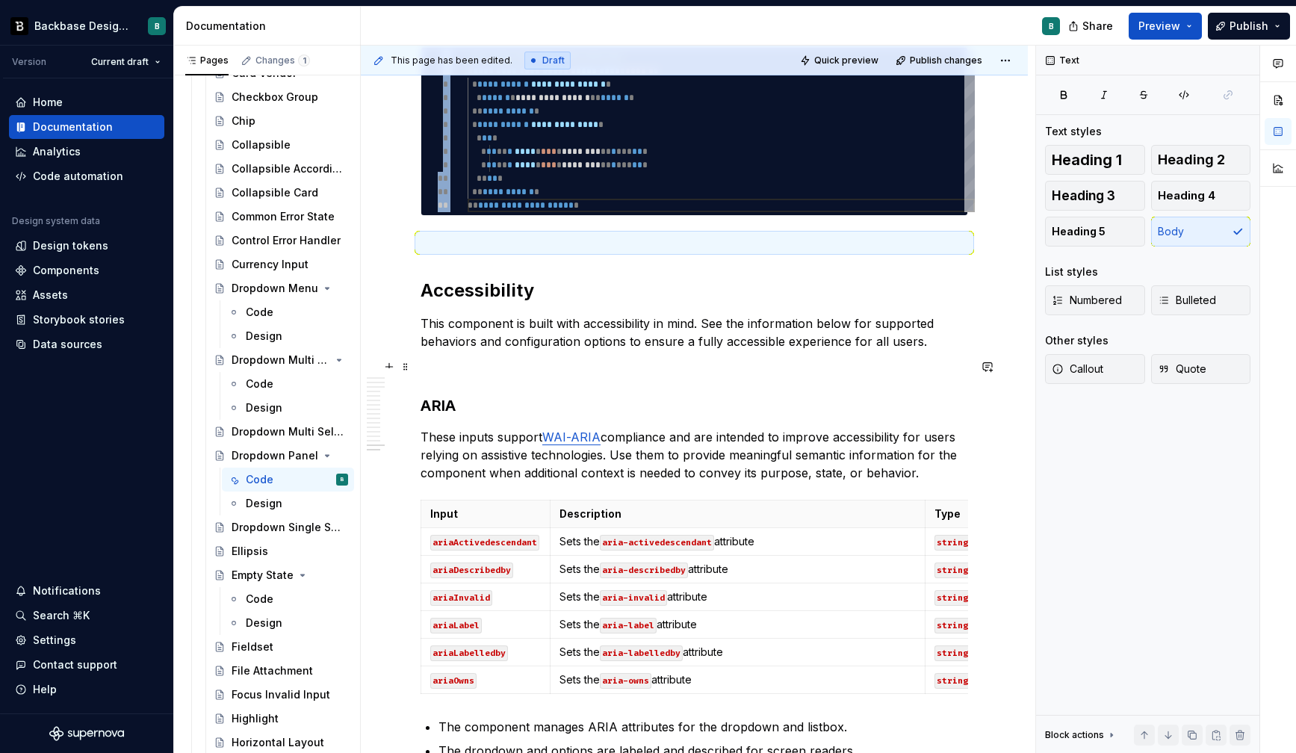
click at [497, 330] on p "This component is built with accessibility in mind. See the information below f…" at bounding box center [695, 332] width 548 height 36
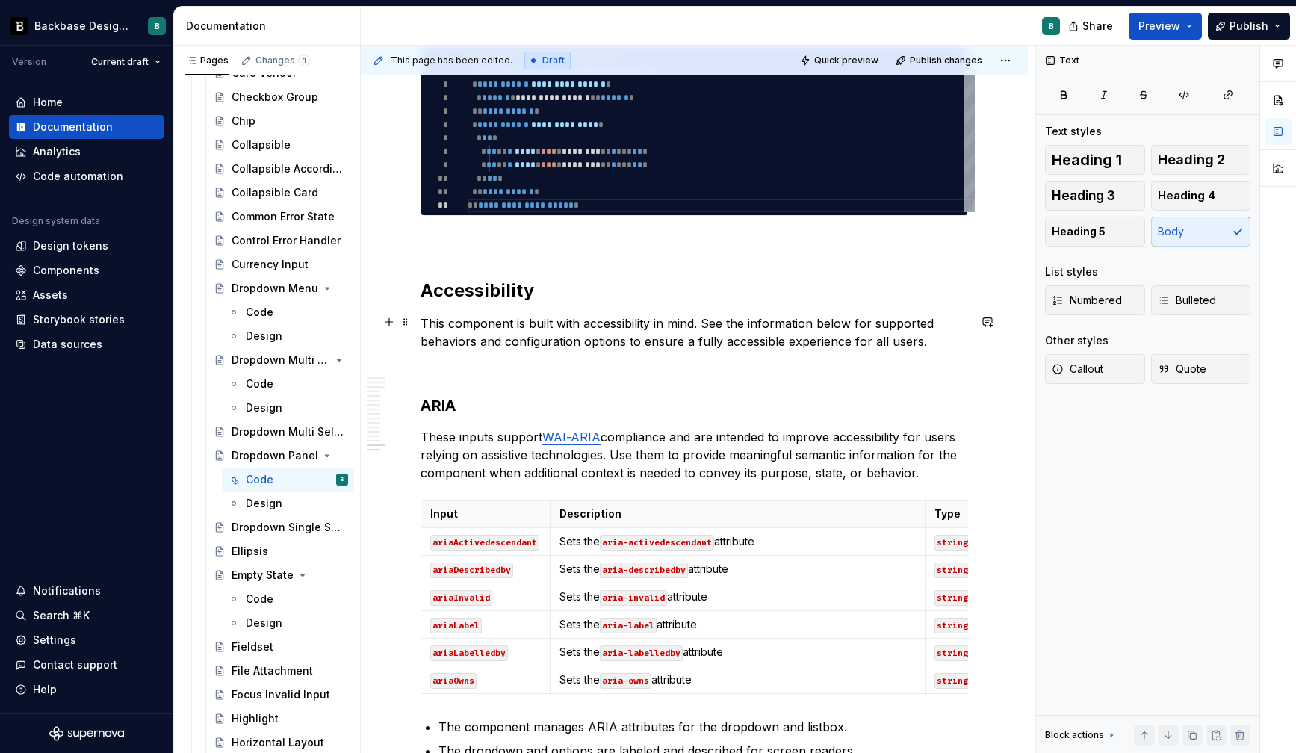
click at [465, 344] on p "This component is built with accessibility in mind. See the information below f…" at bounding box center [695, 332] width 548 height 36
click at [495, 374] on p at bounding box center [695, 368] width 548 height 18
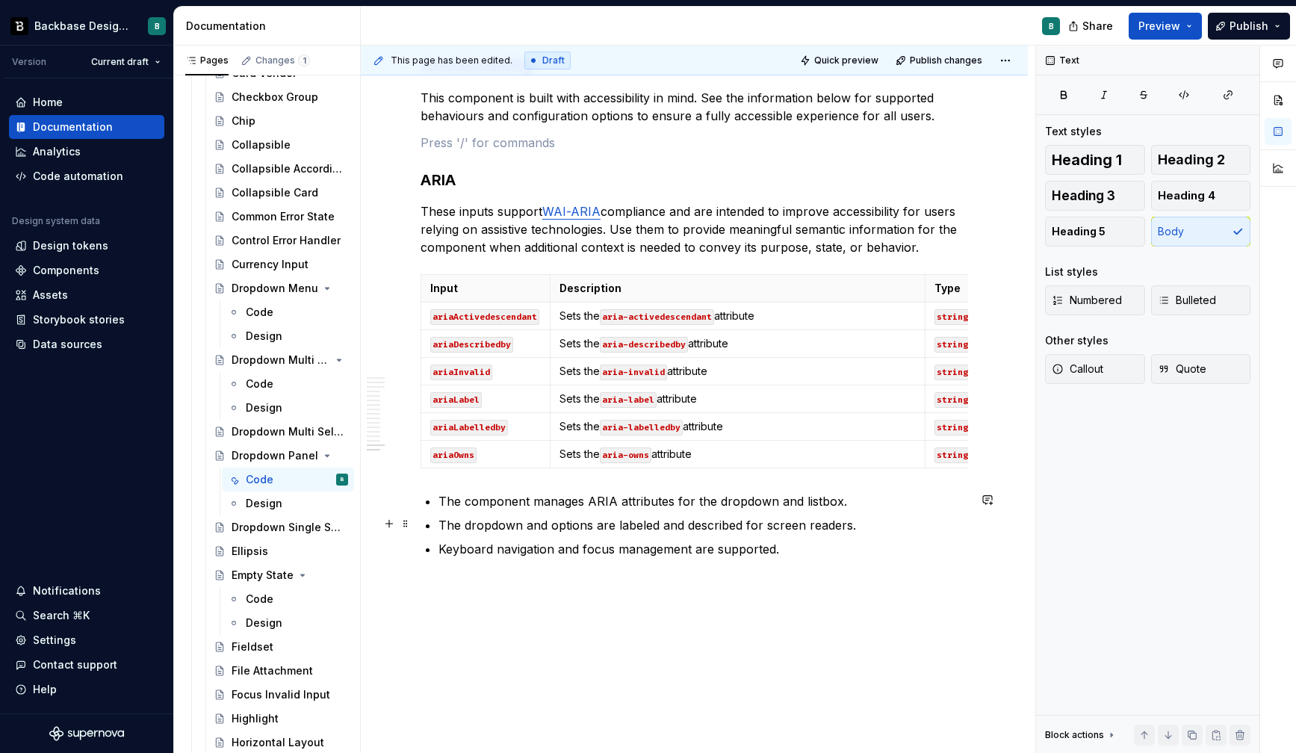
scroll to position [5297, 0]
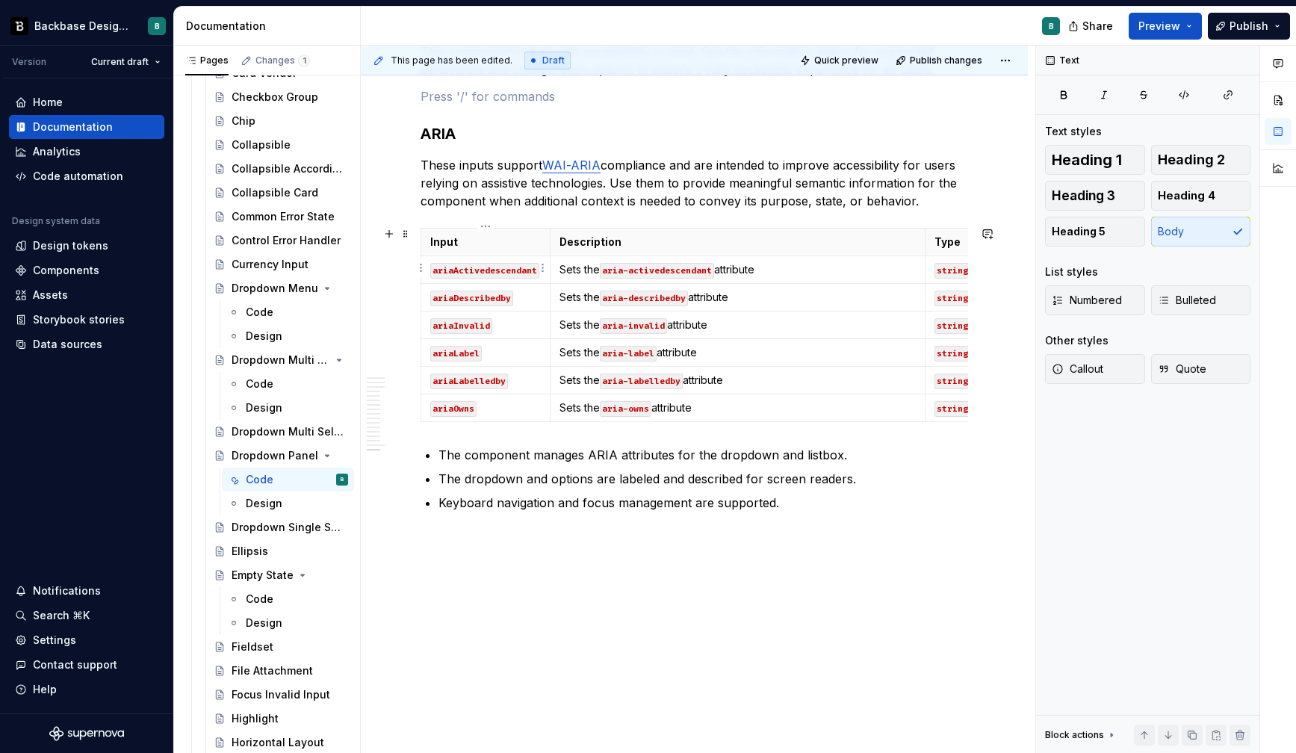
click at [486, 264] on code "ariaActivedescendant" at bounding box center [484, 271] width 109 height 16
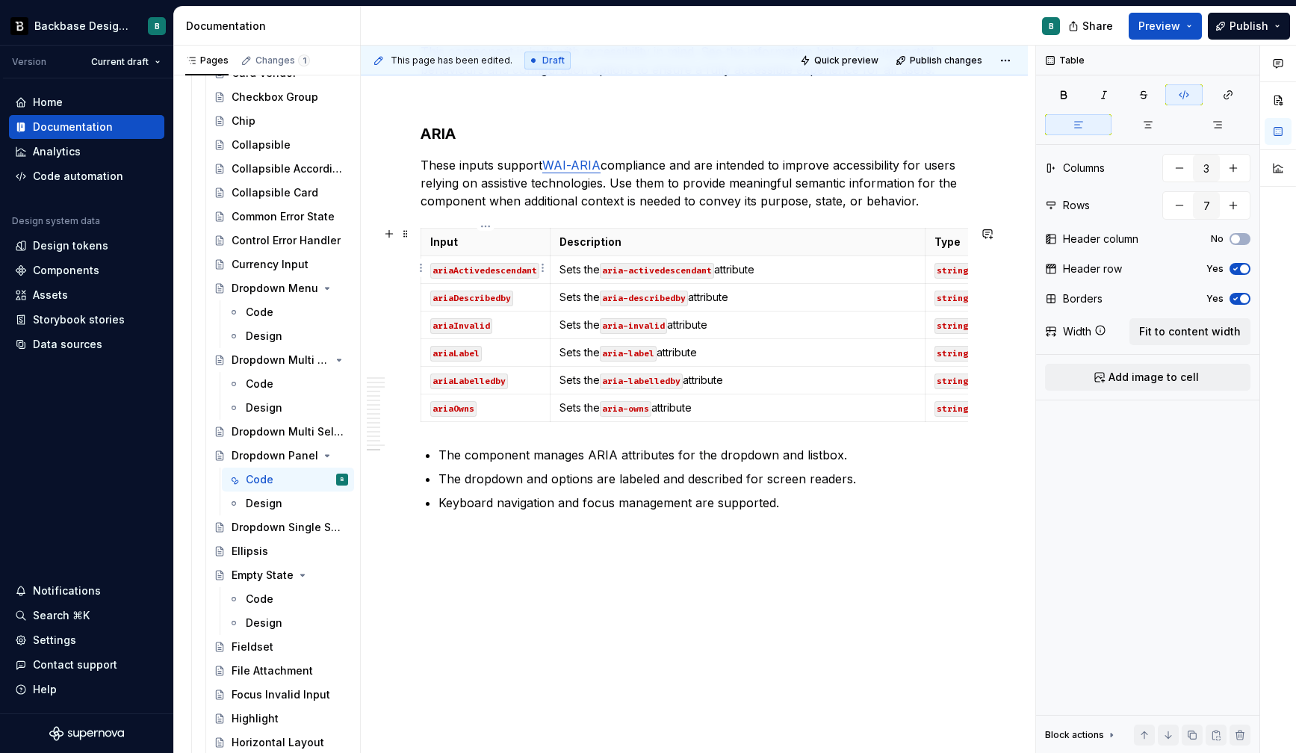
click at [486, 264] on code "ariaActivedescendant" at bounding box center [484, 271] width 109 height 16
copy code "ariaActivedescendant"
type textarea "*"
click at [421, 296] on html "Backbase Design System B Version Current draft Home Documentation Analytics Cod…" at bounding box center [648, 376] width 1296 height 753
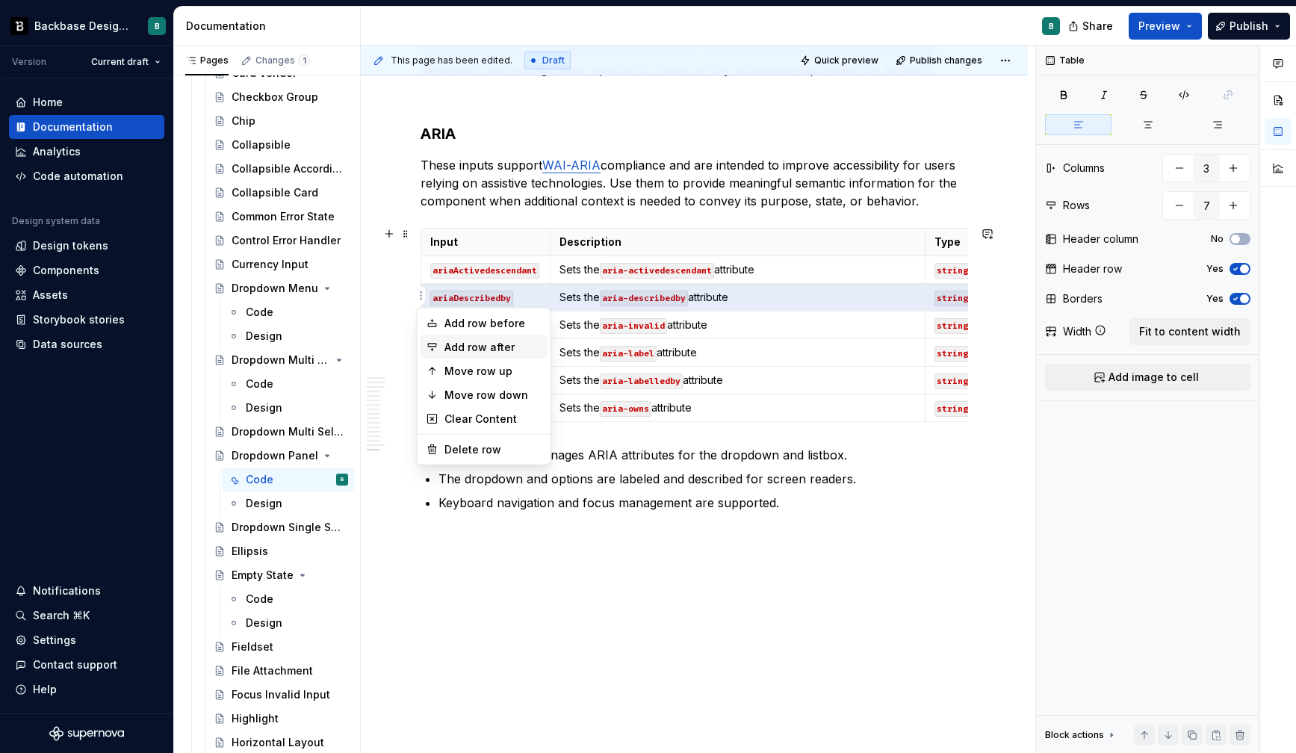
click at [471, 346] on div "Add row after" at bounding box center [492, 347] width 97 height 15
type input "8"
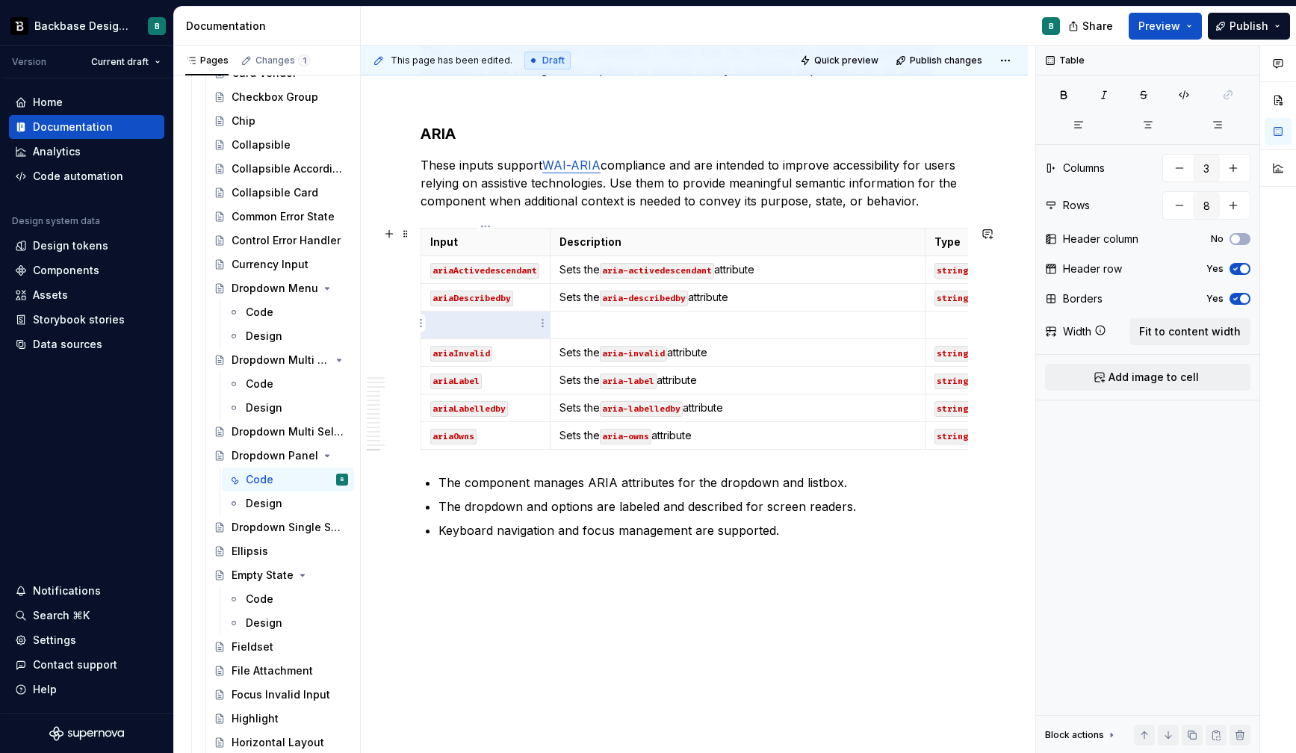
click at [465, 323] on p at bounding box center [485, 324] width 111 height 15
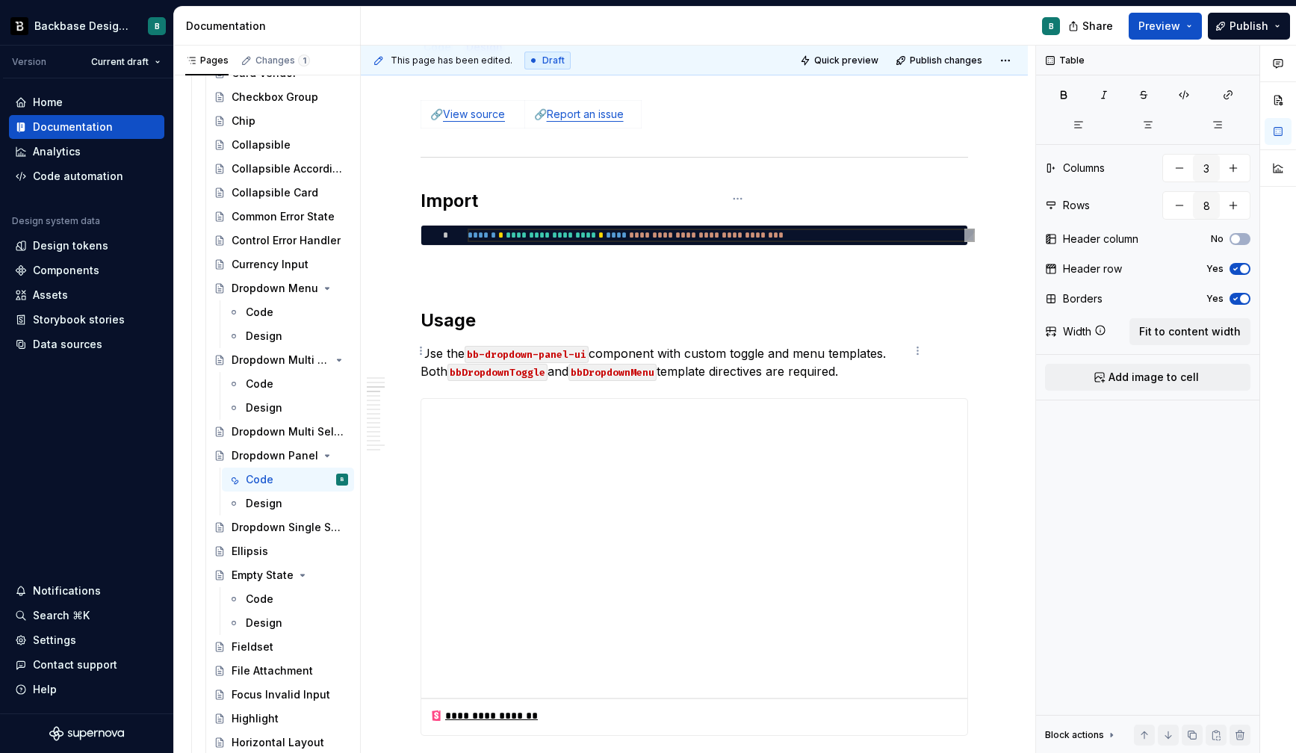
scroll to position [0, 0]
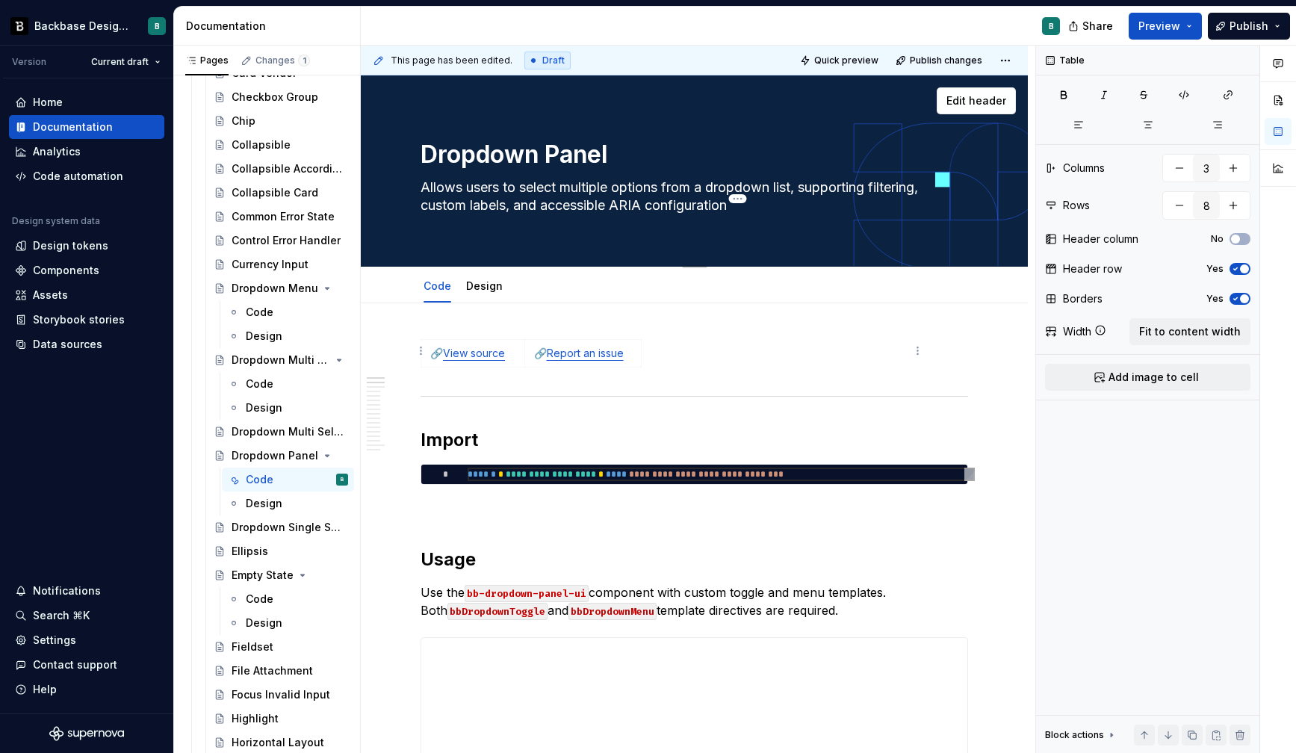
type textarea "*"
click at [472, 190] on textarea "Allows users to select multiple options from a dropdown list, supporting filter…" at bounding box center [692, 197] width 548 height 42
paste textarea "flexible dropdown wrapper that provides logic for showing and hiding dropdown c…"
type textarea "A flexible dropdown wrapper that provides logic for showing and hiding dropdown…"
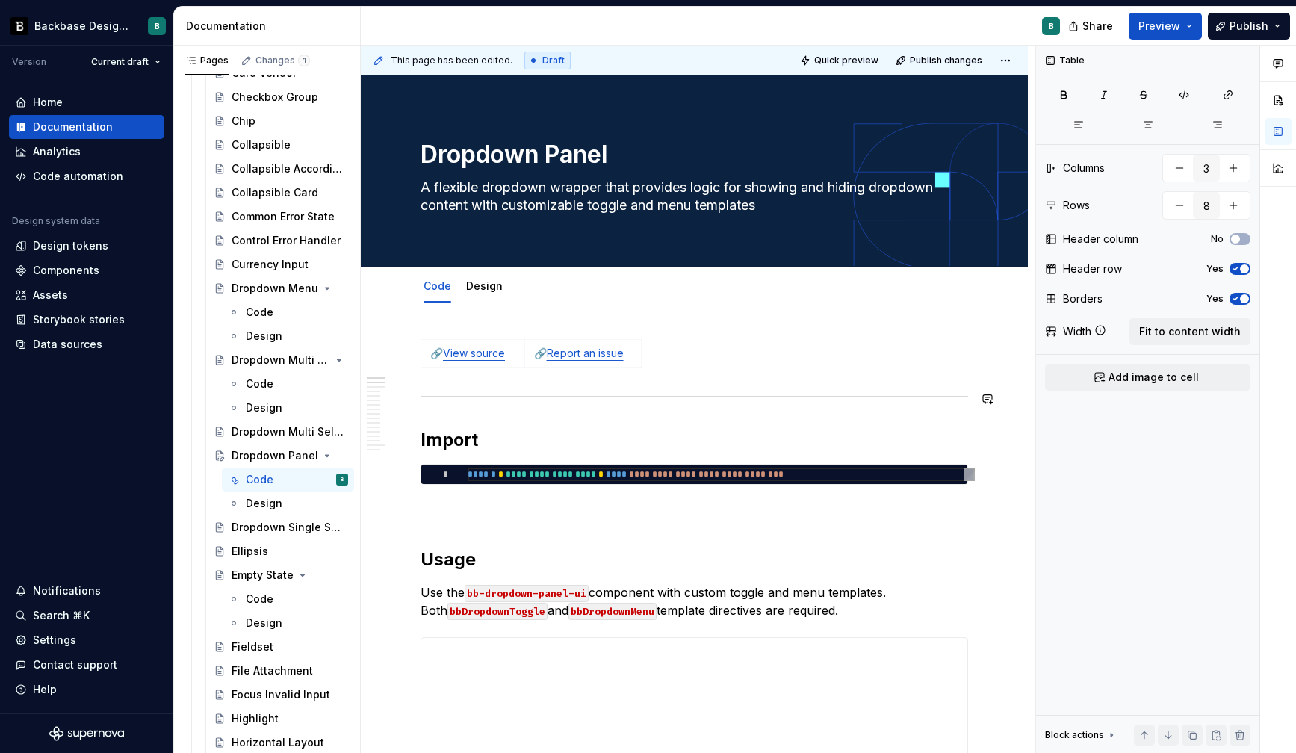
type textarea "*"
type textarea "A flexible dropdown wrapper that provides logic for showing and hiding dropdown…"
type input "2"
type input "1"
click at [784, 344] on div "🔗 View source 🔗 Report an issue" at bounding box center [695, 356] width 548 height 34
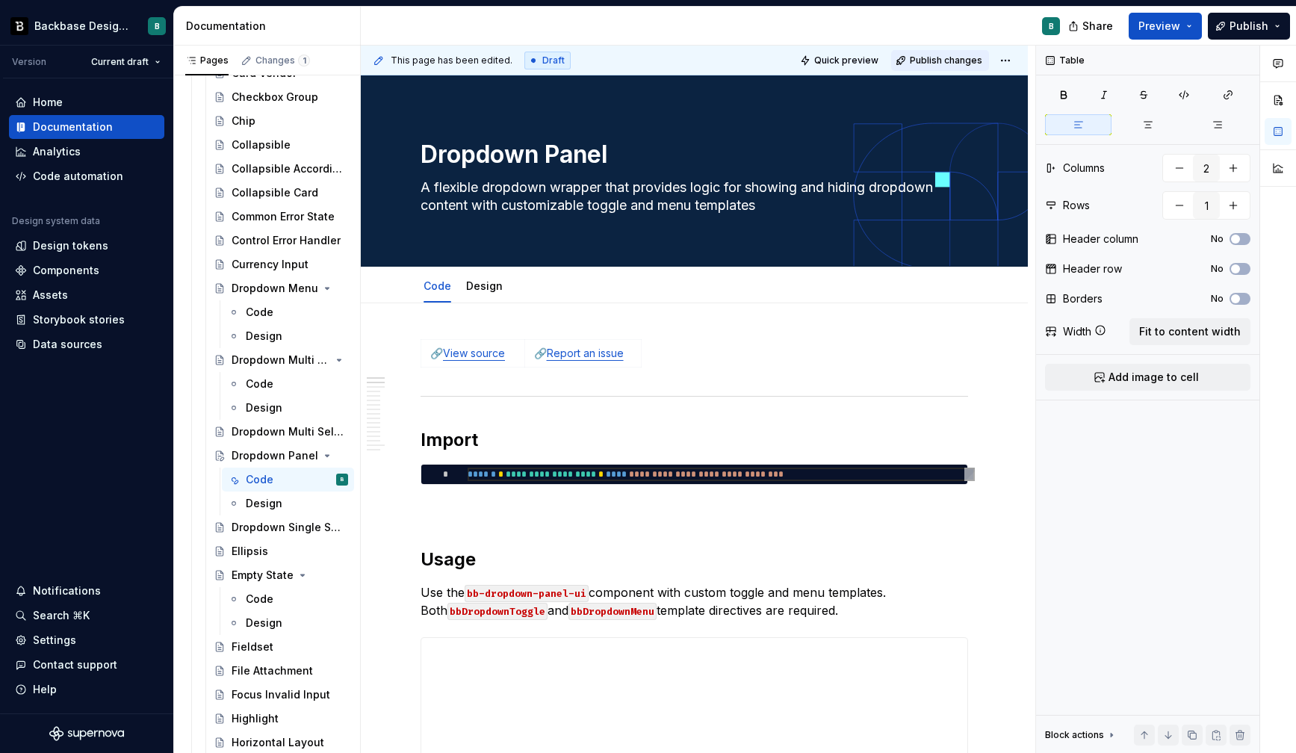
click at [941, 53] on button "Publish changes" at bounding box center [940, 60] width 98 height 21
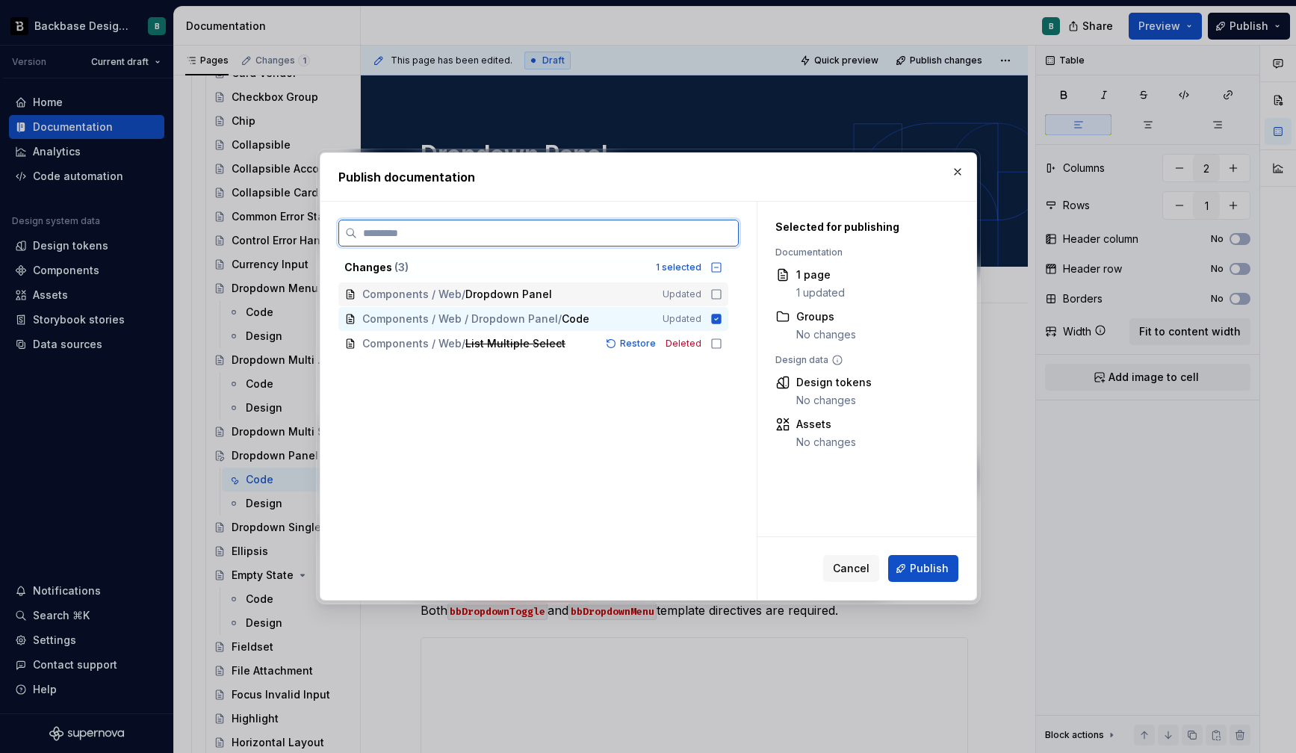
click at [722, 295] on icon at bounding box center [716, 294] width 12 height 12
click at [722, 344] on icon at bounding box center [716, 344] width 12 height 12
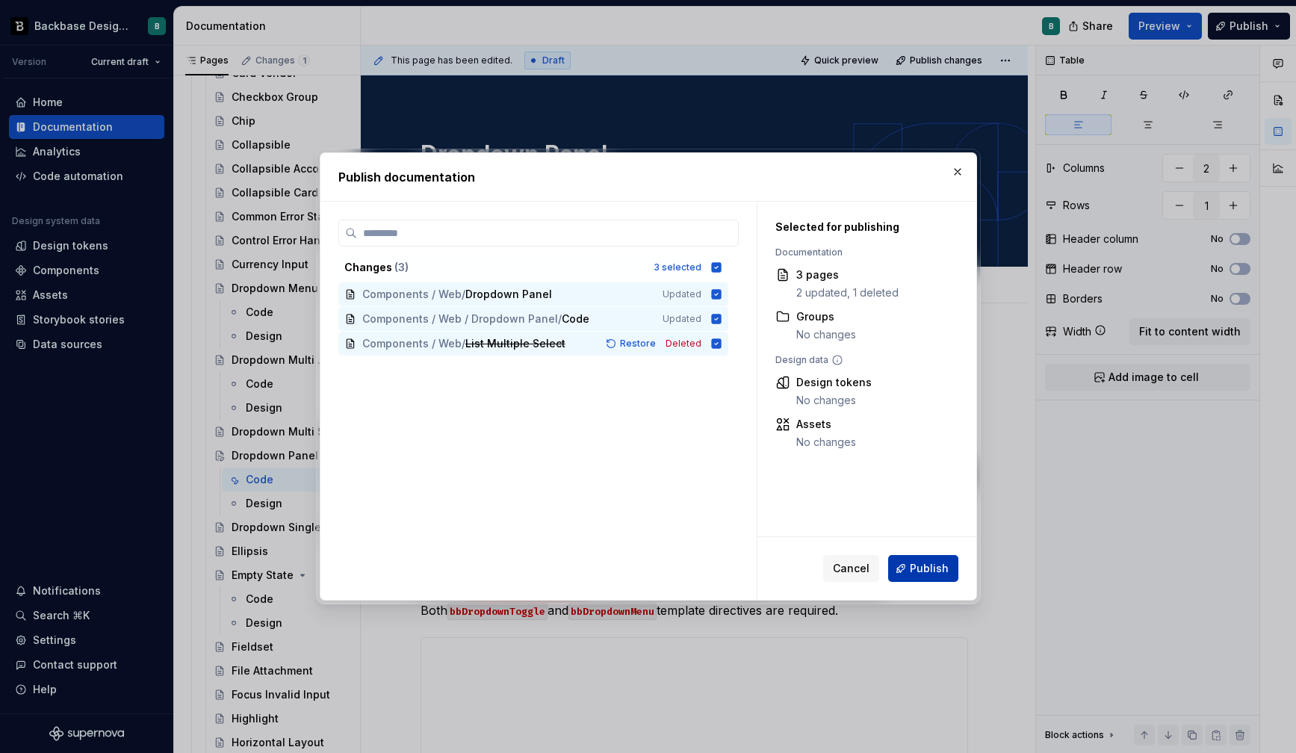
click at [938, 565] on span "Publish" at bounding box center [929, 568] width 39 height 15
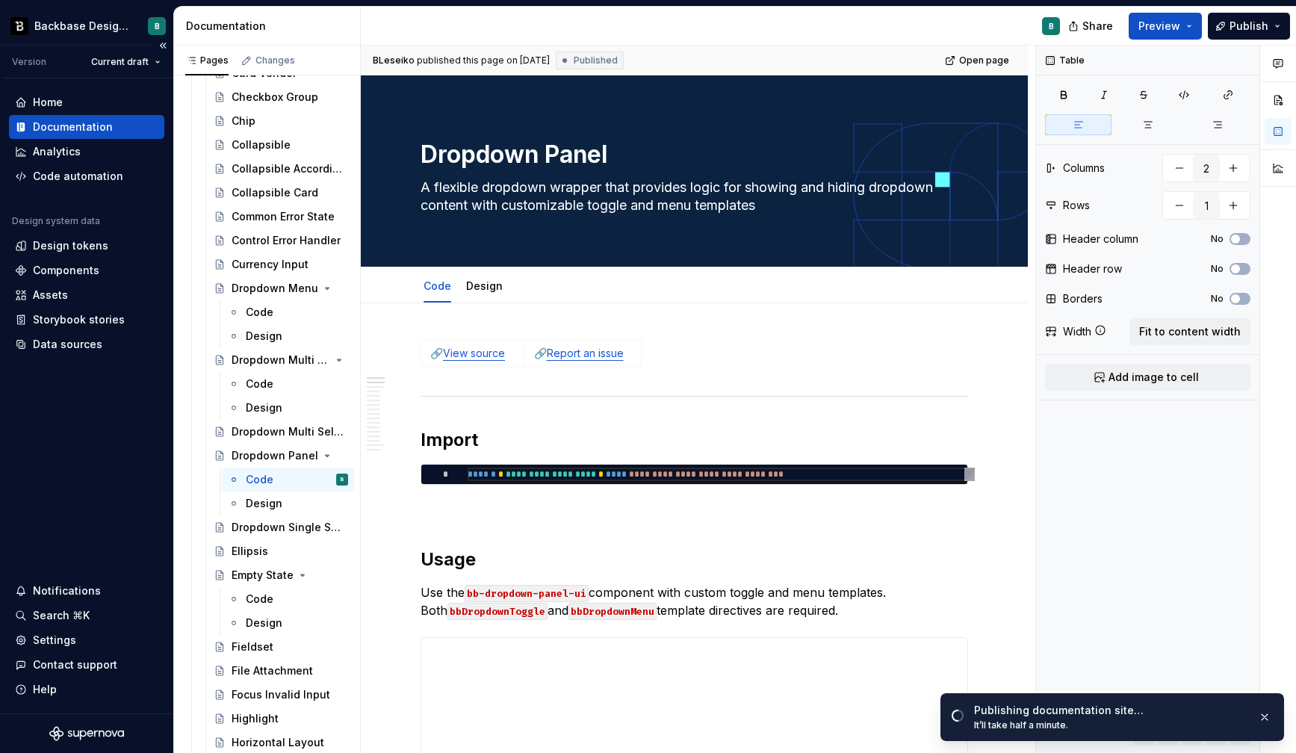
type textarea "*"
